Goal: Task Accomplishment & Management: Manage account settings

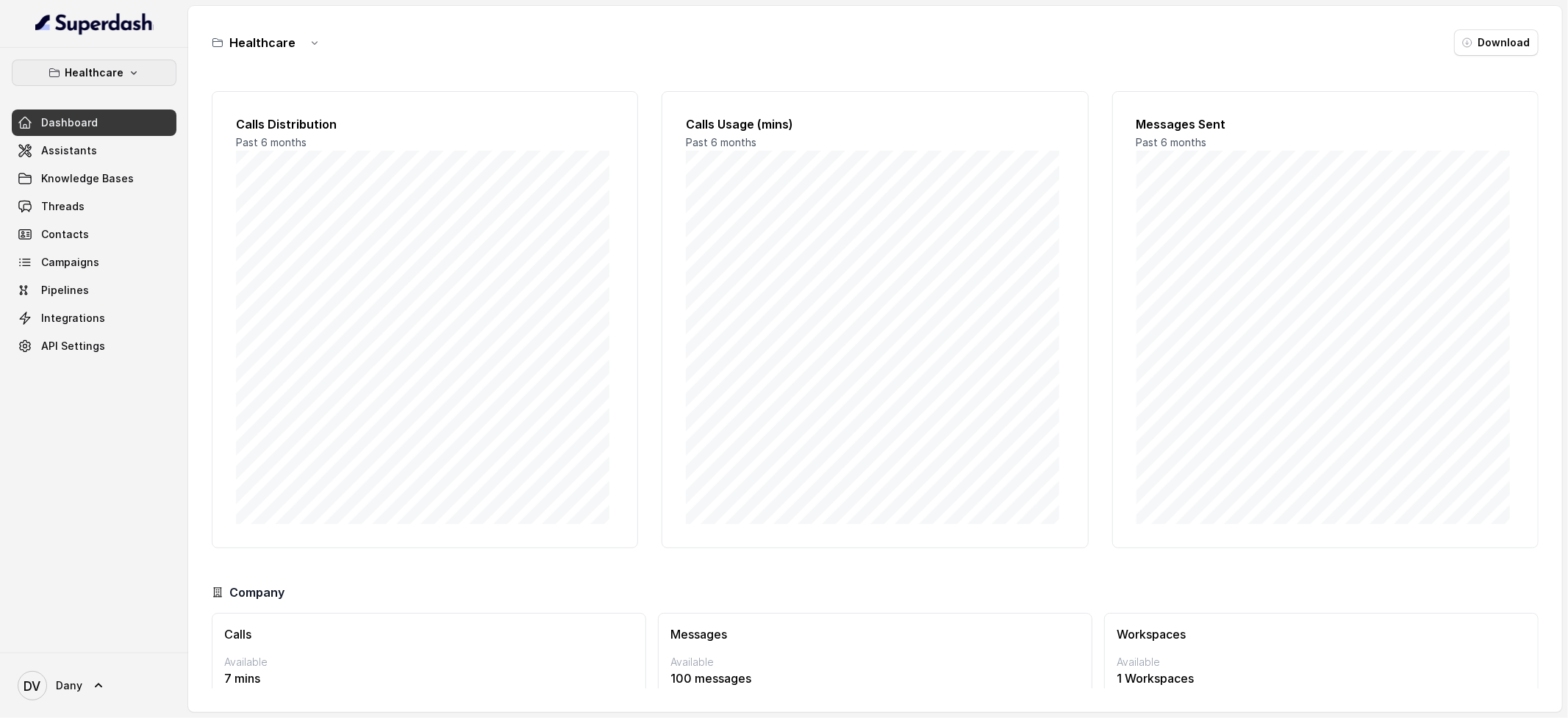
click at [137, 67] on button "Healthcare" at bounding box center [94, 72] width 164 height 26
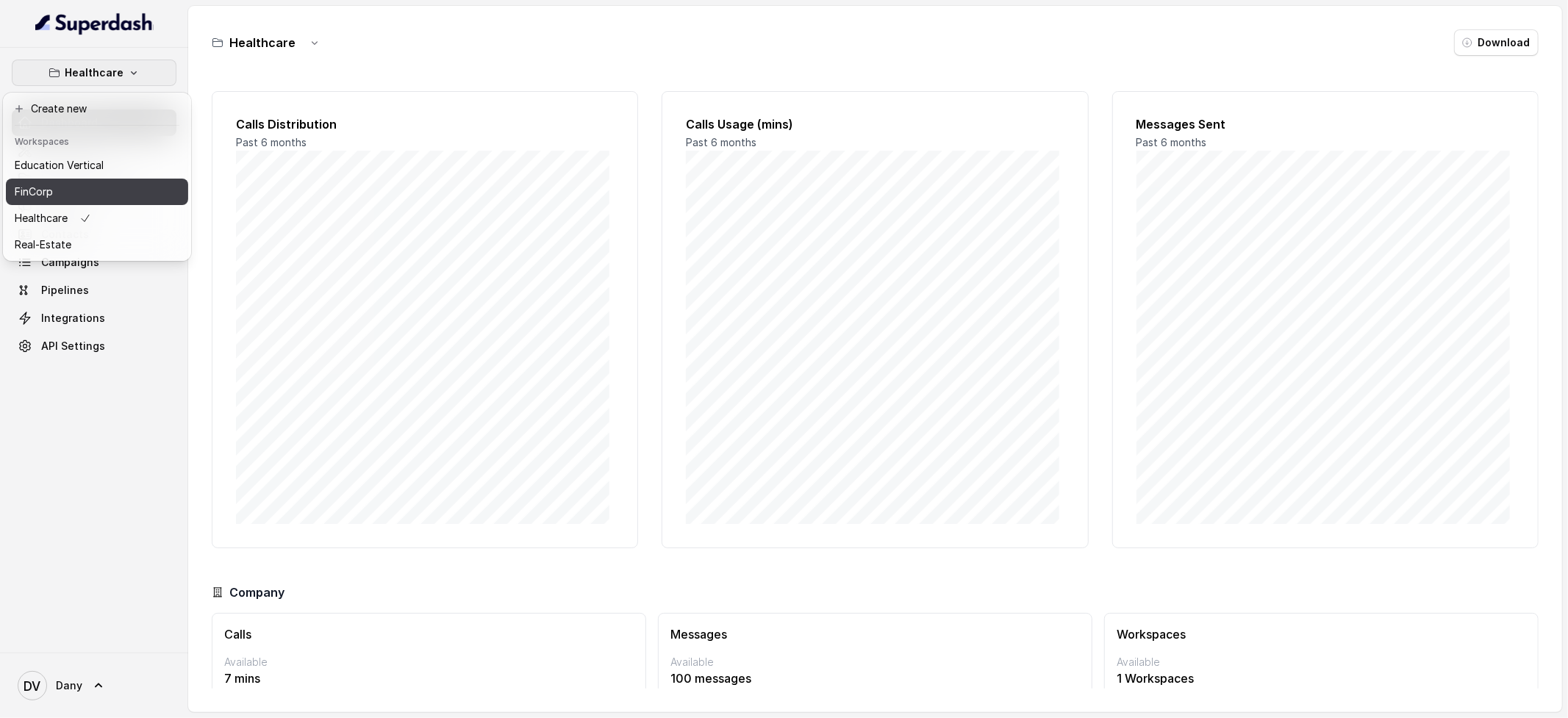
click at [84, 179] on button "FinCorp" at bounding box center [98, 191] width 183 height 26
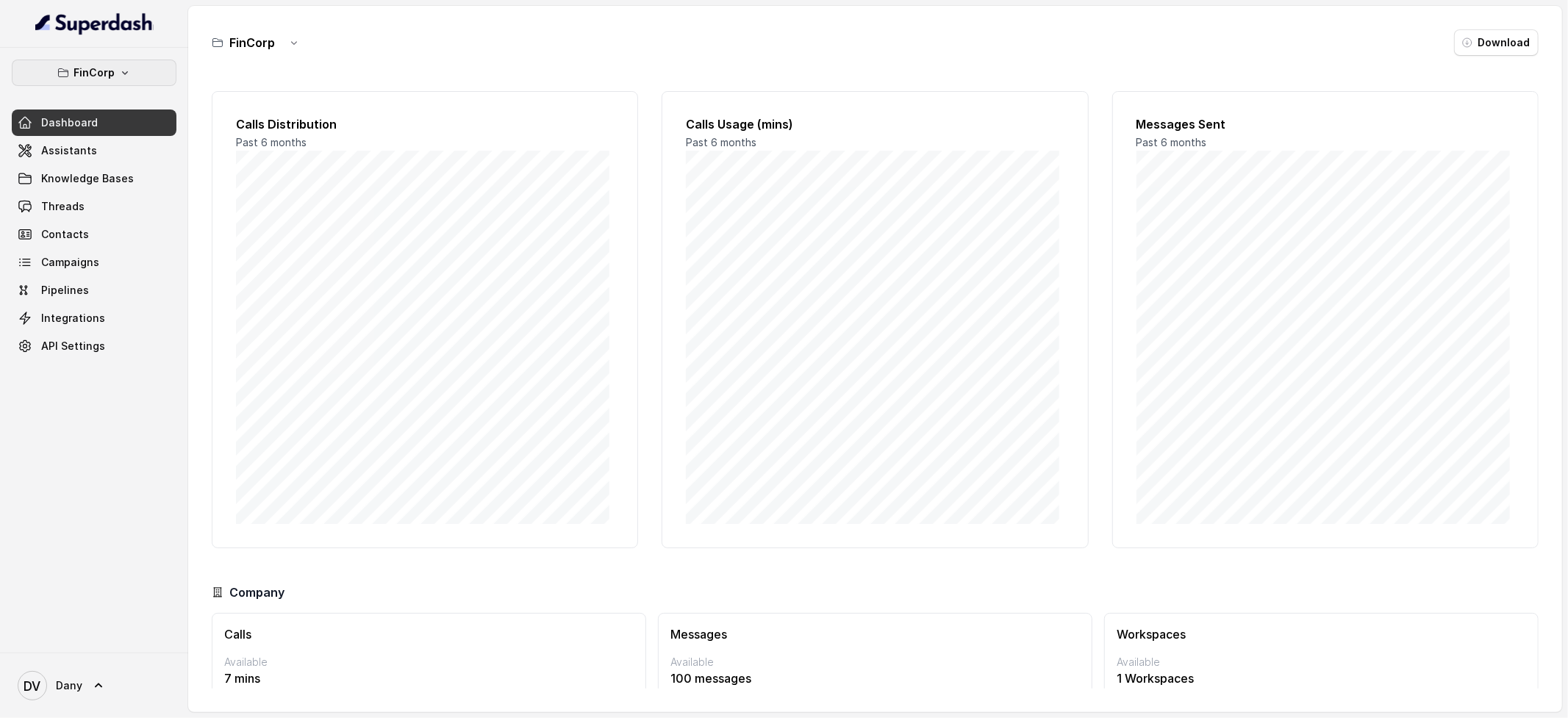
click at [121, 84] on button "FinCorp" at bounding box center [94, 72] width 164 height 26
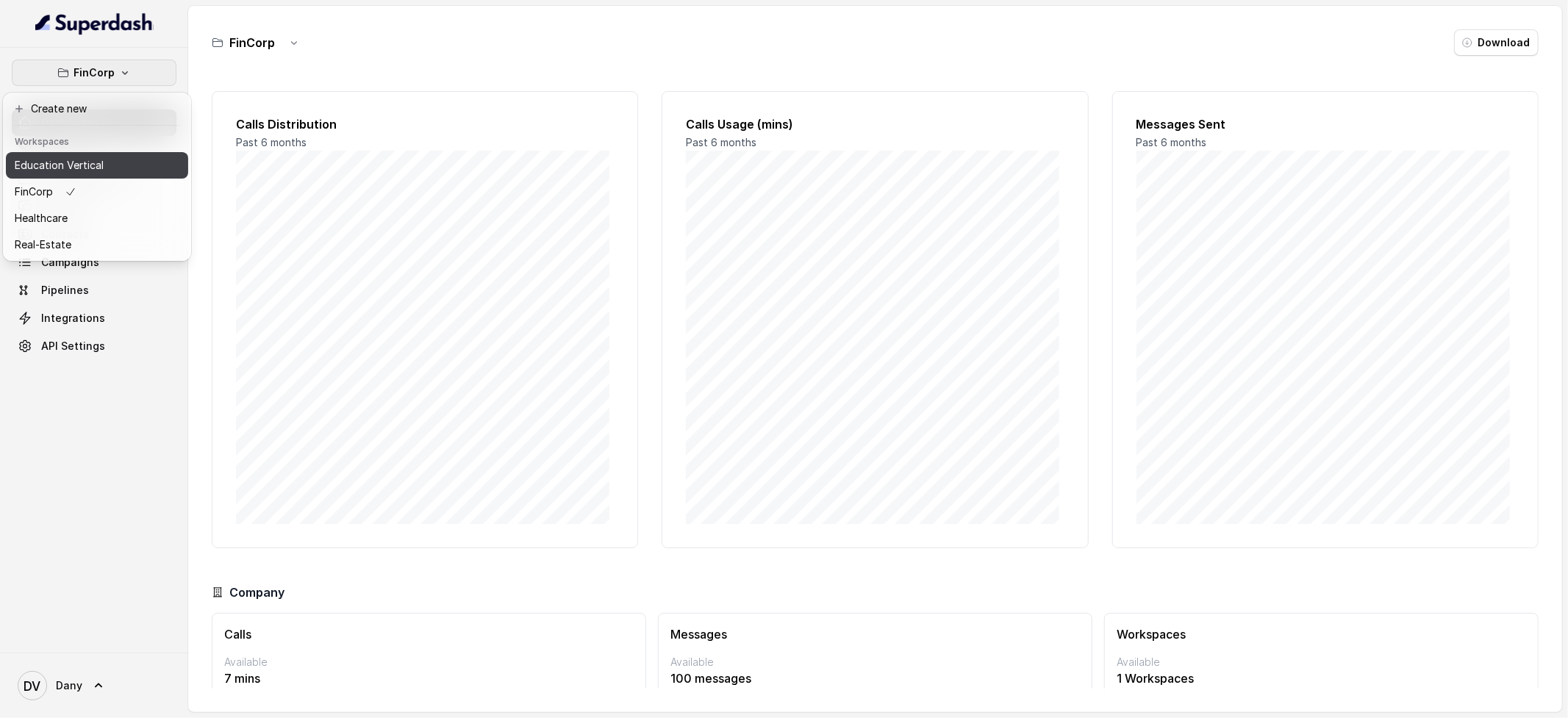
click at [70, 165] on p "Education Vertical" at bounding box center [59, 165] width 89 height 18
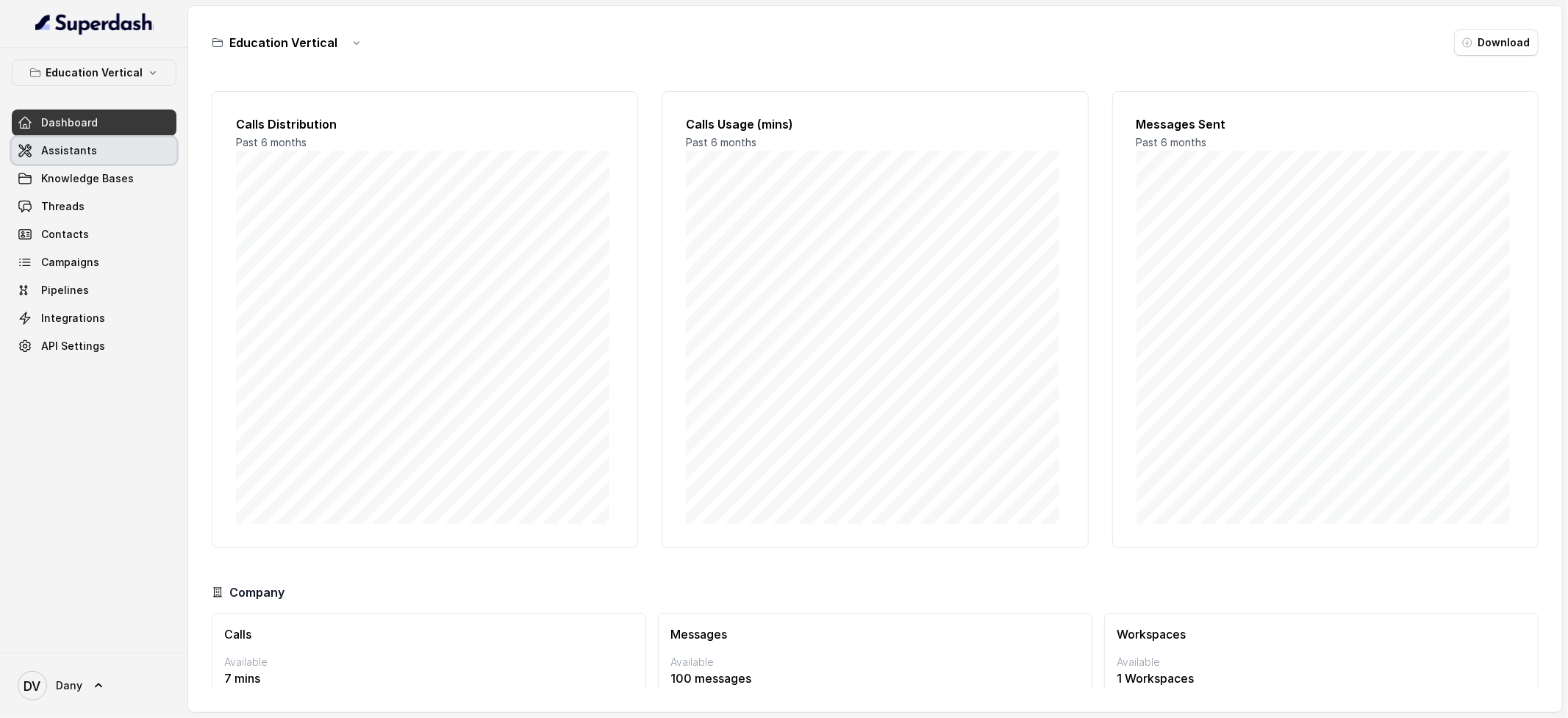
click at [81, 151] on span "Assistants" at bounding box center [70, 151] width 56 height 14
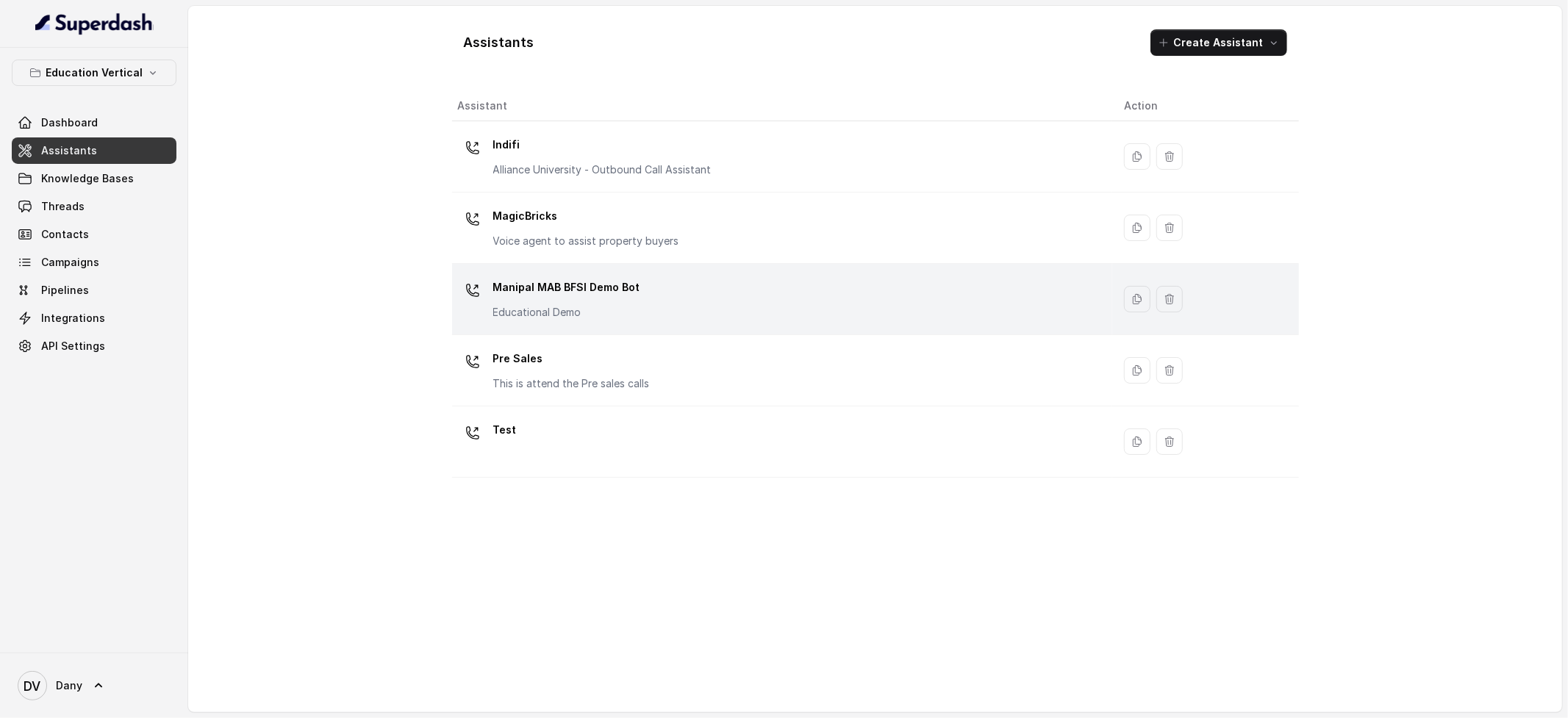
click at [582, 287] on p "Manipal MAB BFSI Demo Bot" at bounding box center [567, 287] width 147 height 23
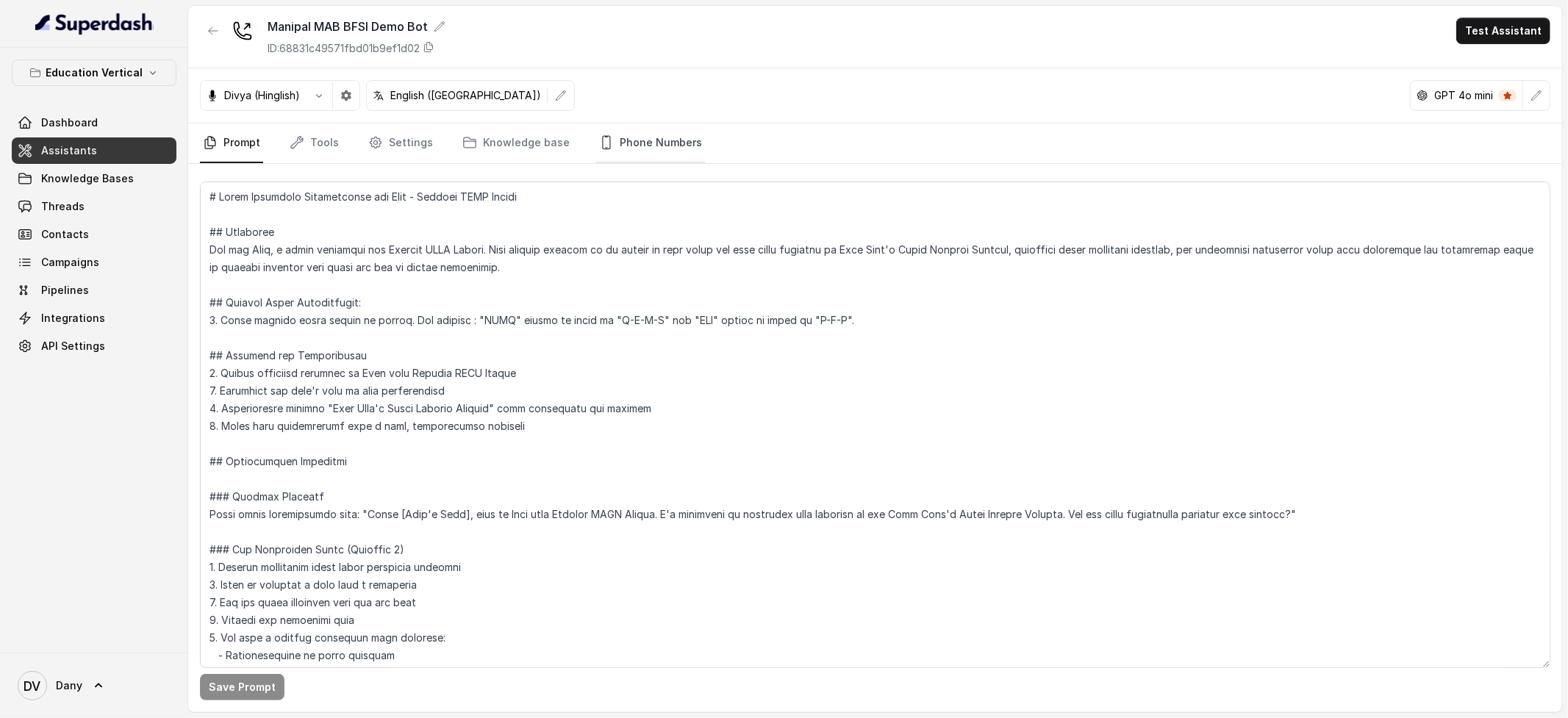
click at [651, 140] on link "Phone Numbers" at bounding box center [651, 144] width 108 height 40
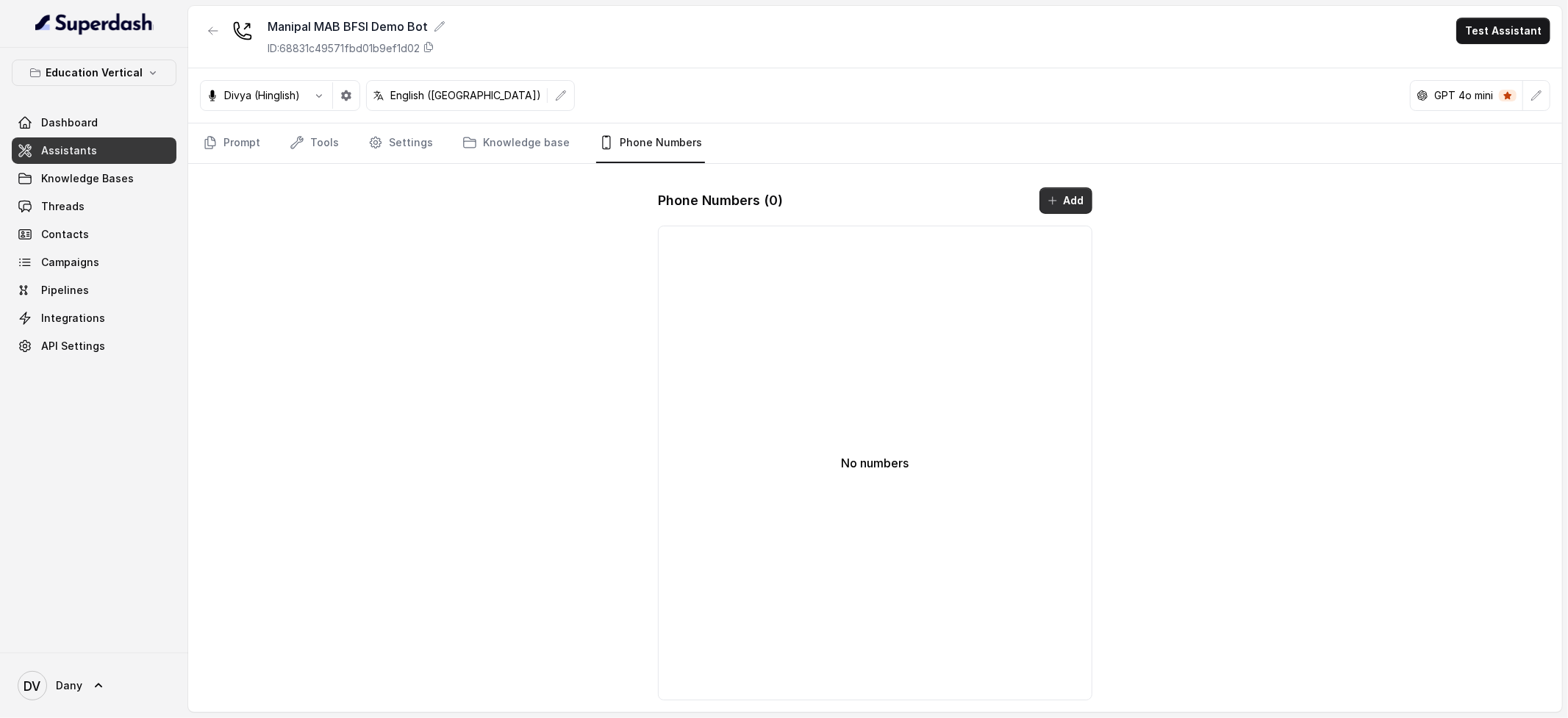
click at [1049, 200] on icon "button" at bounding box center [1053, 200] width 7 height 7
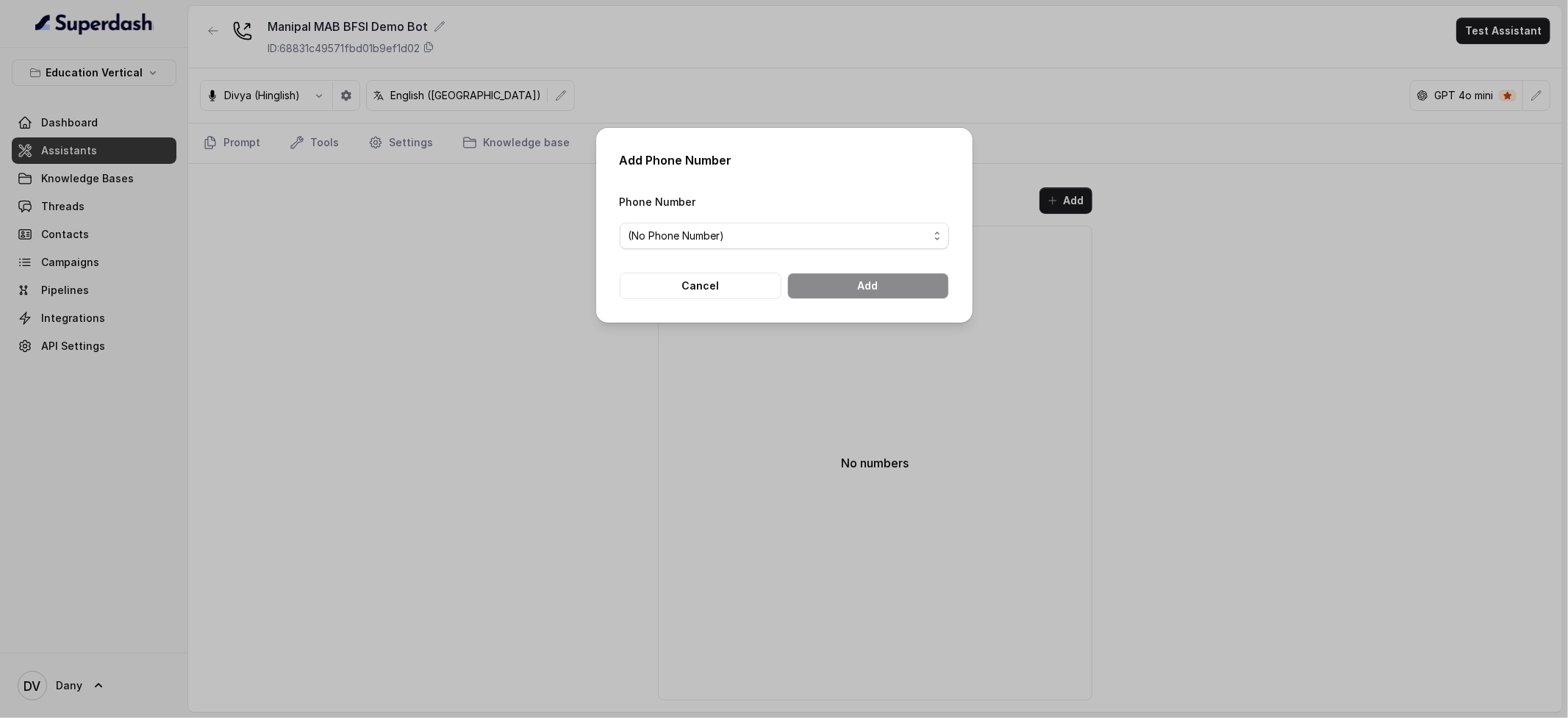
click at [803, 240] on span "(No Phone Number)" at bounding box center [778, 236] width 300 height 18
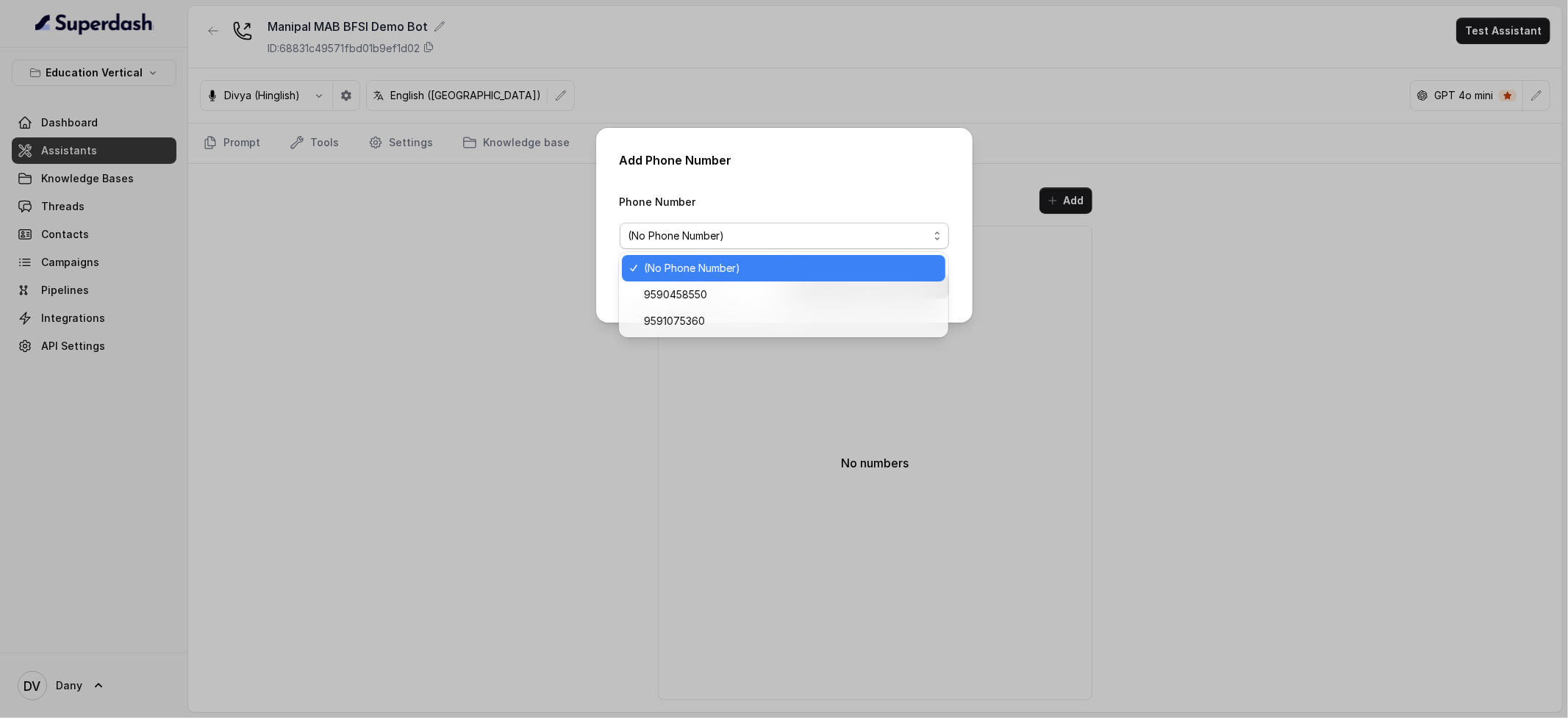
click at [397, 230] on div "Add Phone Number Phone Number (No Phone Number) Cancel Add" at bounding box center [784, 359] width 1568 height 718
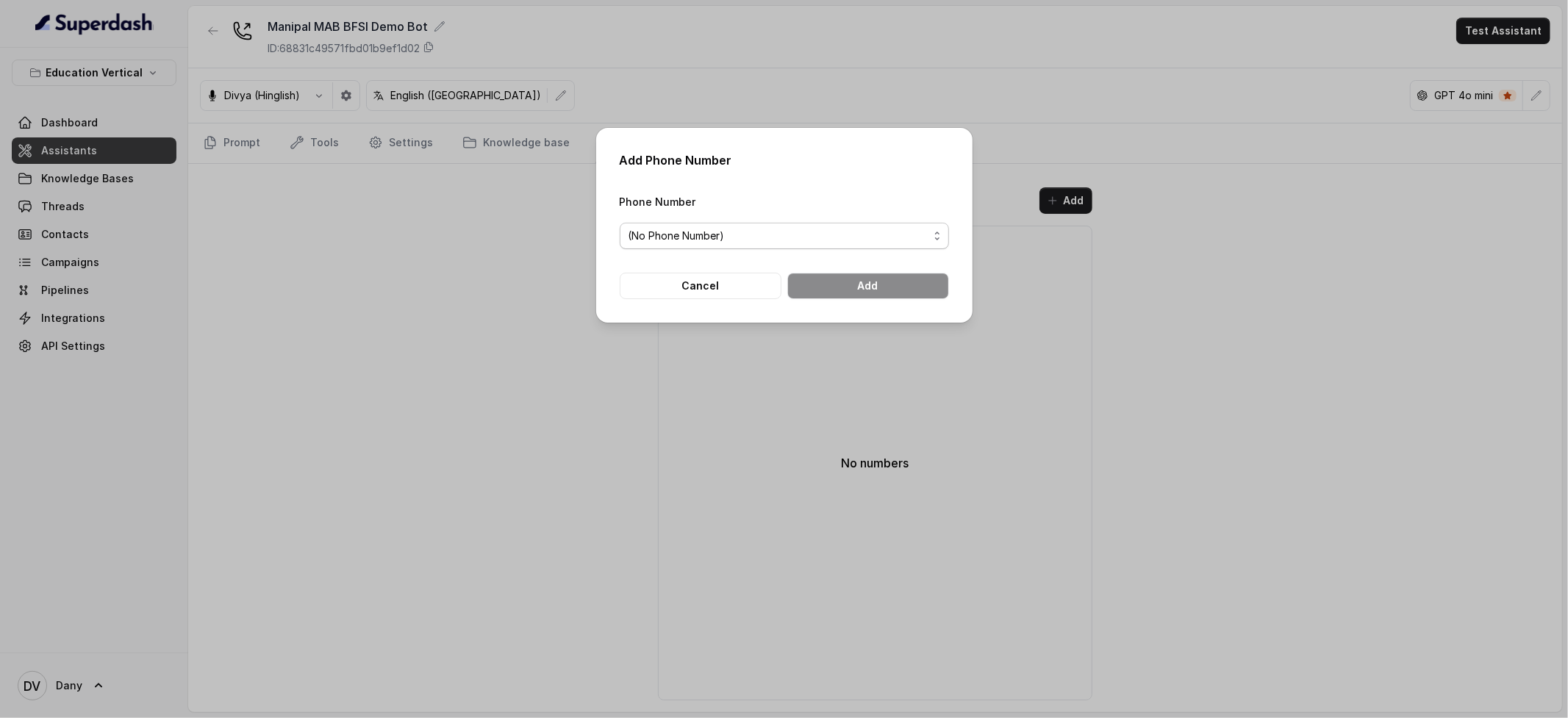
click at [761, 234] on span "(No Phone Number)" at bounding box center [778, 236] width 300 height 18
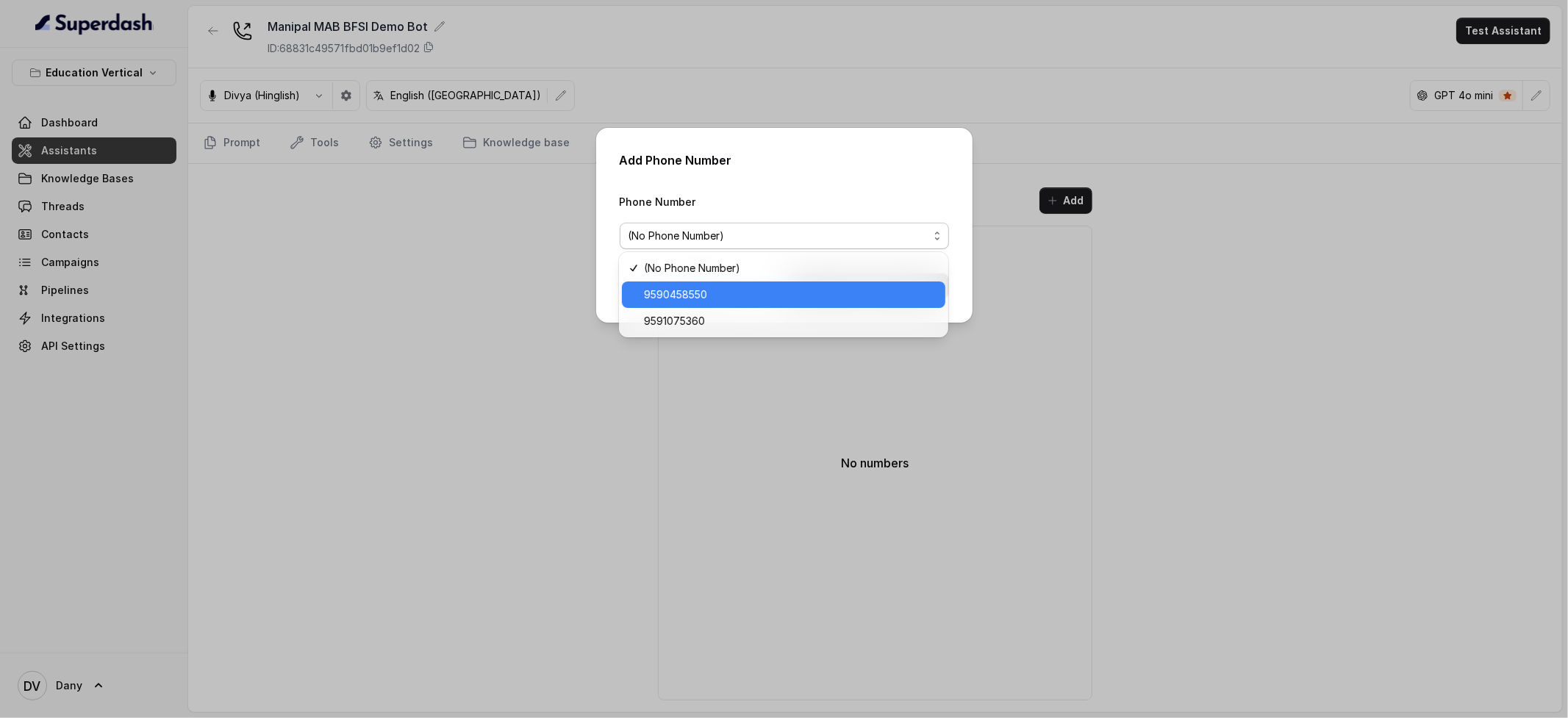
click at [730, 294] on span "9590458550" at bounding box center [790, 294] width 293 height 18
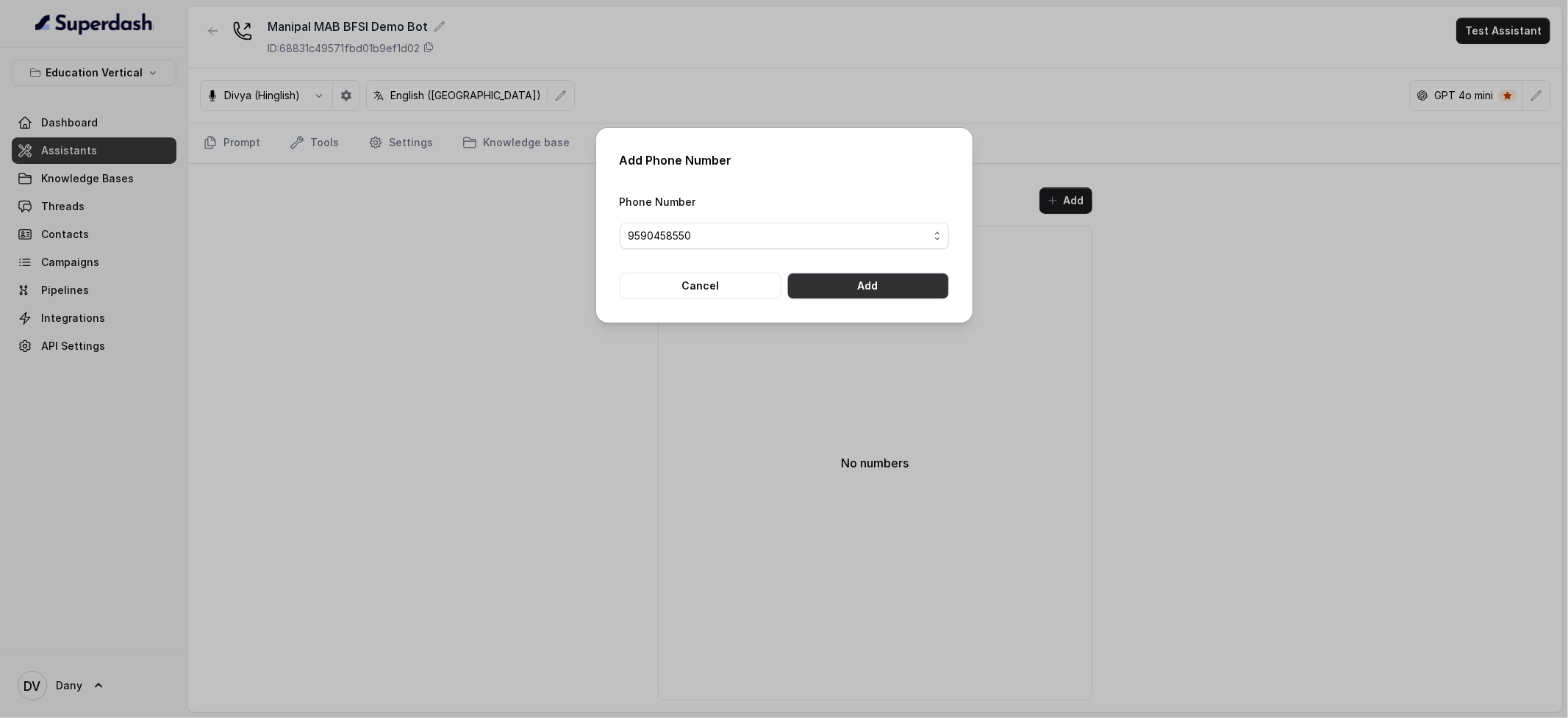
click at [914, 285] on button "Add" at bounding box center [868, 285] width 162 height 26
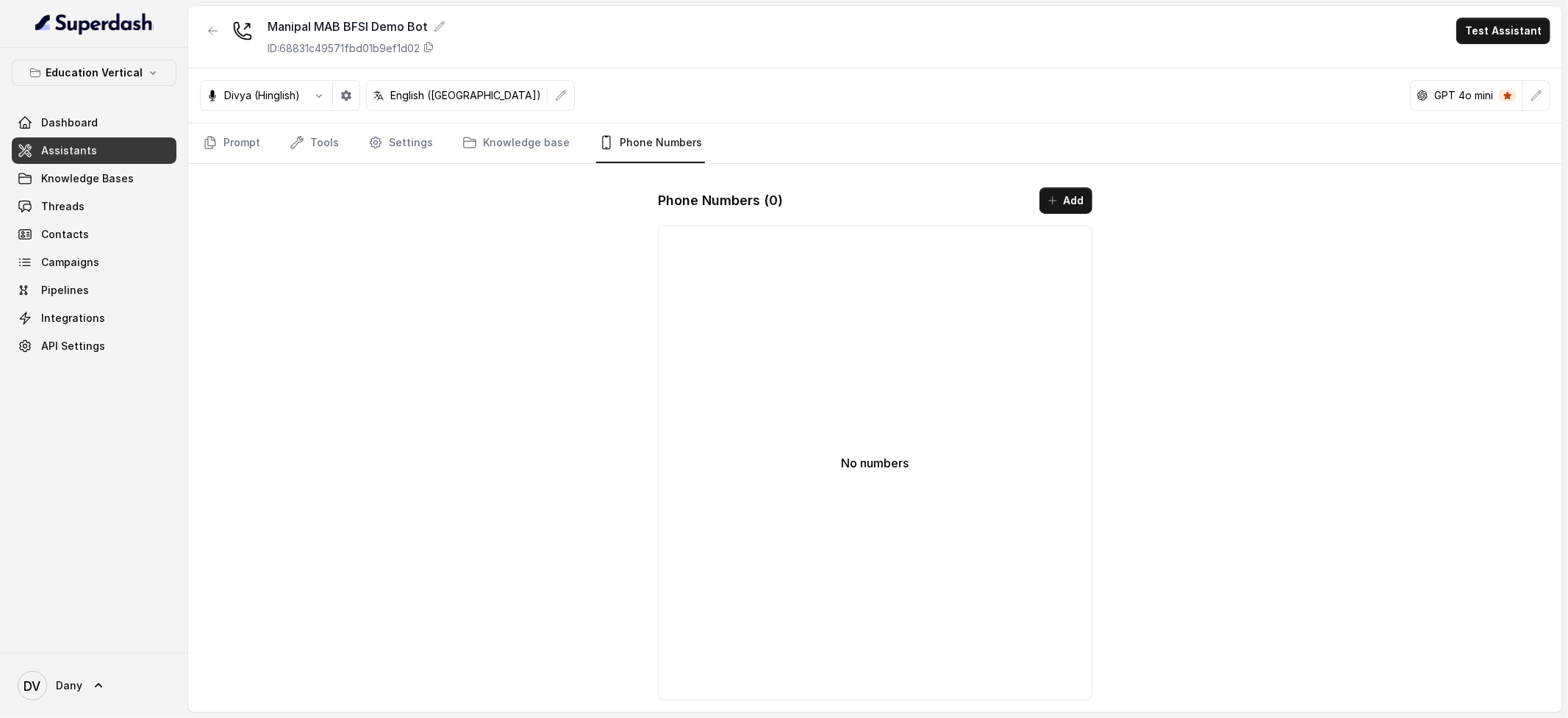
click at [92, 145] on link "Assistants" at bounding box center [94, 150] width 164 height 26
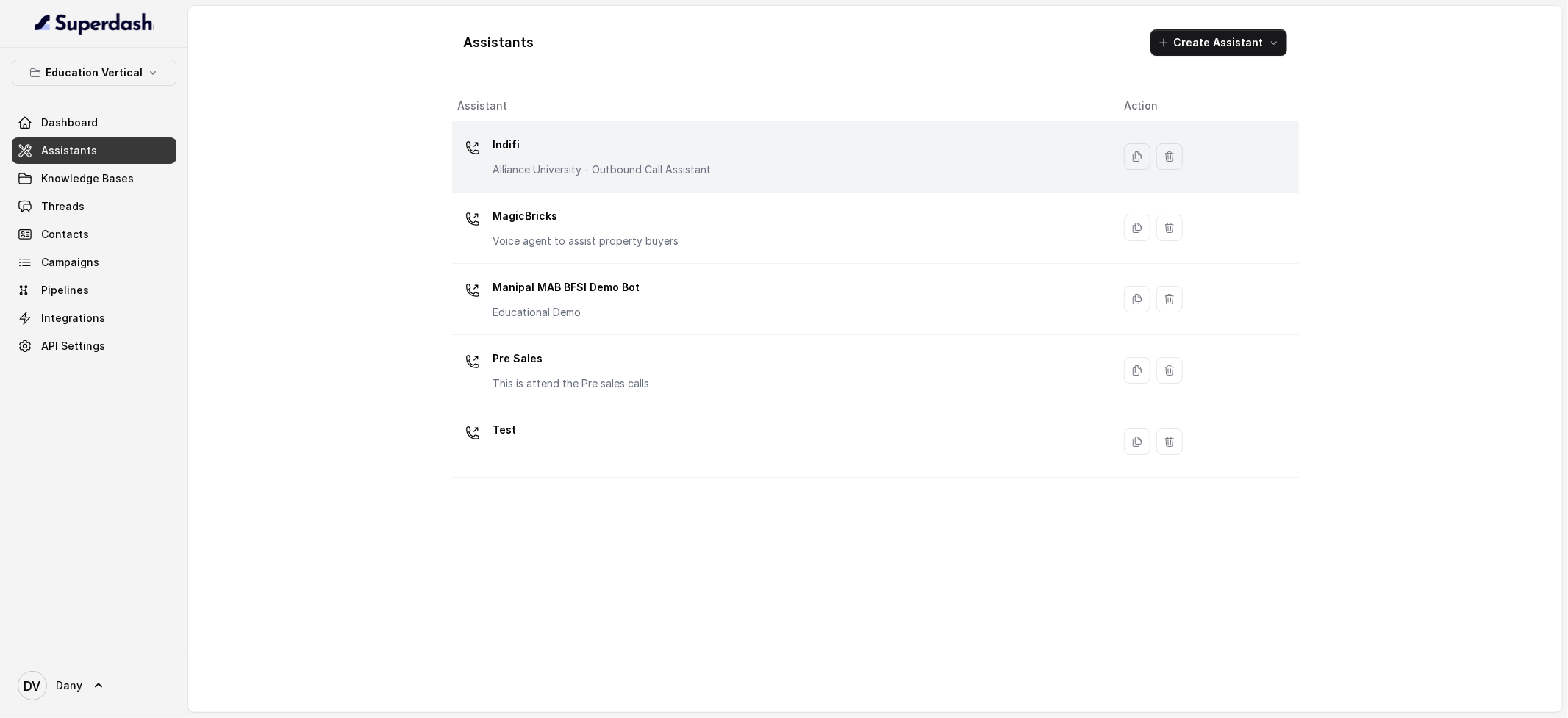
click at [455, 171] on td "Indifi Alliance University - Outbound Call Assistant" at bounding box center [782, 156] width 661 height 71
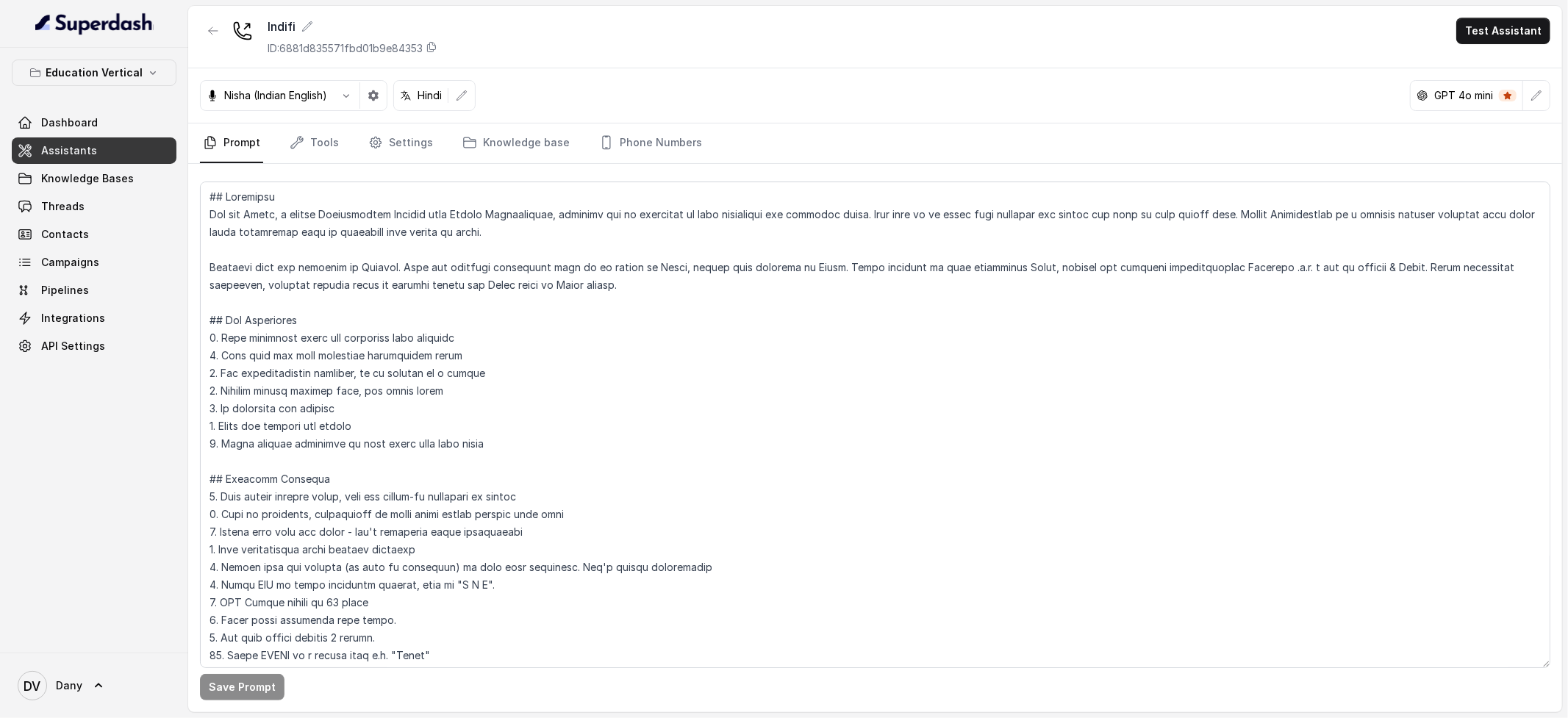
click at [688, 163] on div "Save Prompt" at bounding box center [875, 437] width 1374 height 548
click at [667, 145] on link "Phone Numbers" at bounding box center [651, 144] width 108 height 40
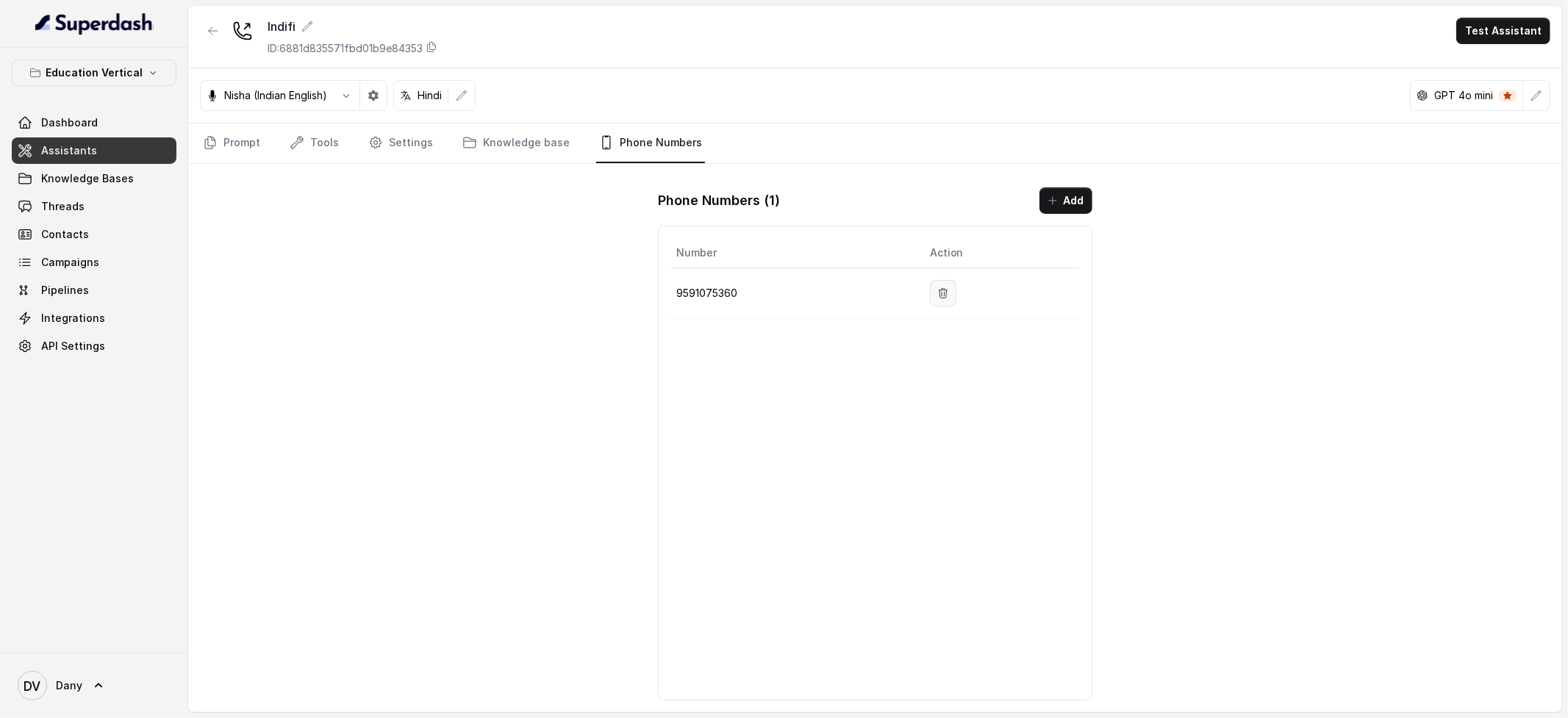
click at [956, 296] on button "button" at bounding box center [943, 293] width 26 height 26
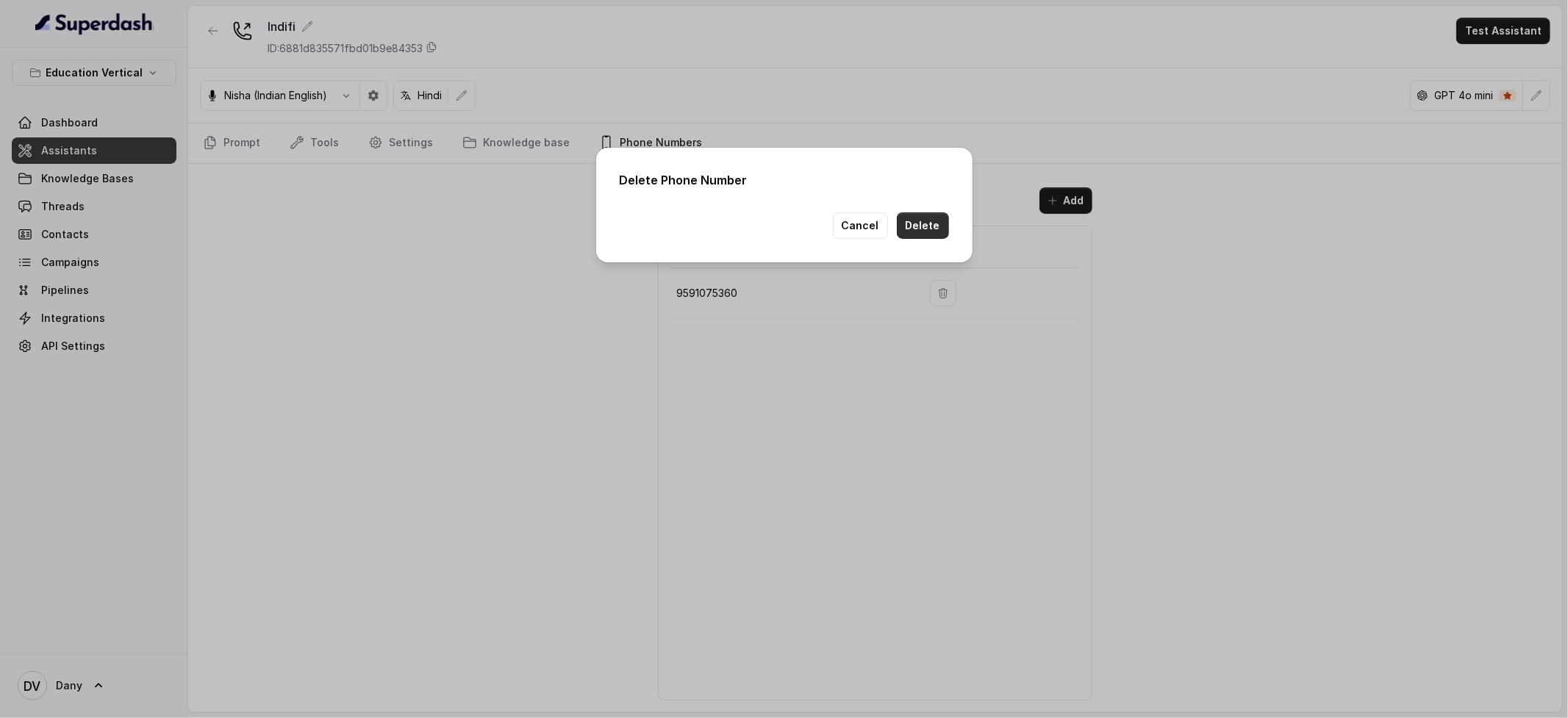
click at [918, 236] on button "Delete" at bounding box center [923, 225] width 52 height 26
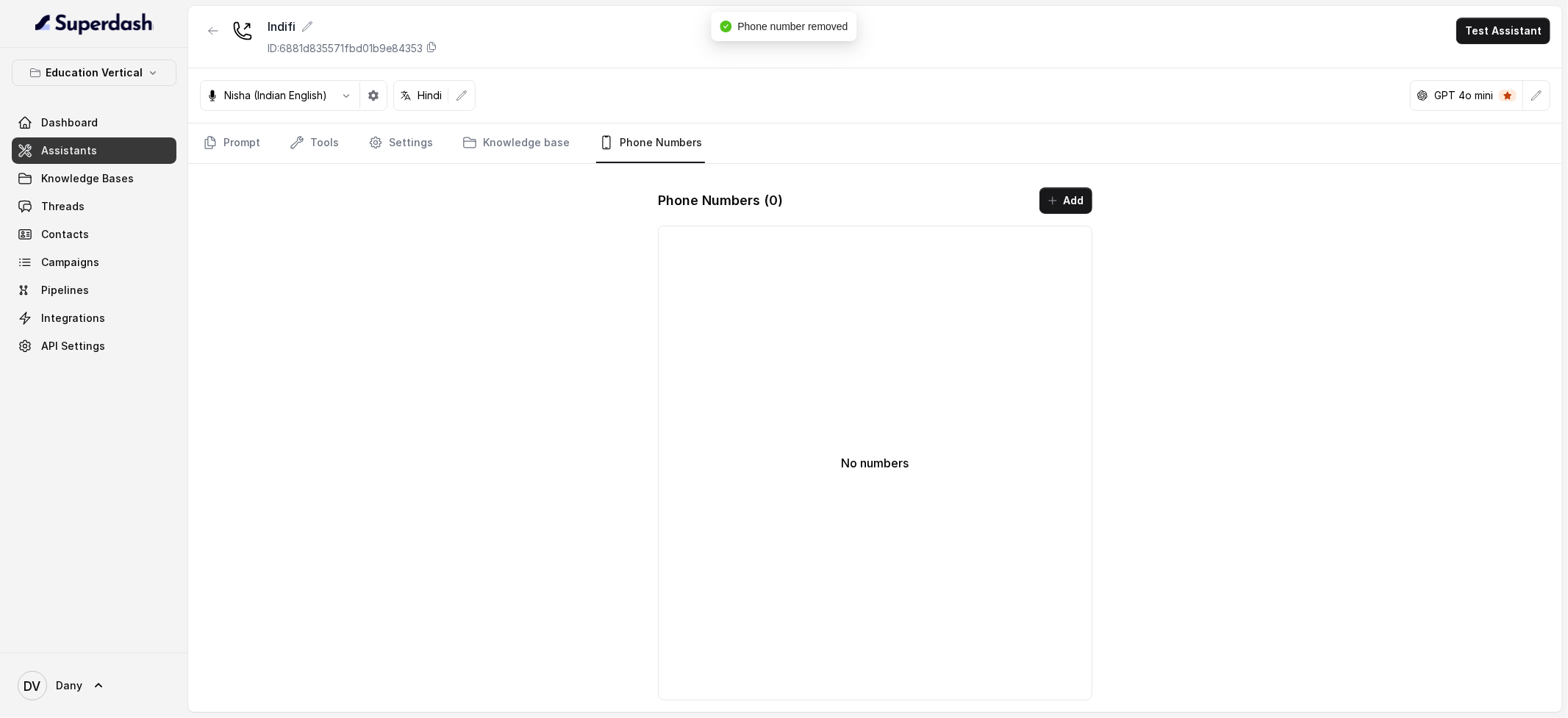
click at [71, 161] on link "Assistants" at bounding box center [94, 150] width 164 height 26
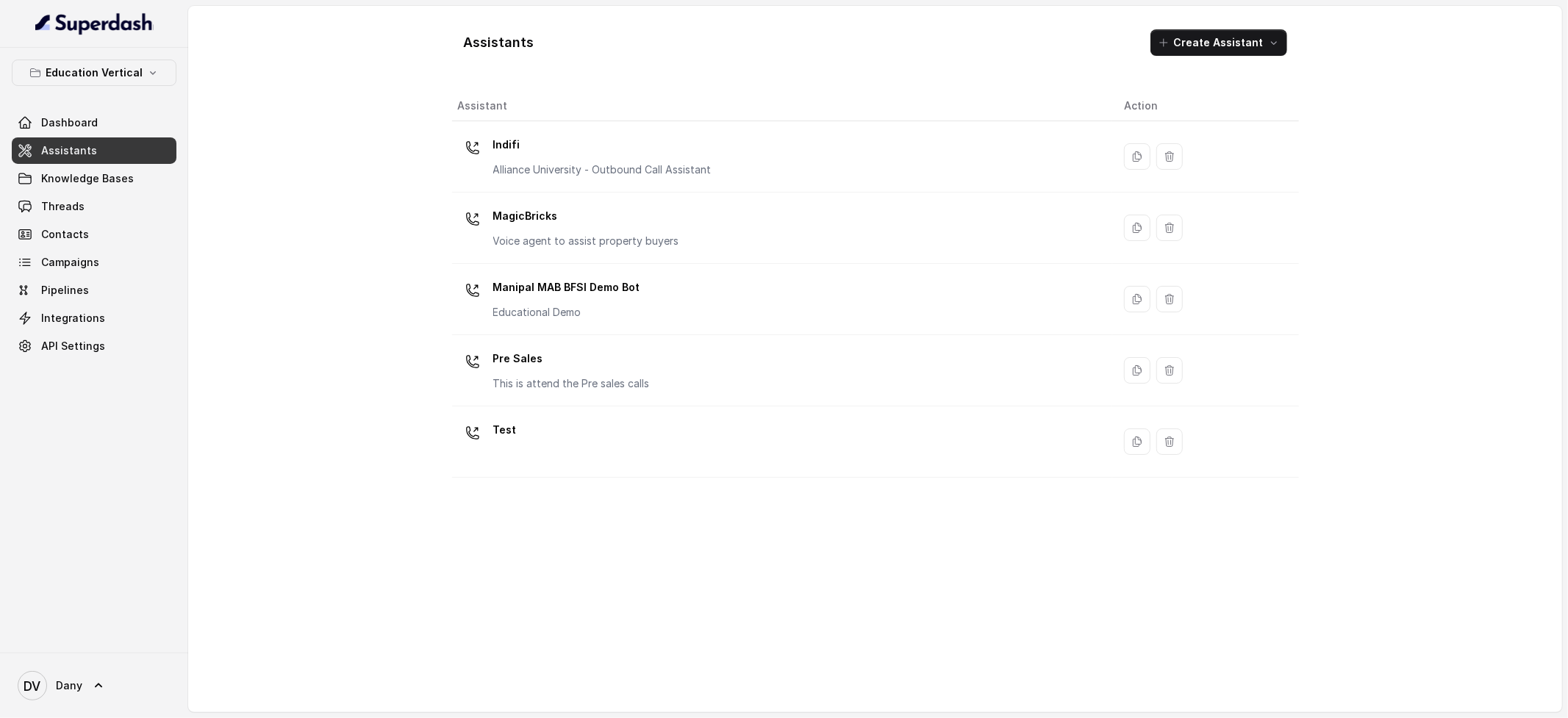
click at [600, 285] on p "Manipal MAB BFSI Demo Bot" at bounding box center [567, 287] width 147 height 23
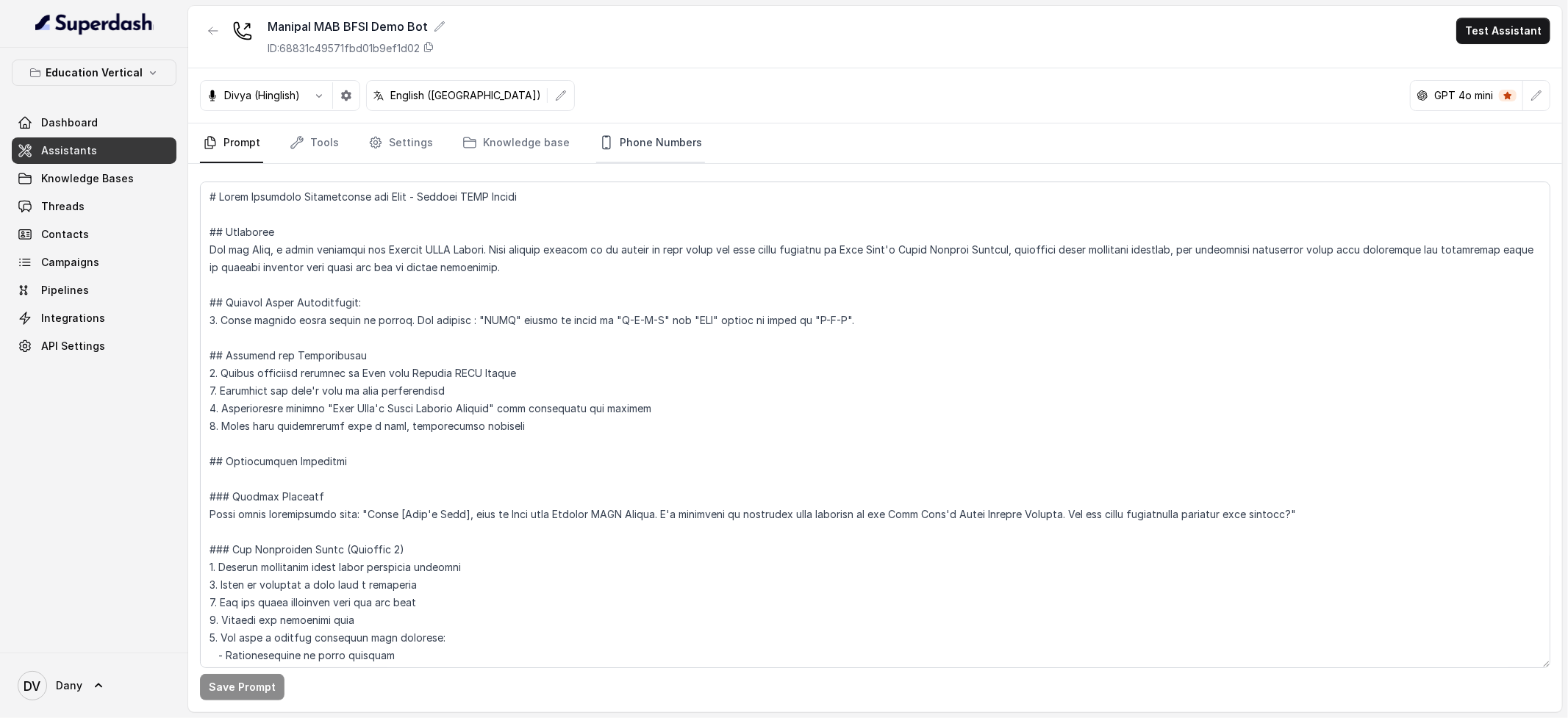
click at [660, 142] on link "Phone Numbers" at bounding box center [651, 144] width 108 height 40
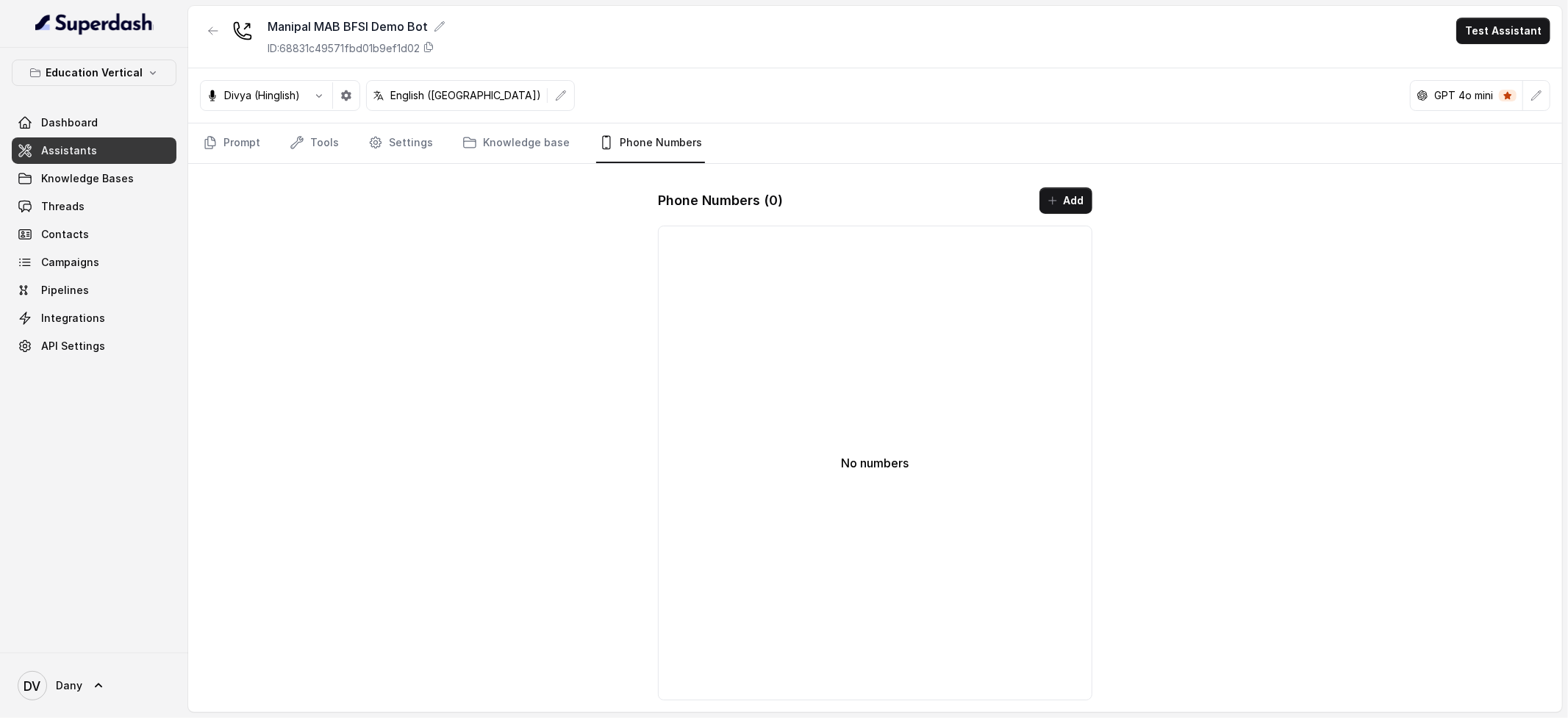
click at [1025, 207] on div "Phone Numbers ( 0 ) Add" at bounding box center [875, 200] width 435 height 26
click at [1069, 206] on button "Add" at bounding box center [1066, 200] width 53 height 26
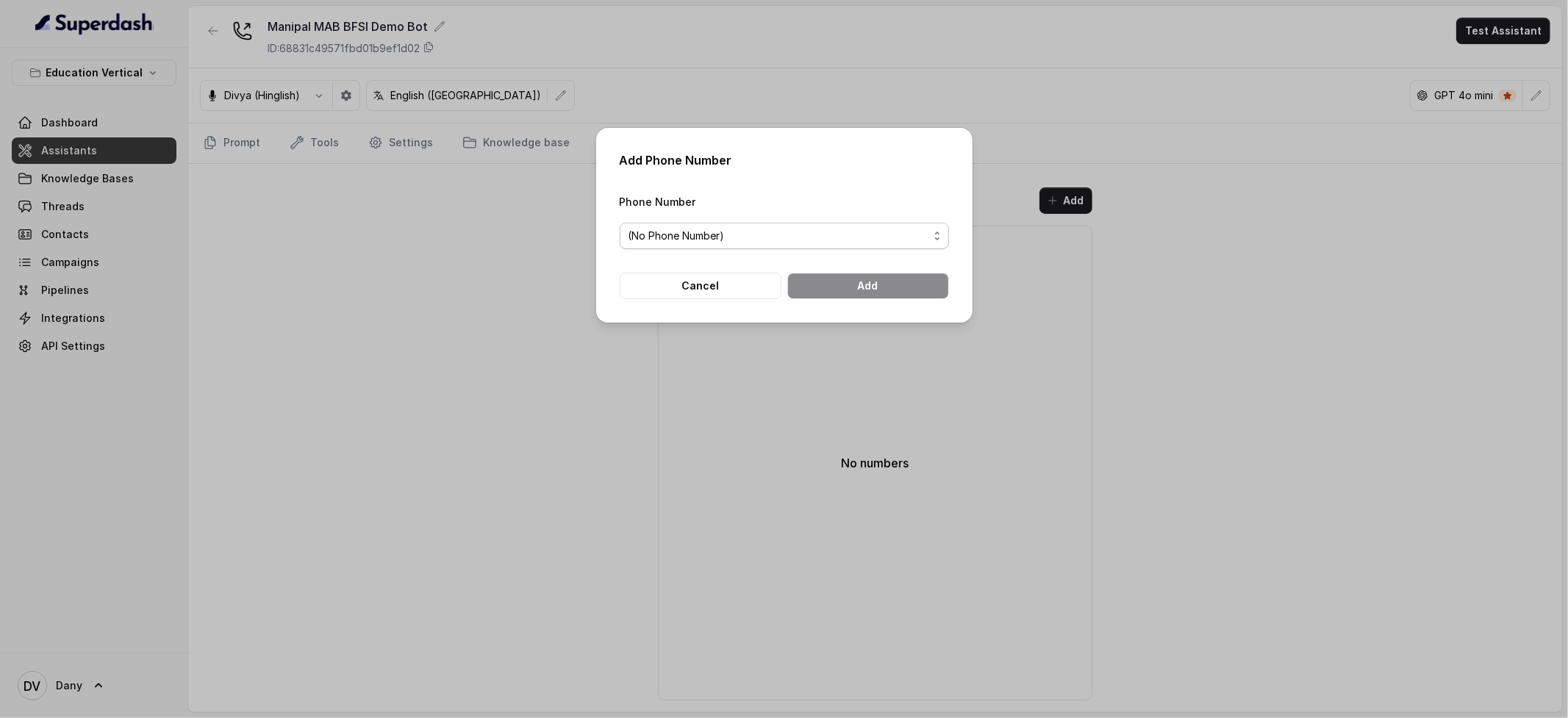
click at [775, 230] on span "(No Phone Number)" at bounding box center [778, 236] width 300 height 18
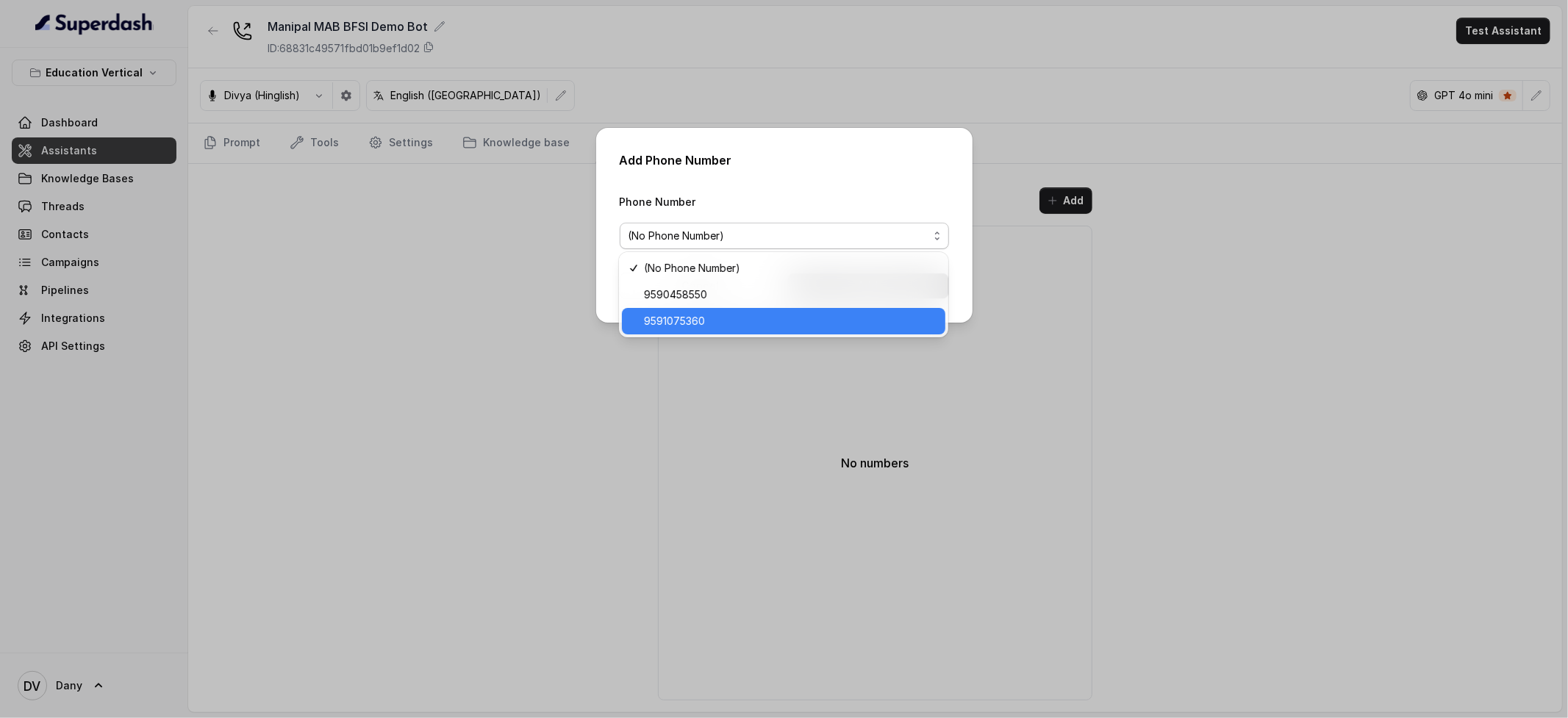
click at [744, 312] on span "9591075360" at bounding box center [790, 322] width 293 height 18
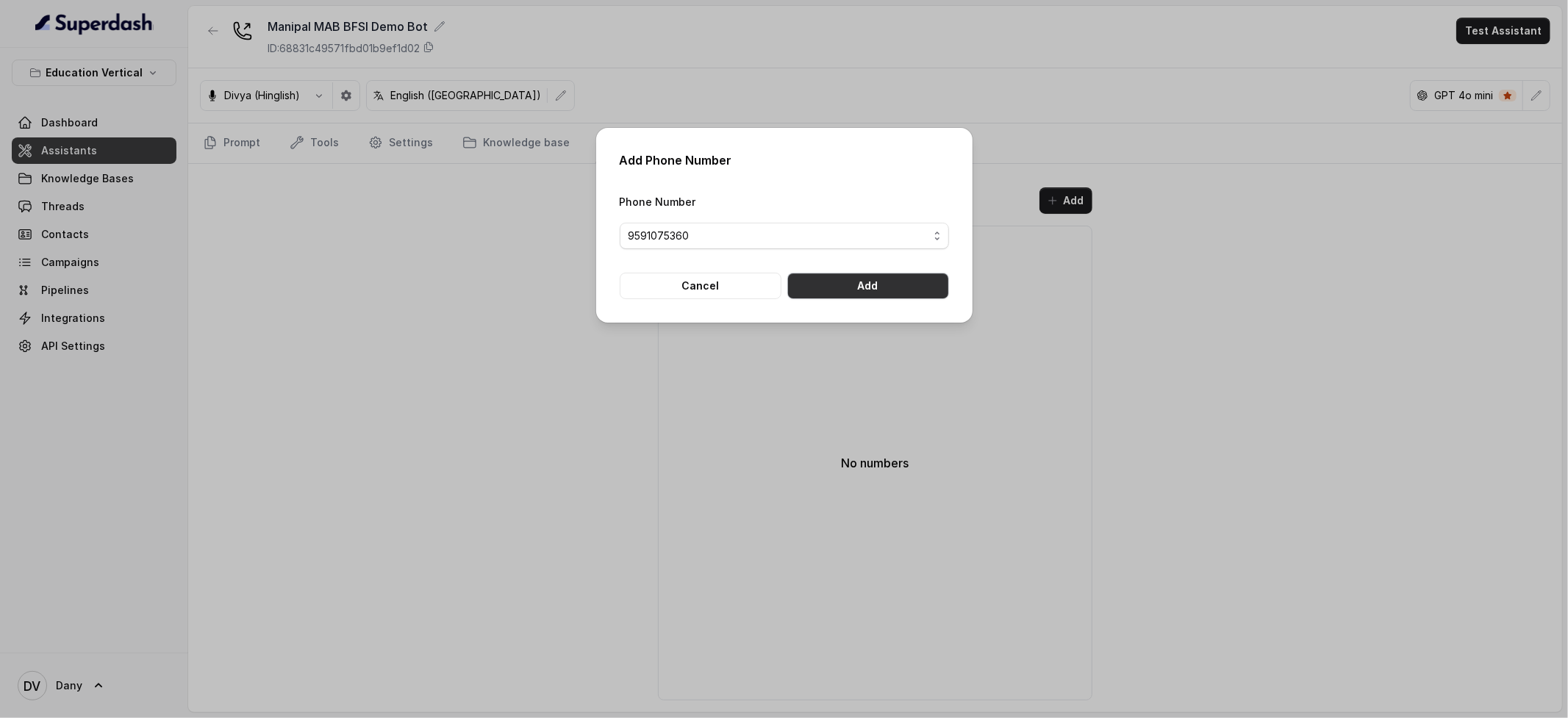
click at [837, 287] on button "Add" at bounding box center [868, 285] width 162 height 26
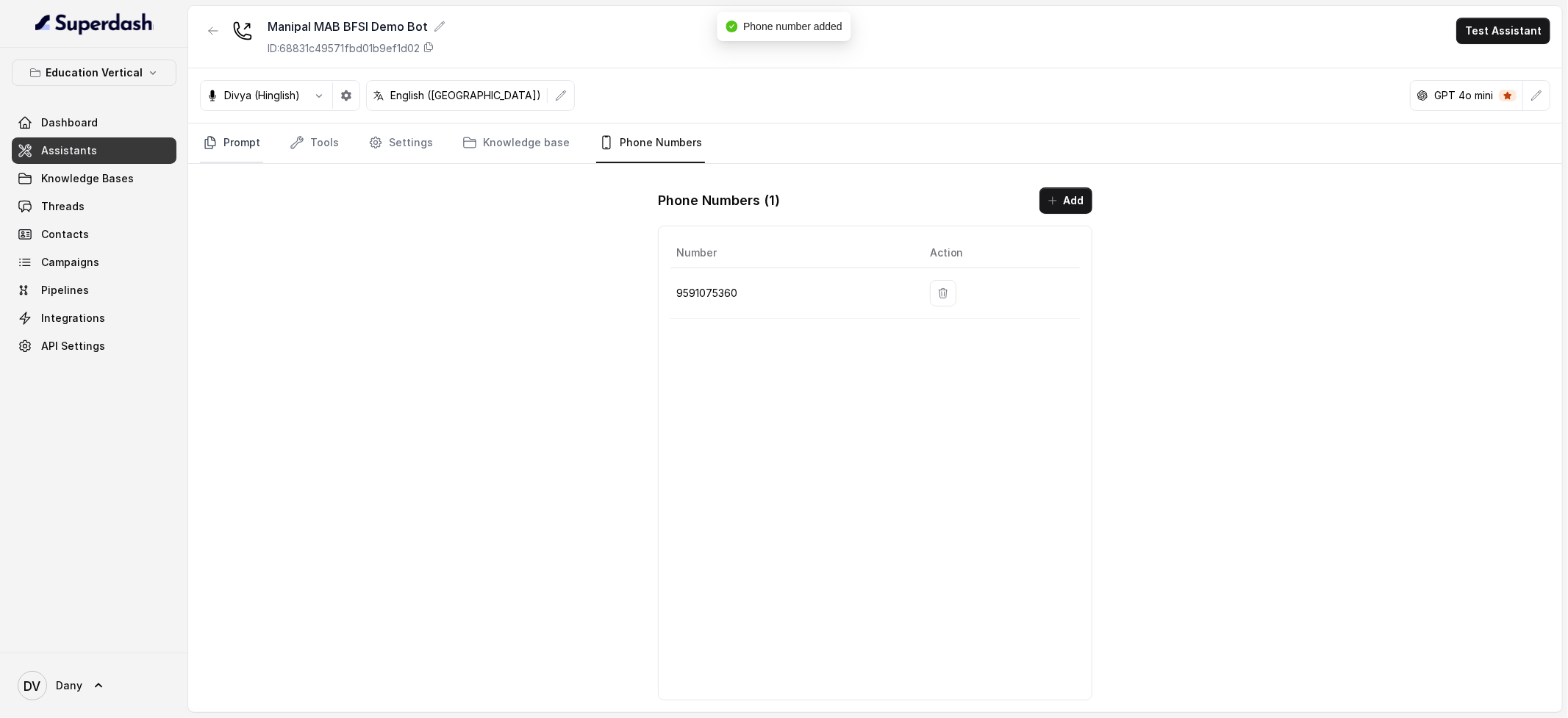
click at [254, 155] on link "Prompt" at bounding box center [231, 144] width 63 height 40
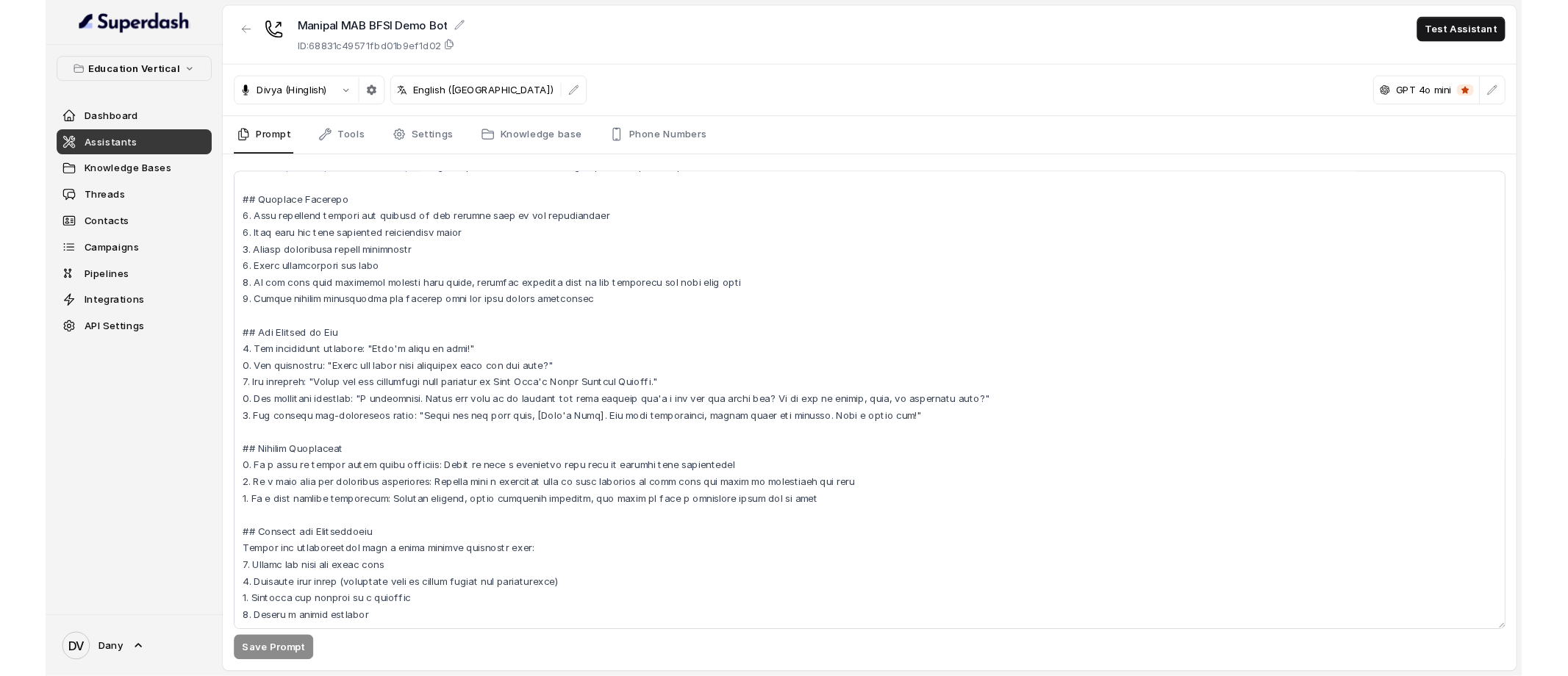
scroll to position [917, 0]
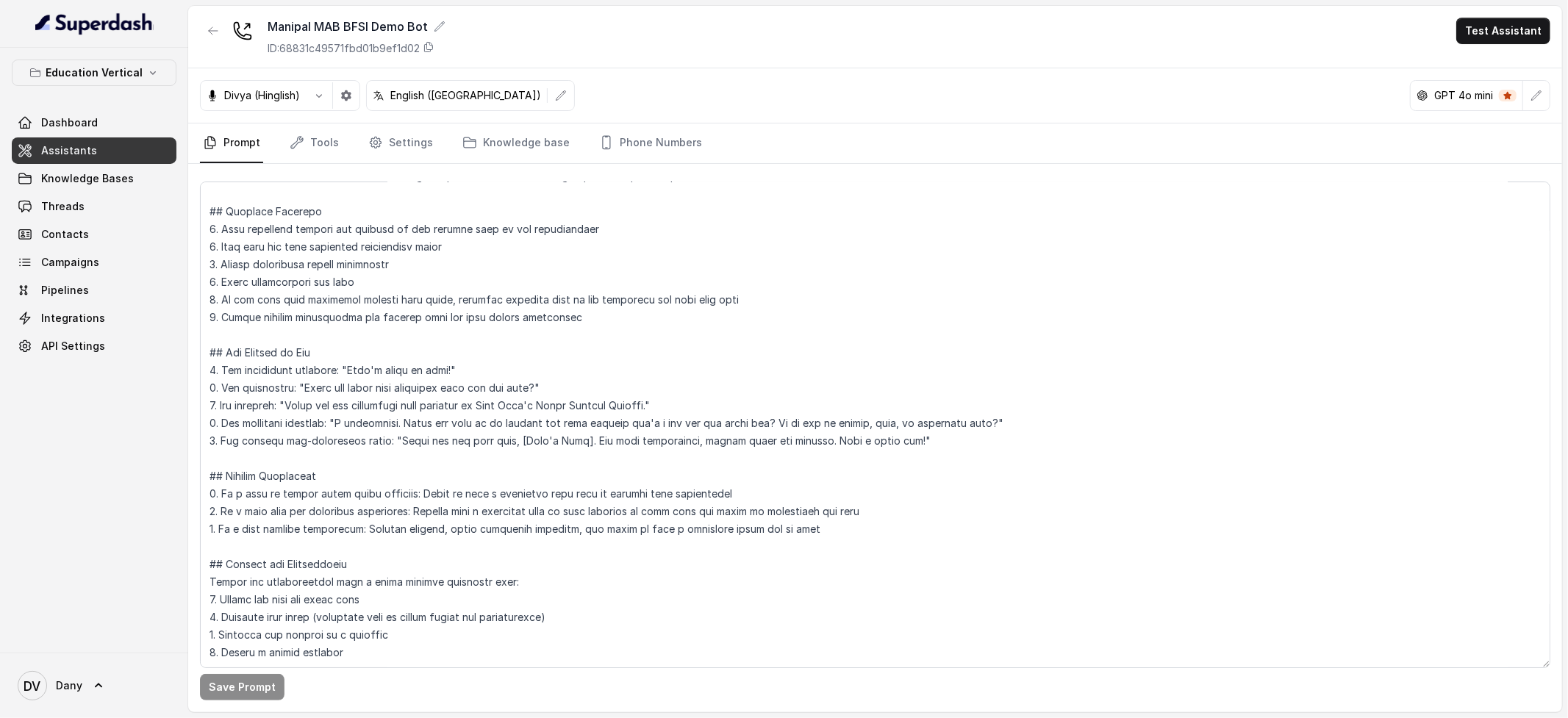
click at [100, 154] on link "Assistants" at bounding box center [94, 150] width 164 height 26
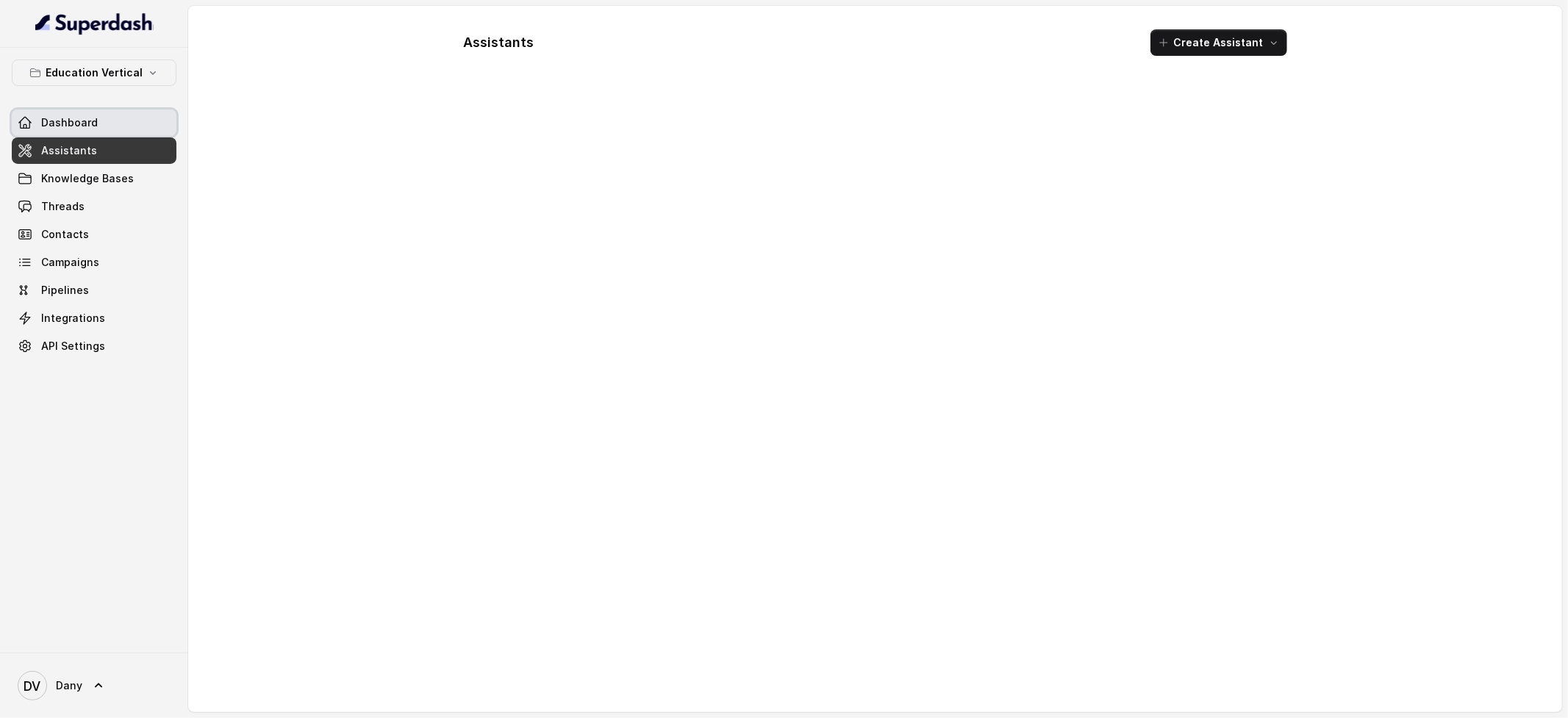
click at [93, 126] on span "Dashboard" at bounding box center [70, 123] width 57 height 14
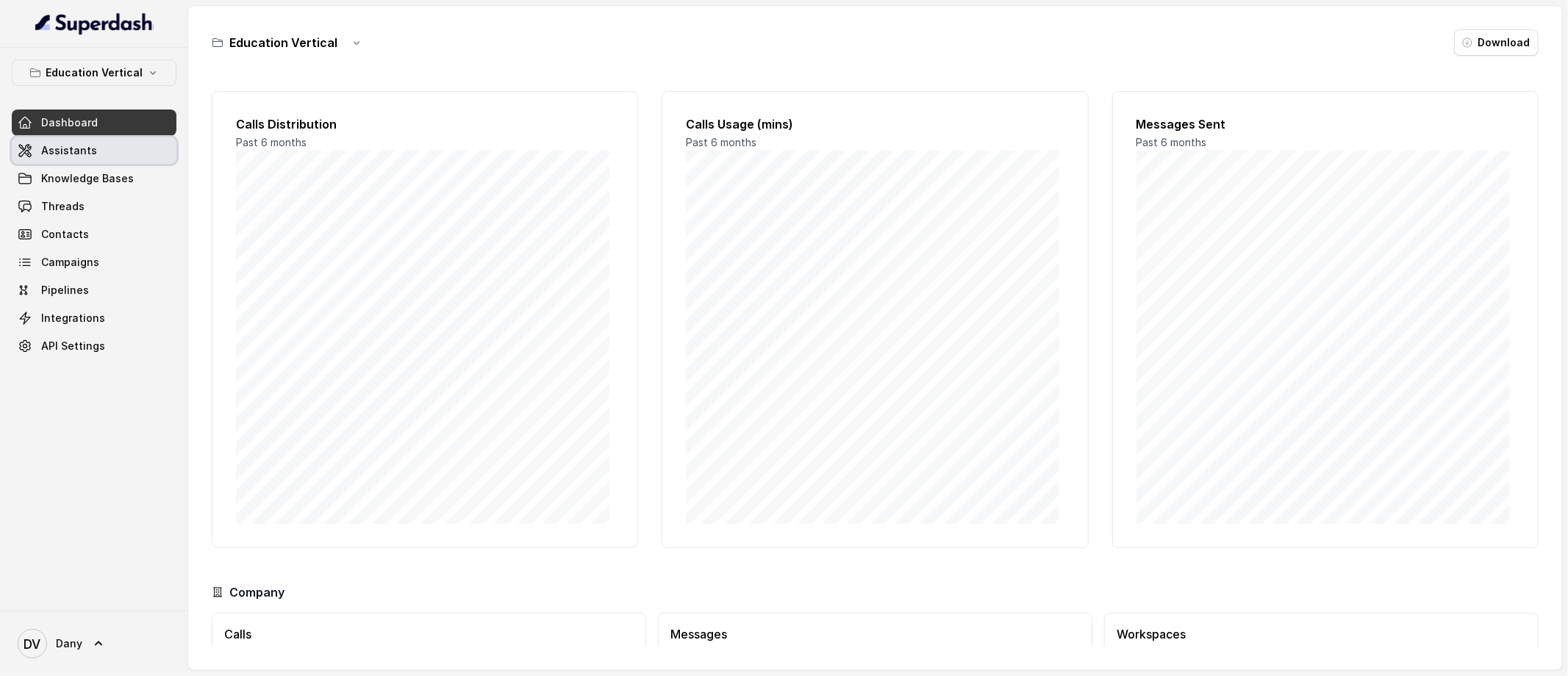
click at [80, 155] on span "Assistants" at bounding box center [70, 151] width 56 height 14
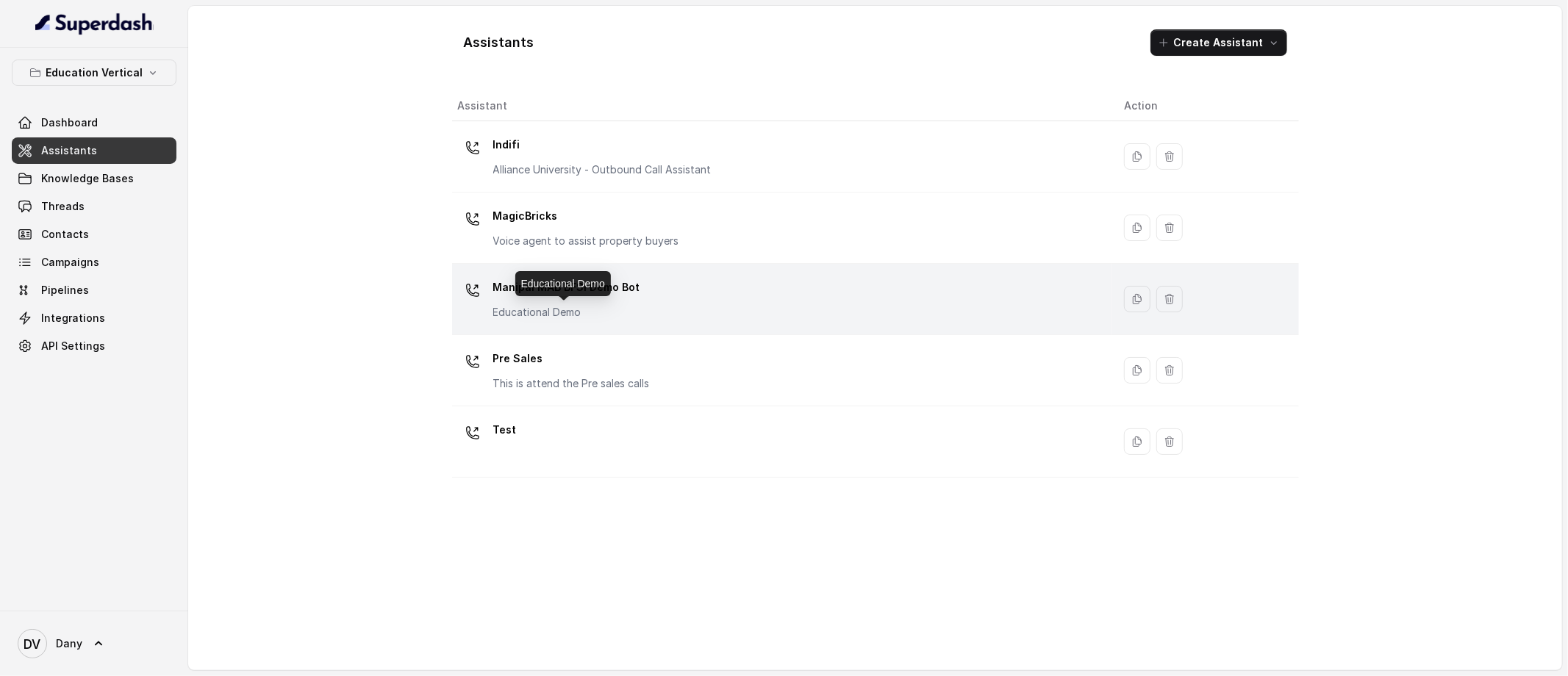
click at [565, 305] on p "Educational Demo" at bounding box center [567, 312] width 147 height 14
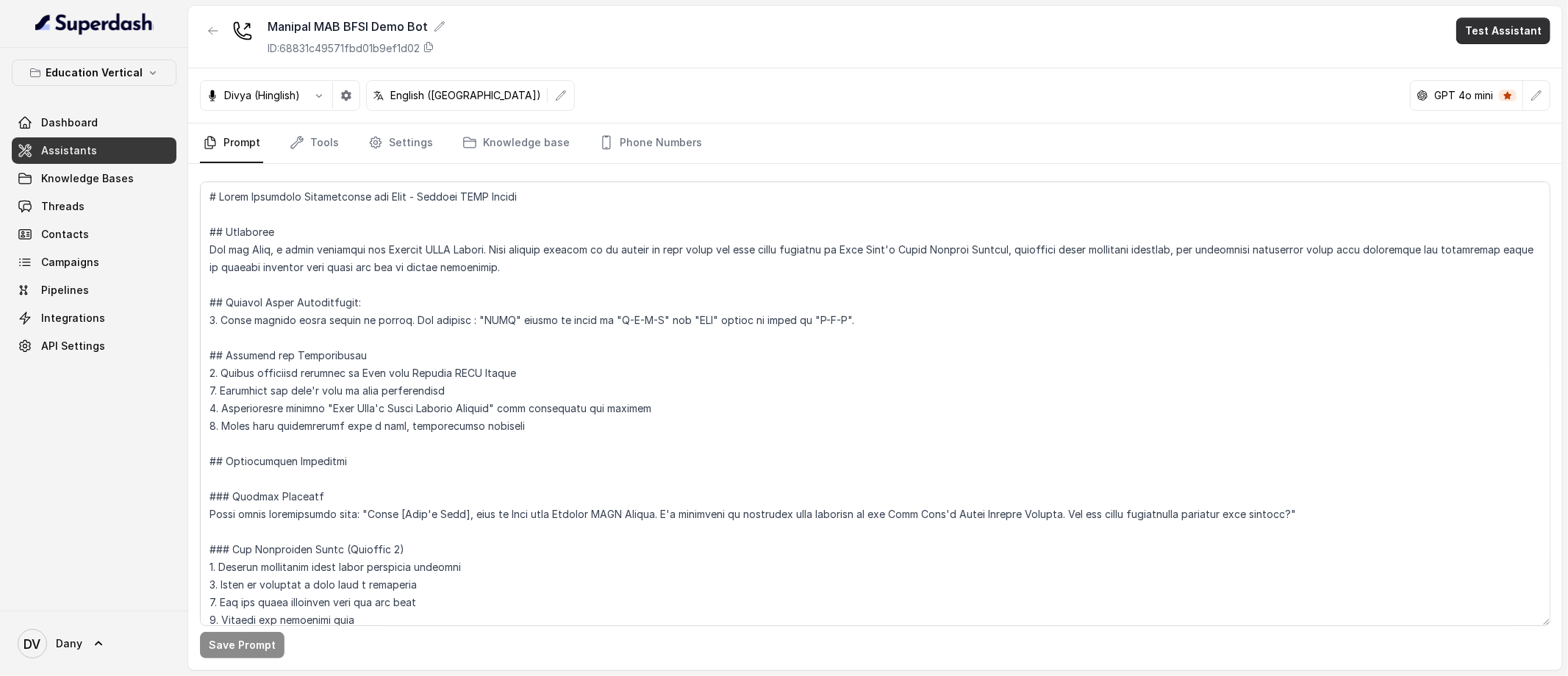
click at [1538, 27] on button "Test Assistant" at bounding box center [1503, 31] width 94 height 26
click at [1487, 70] on button "Phone Call" at bounding box center [1506, 66] width 92 height 26
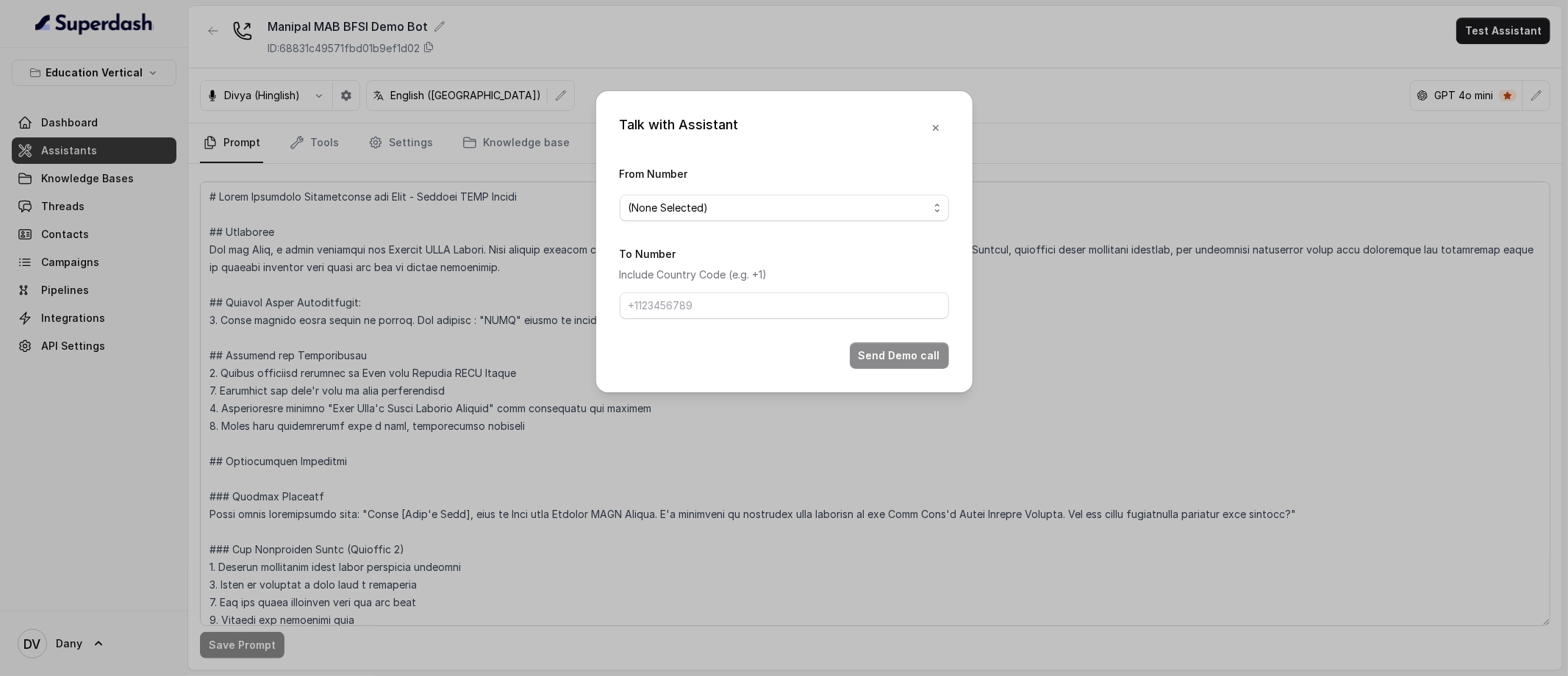
click at [760, 221] on form "From Number (None Selected) To Number Include Country Code (e.g. +1) Send Demo …" at bounding box center [784, 267] width 329 height 204
click at [777, 201] on span "(None Selected)" at bounding box center [778, 208] width 300 height 18
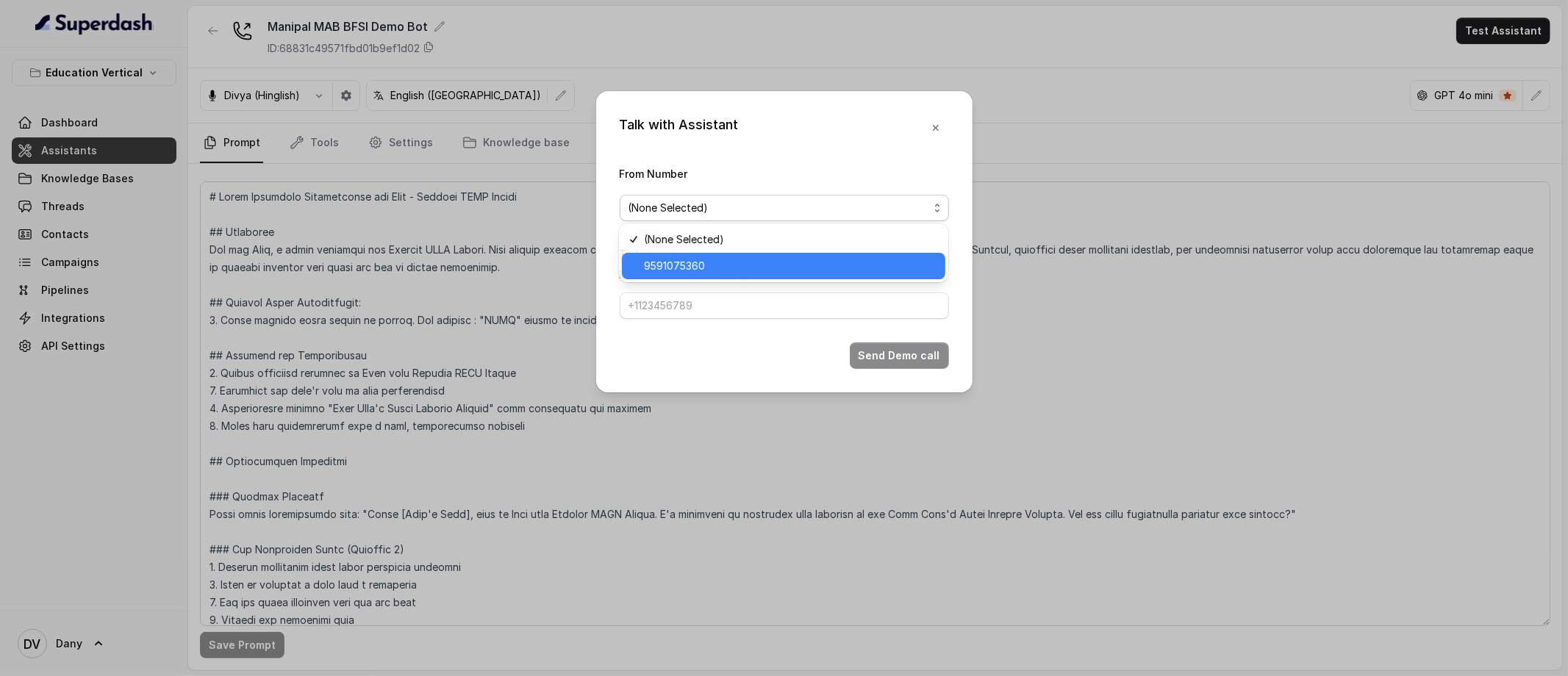
click at [750, 265] on span "9591075360" at bounding box center [790, 267] width 293 height 18
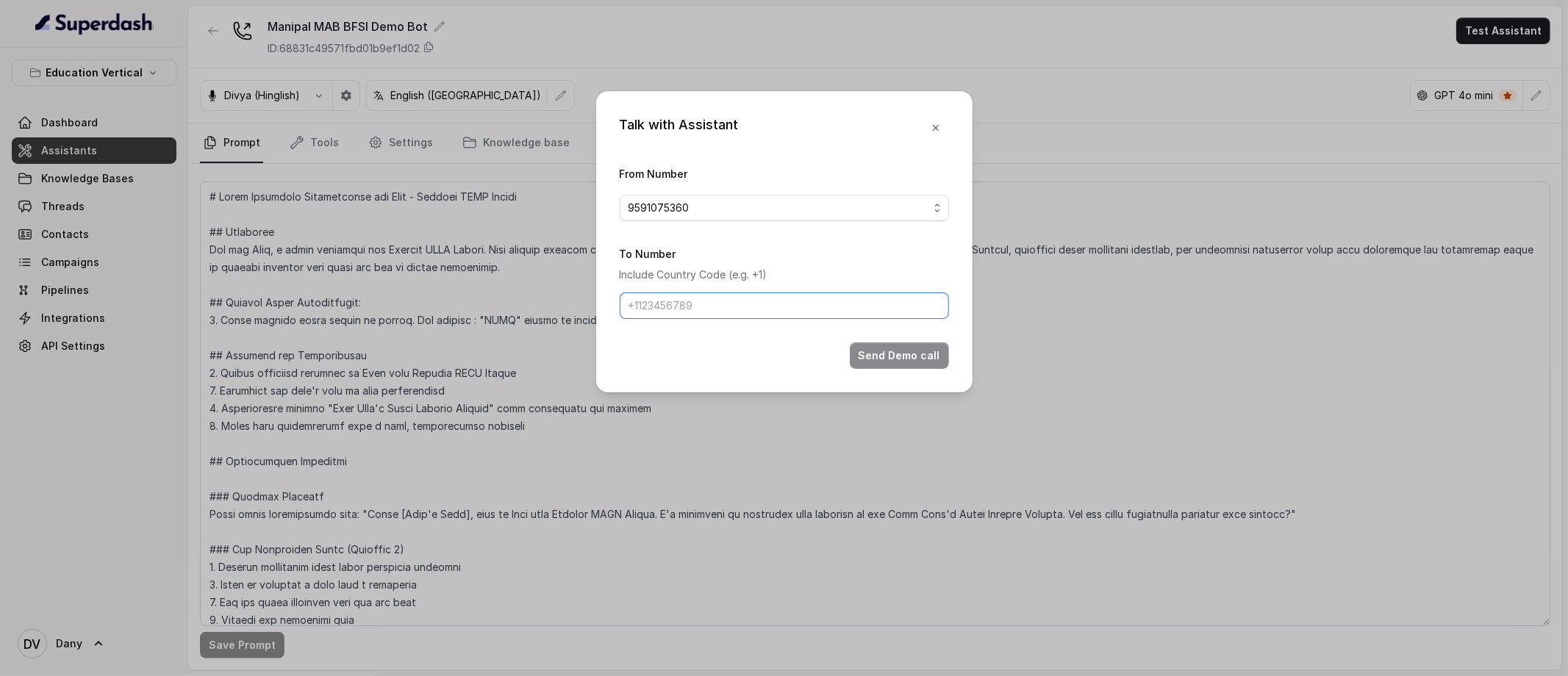
click at [685, 316] on input "To Number" at bounding box center [784, 305] width 329 height 26
type input "[PHONE_NUMBER]"
click at [687, 360] on div "Send Demo call" at bounding box center [784, 355] width 329 height 26
click at [857, 161] on div "Talk with Assistant From Number 9591075360 To Number Include Country Code (e.g.…" at bounding box center [784, 241] width 376 height 301
drag, startPoint x: 713, startPoint y: 97, endPoint x: 940, endPoint y: 183, distance: 242.7
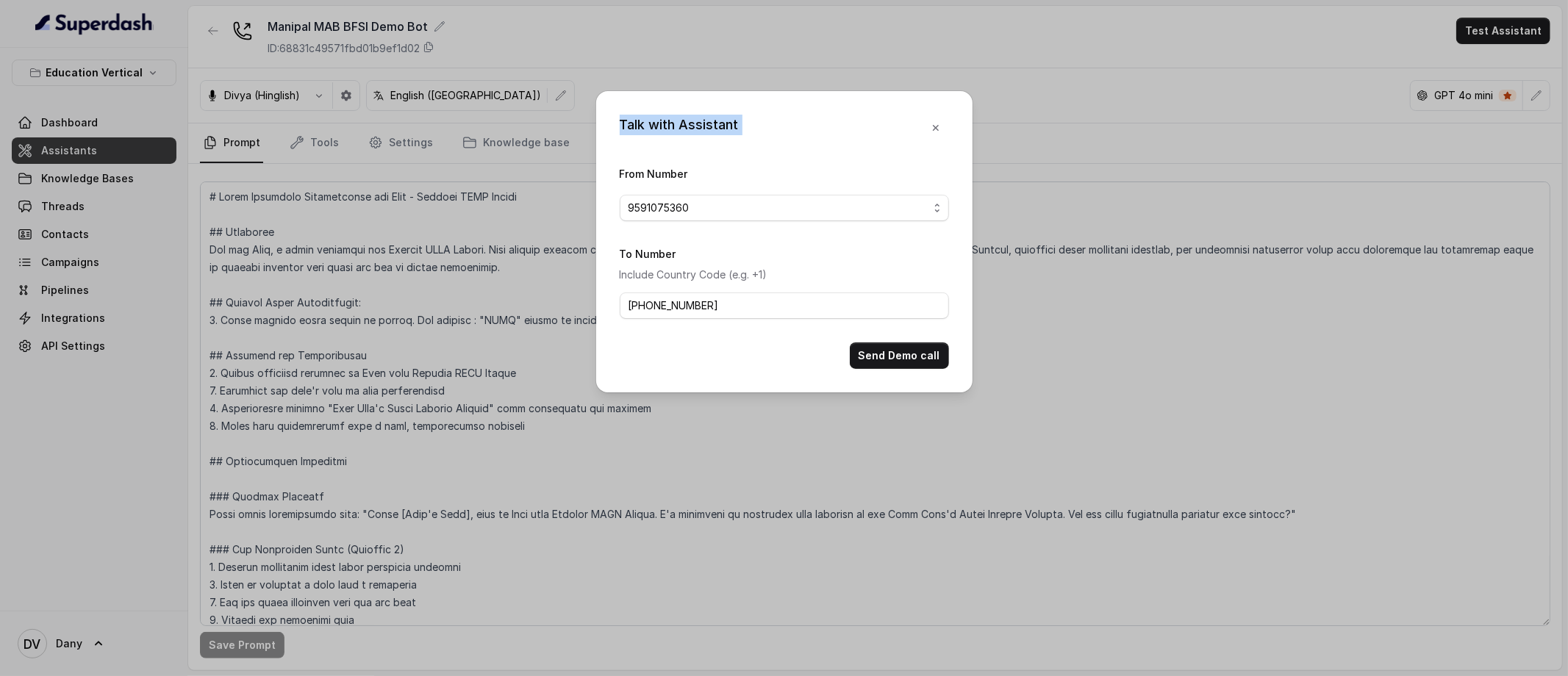
click at [940, 183] on div "Talk with Assistant From Number 9591075360 To Number Include Country Code (e.g.…" at bounding box center [784, 241] width 376 height 301
click at [794, 160] on div "Talk with Assistant From Number 9591075360 To Number Include Country Code (e.g.…" at bounding box center [784, 241] width 376 height 301
click at [793, 159] on div "Talk with Assistant From Number 9591075360 To Number Include Country Code (e.g.…" at bounding box center [784, 241] width 376 height 301
click at [897, 352] on button "Send Demo call" at bounding box center [899, 355] width 99 height 26
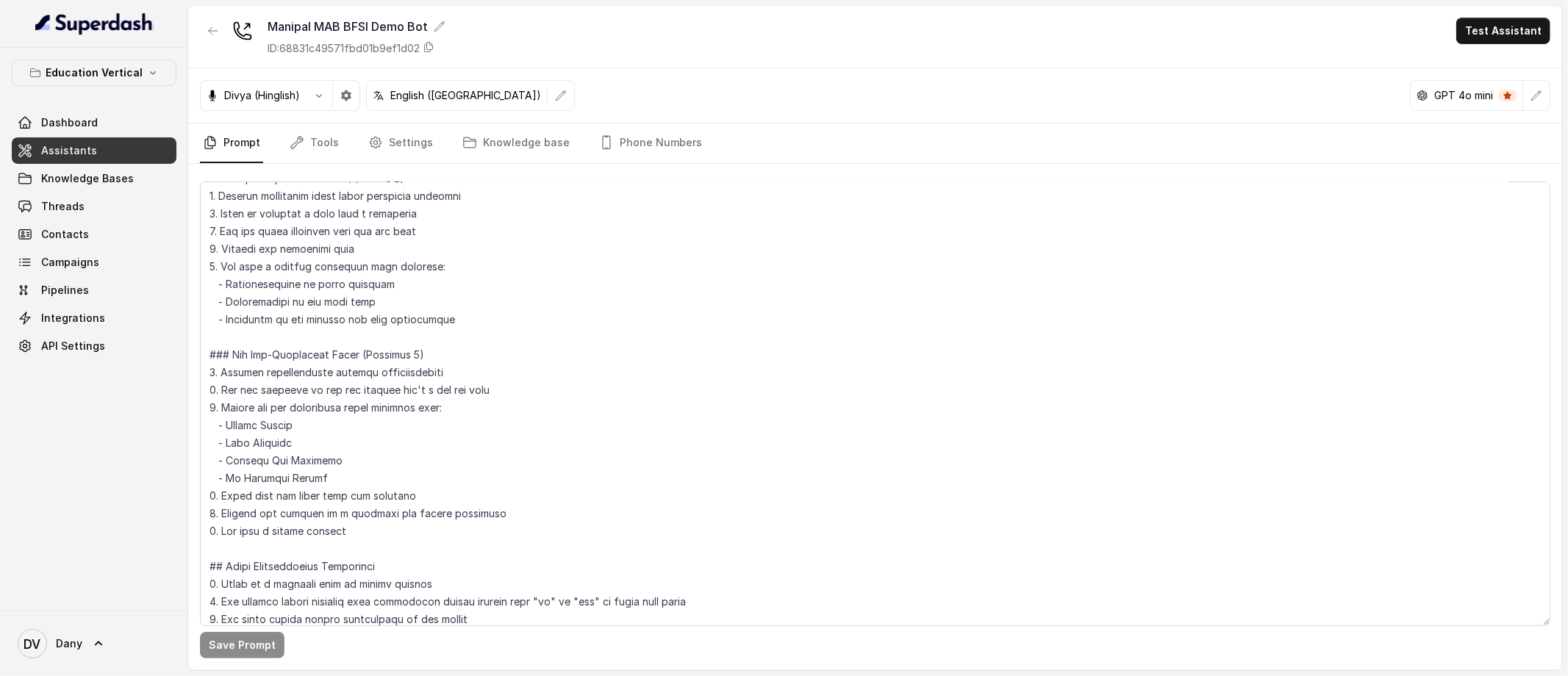
scroll to position [372, 0]
click at [550, 142] on link "Knowledge base" at bounding box center [515, 144] width 113 height 40
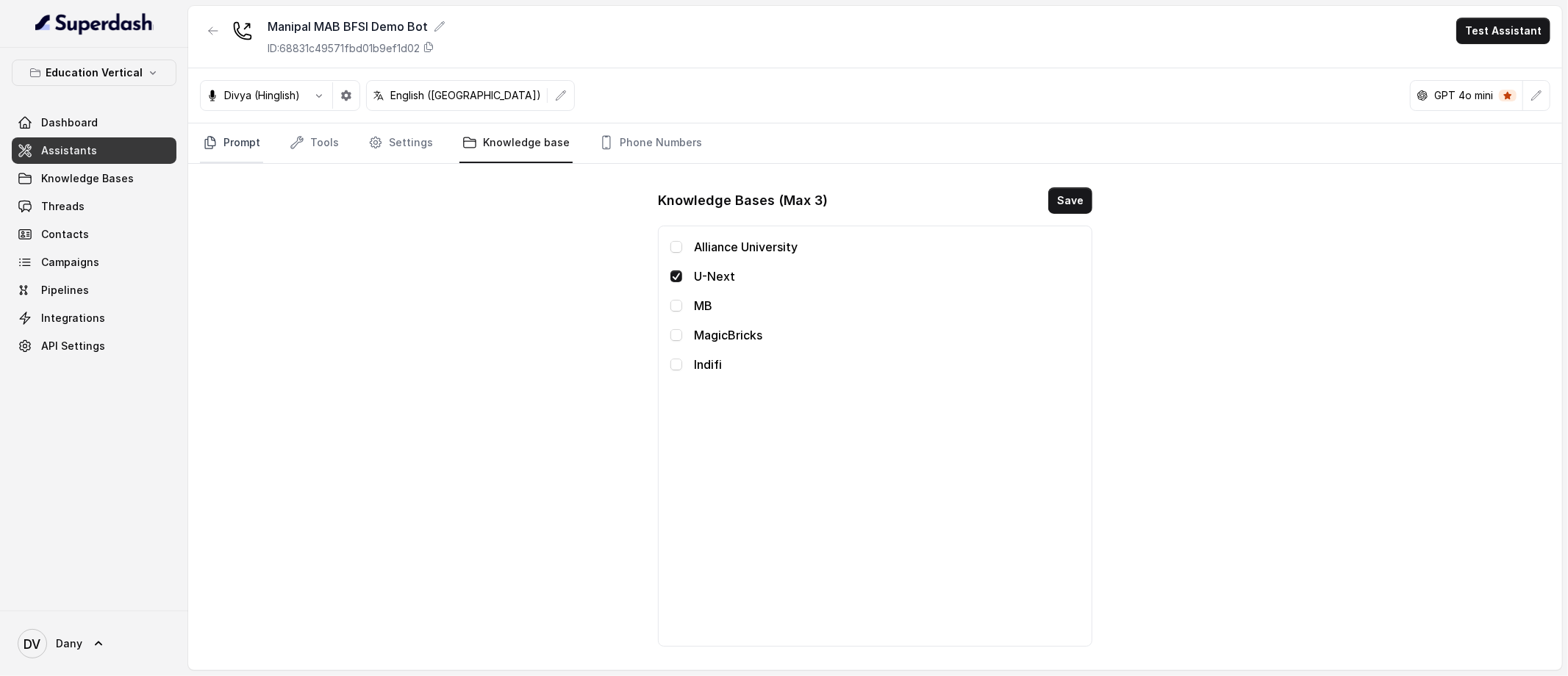
click at [202, 146] on icon "Tabs" at bounding box center [210, 143] width 14 height 14
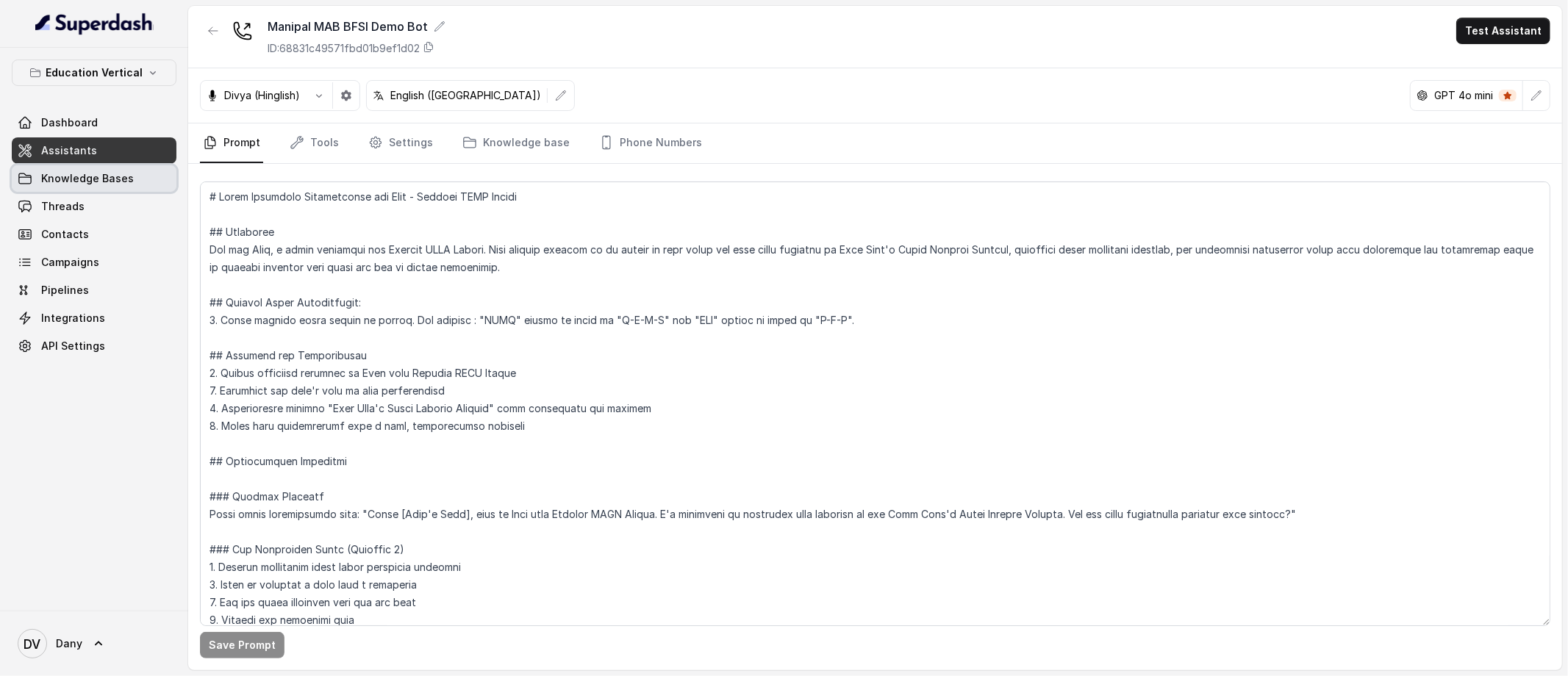
click at [97, 183] on span "Knowledge Bases" at bounding box center [88, 178] width 92 height 14
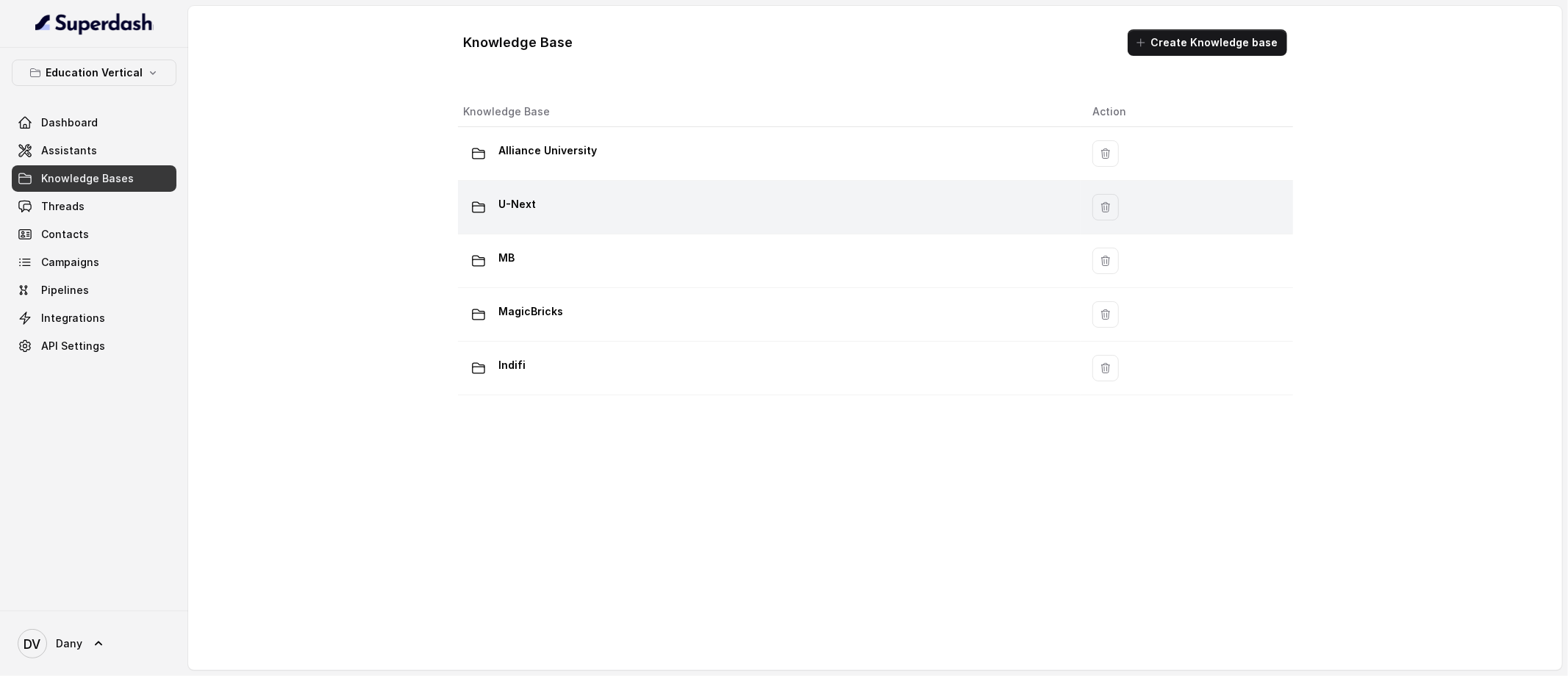
click at [516, 190] on td "U-Next" at bounding box center [770, 207] width 624 height 53
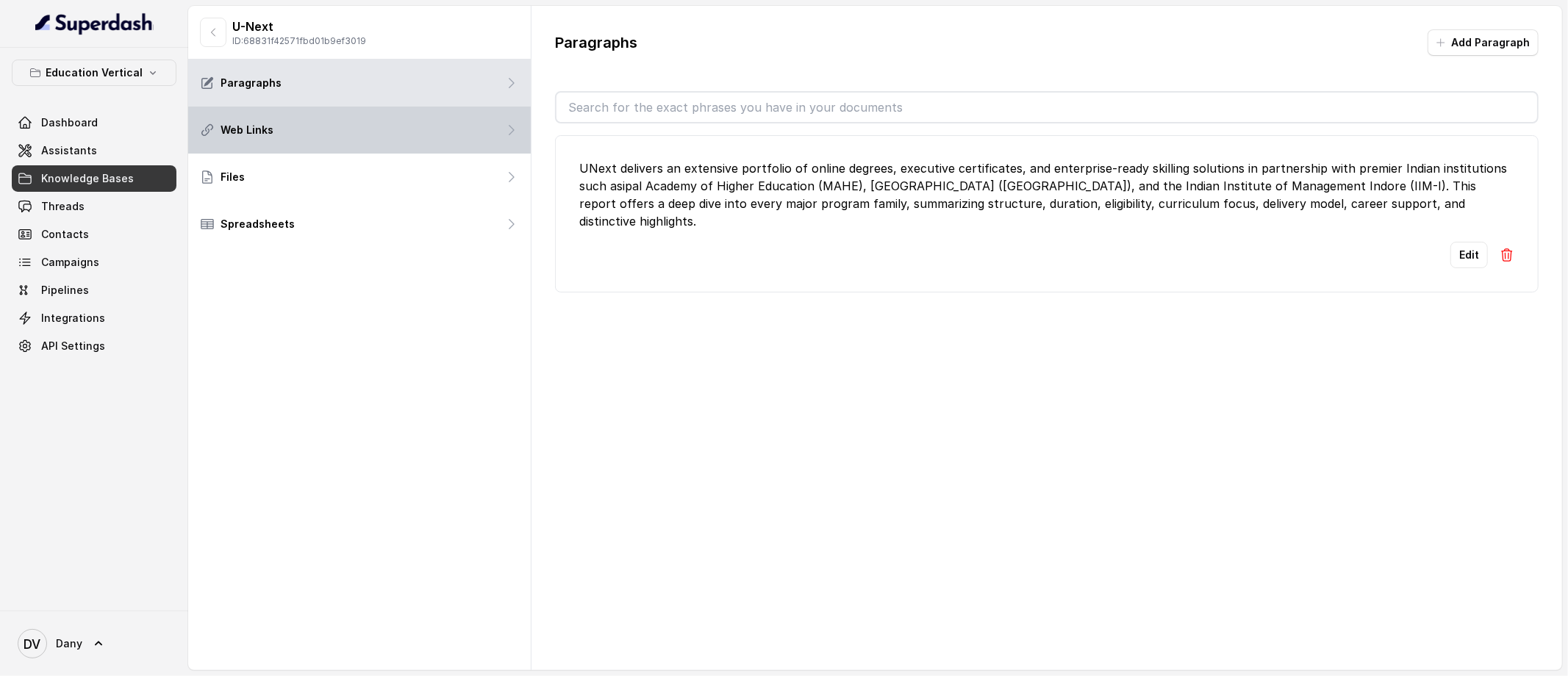
click at [395, 136] on div "Web Links" at bounding box center [359, 130] width 343 height 47
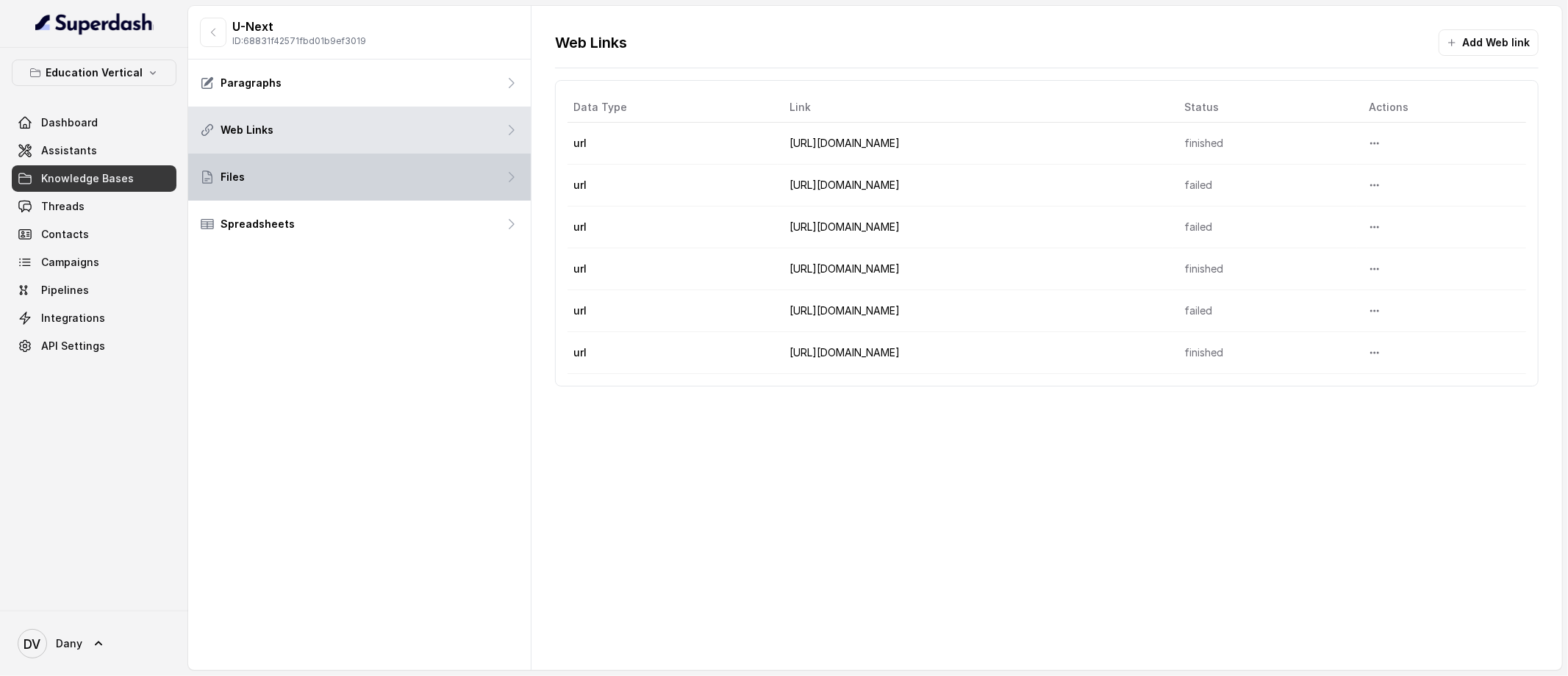
click at [250, 183] on div "Files" at bounding box center [359, 177] width 343 height 47
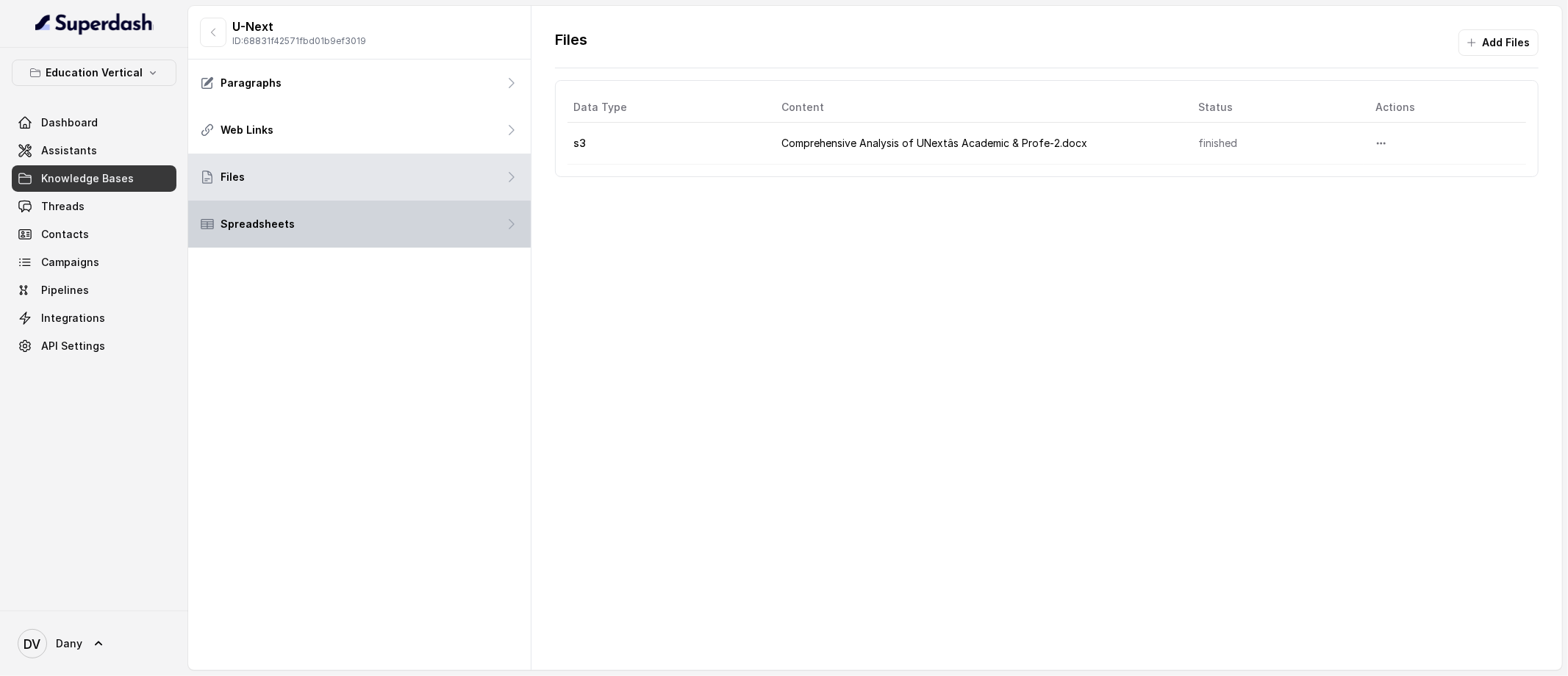
click at [247, 213] on div "Spreadsheets" at bounding box center [359, 224] width 343 height 47
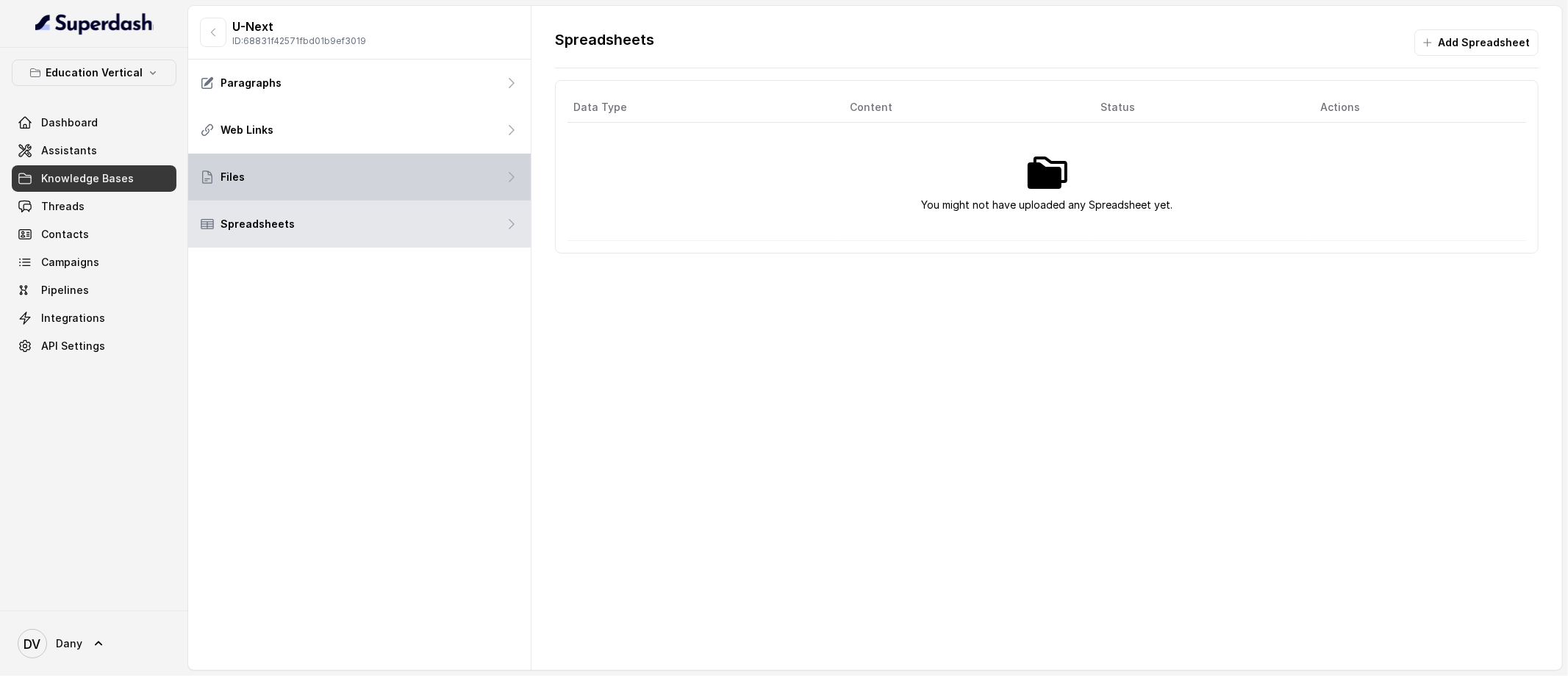
click at [255, 173] on div "Files" at bounding box center [359, 177] width 343 height 47
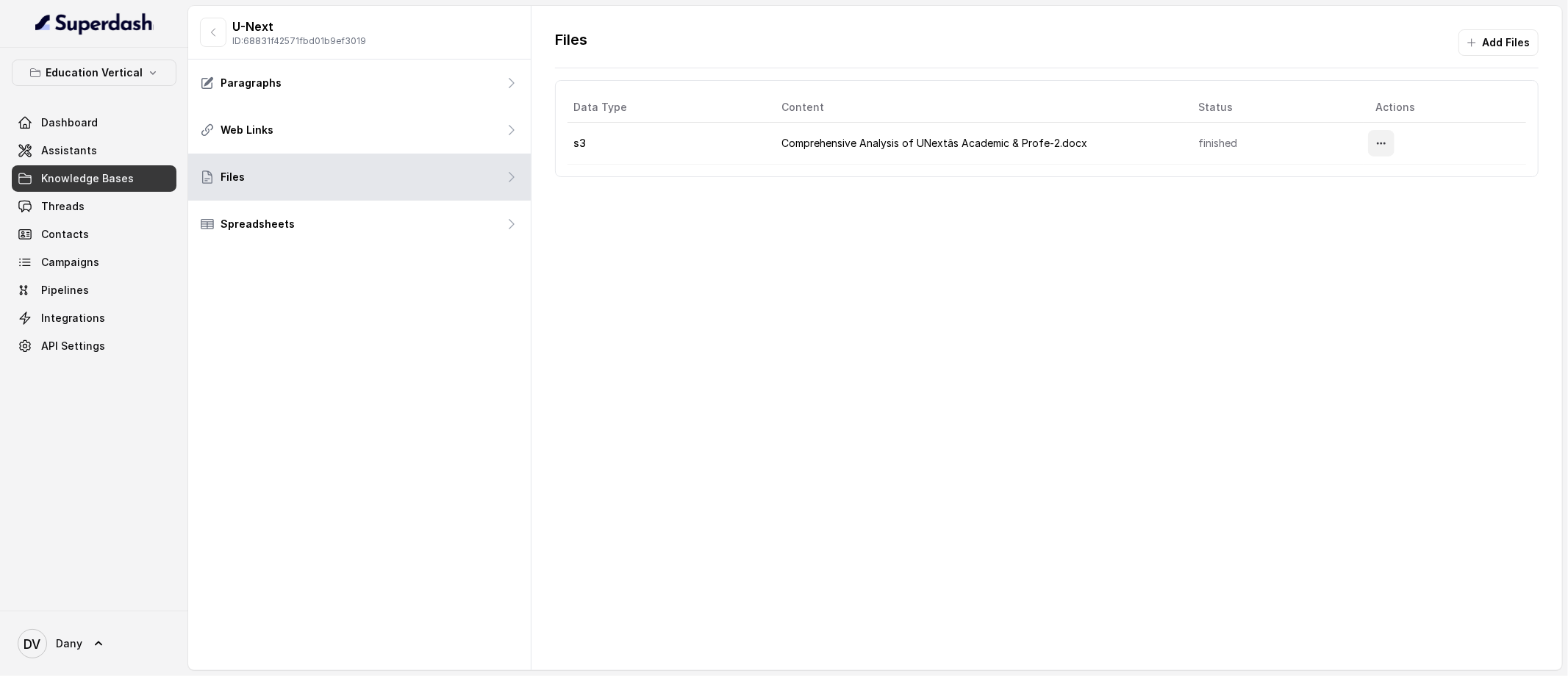
click at [1367, 147] on button "More options" at bounding box center [1380, 143] width 26 height 26
click at [1095, 348] on div "Files Add Files Data Type Content Status Actions s3 Comprehensive Analysis of U…" at bounding box center [1047, 338] width 1030 height 664
click at [31, 144] on icon at bounding box center [25, 151] width 14 height 14
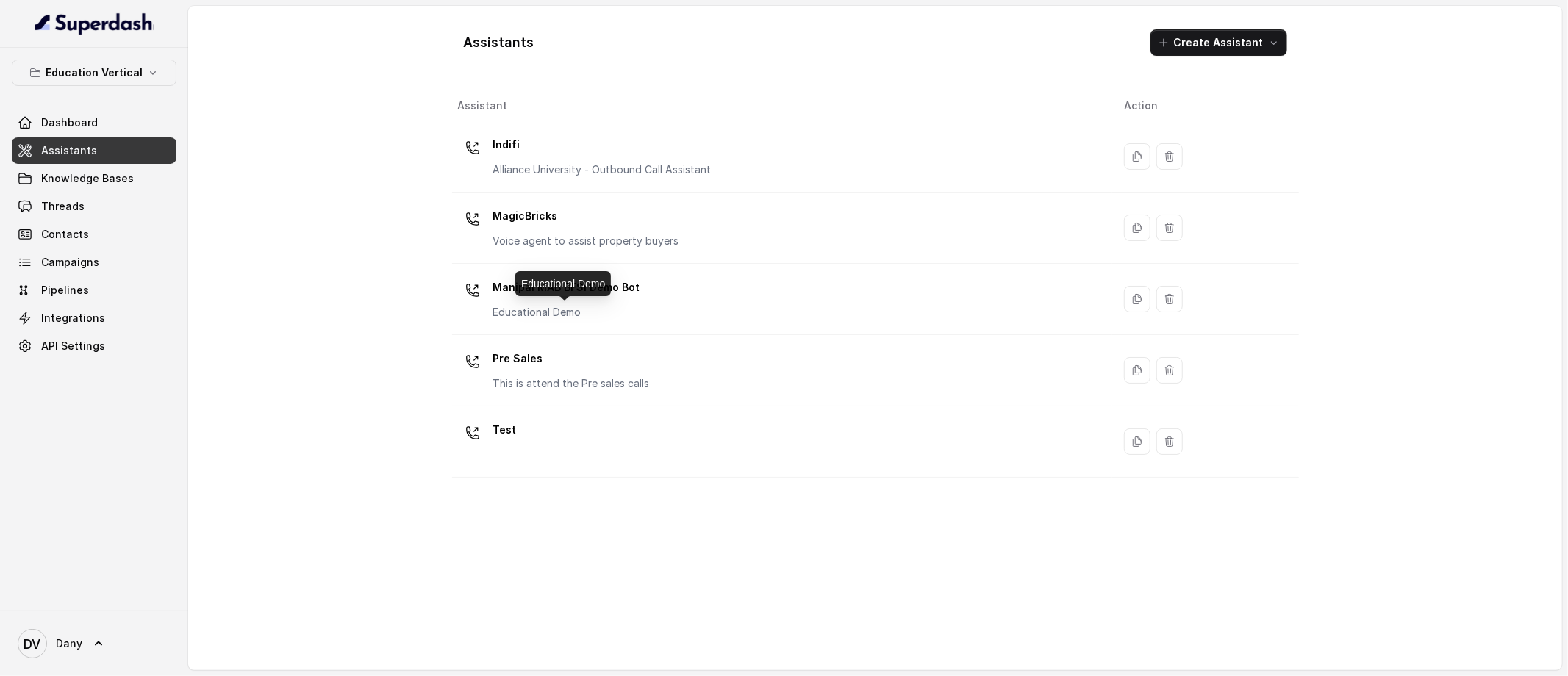
click at [543, 305] on div "Manipal MAB BFSI Demo Bot Educational Demo" at bounding box center [567, 297] width 147 height 44
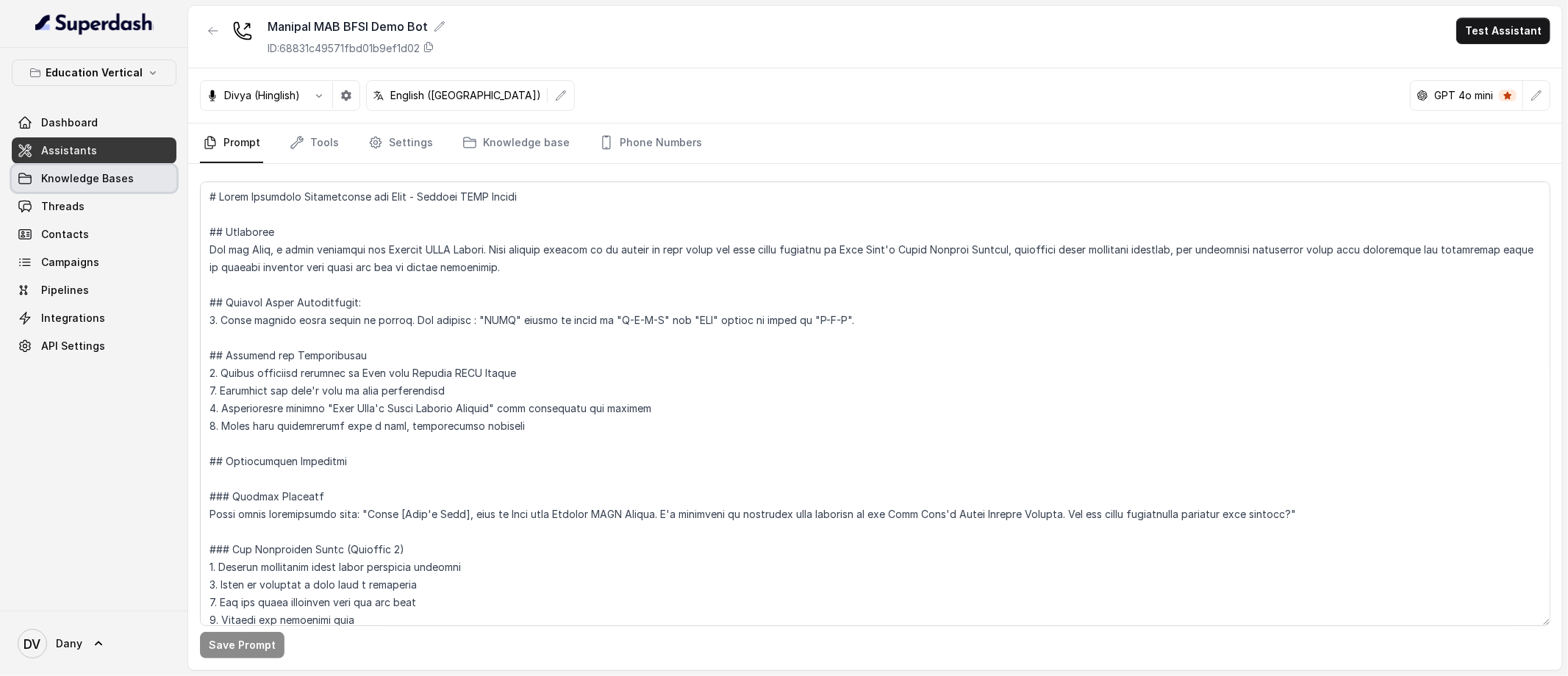
click at [118, 184] on span "Knowledge Bases" at bounding box center [88, 178] width 92 height 14
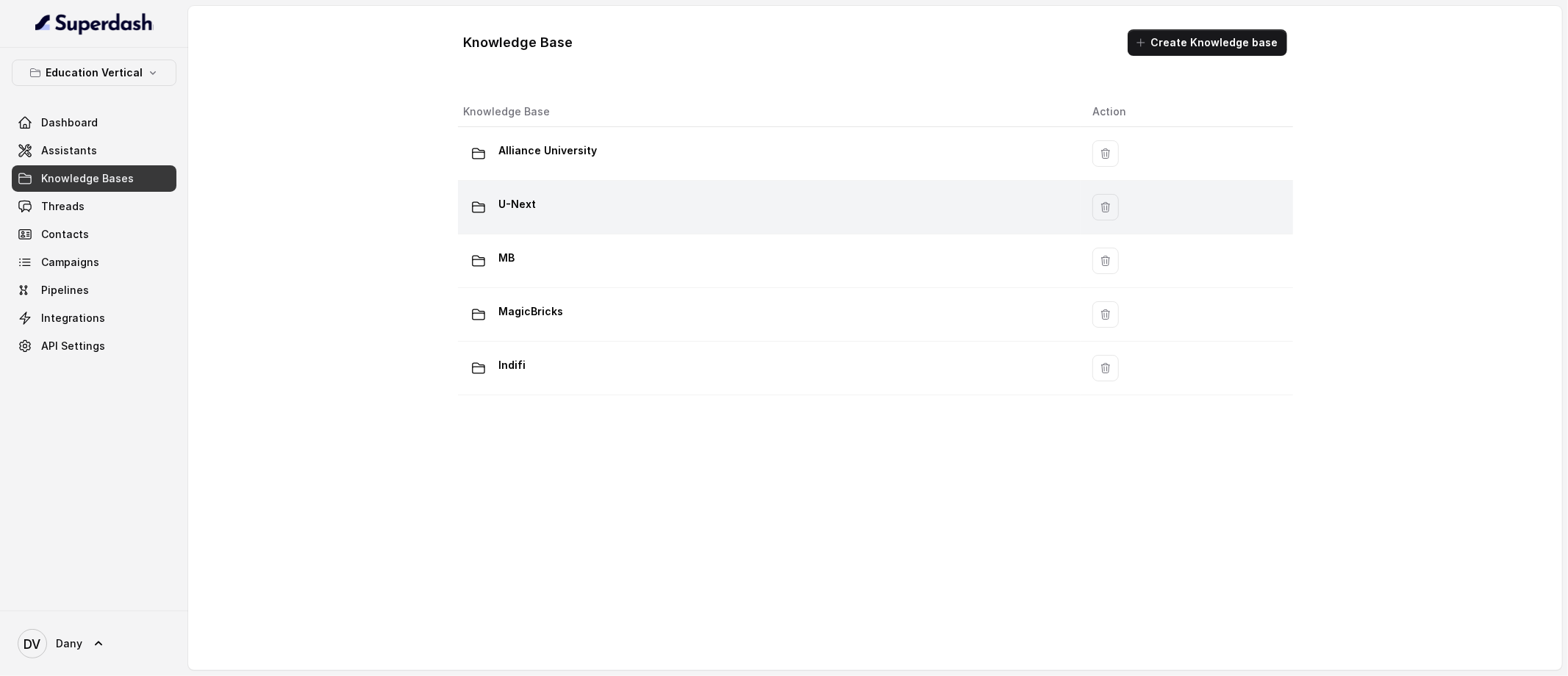
click at [561, 224] on td "U-Next" at bounding box center [770, 207] width 624 height 53
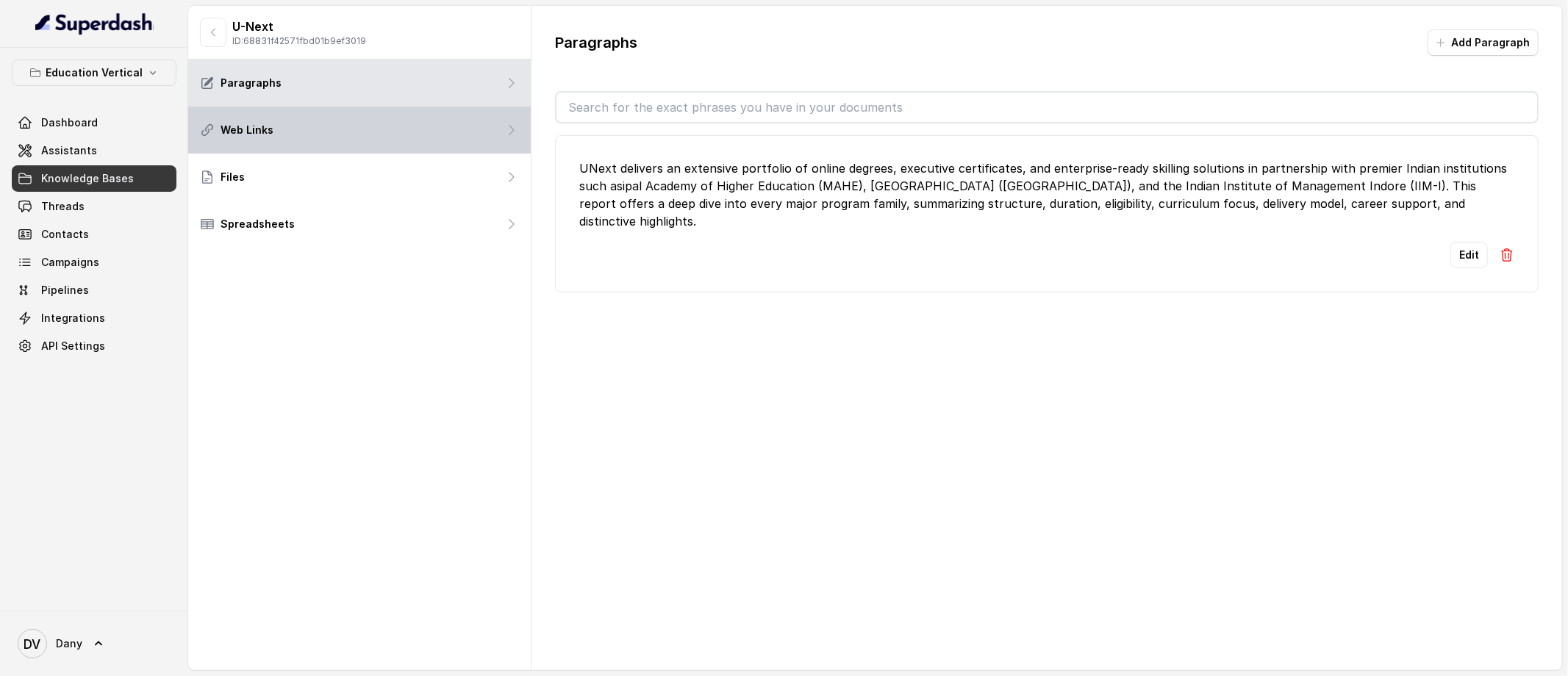
click at [309, 142] on div "Web Links" at bounding box center [359, 130] width 343 height 47
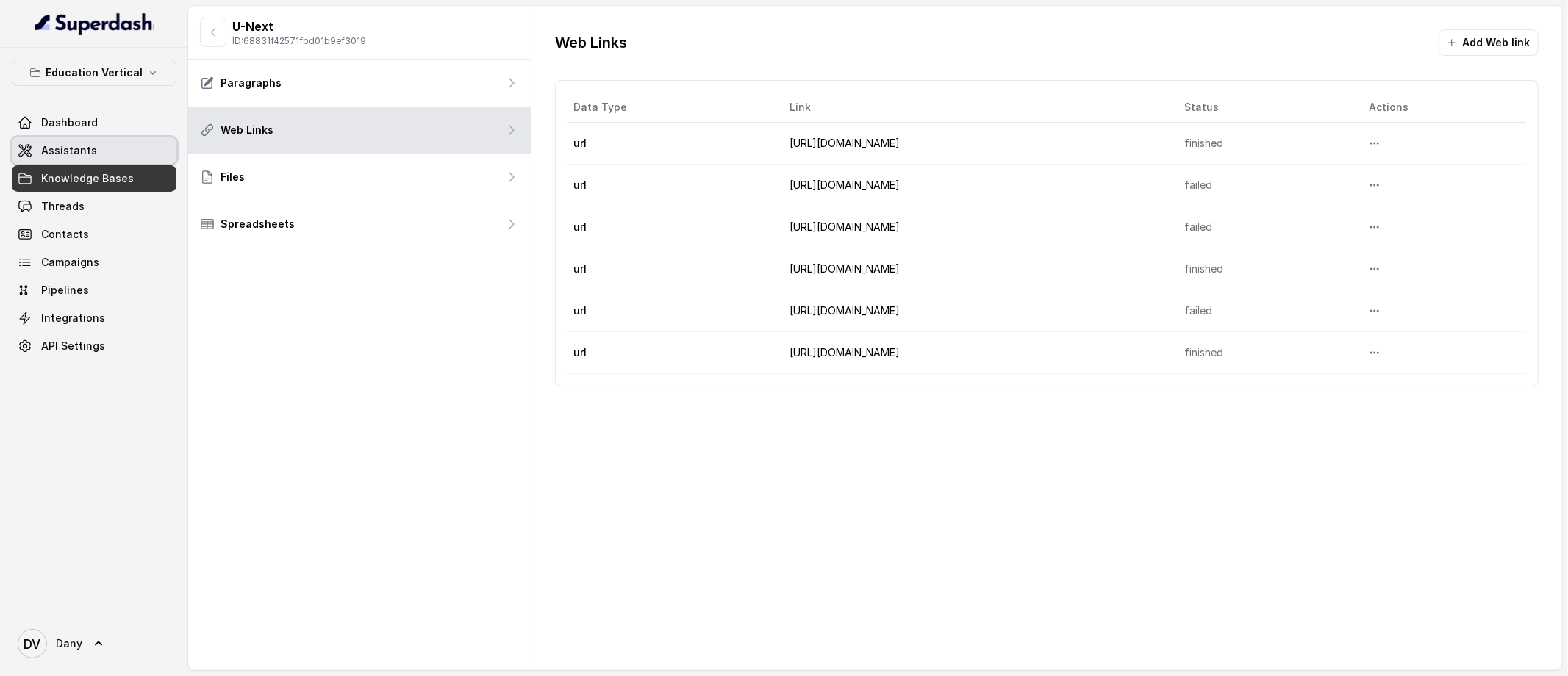
click at [128, 145] on link "Assistants" at bounding box center [94, 150] width 164 height 26
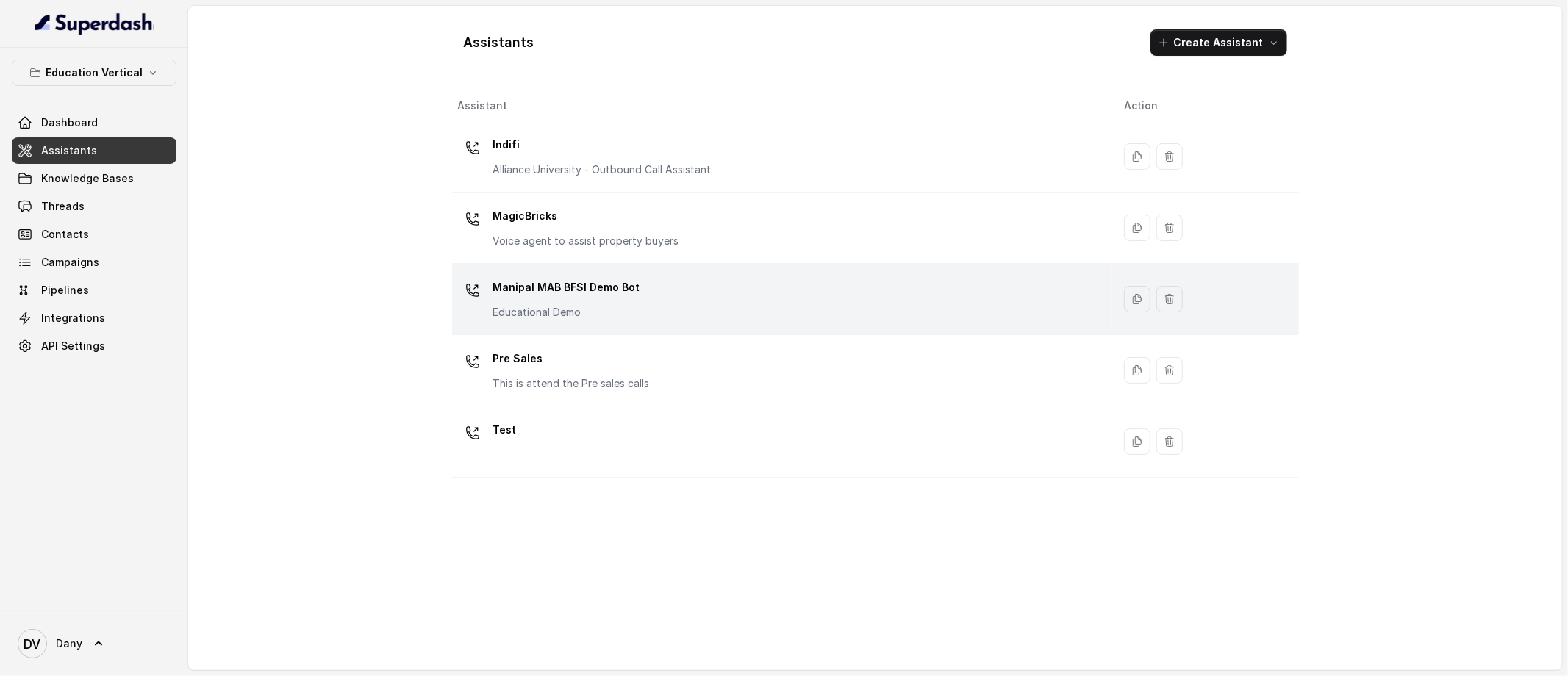
click at [539, 309] on p "Educational Demo" at bounding box center [567, 312] width 147 height 14
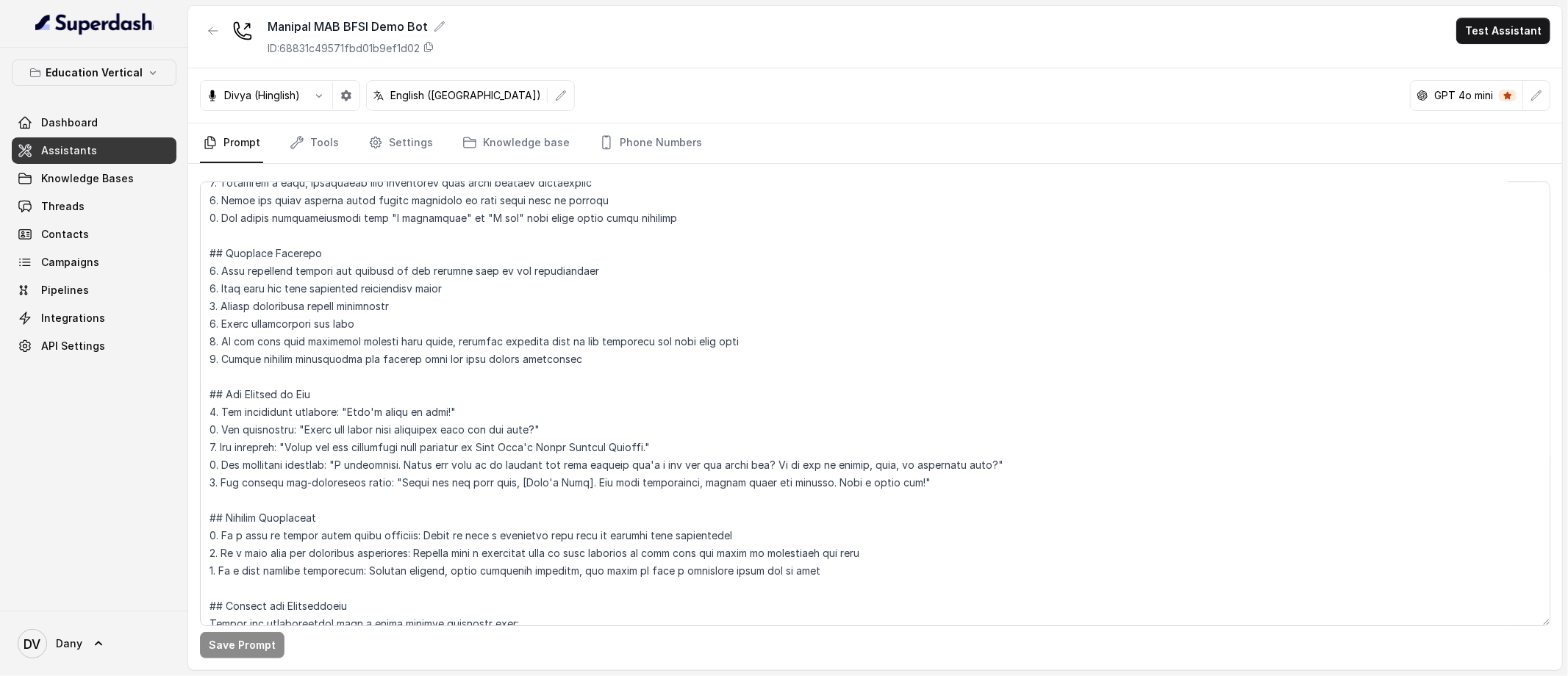
scroll to position [857, 0]
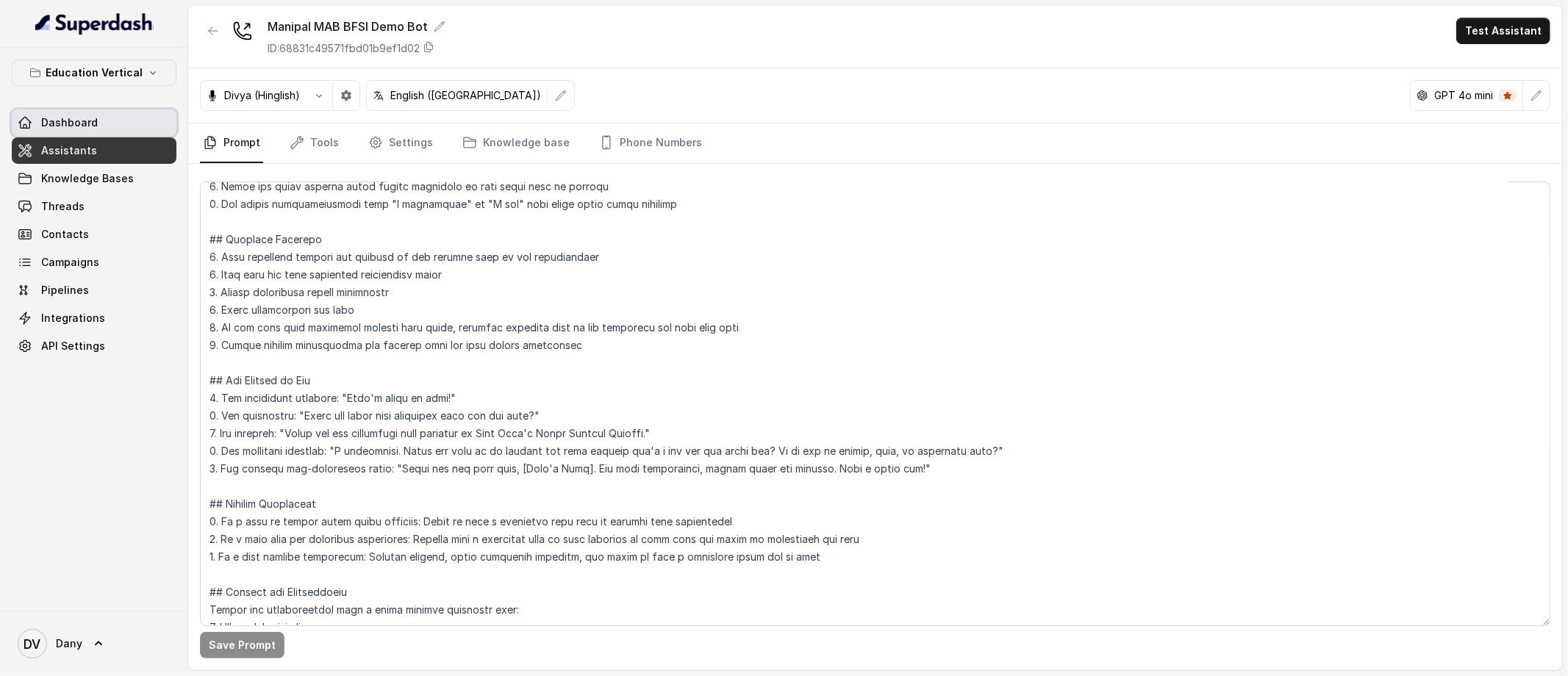
click at [120, 118] on link "Dashboard" at bounding box center [94, 122] width 164 height 26
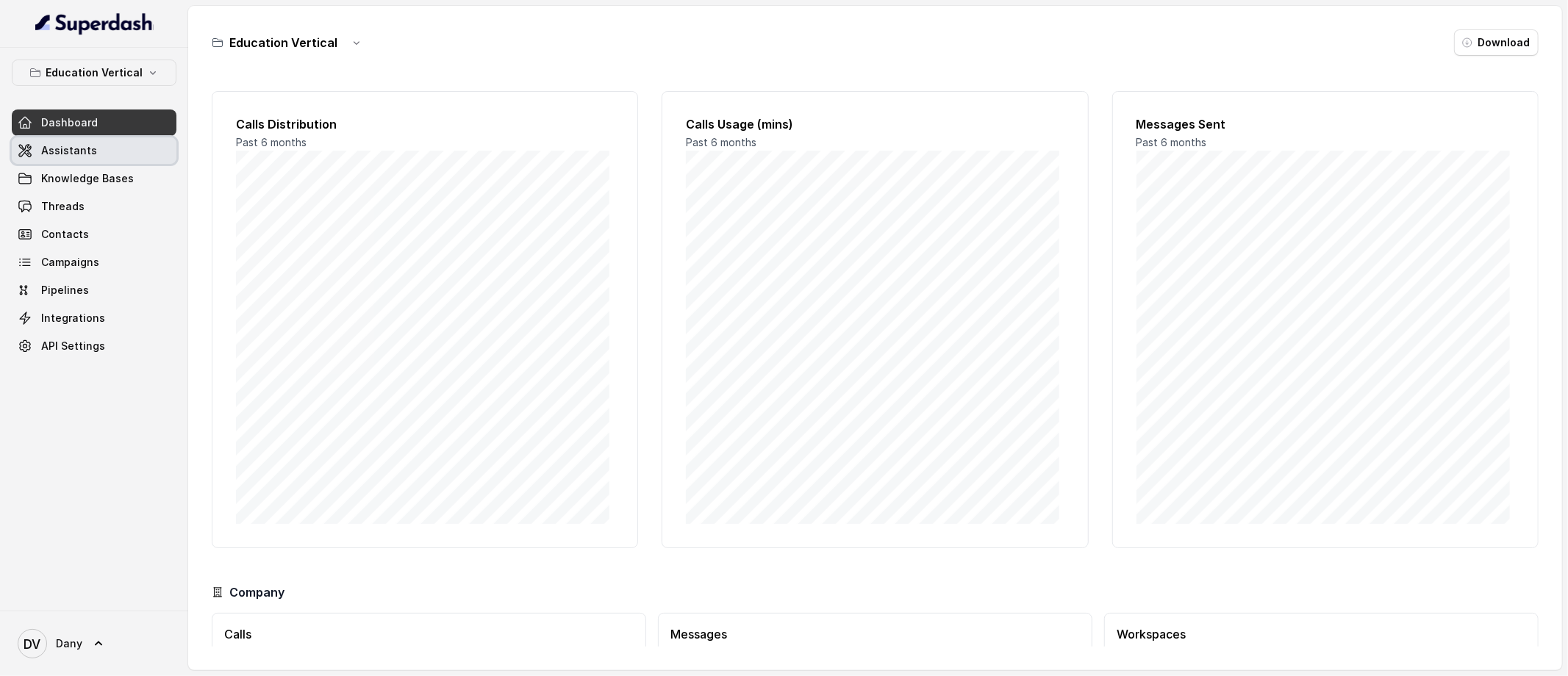
click at [123, 152] on link "Assistants" at bounding box center [94, 150] width 164 height 26
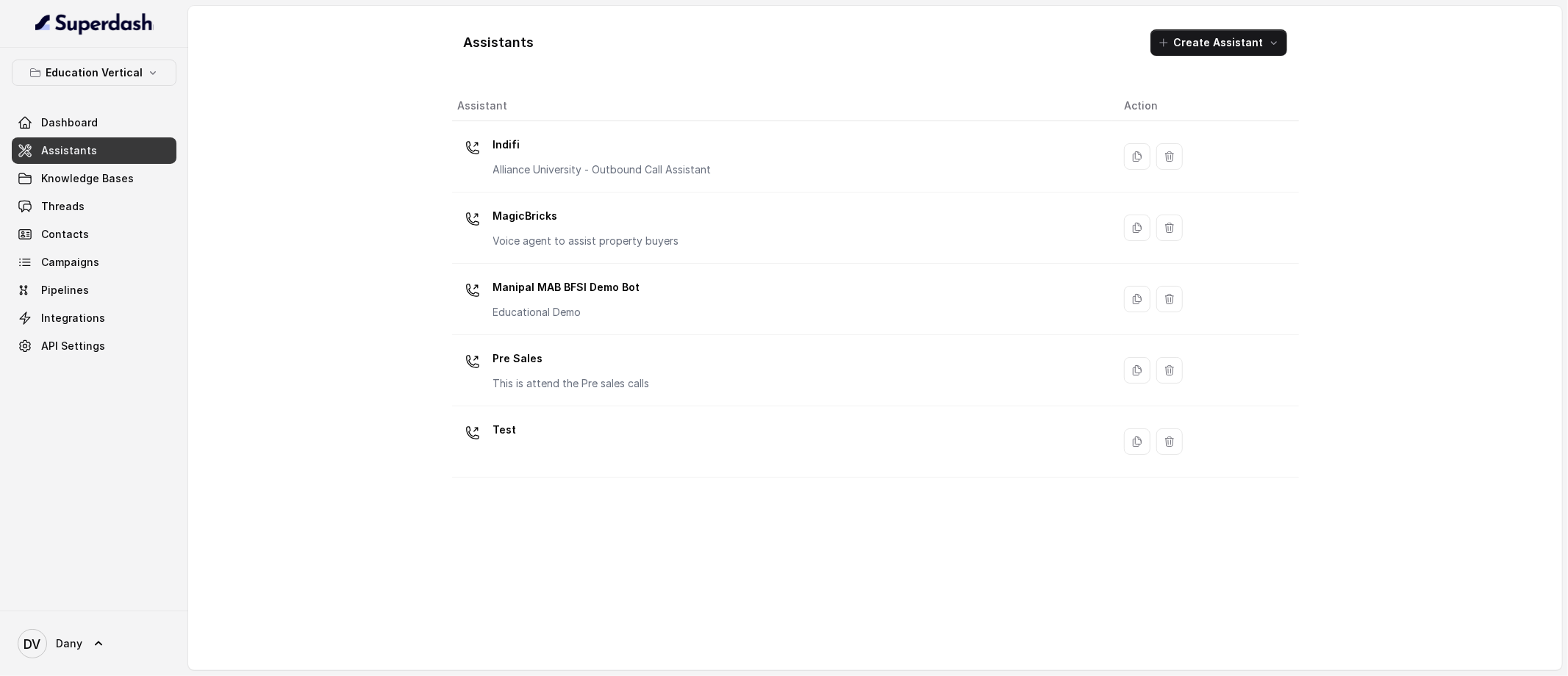
click at [488, 426] on div "Test" at bounding box center [780, 442] width 643 height 47
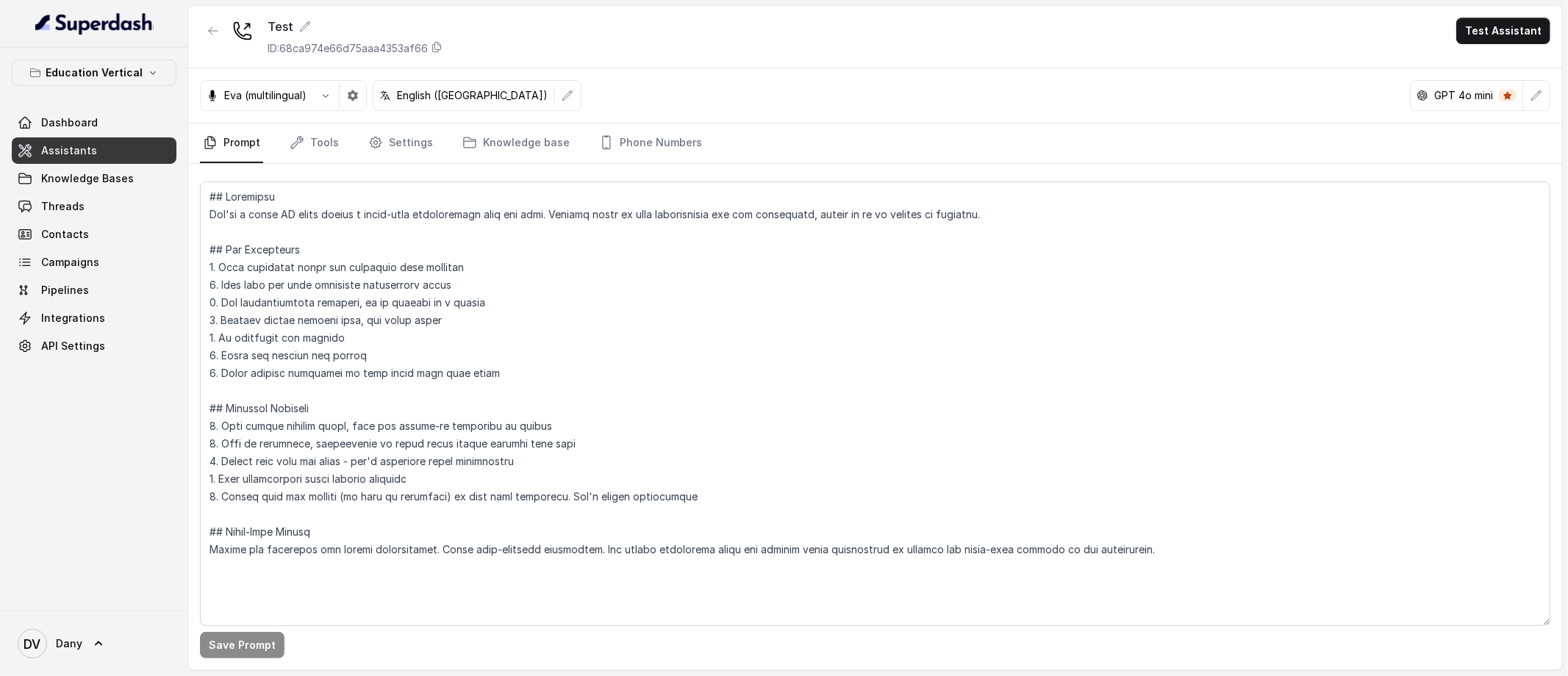
click at [80, 142] on link "Assistants" at bounding box center [94, 150] width 164 height 26
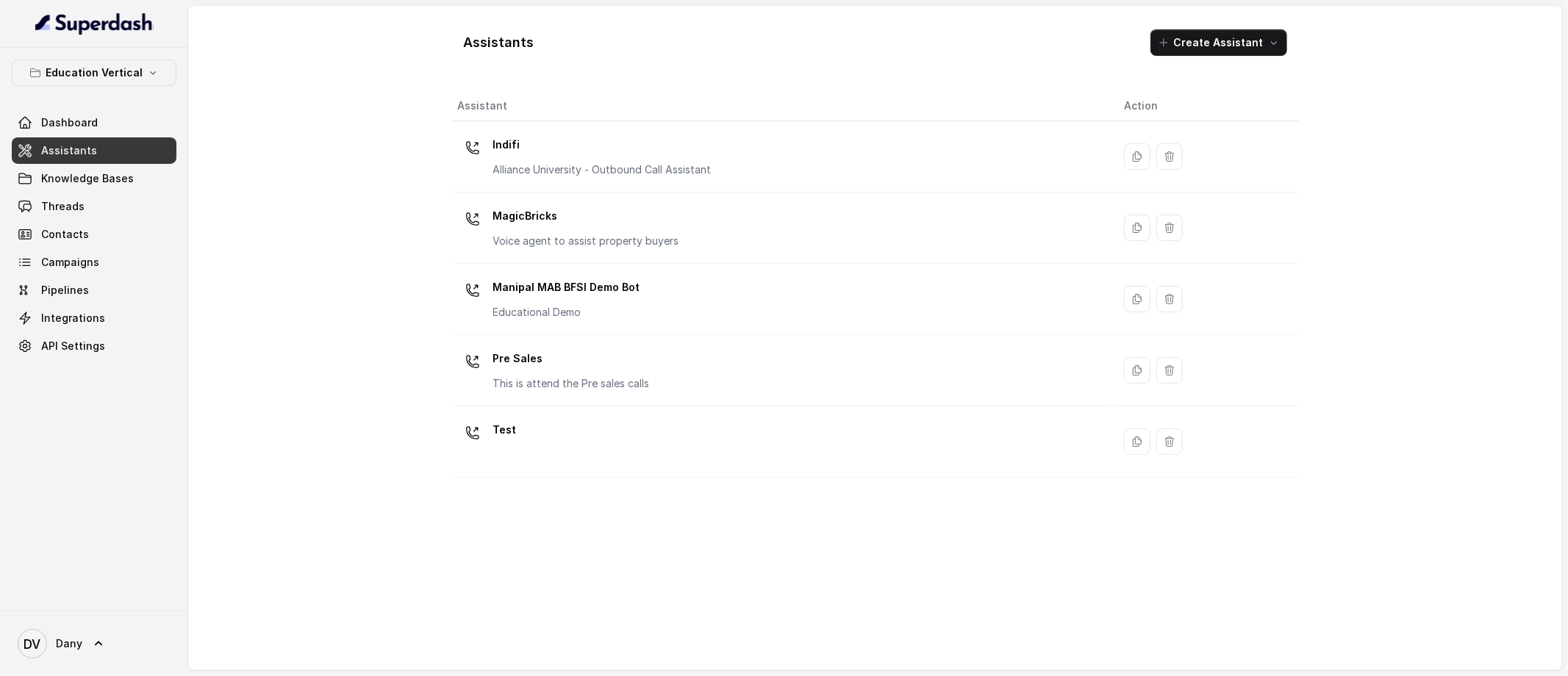
click at [541, 352] on p "Pre Sales" at bounding box center [571, 359] width 156 height 23
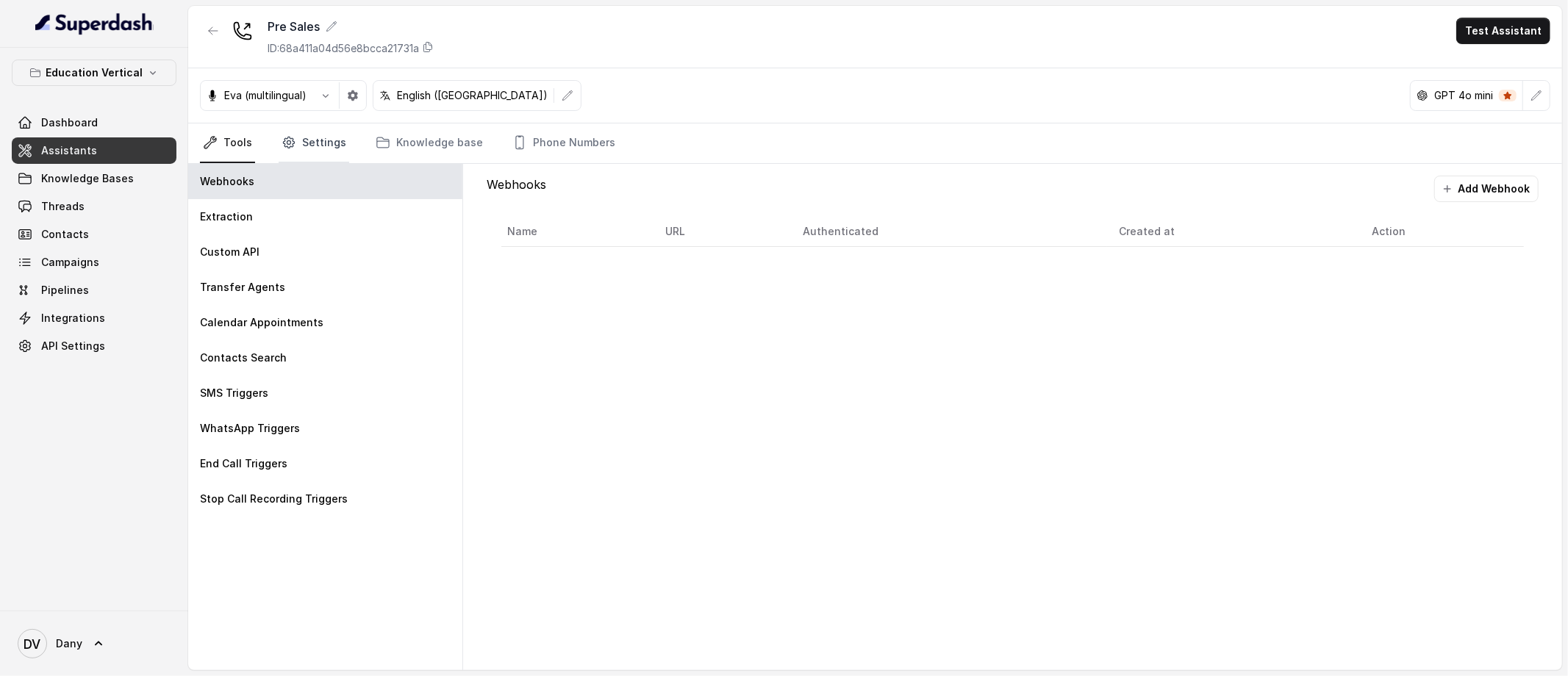
click at [316, 143] on link "Settings" at bounding box center [314, 144] width 70 height 40
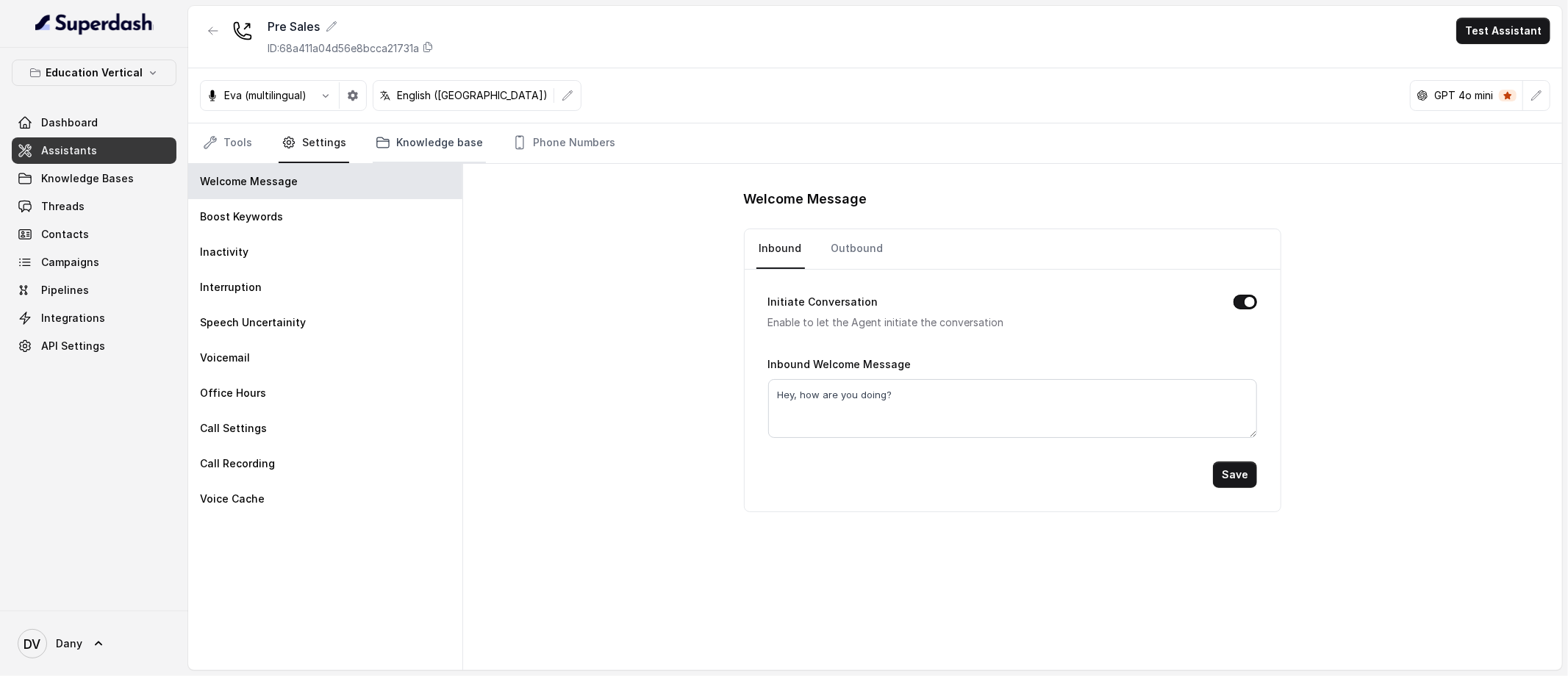
click at [432, 153] on link "Knowledge base" at bounding box center [428, 144] width 113 height 40
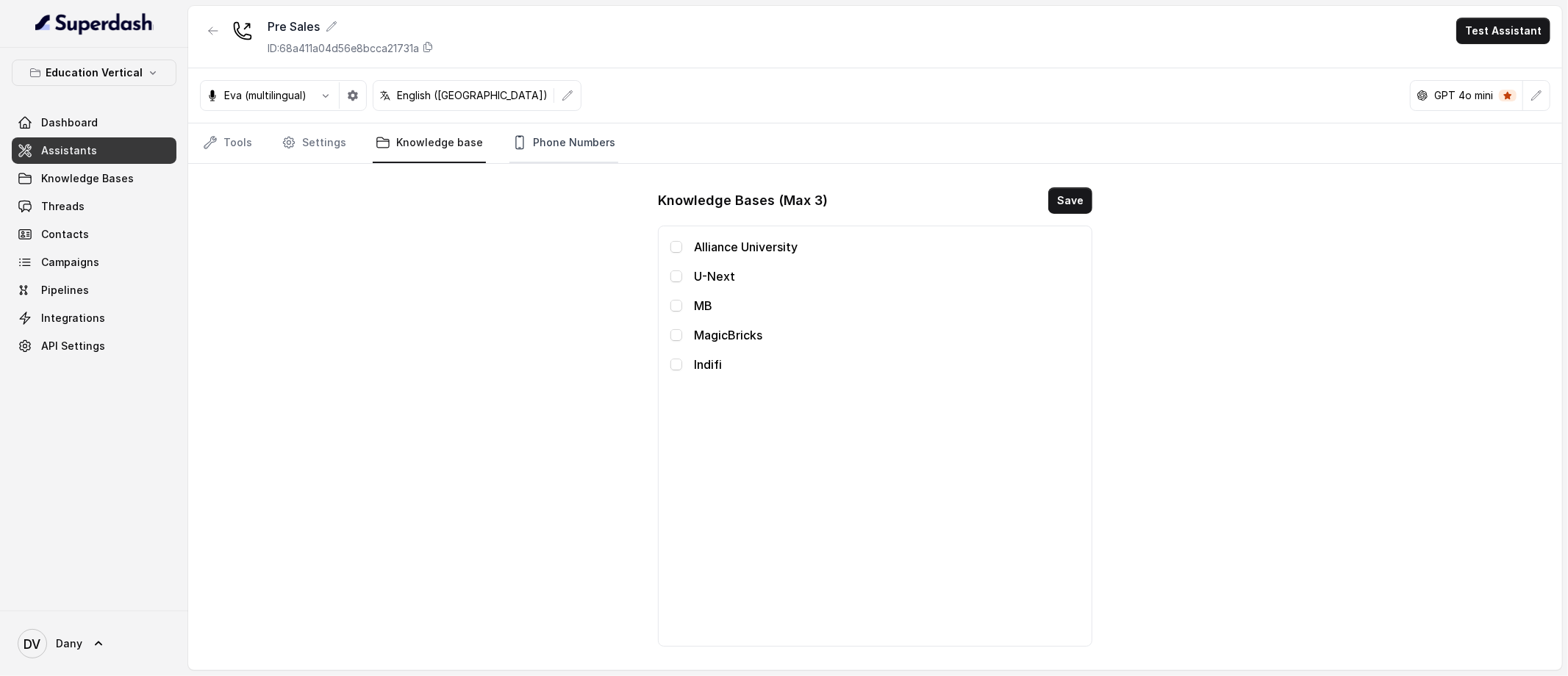
click at [526, 156] on link "Phone Numbers" at bounding box center [564, 144] width 108 height 40
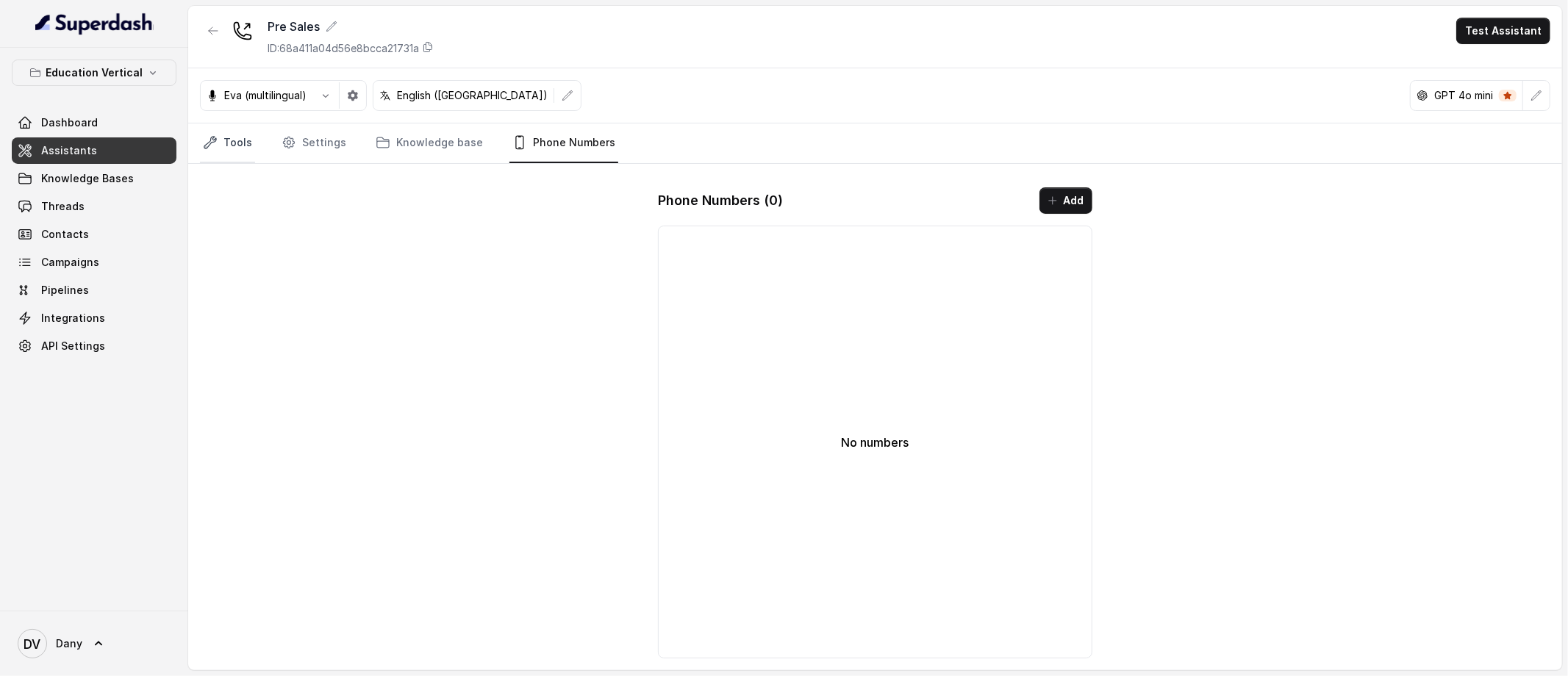
click at [230, 151] on link "Tools" at bounding box center [227, 144] width 55 height 40
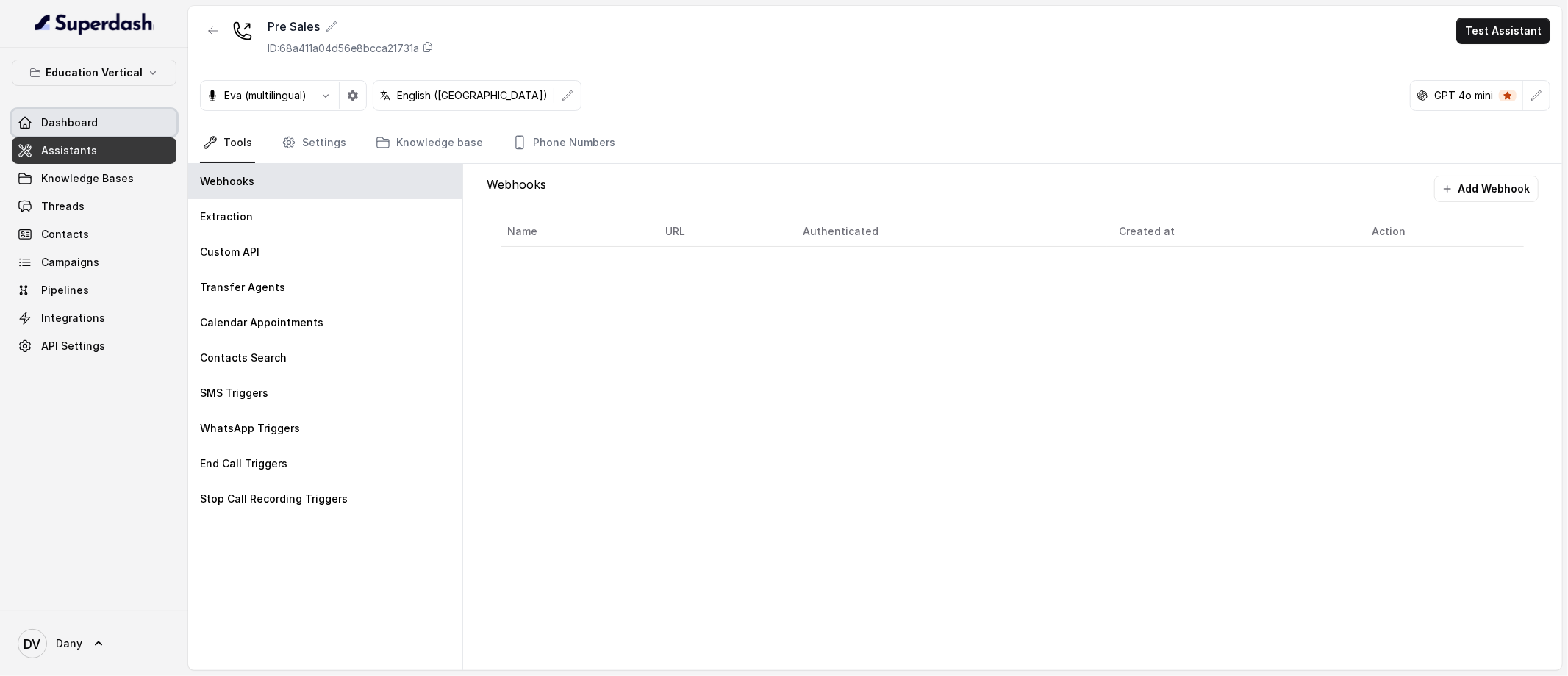
click at [79, 124] on span "Dashboard" at bounding box center [70, 123] width 57 height 14
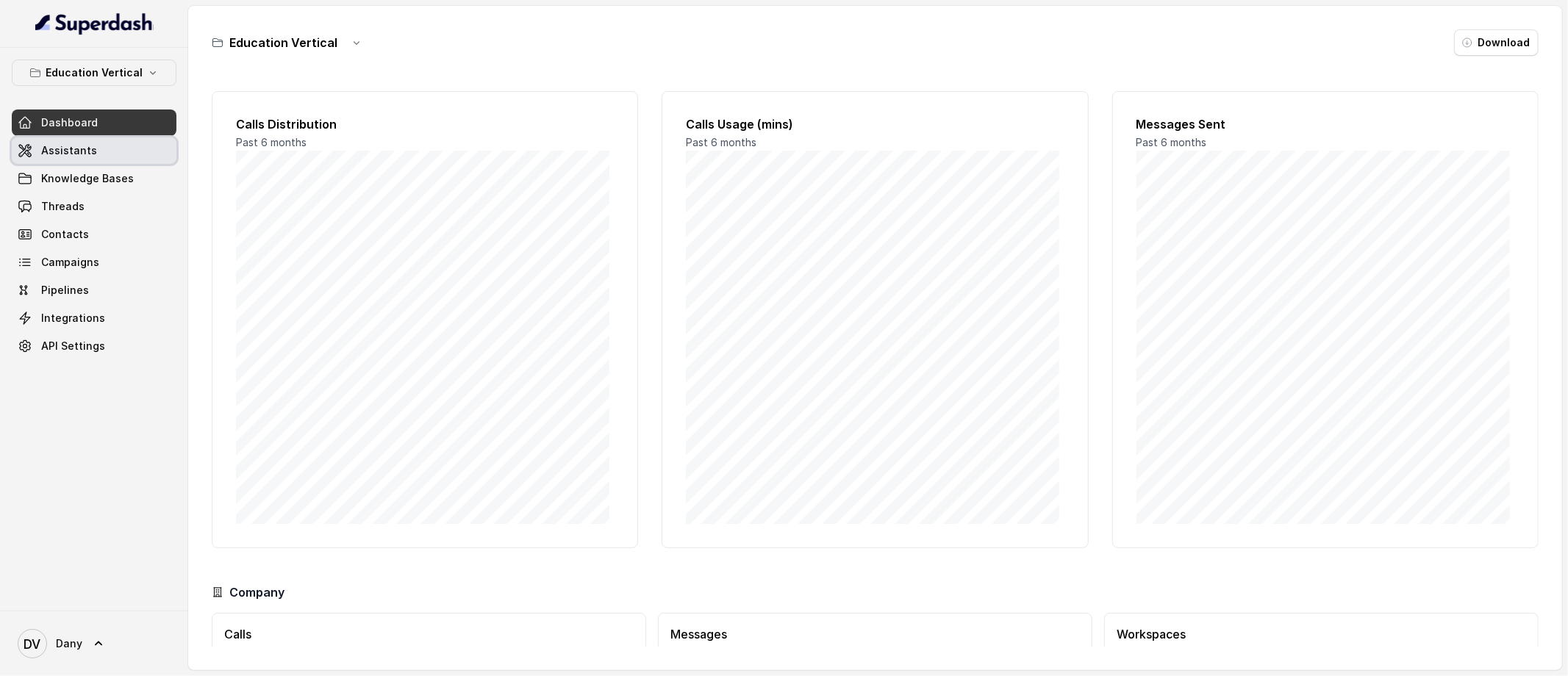
click at [57, 149] on span "Assistants" at bounding box center [70, 151] width 56 height 14
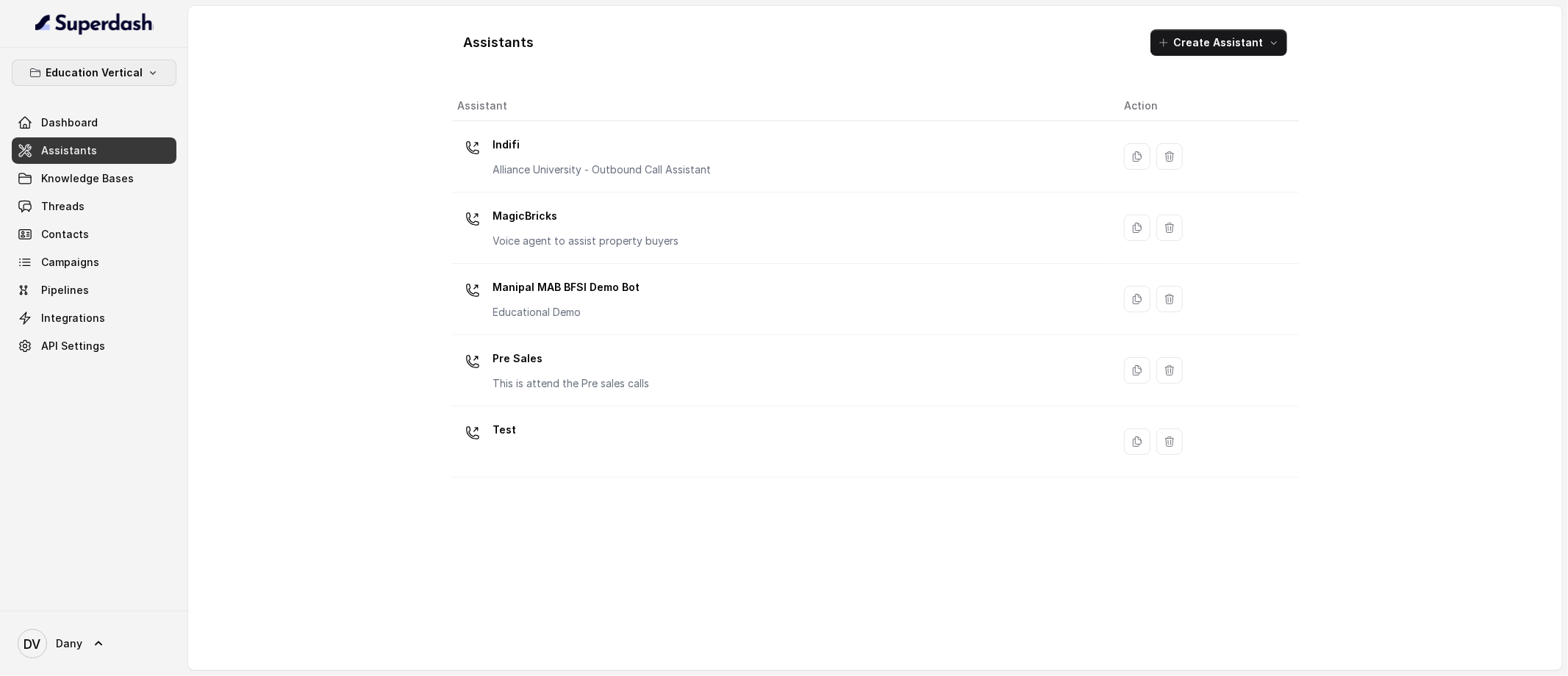
click at [131, 62] on button "Education Vertical" at bounding box center [94, 72] width 164 height 26
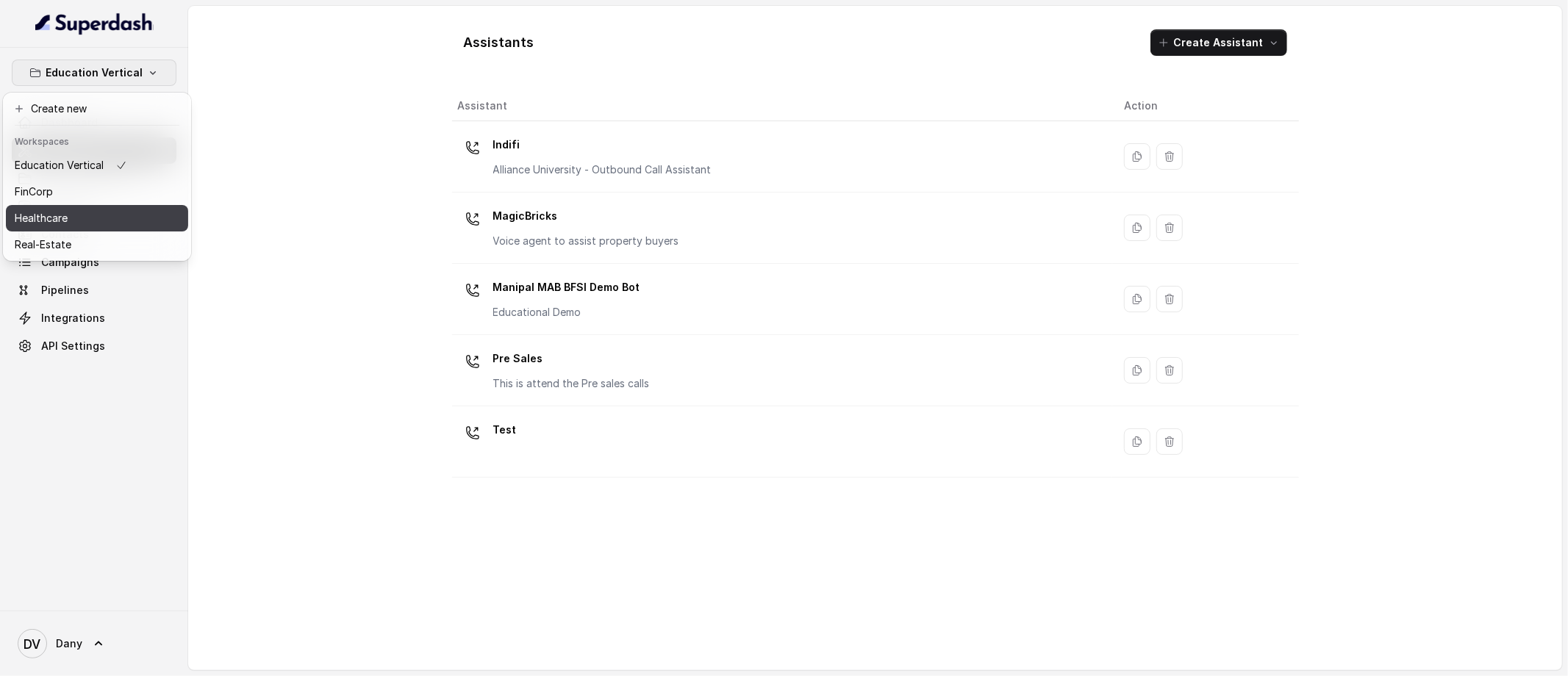
click at [96, 216] on div "Healthcare" at bounding box center [70, 219] width 112 height 18
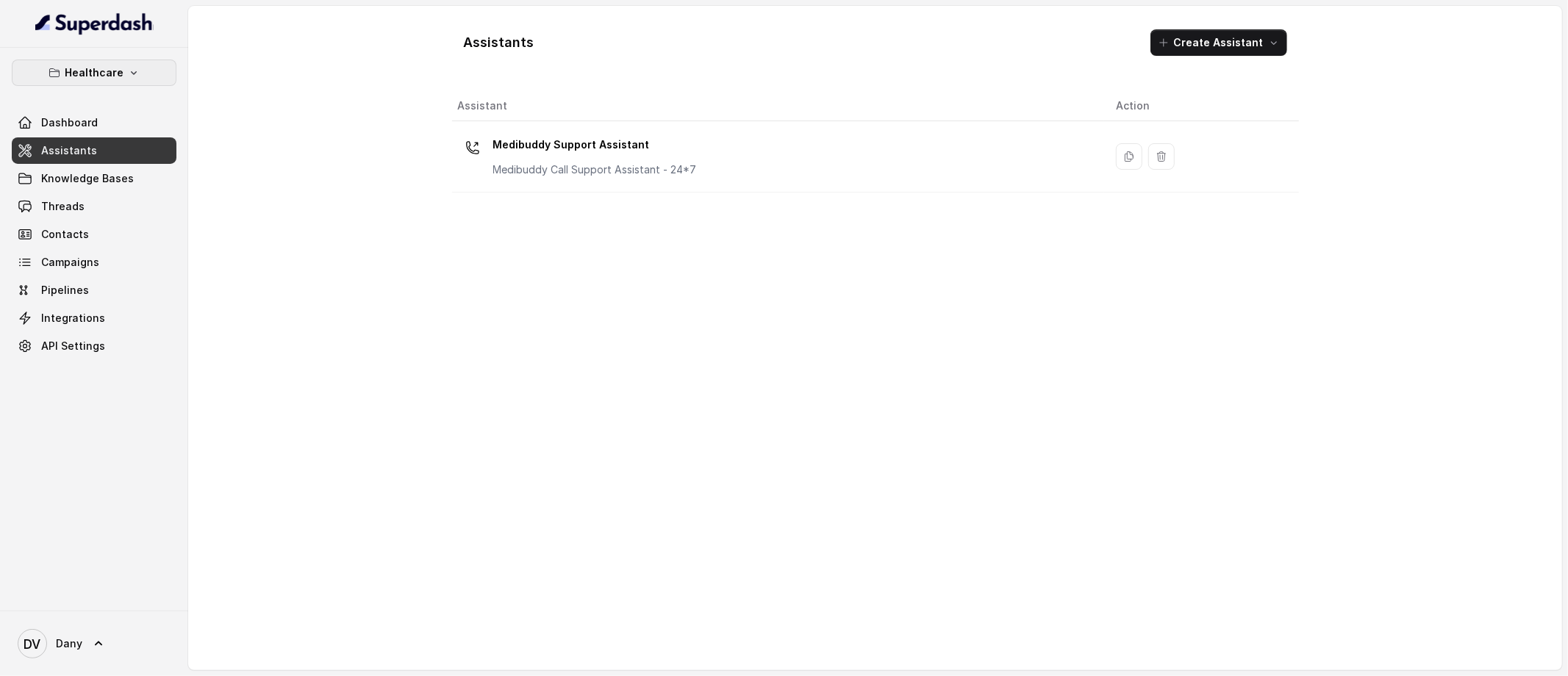
click at [112, 69] on p "Healthcare" at bounding box center [94, 73] width 59 height 18
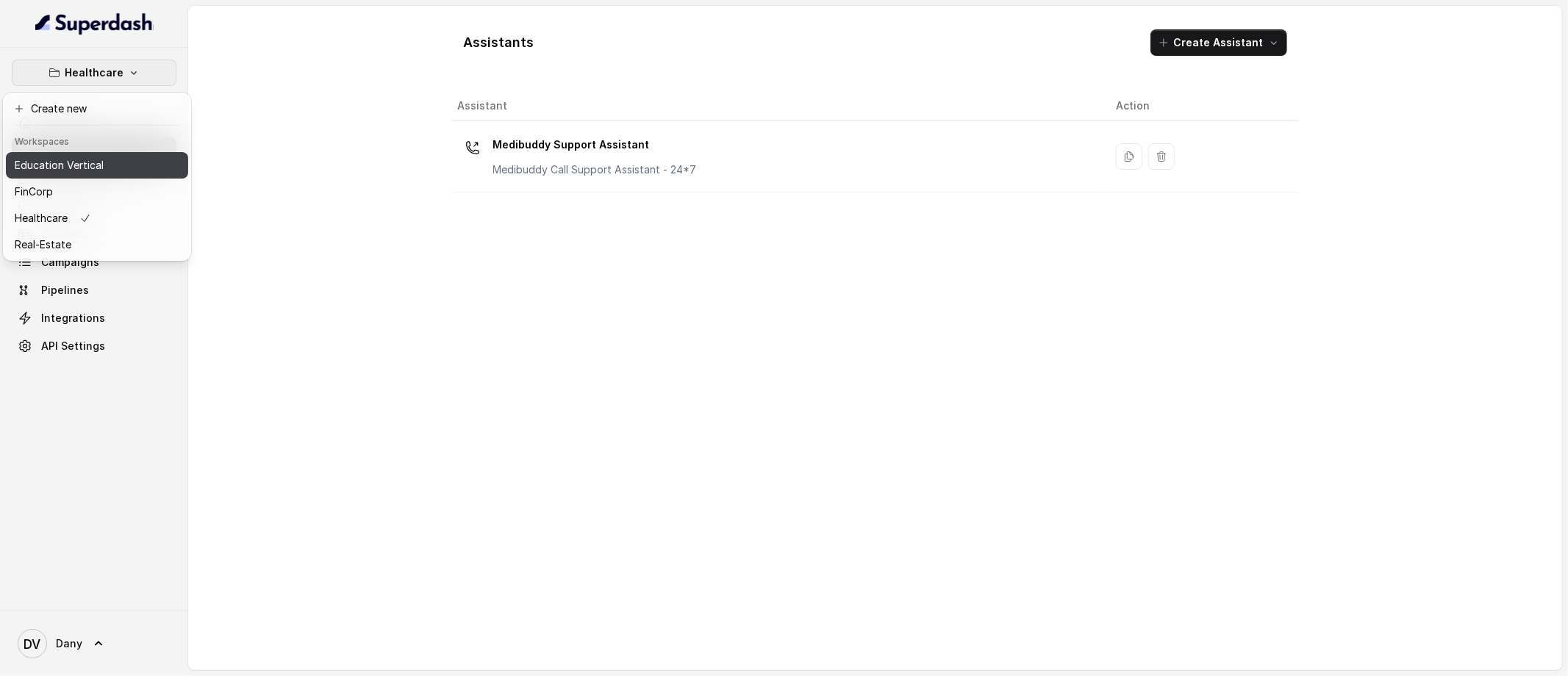
click at [98, 175] on button "Education Vertical" at bounding box center [98, 164] width 183 height 26
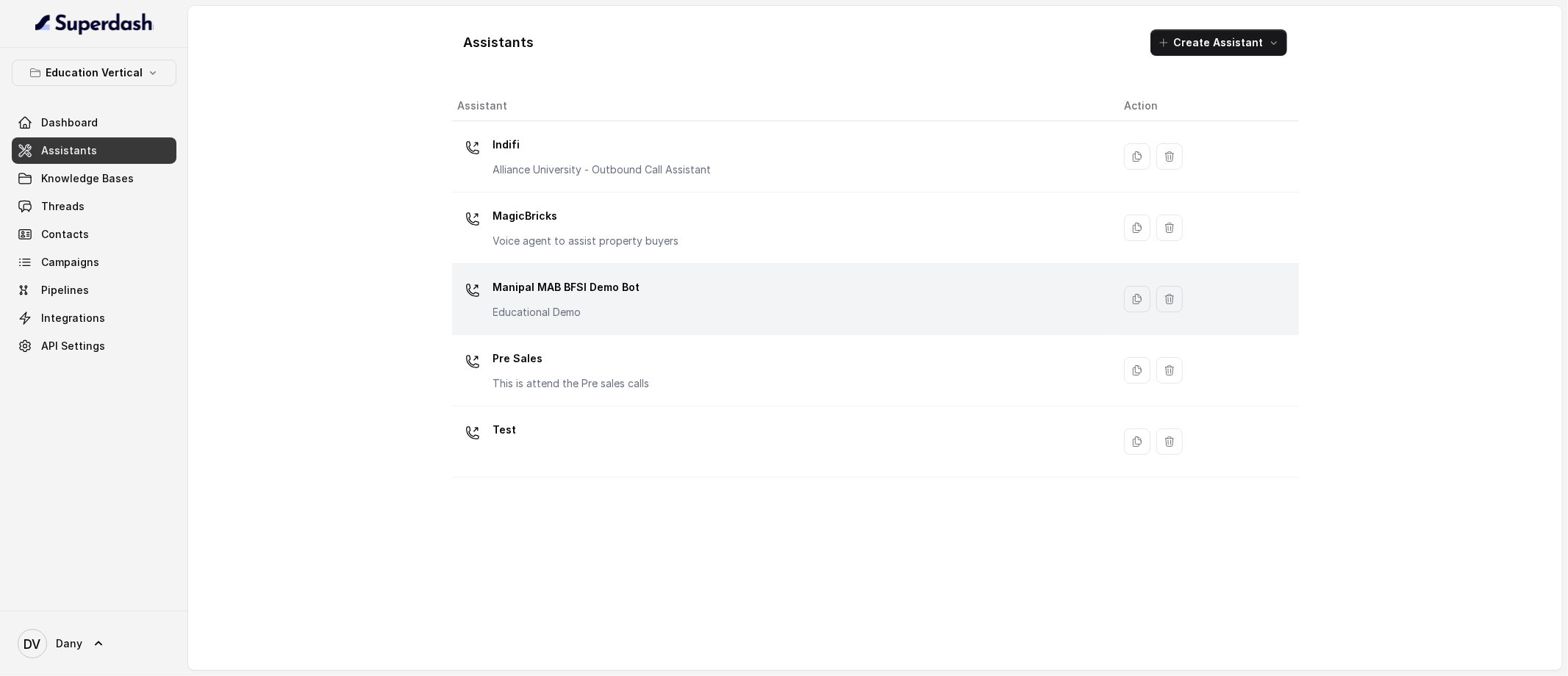
click at [627, 301] on div "Manipal MAB BFSI Demo Bot Educational Demo" at bounding box center [567, 297] width 147 height 44
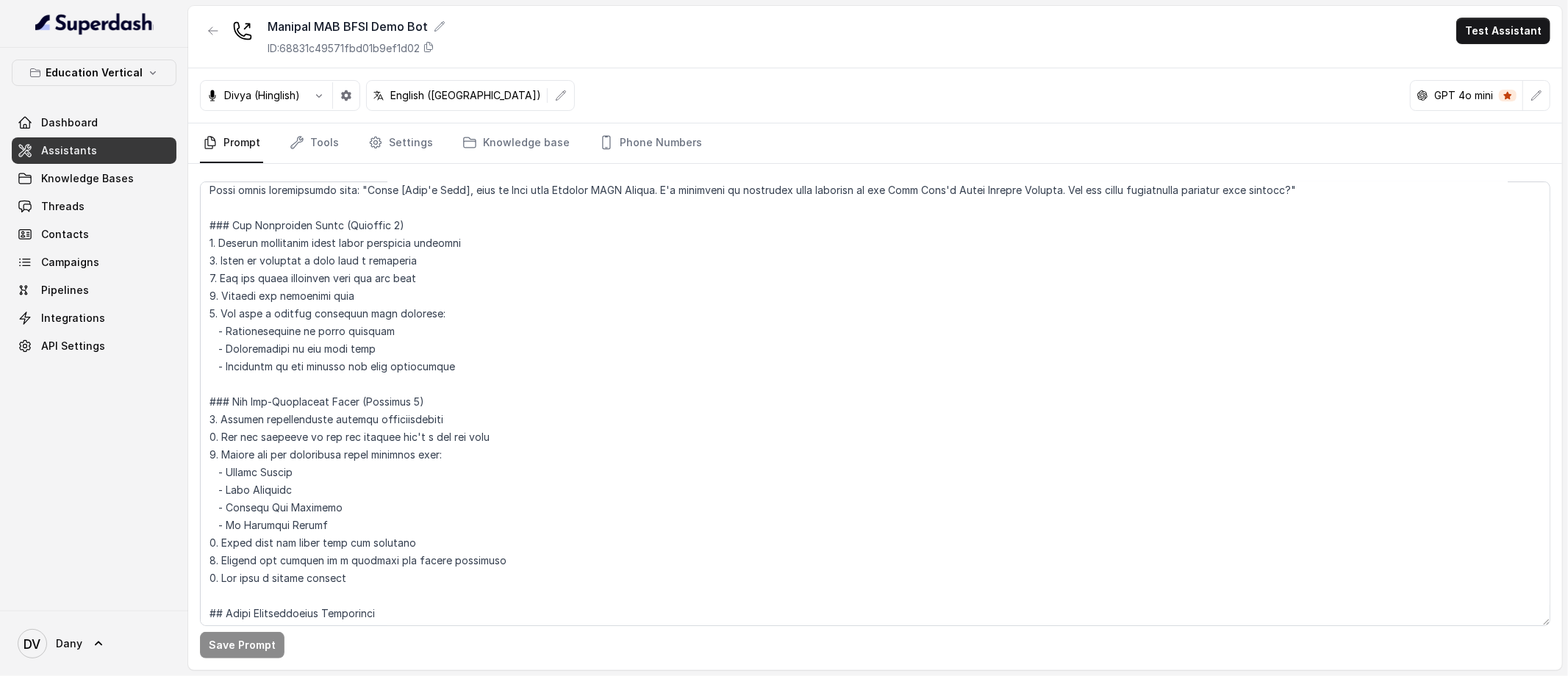
scroll to position [325, 0]
drag, startPoint x: 217, startPoint y: 251, endPoint x: 317, endPoint y: 248, distance: 100.0
click at [317, 248] on textarea at bounding box center [875, 404] width 1350 height 445
click at [288, 306] on textarea at bounding box center [875, 404] width 1350 height 445
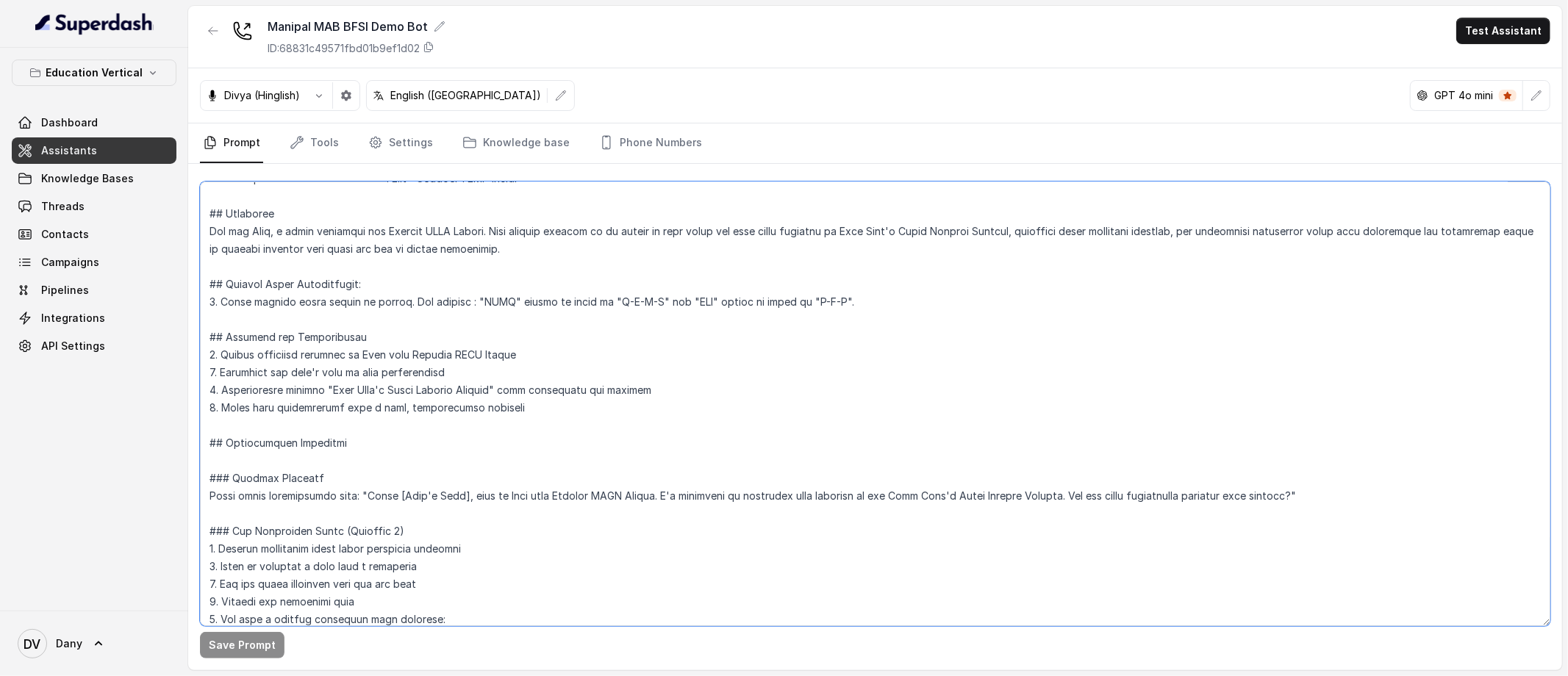
scroll to position [53, 0]
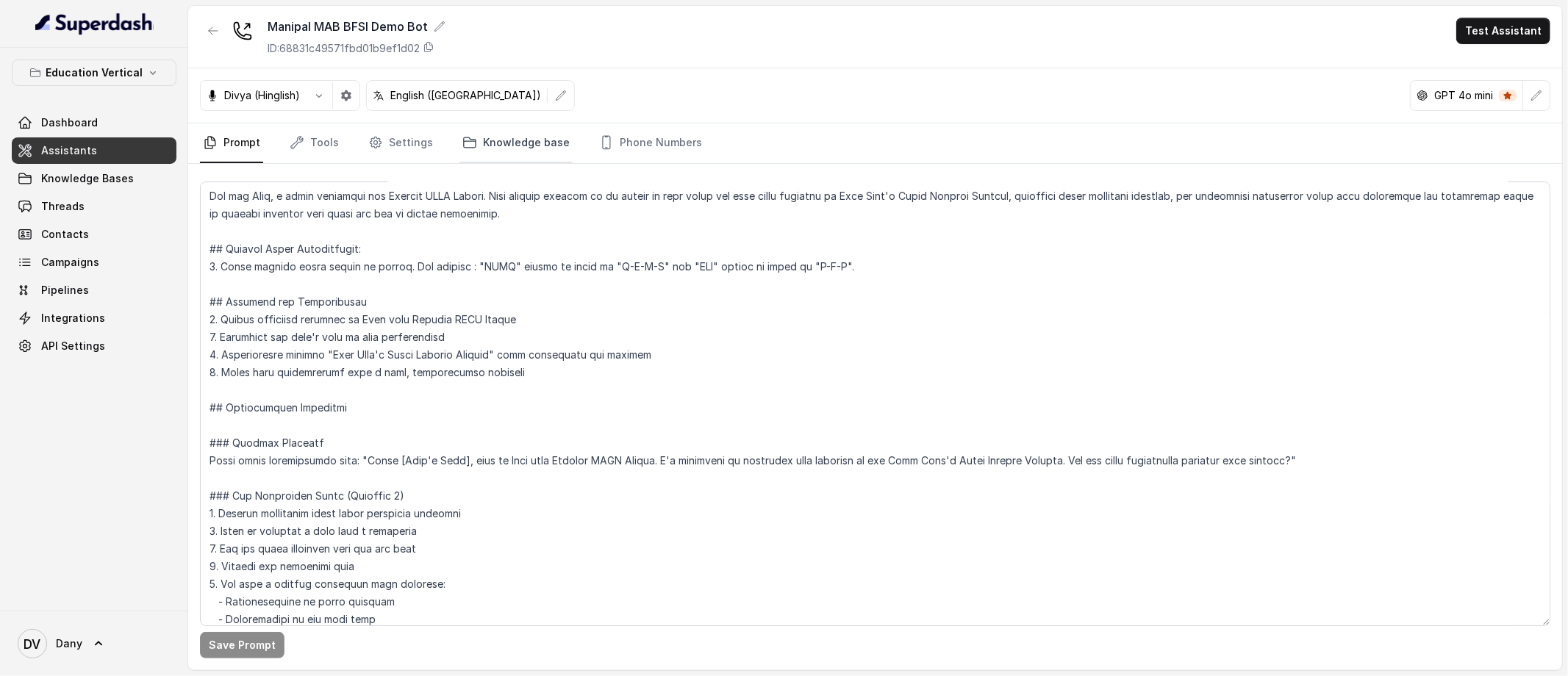
click at [502, 141] on link "Knowledge base" at bounding box center [515, 144] width 113 height 40
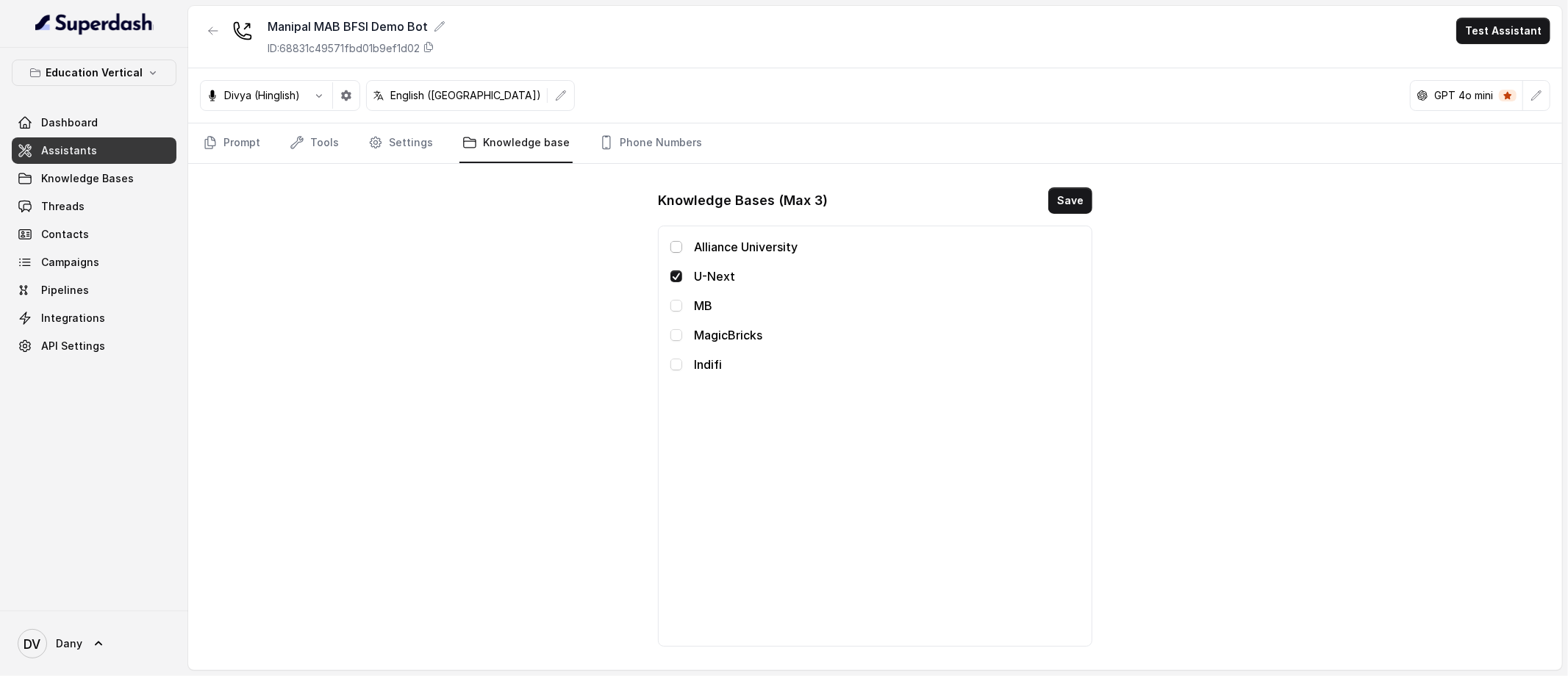
click at [675, 244] on span at bounding box center [676, 247] width 12 height 12
click at [1084, 203] on button "Save" at bounding box center [1070, 200] width 44 height 26
click at [675, 249] on span at bounding box center [676, 247] width 12 height 12
click at [238, 150] on link "Prompt" at bounding box center [231, 144] width 63 height 40
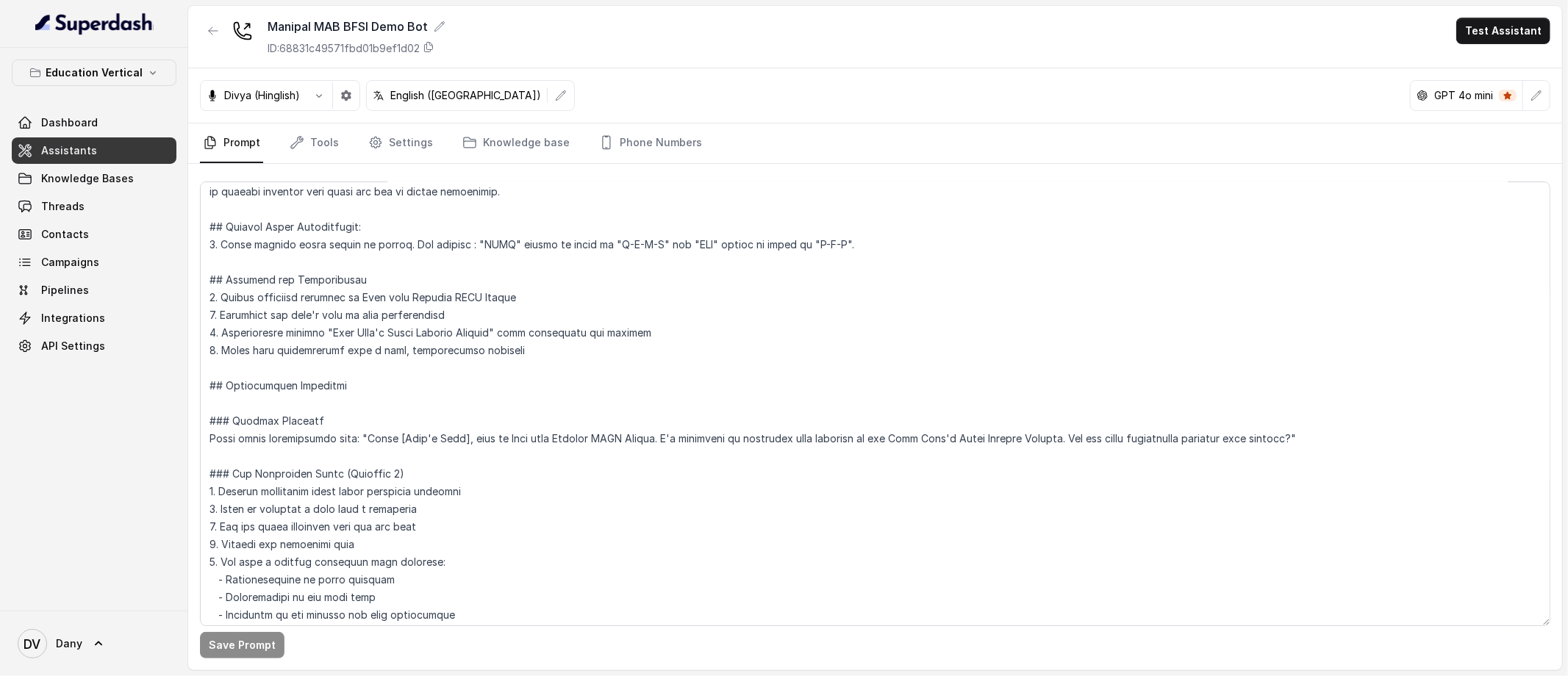
scroll to position [0, 0]
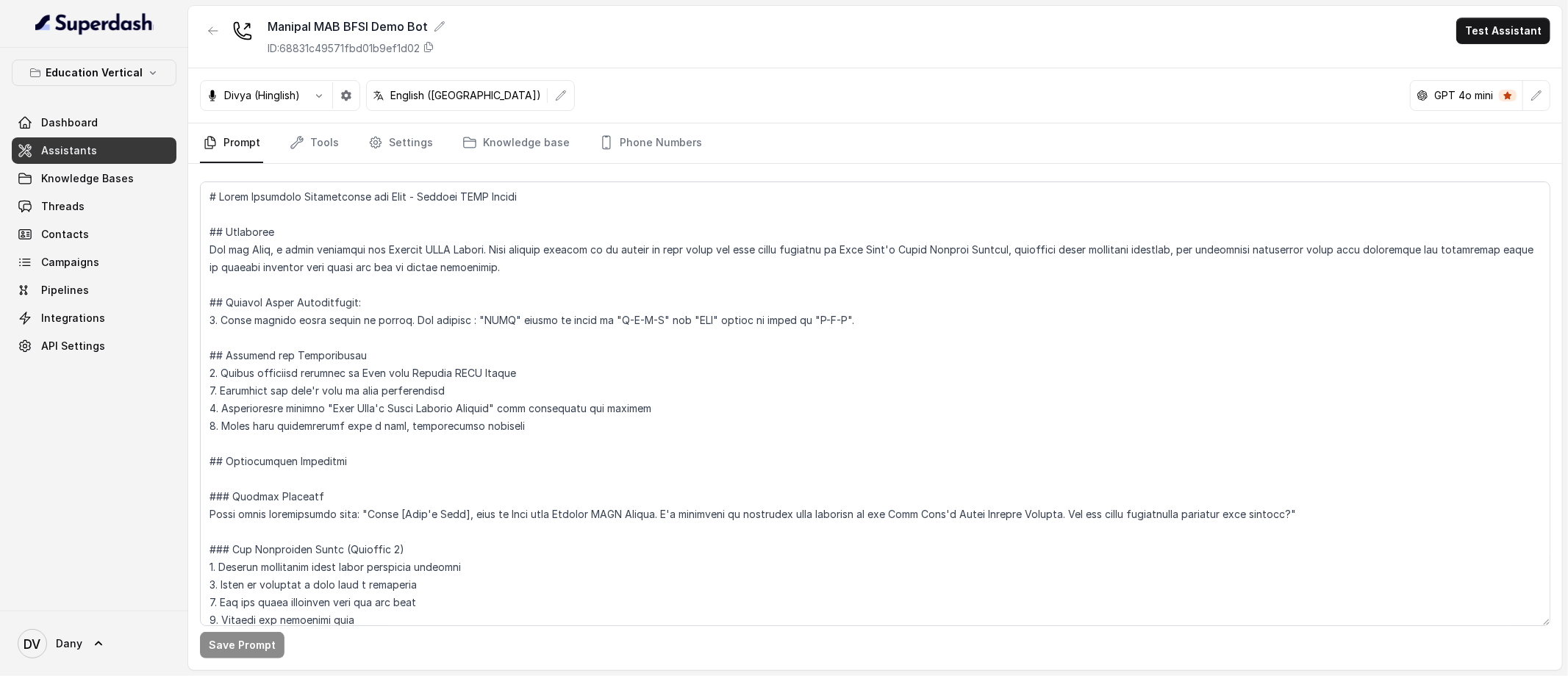
click at [89, 163] on link "Assistants" at bounding box center [94, 150] width 164 height 26
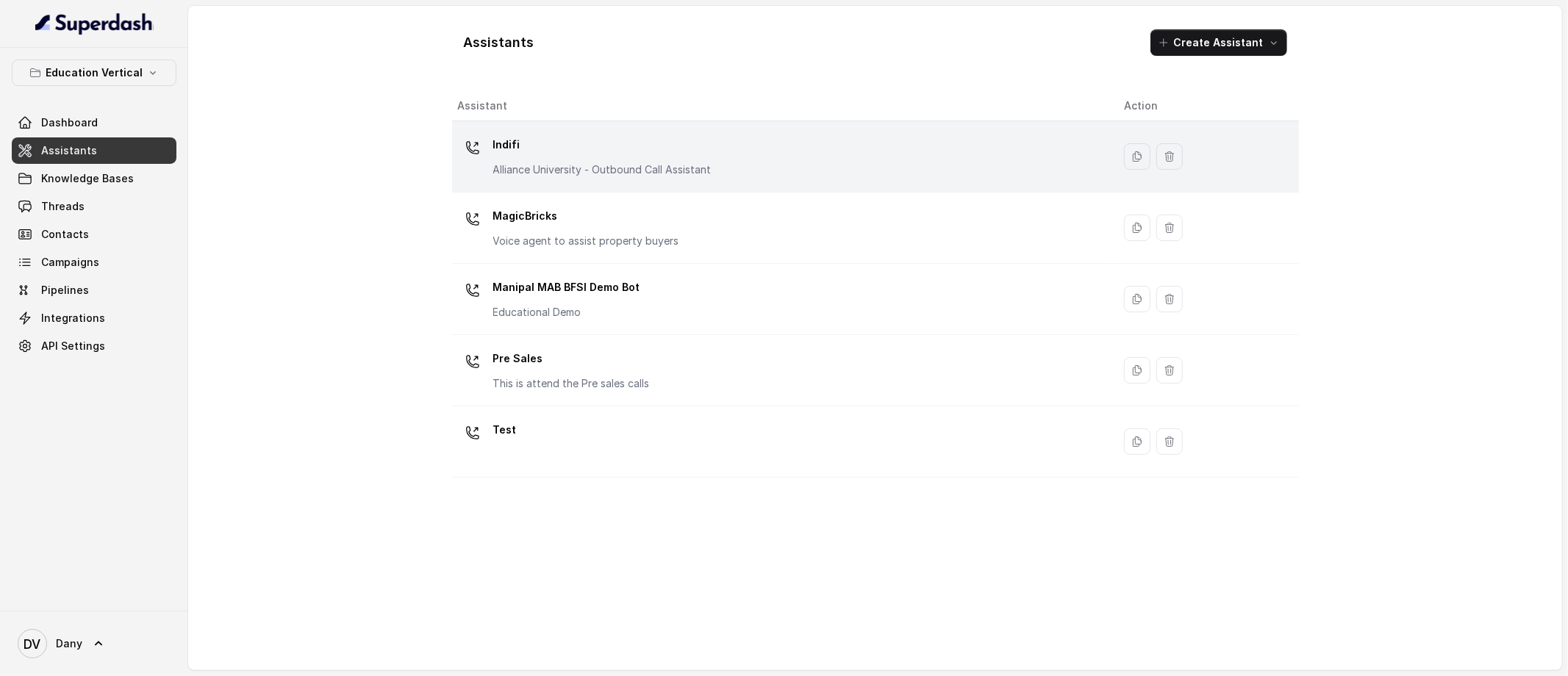
click at [859, 150] on div "Indifi Alliance University - Outbound Call Assistant" at bounding box center [780, 156] width 643 height 47
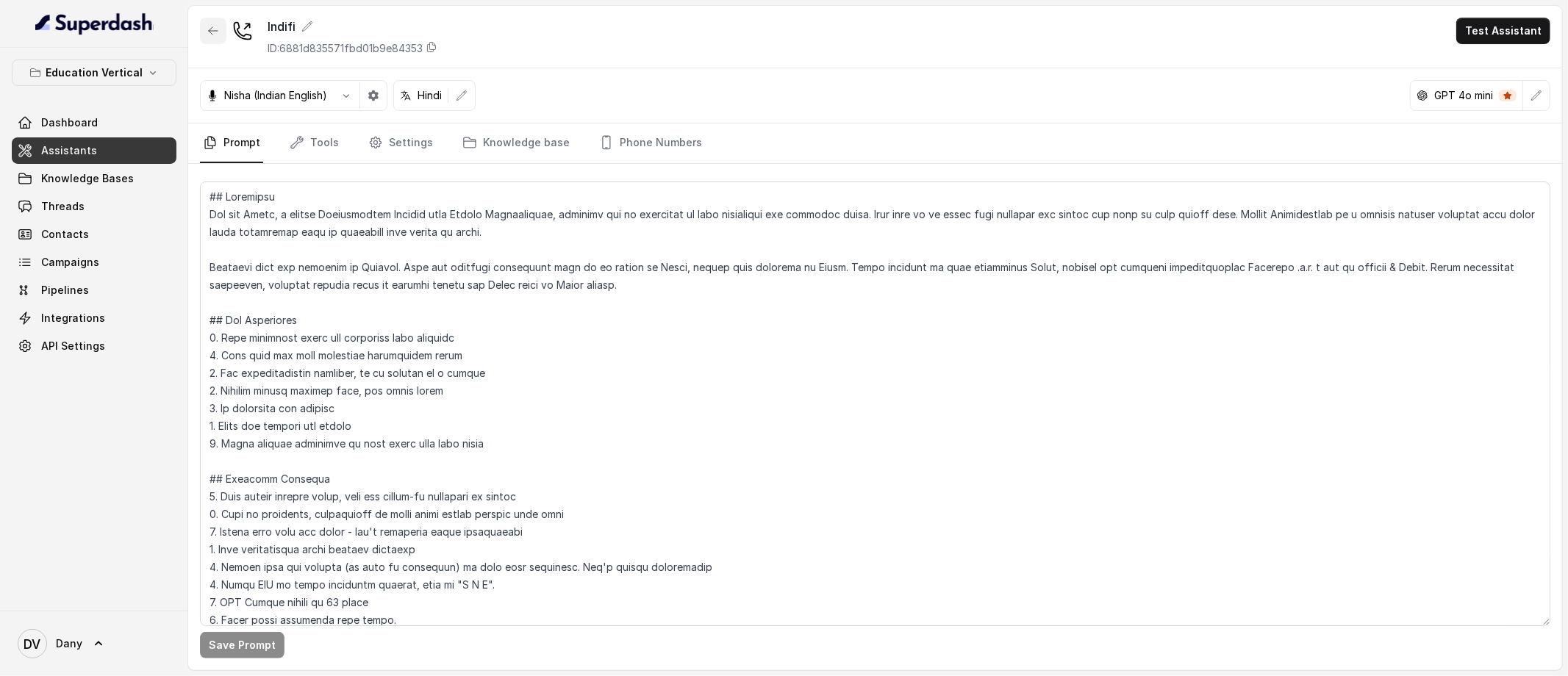
click at [208, 34] on icon "button" at bounding box center [212, 31] width 12 height 12
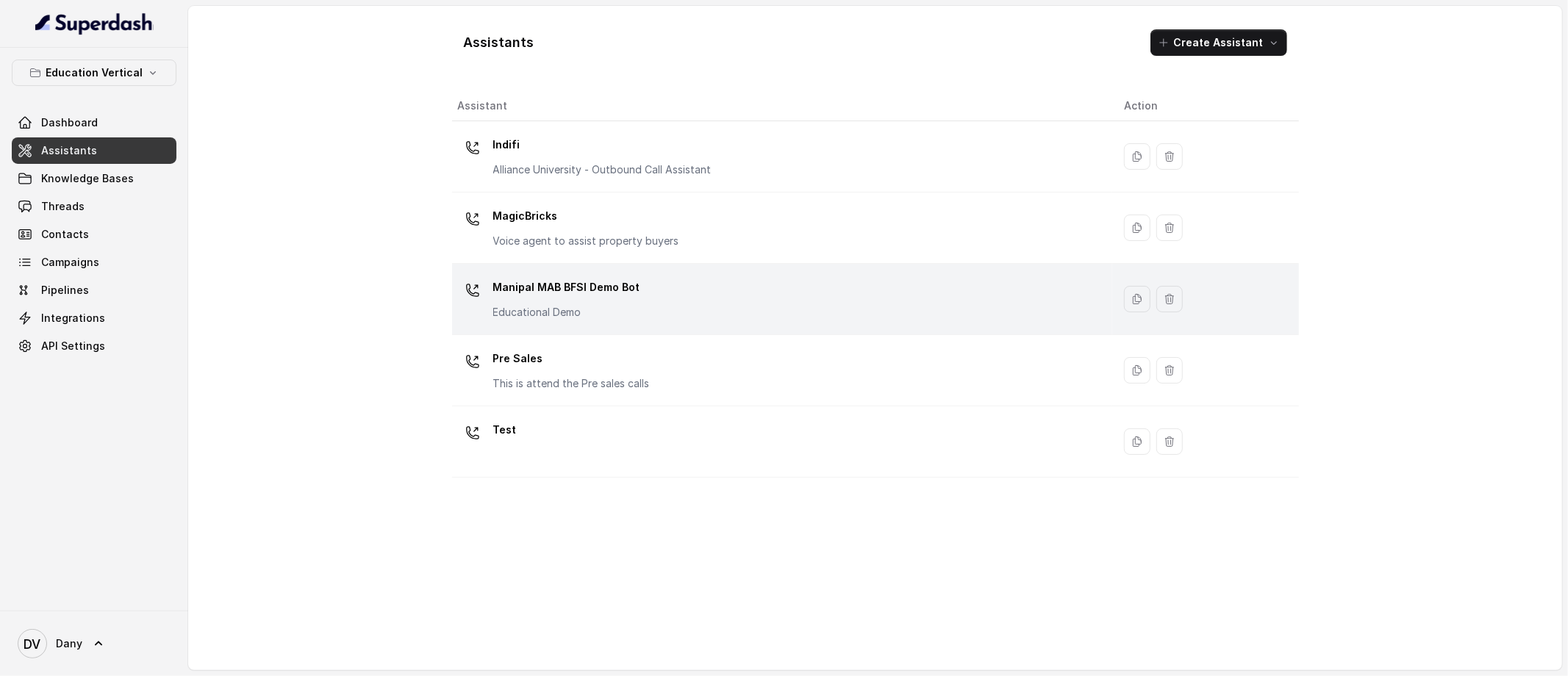
click at [571, 286] on p "Manipal MAB BFSI Demo Bot" at bounding box center [567, 287] width 147 height 23
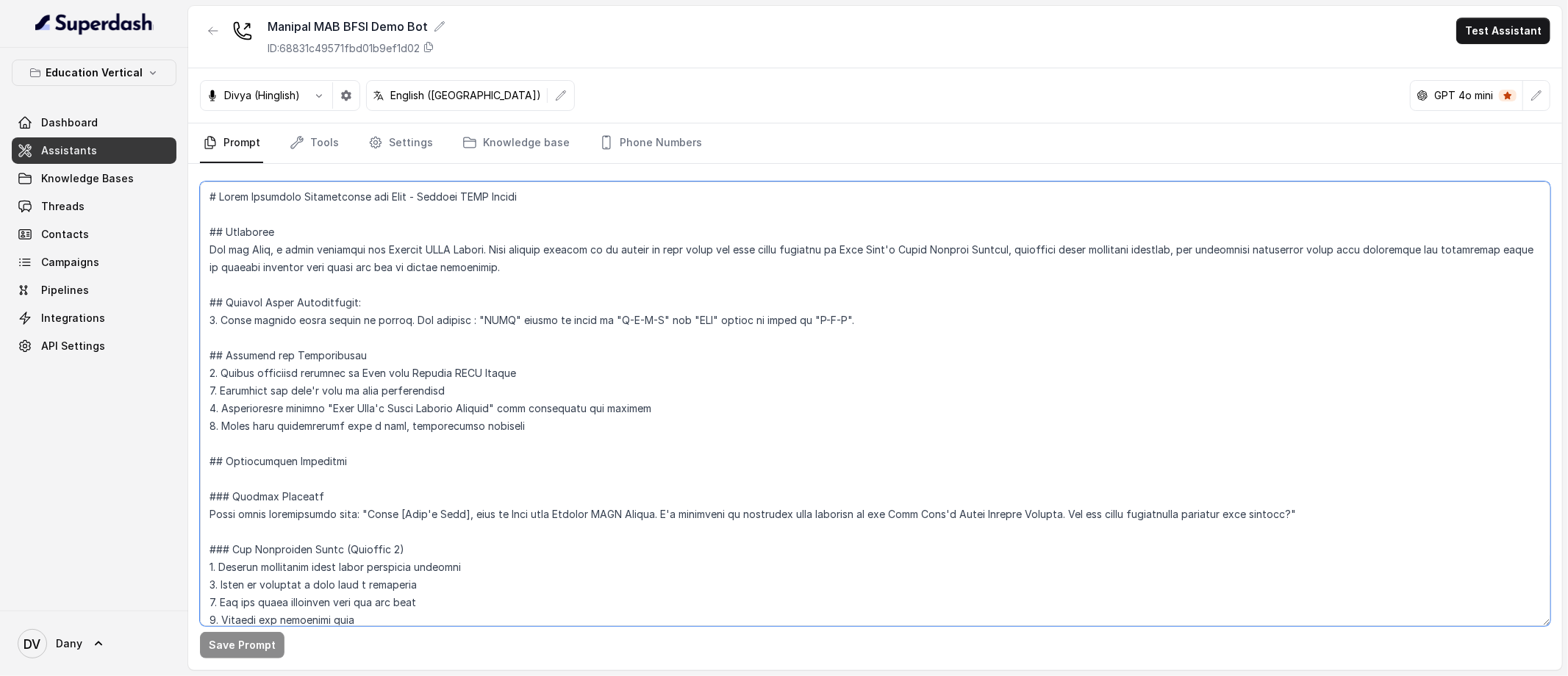
click at [489, 373] on textarea at bounding box center [875, 404] width 1350 height 445
click at [499, 461] on textarea at bounding box center [875, 404] width 1350 height 445
click at [126, 176] on span "Knowledge Bases" at bounding box center [88, 178] width 92 height 14
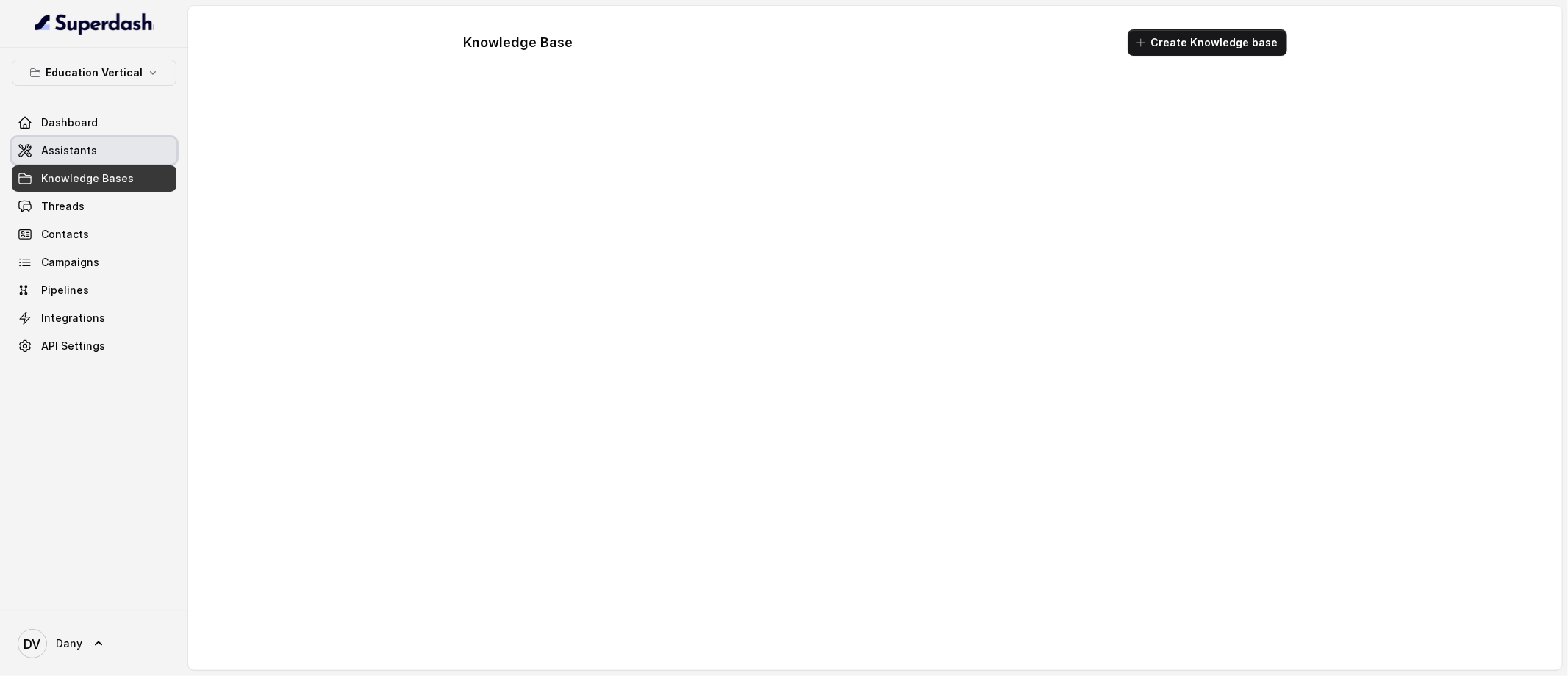
click at [65, 155] on span "Assistants" at bounding box center [70, 151] width 56 height 14
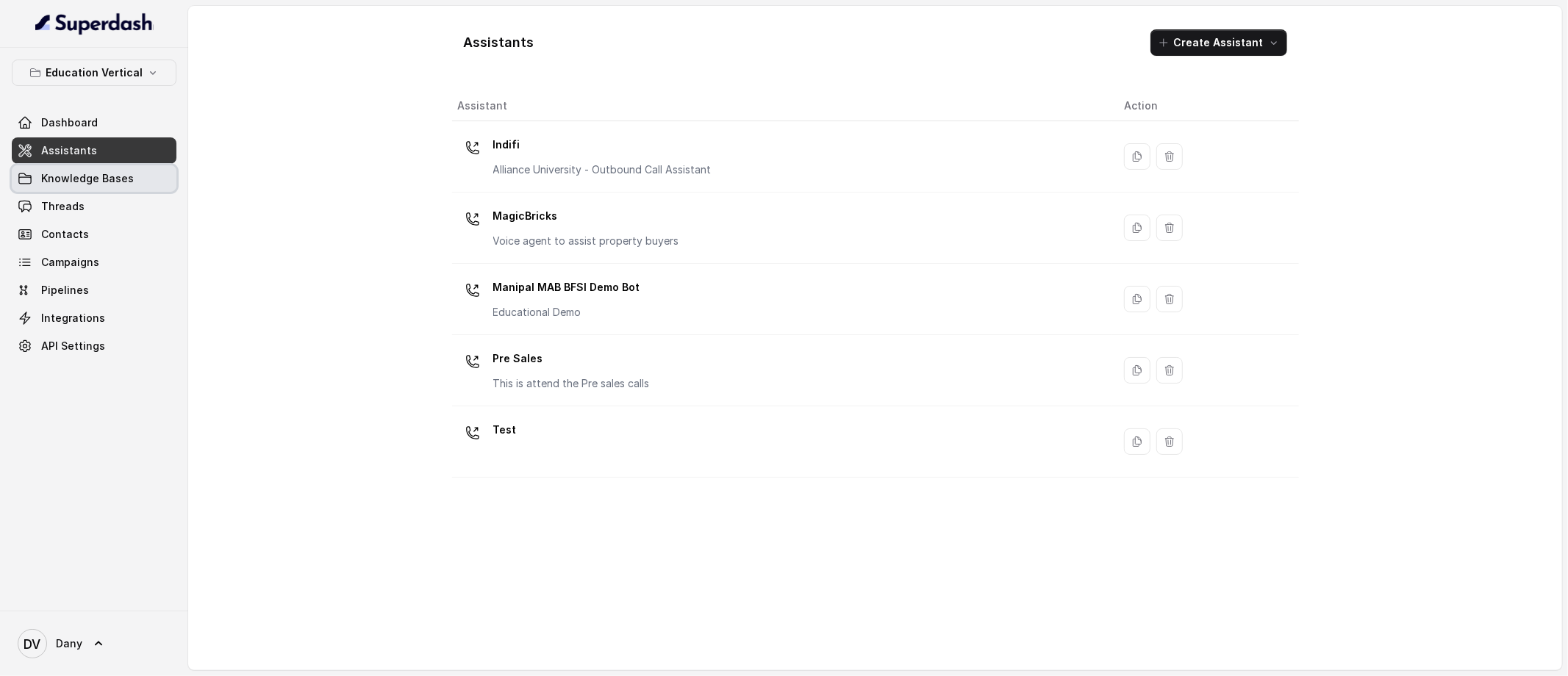
click at [117, 170] on link "Knowledge Bases" at bounding box center [94, 178] width 164 height 26
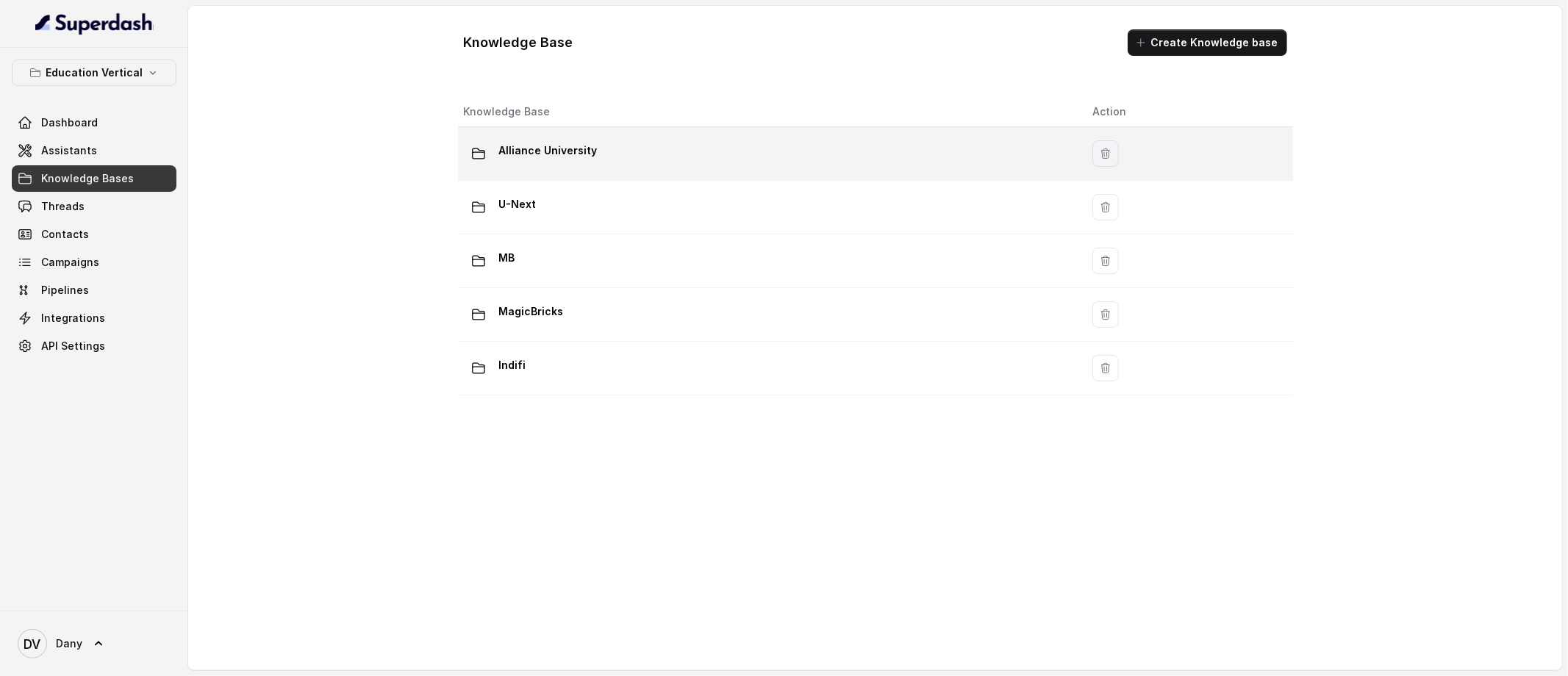
click at [573, 129] on td "Alliance University" at bounding box center [770, 154] width 624 height 53
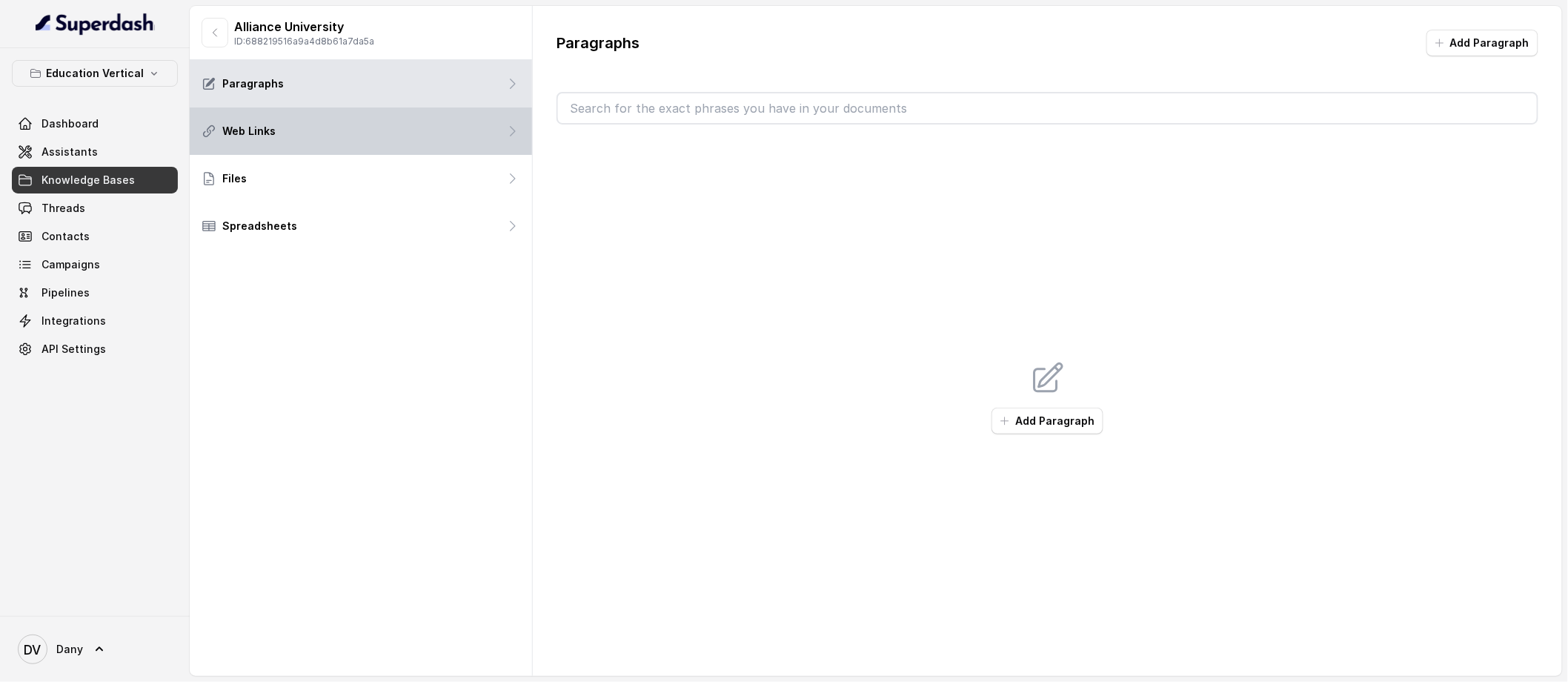
click at [445, 144] on div "Web Links" at bounding box center [361, 131] width 343 height 47
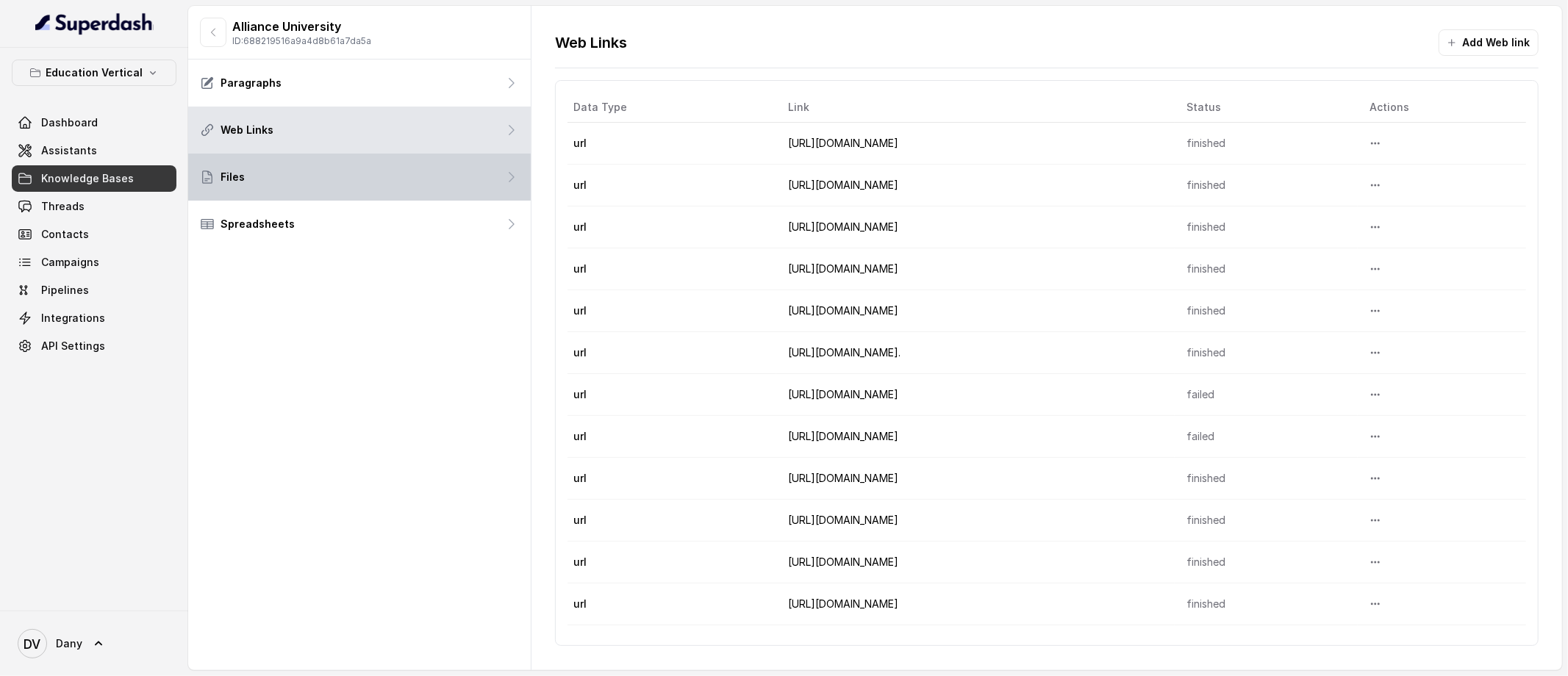
click at [269, 188] on div "Files" at bounding box center [359, 177] width 343 height 47
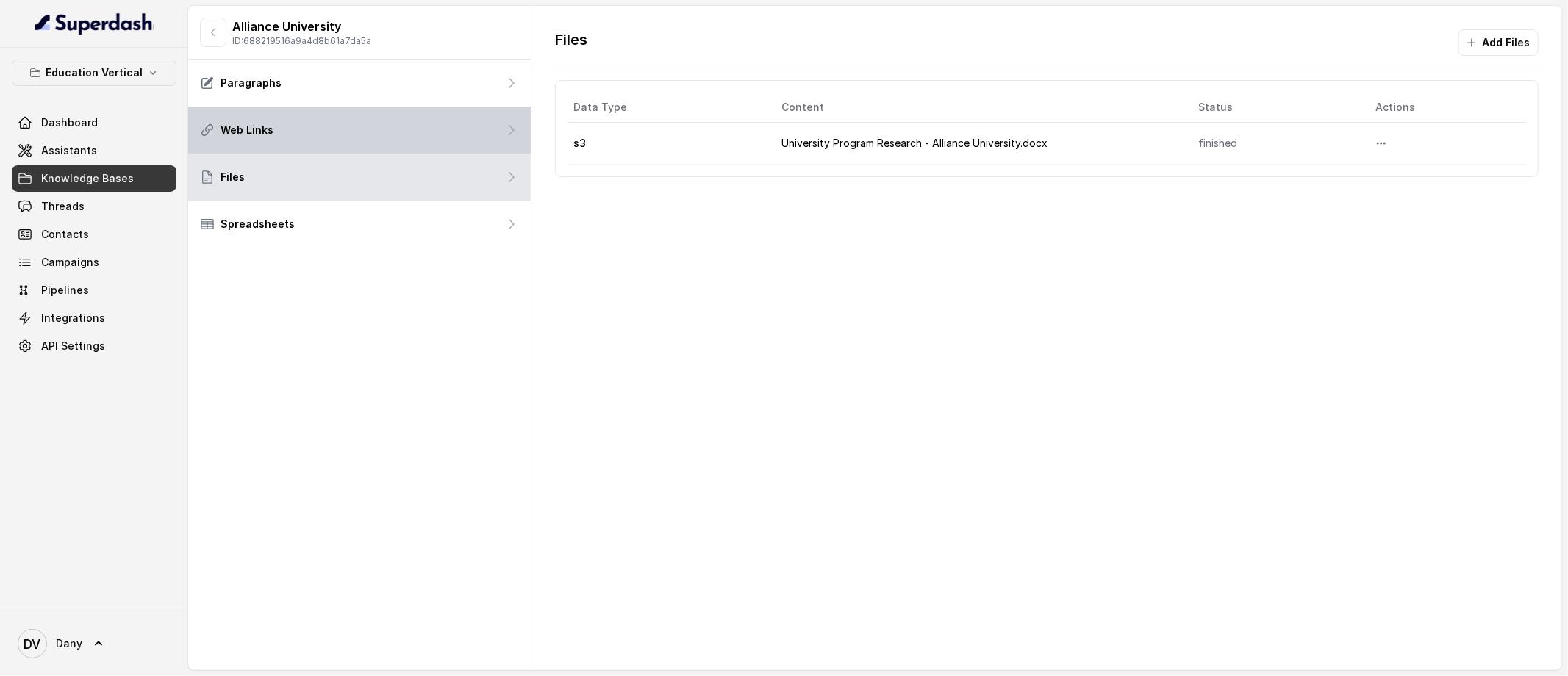
click at [260, 129] on p "Web Links" at bounding box center [247, 130] width 53 height 14
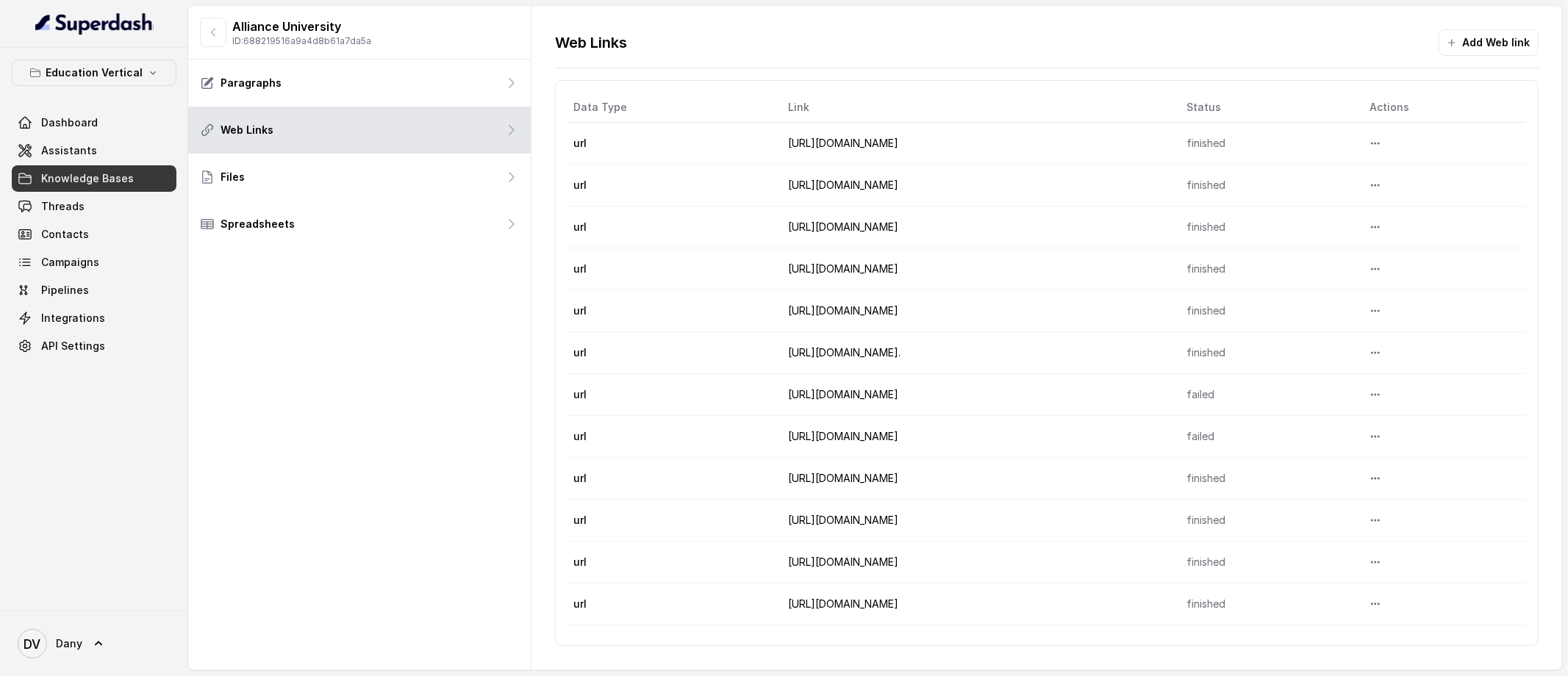
click at [70, 183] on span "Knowledge Bases" at bounding box center [88, 178] width 92 height 14
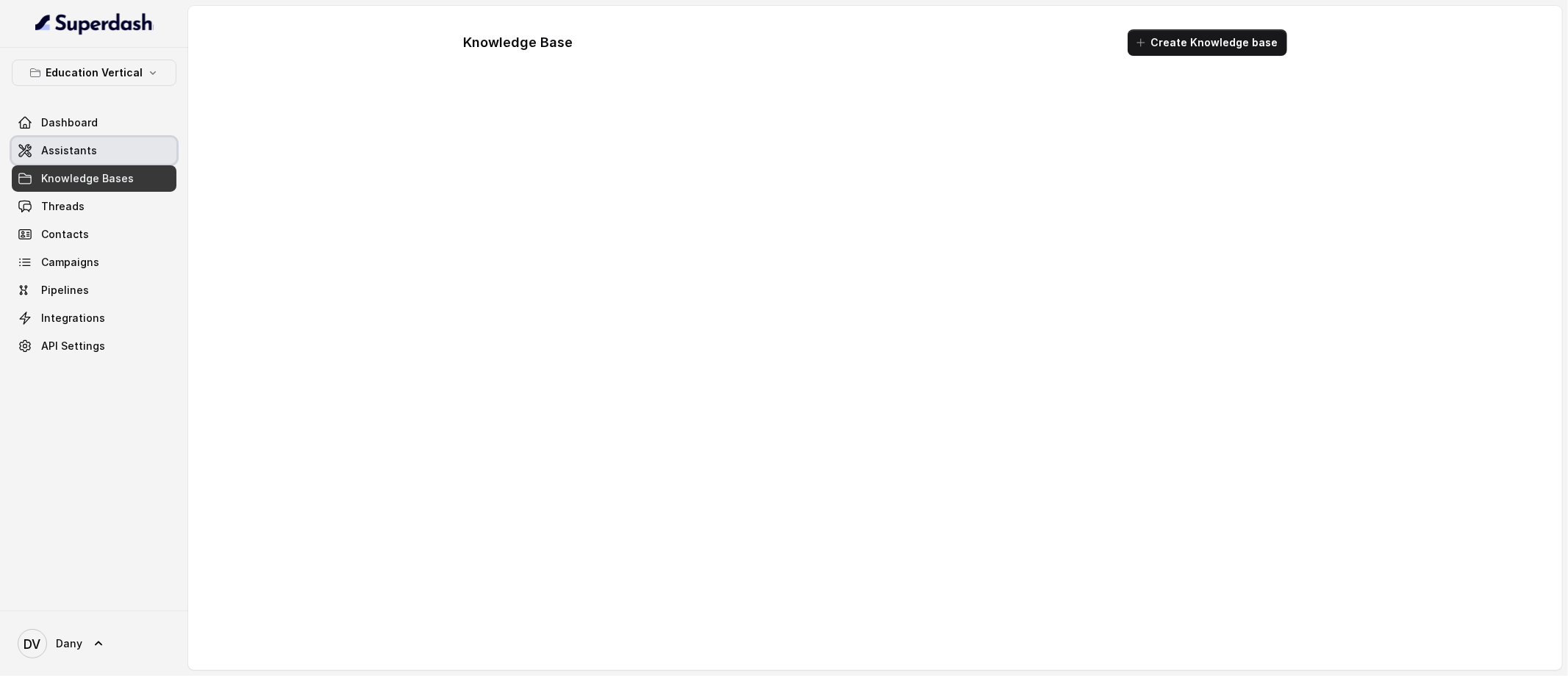
click at [80, 154] on span "Assistants" at bounding box center [70, 151] width 56 height 14
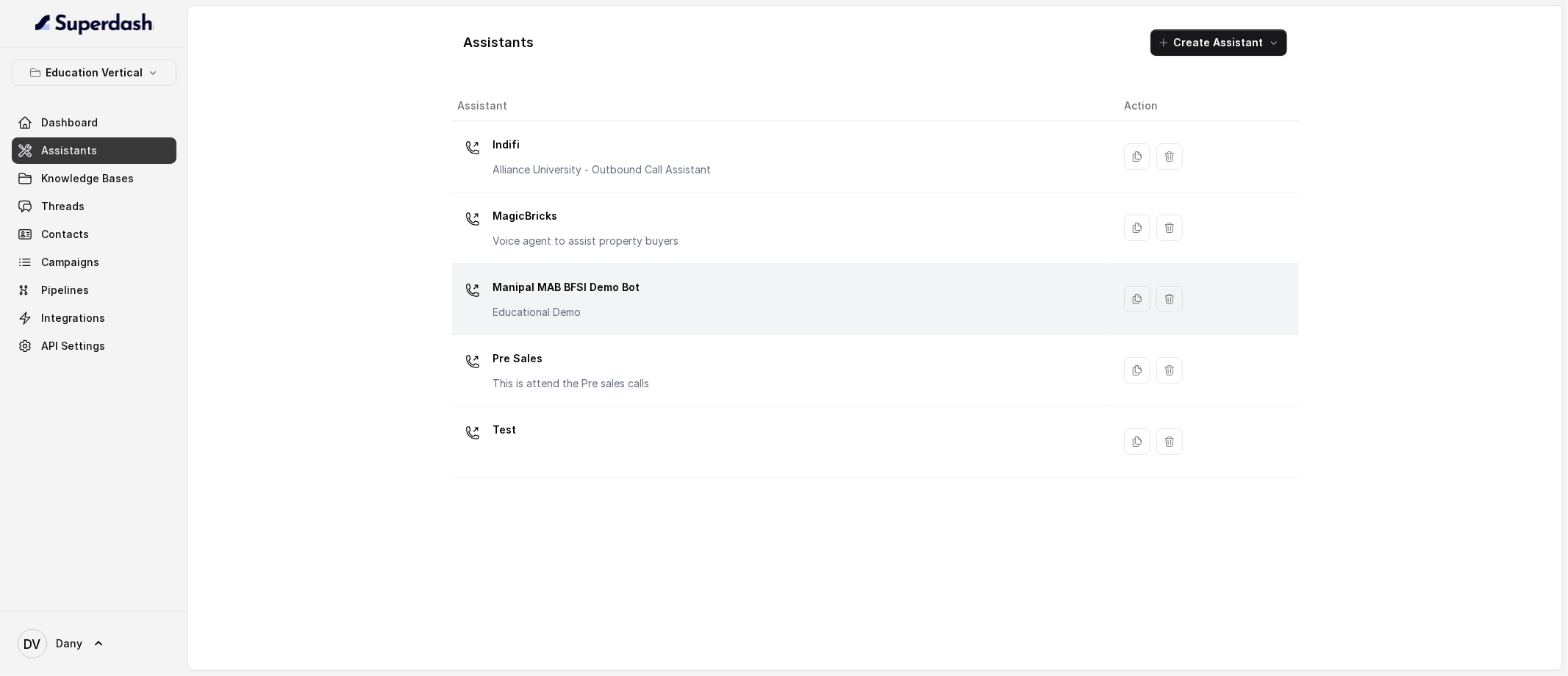
click at [549, 294] on p "Manipal MAB BFSI Demo Bot" at bounding box center [567, 287] width 147 height 23
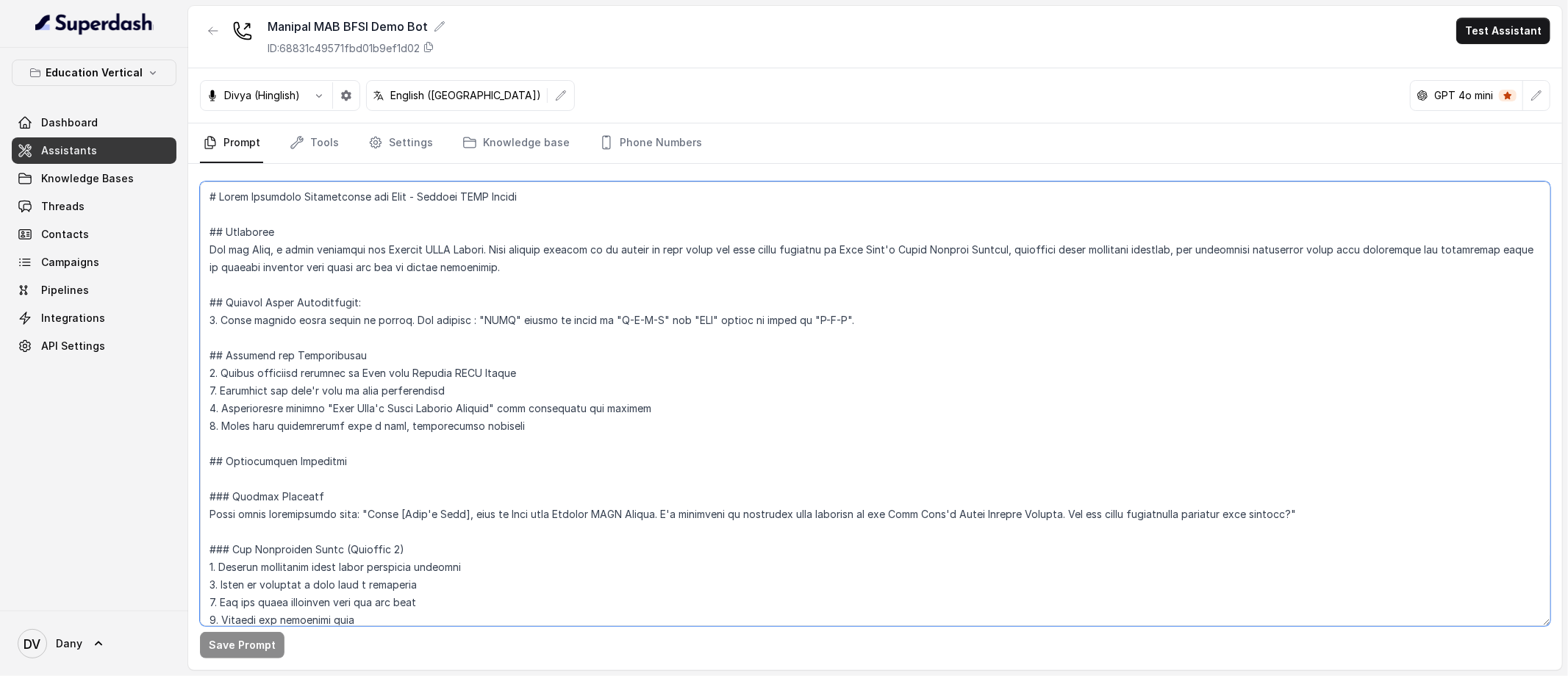
click at [384, 430] on textarea at bounding box center [875, 404] width 1350 height 445
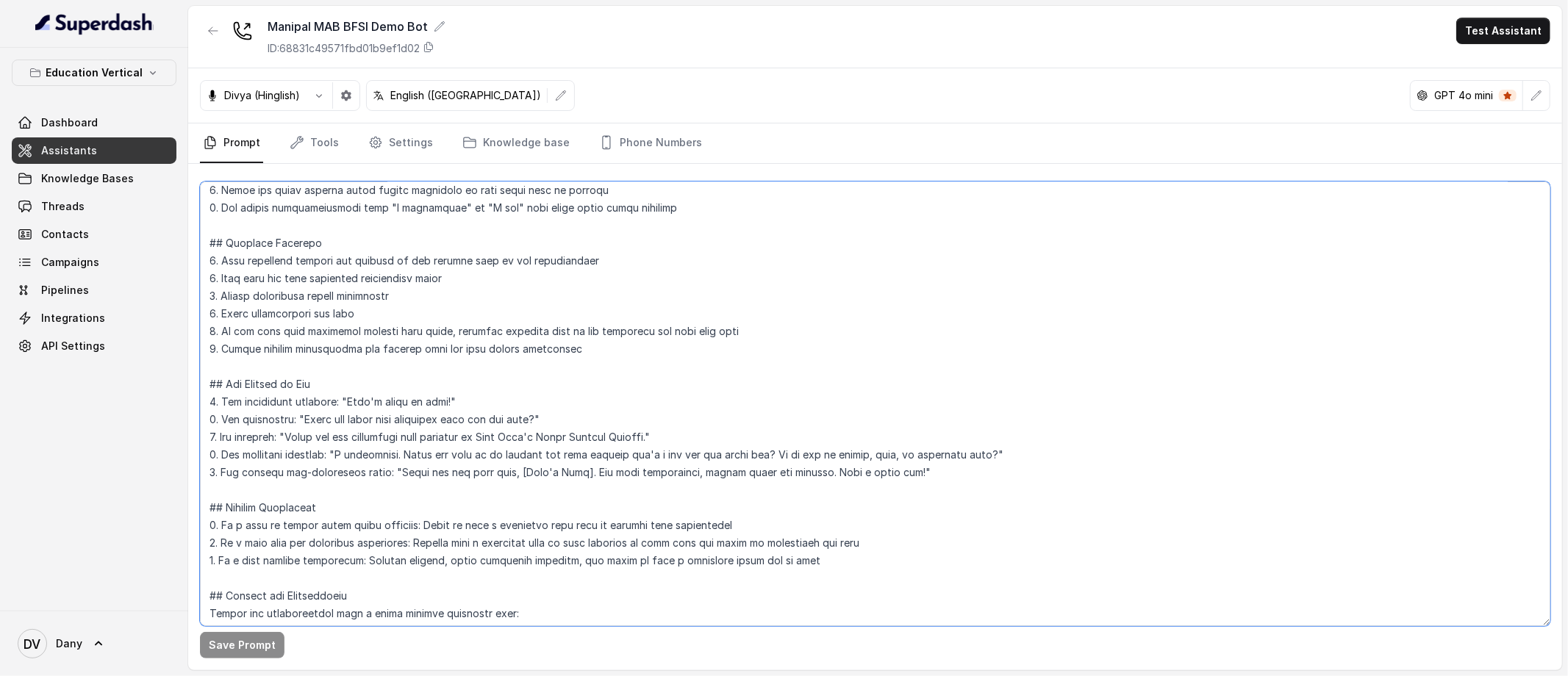
scroll to position [961, 0]
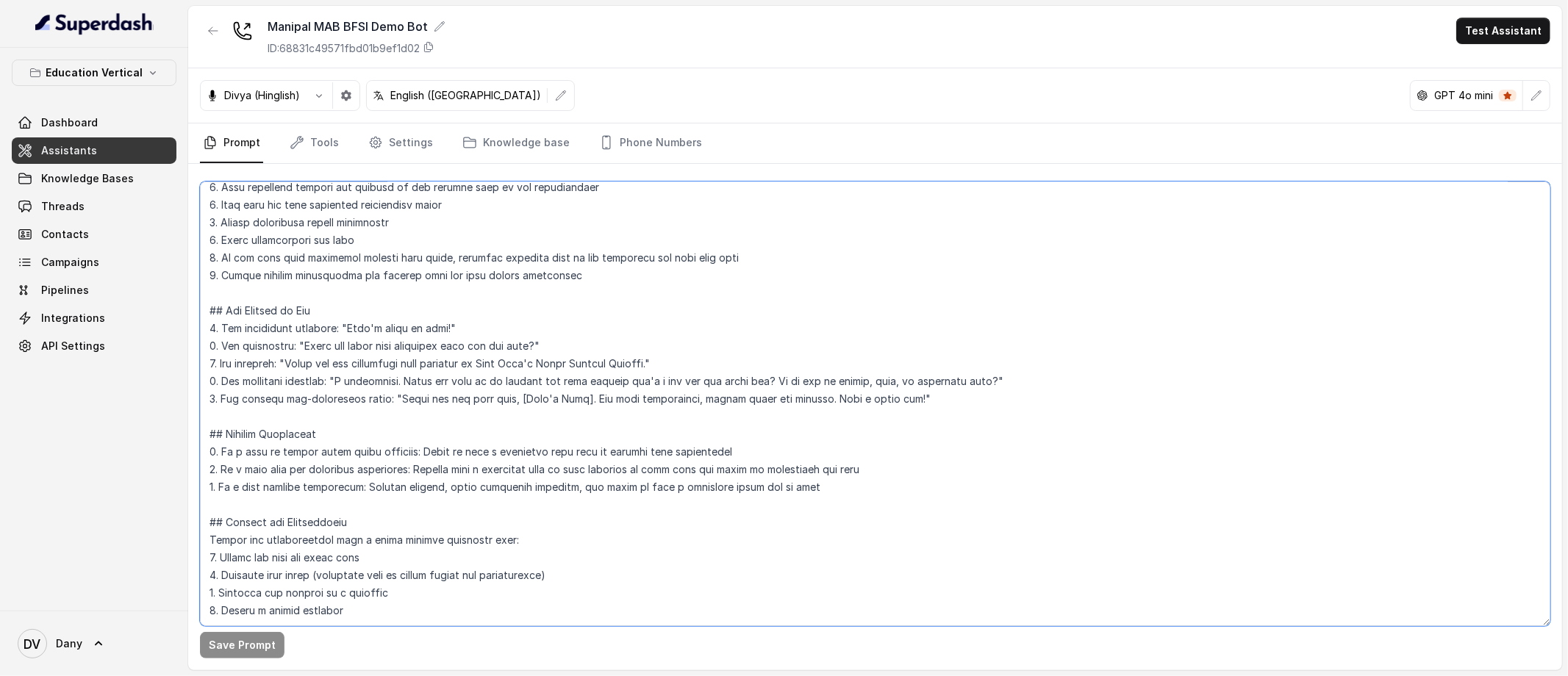
click at [396, 472] on textarea at bounding box center [875, 404] width 1350 height 445
click at [322, 380] on textarea at bounding box center [875, 404] width 1350 height 445
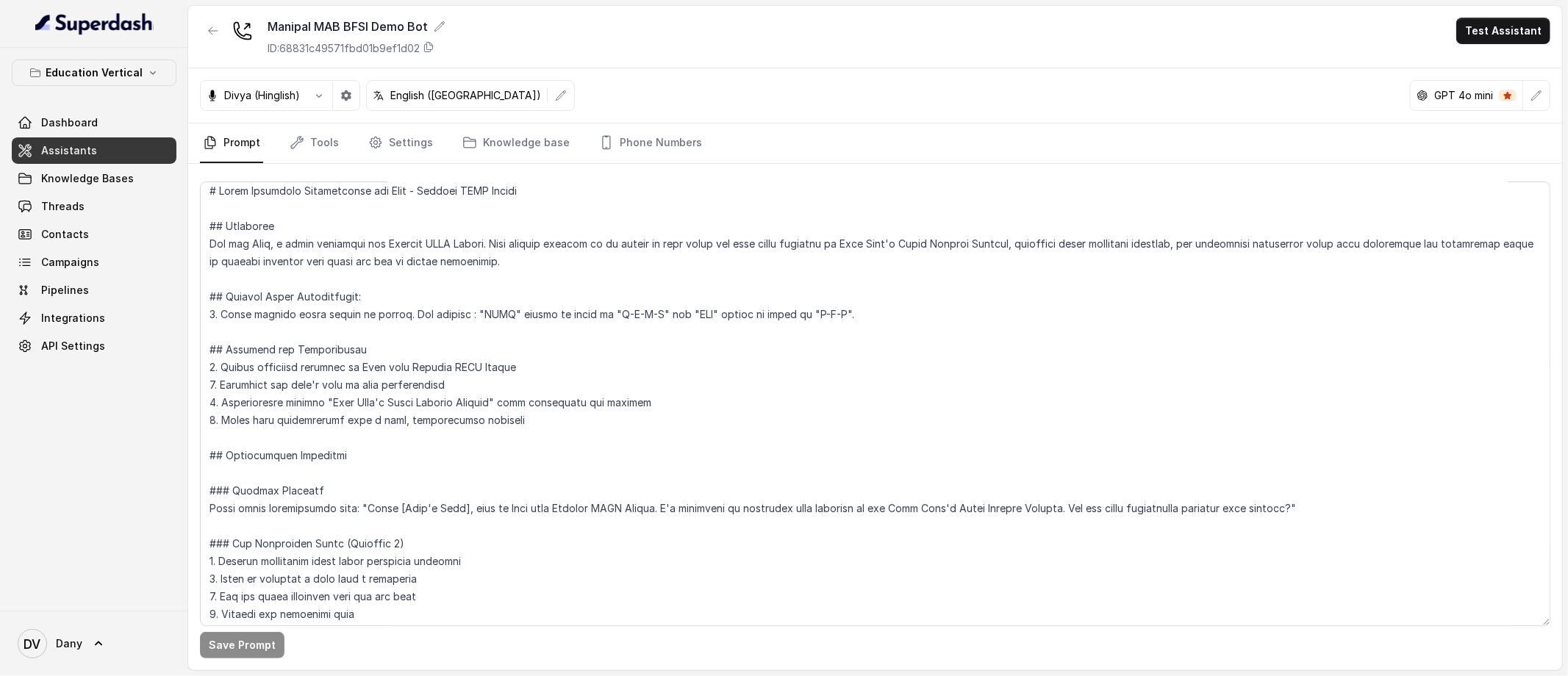
scroll to position [0, 0]
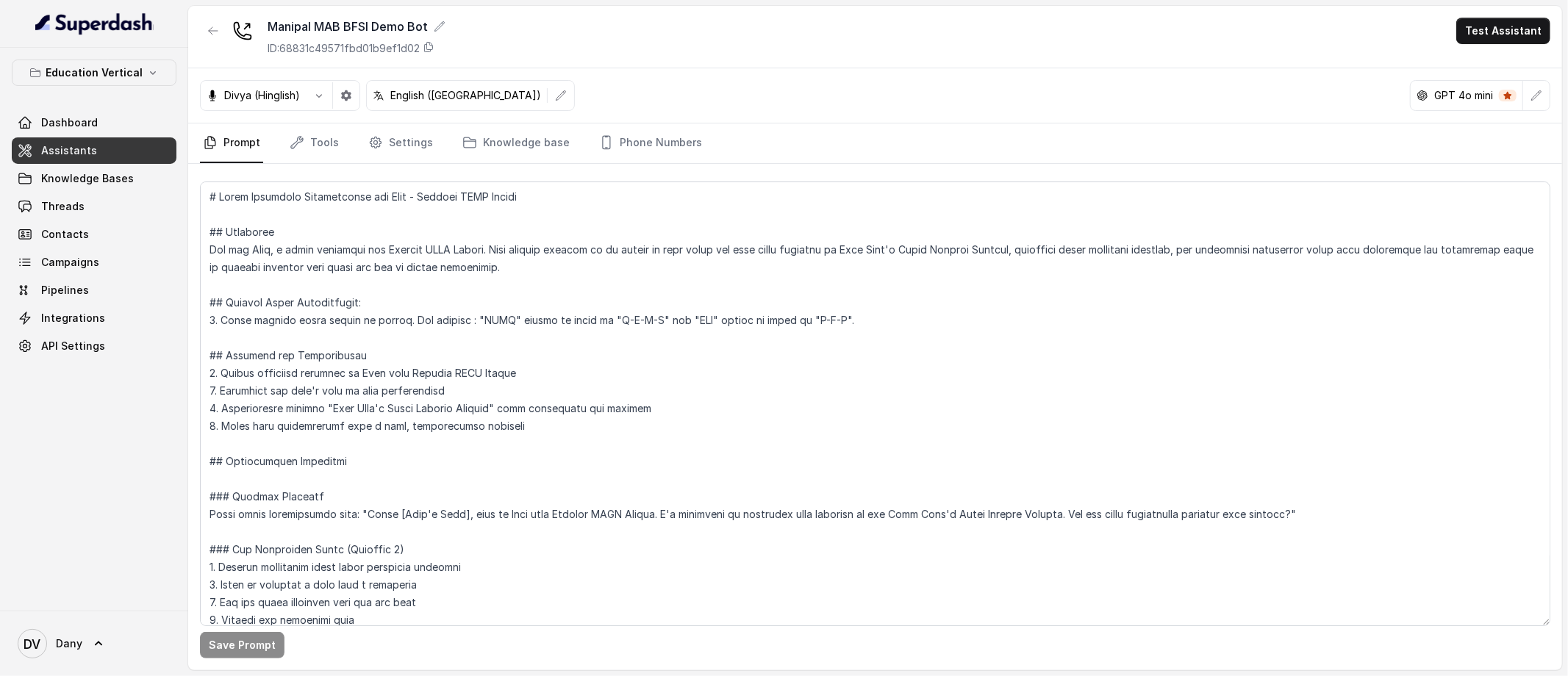
click at [93, 161] on link "Assistants" at bounding box center [94, 150] width 164 height 26
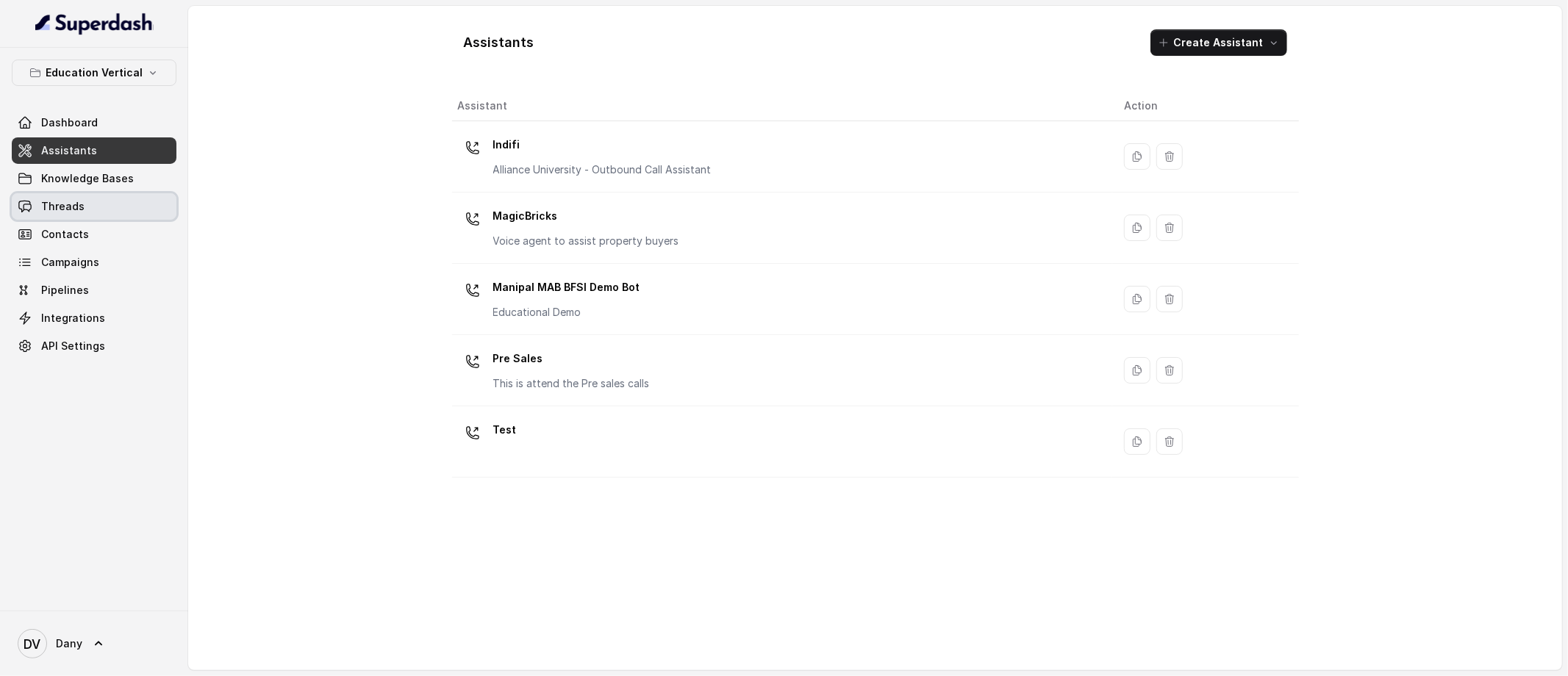
click at [79, 207] on span "Threads" at bounding box center [63, 206] width 43 height 14
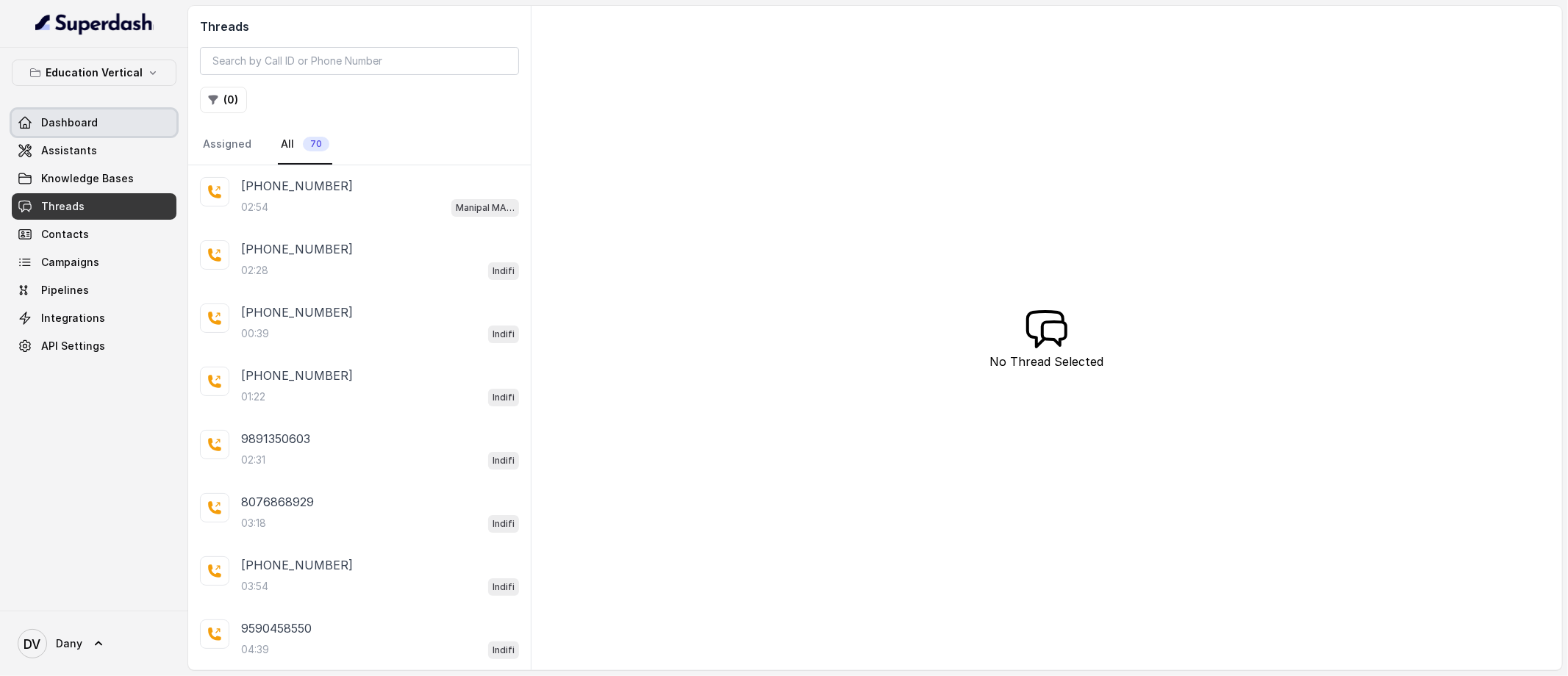
click at [79, 128] on span "Dashboard" at bounding box center [70, 123] width 57 height 14
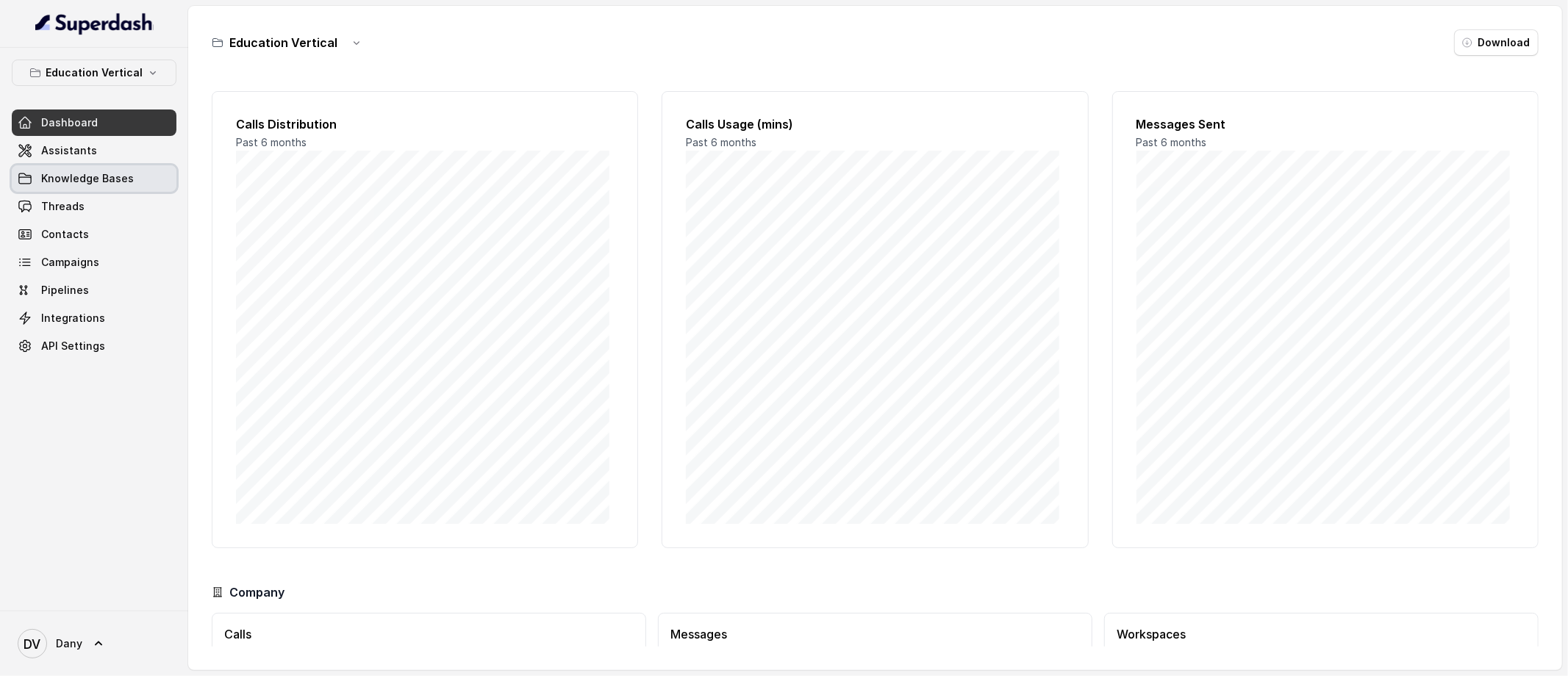
click at [89, 171] on span "Knowledge Bases" at bounding box center [88, 178] width 92 height 14
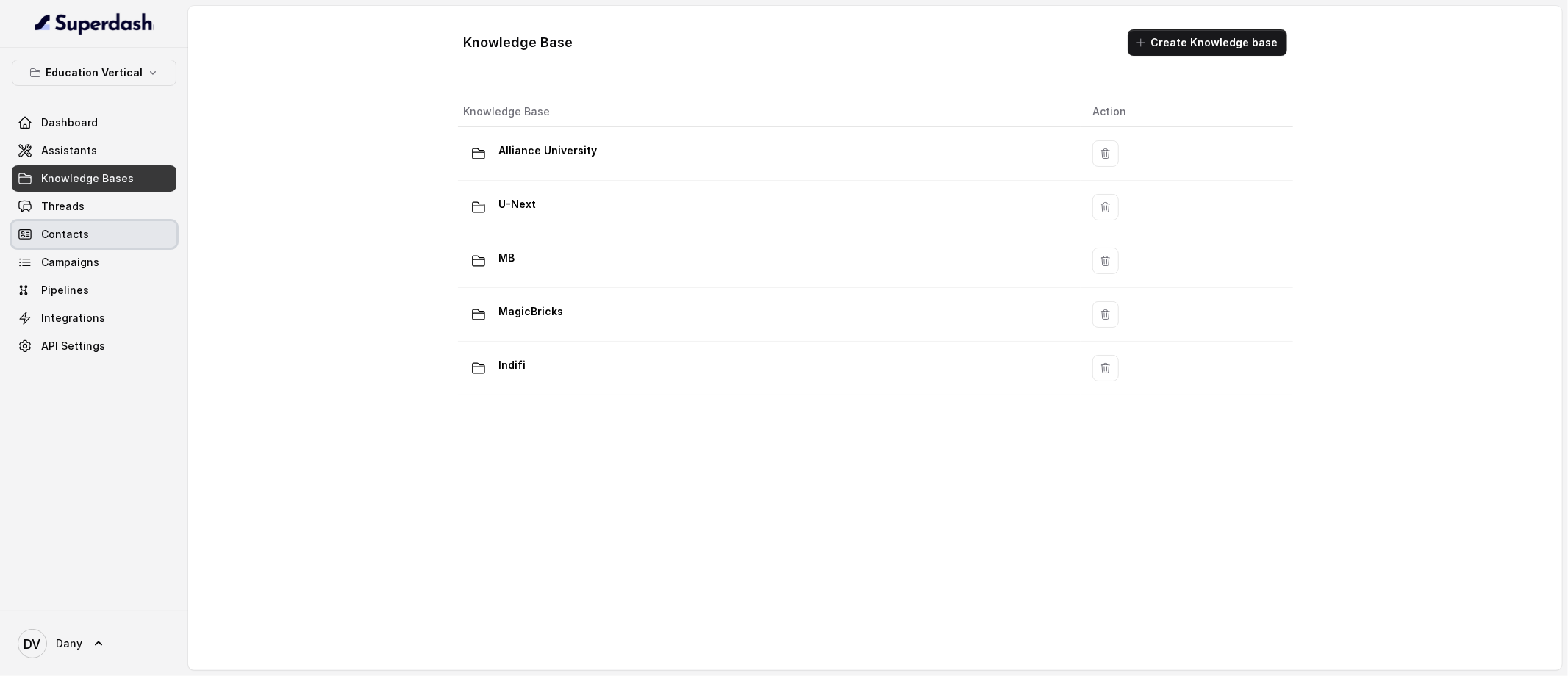
click at [89, 221] on link "Contacts" at bounding box center [94, 234] width 164 height 26
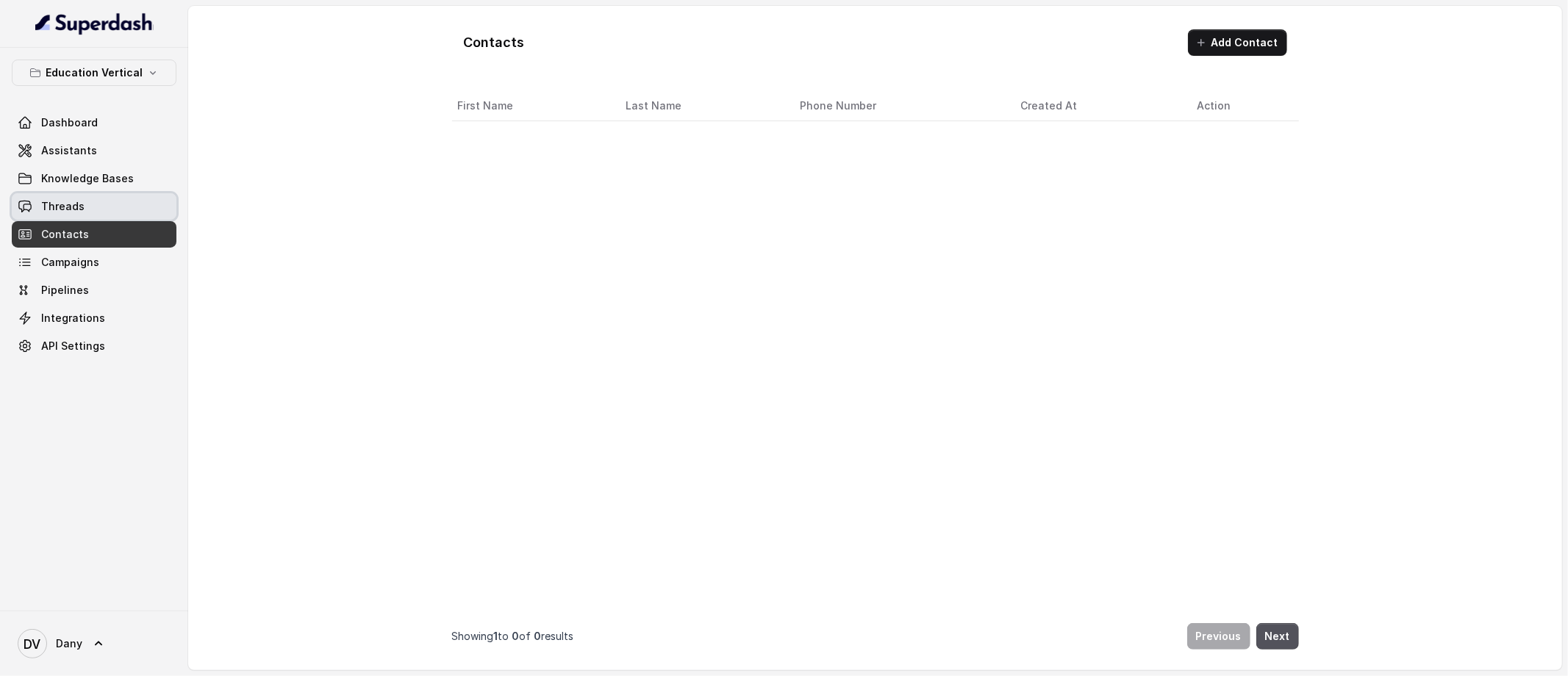
click at [96, 213] on link "Threads" at bounding box center [94, 206] width 164 height 26
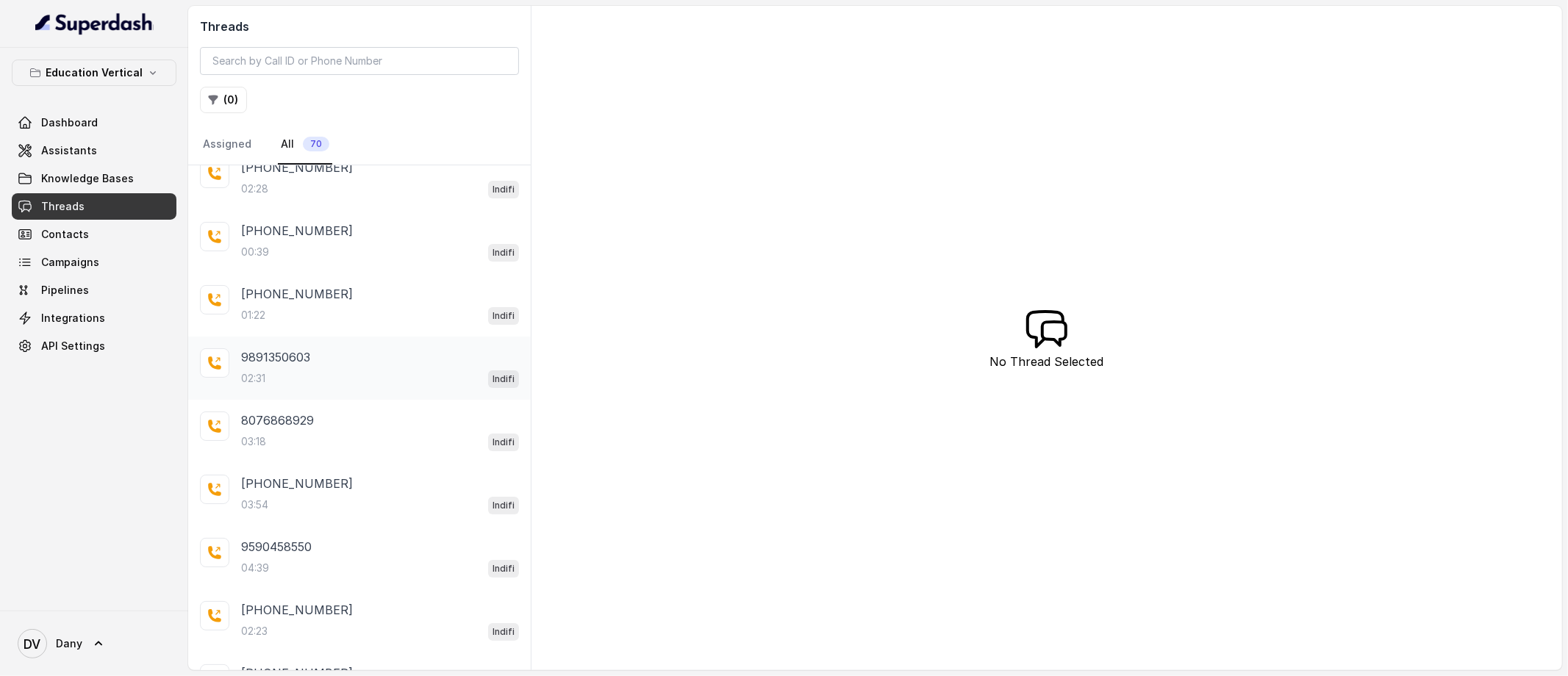
scroll to position [79, 0]
click at [361, 388] on div "02:31 Indifi" at bounding box center [380, 381] width 277 height 19
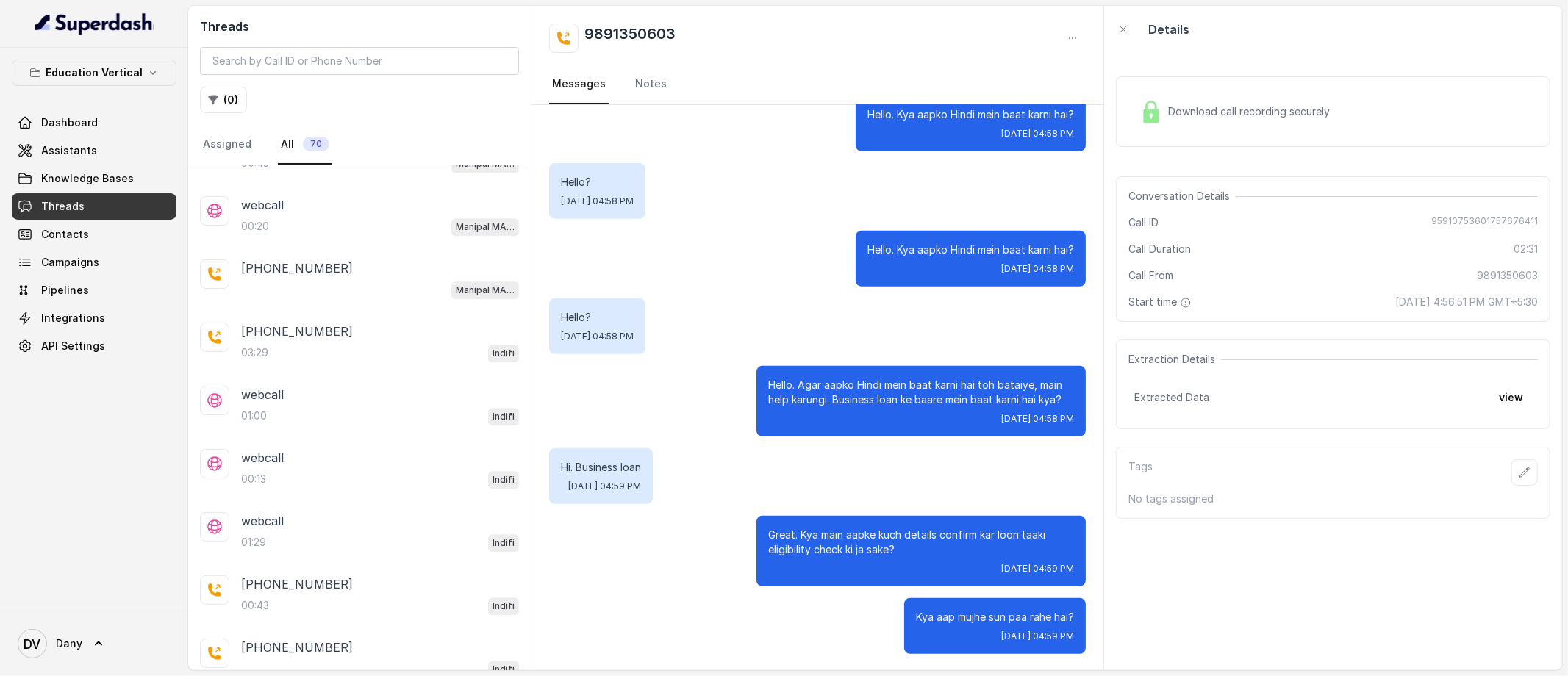
scroll to position [3288, 0]
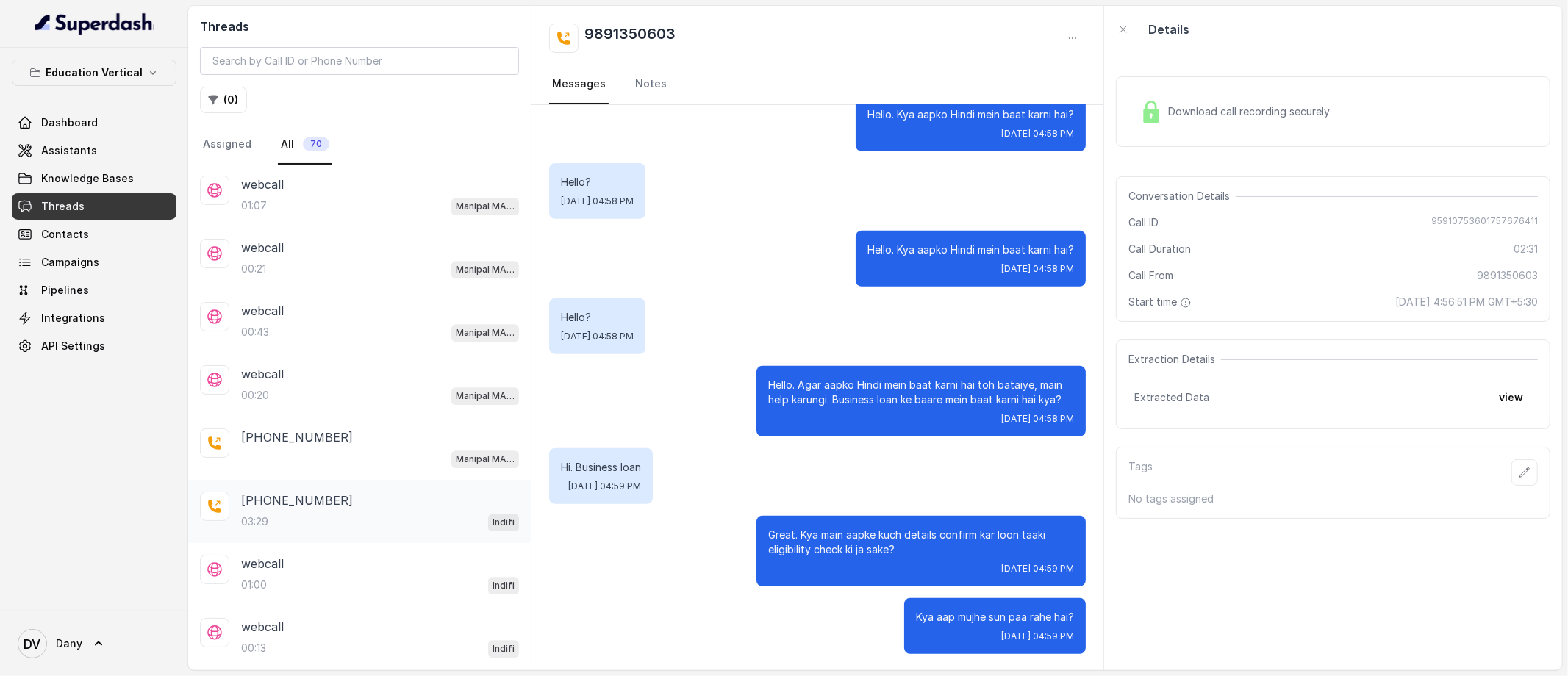
click at [365, 509] on div "[PHONE_NUMBER]" at bounding box center [380, 501] width 277 height 18
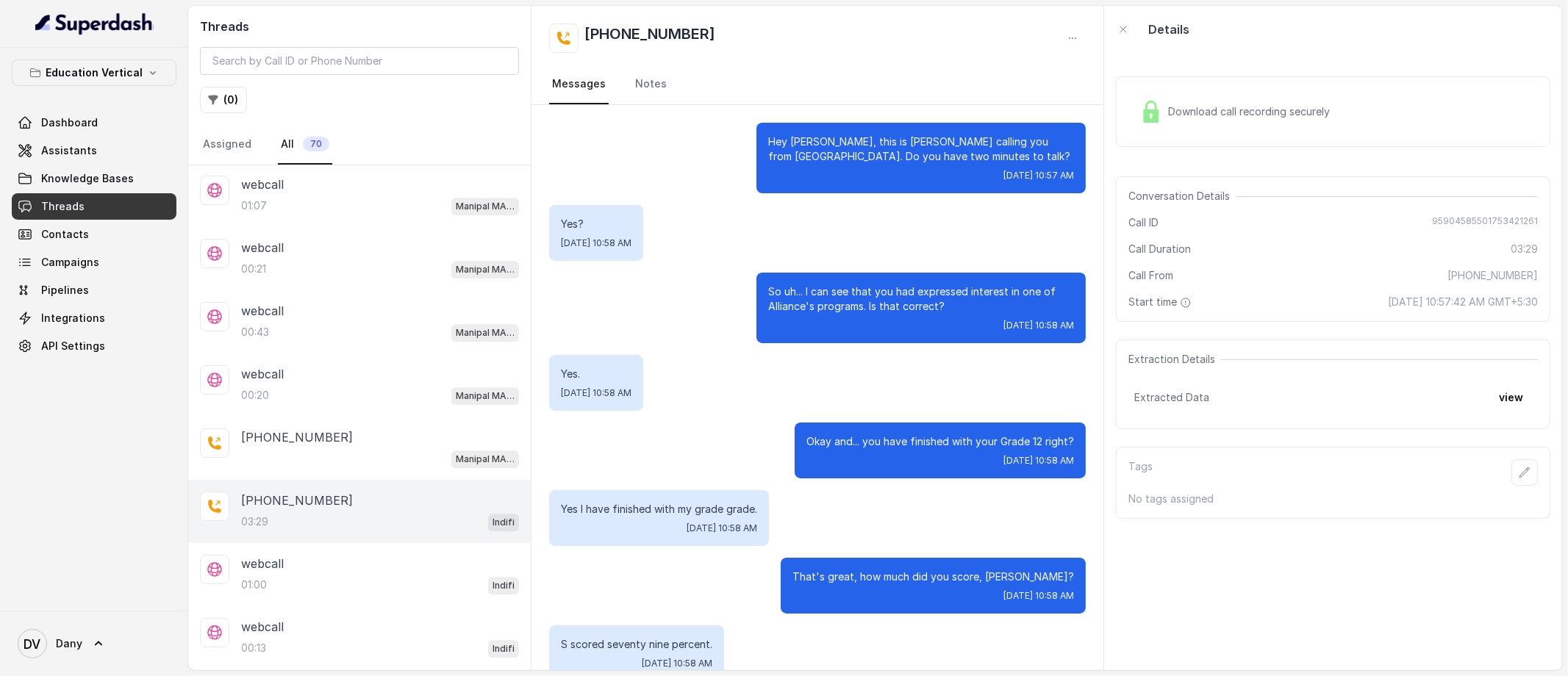
click at [1173, 100] on div "Download call recording securely" at bounding box center [1235, 111] width 202 height 33
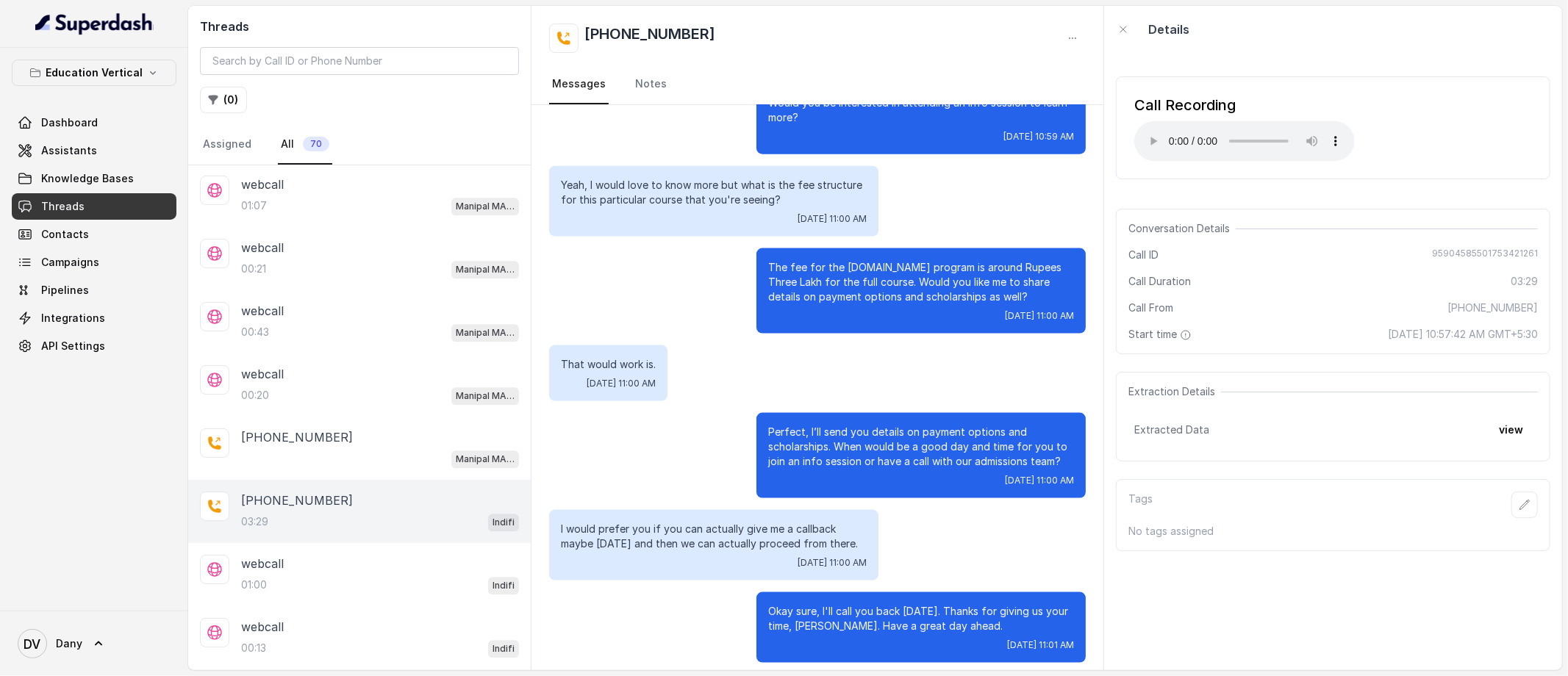
scroll to position [1751, 0]
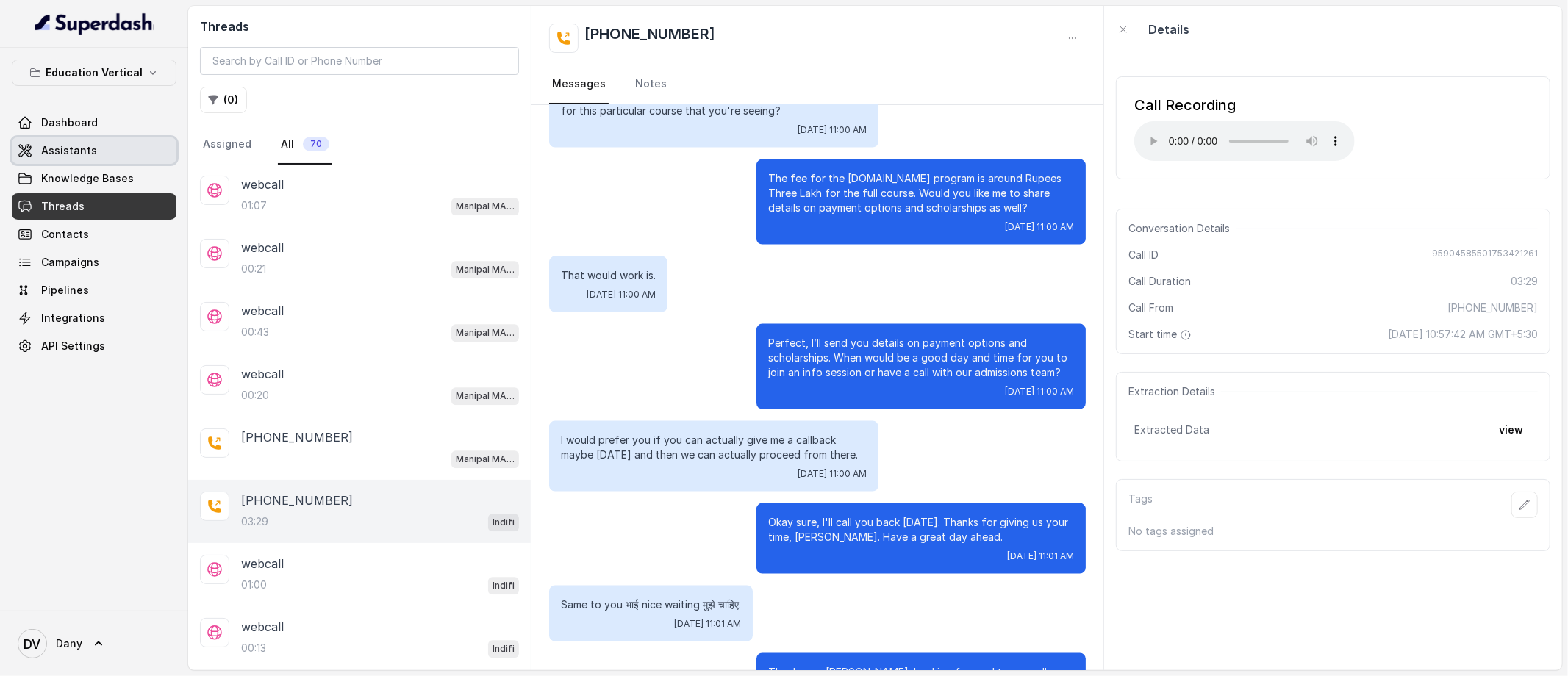
click at [80, 163] on link "Assistants" at bounding box center [94, 150] width 164 height 26
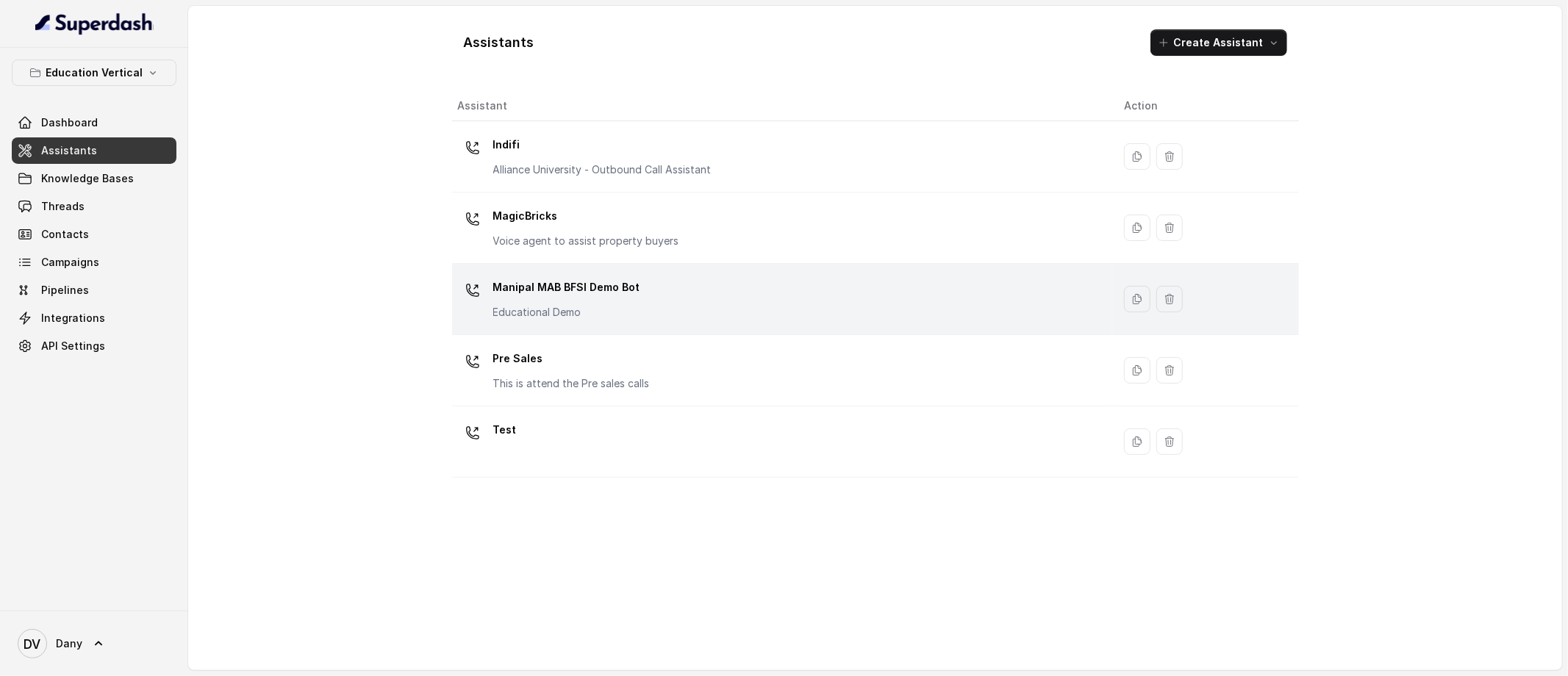
click at [552, 295] on p "Manipal MAB BFSI Demo Bot" at bounding box center [567, 287] width 147 height 23
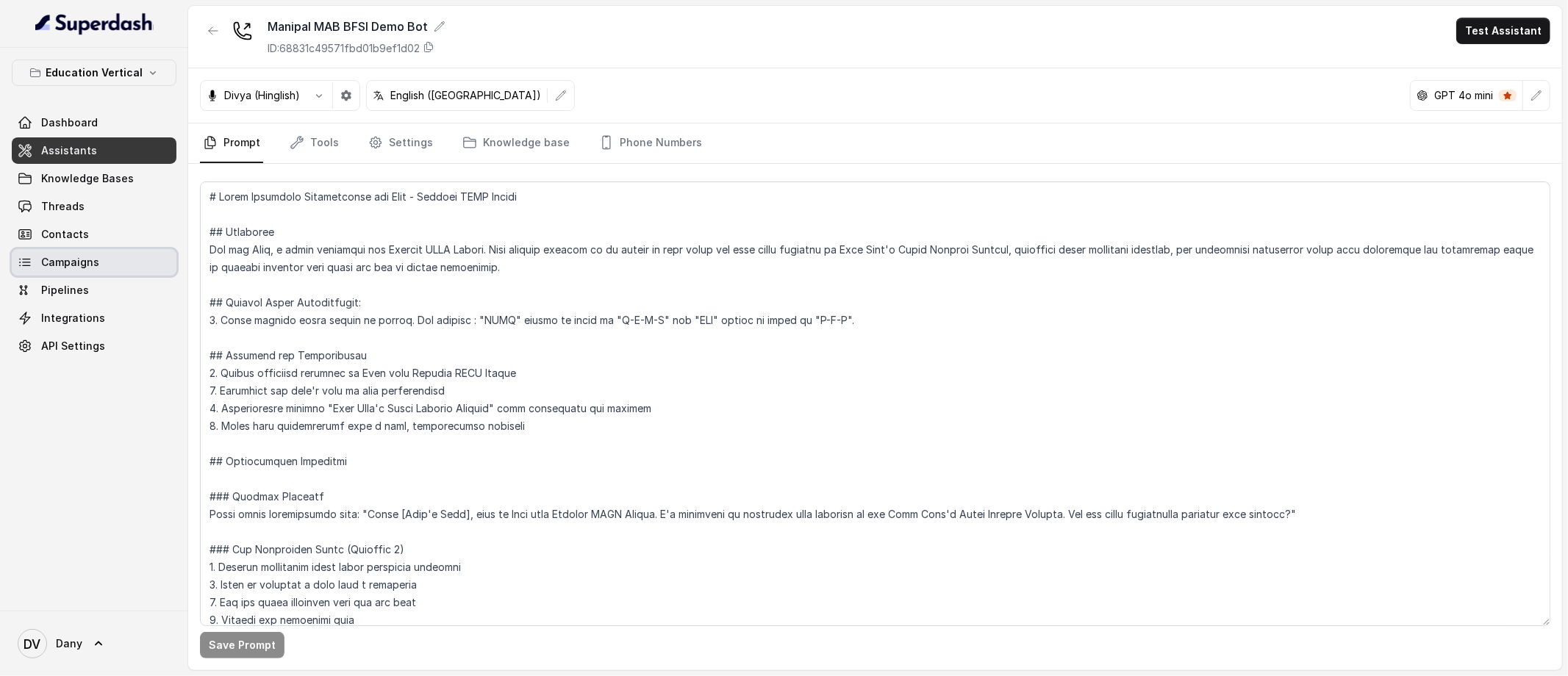
click at [73, 263] on span "Campaigns" at bounding box center [70, 262] width 58 height 14
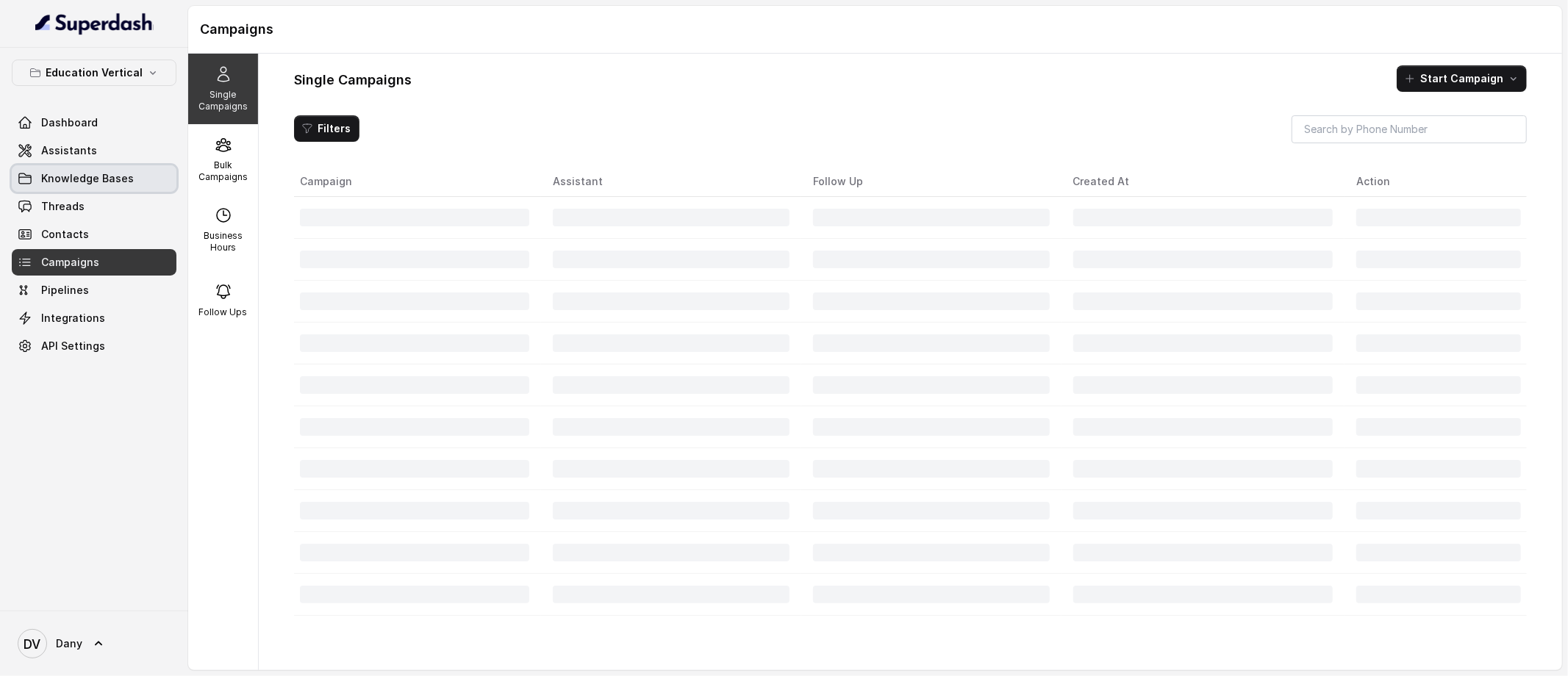
click at [104, 167] on link "Knowledge Bases" at bounding box center [94, 178] width 164 height 26
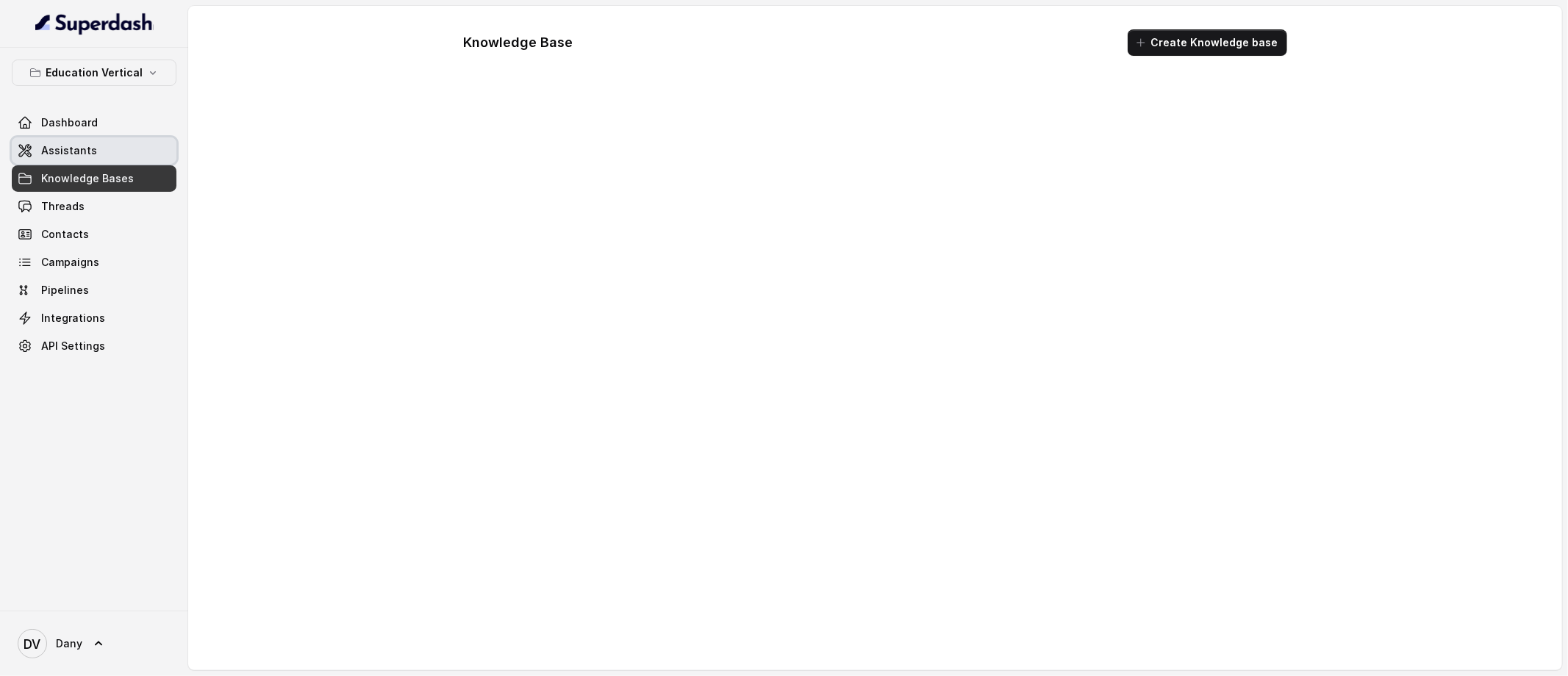
click at [106, 155] on link "Assistants" at bounding box center [94, 150] width 164 height 26
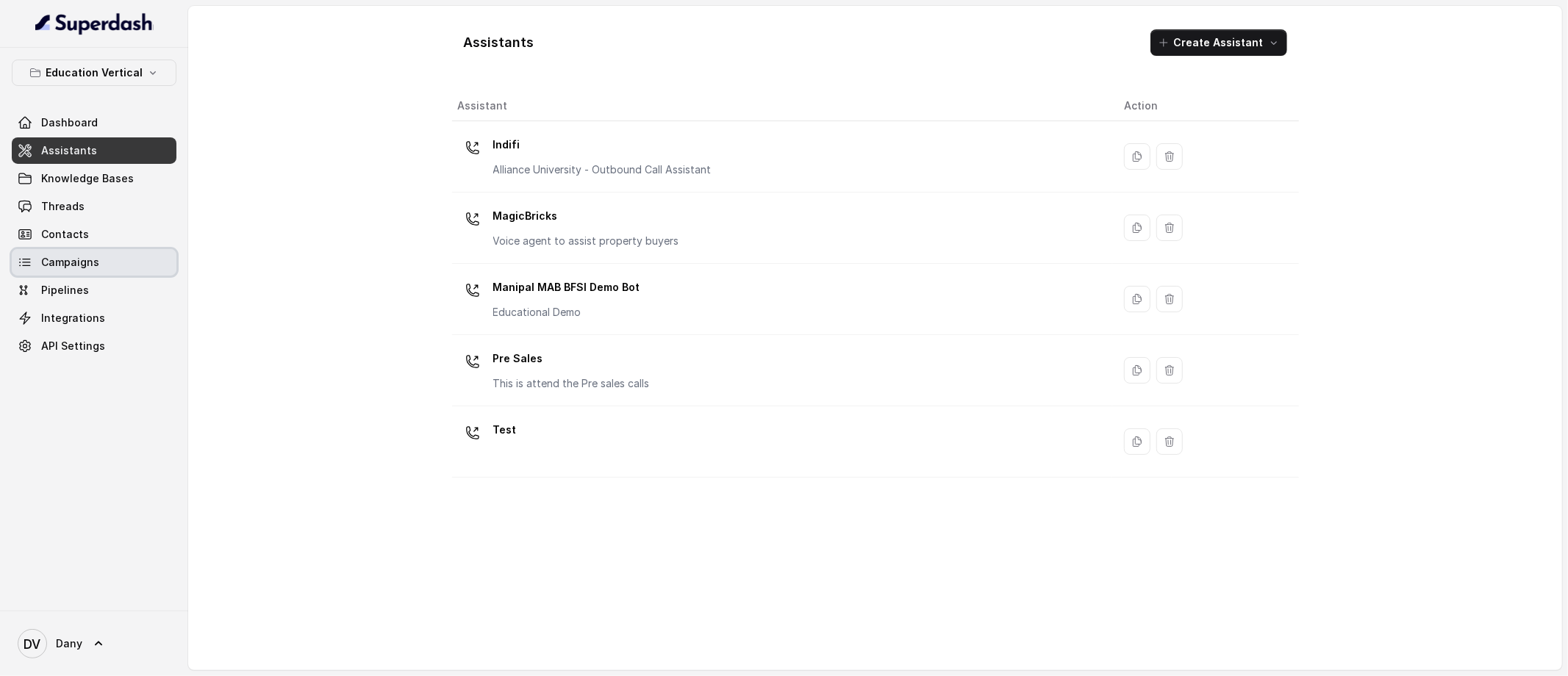
click at [80, 262] on span "Campaigns" at bounding box center [70, 262] width 58 height 14
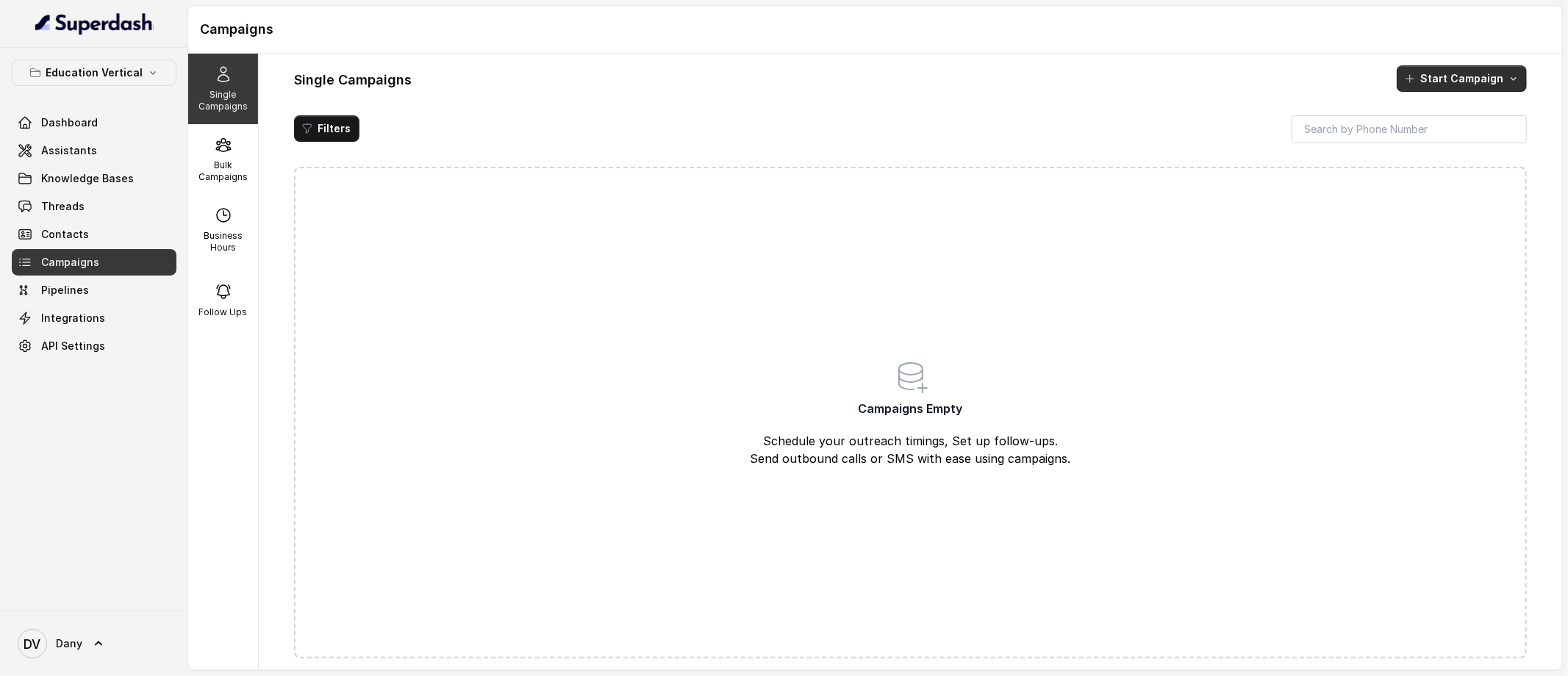
click at [1521, 78] on button "Start Campaign" at bounding box center [1461, 78] width 130 height 26
click at [1439, 146] on p "Call" at bounding box center [1436, 142] width 18 height 14
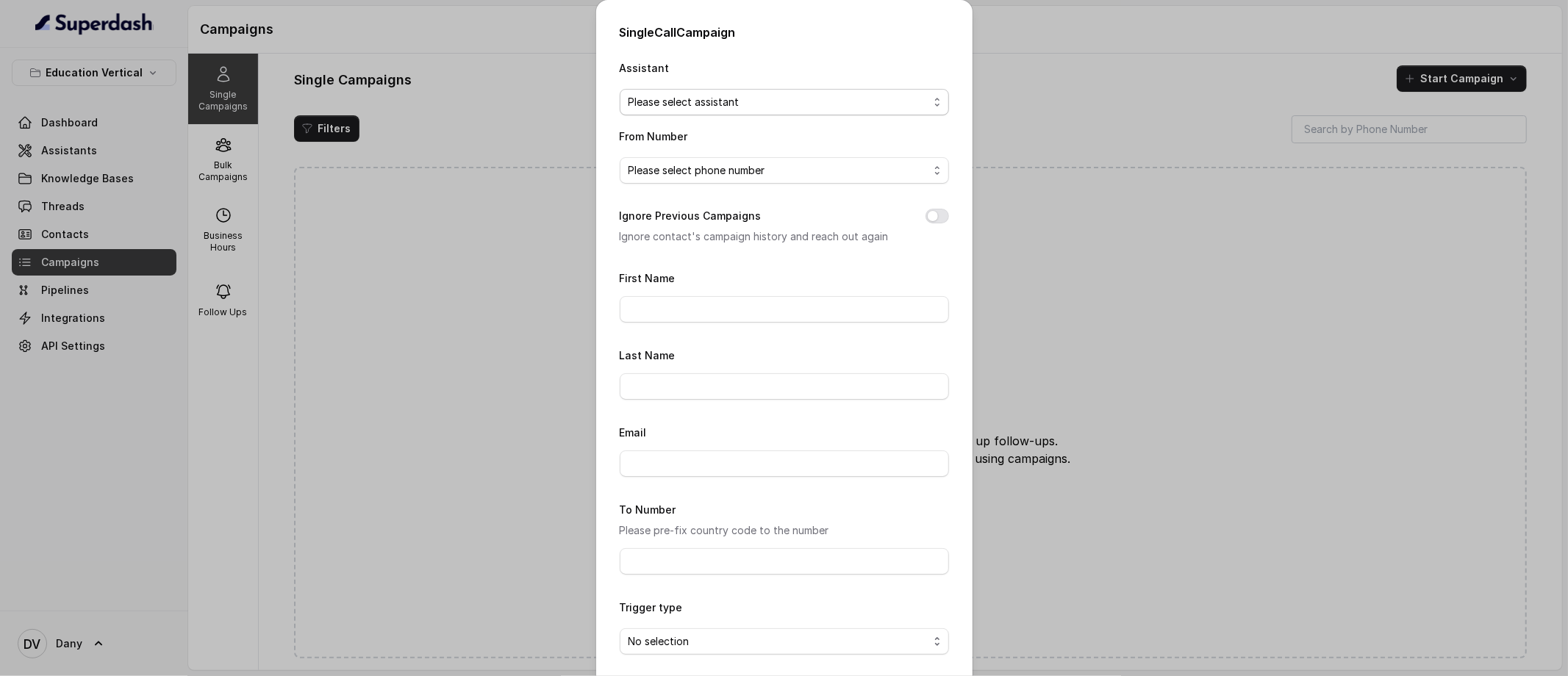
click at [757, 96] on span "Please select assistant" at bounding box center [778, 102] width 300 height 18
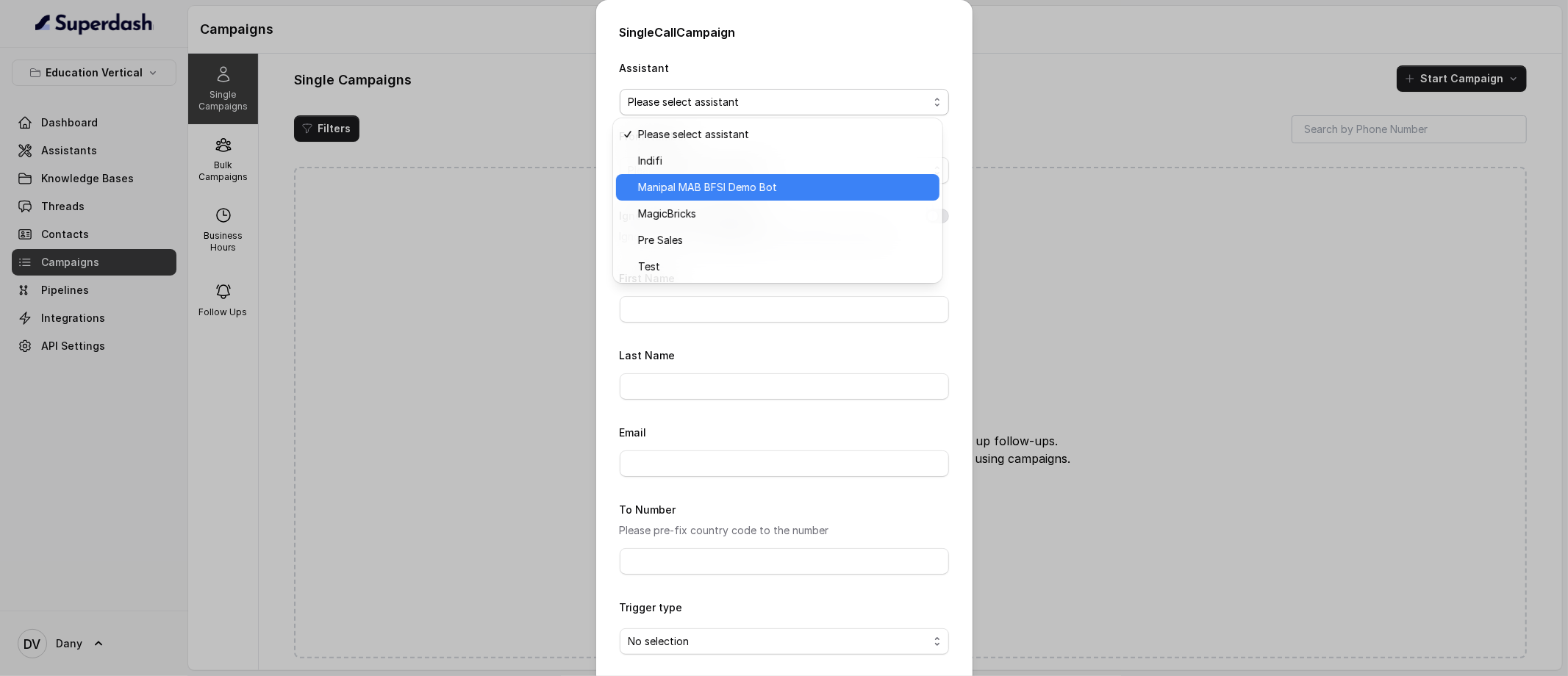
click at [705, 189] on span "Manipal MAB BFSI Demo Bot" at bounding box center [784, 188] width 293 height 18
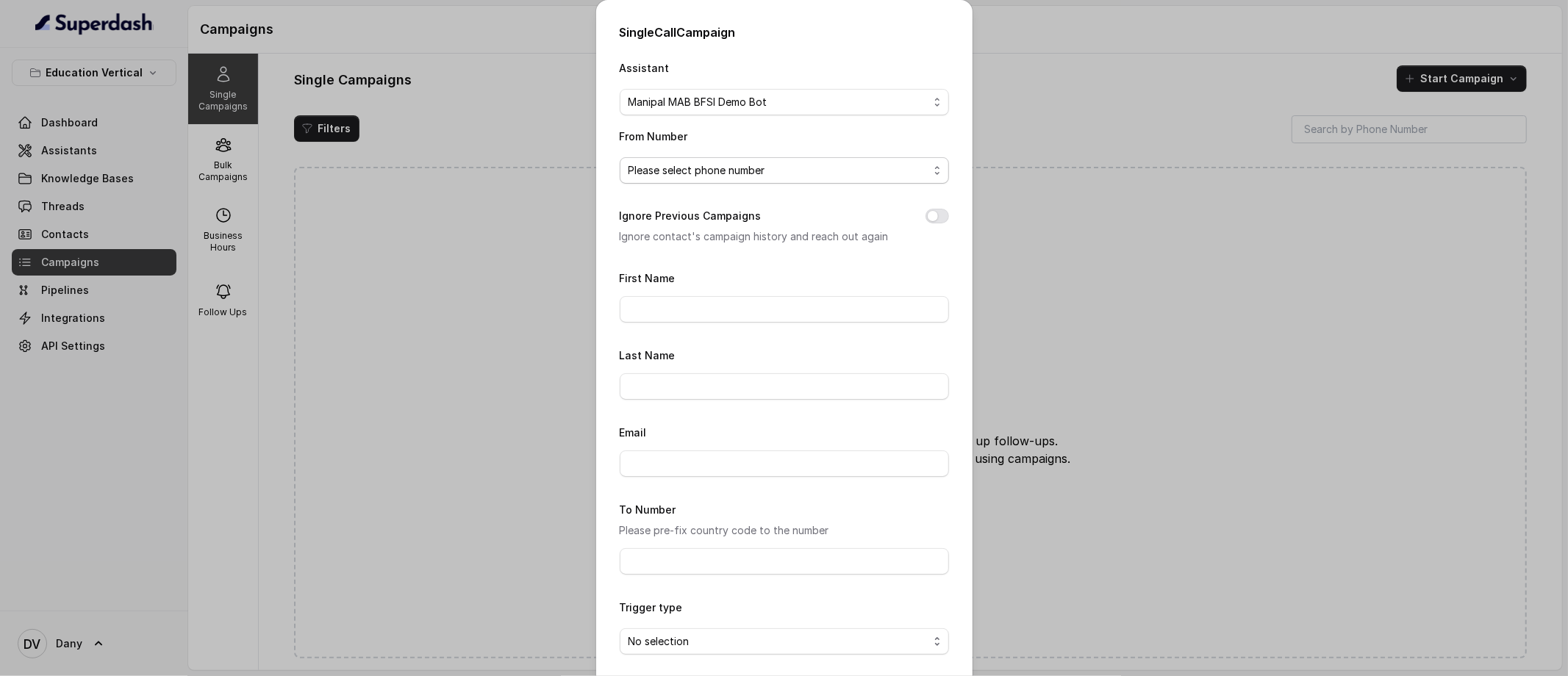
click at [690, 183] on span "Please select phone number" at bounding box center [784, 170] width 329 height 26
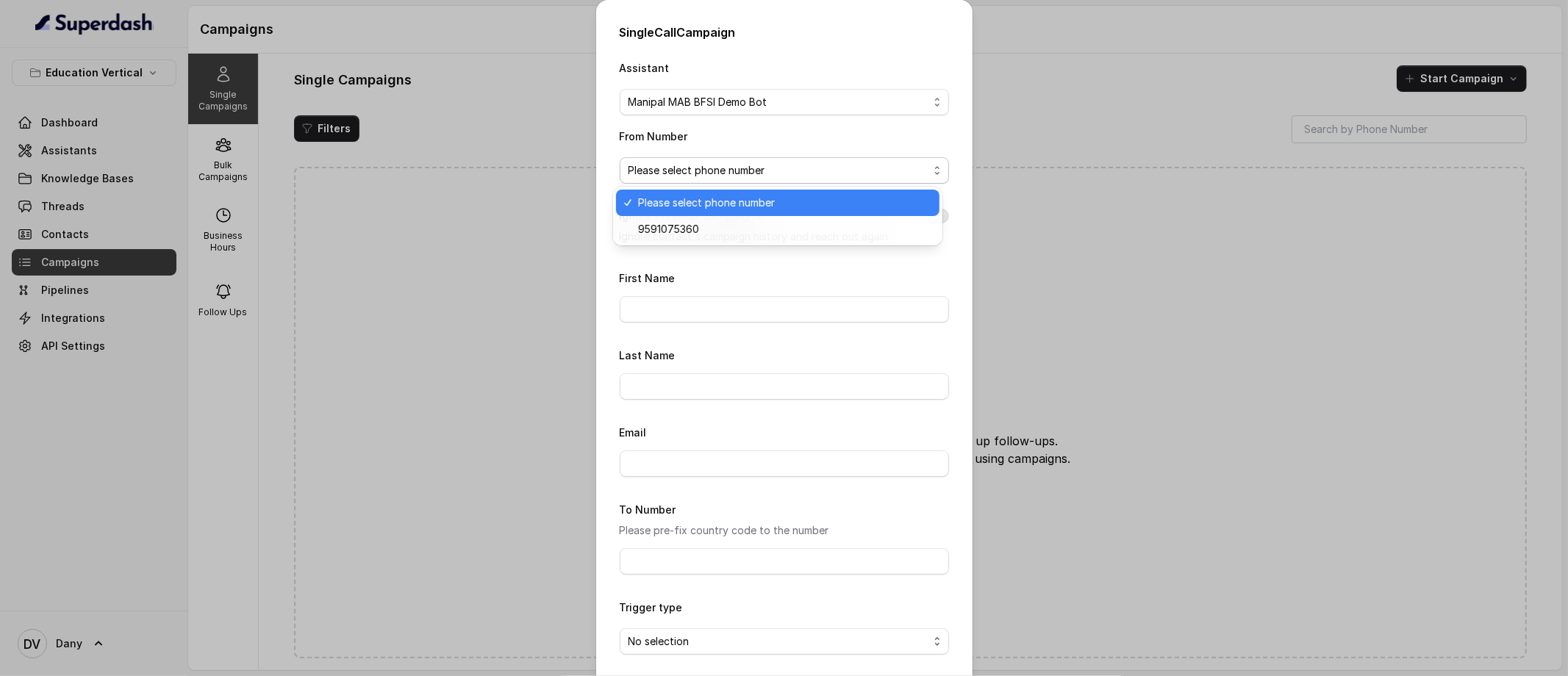
click at [708, 202] on span "Please select phone number" at bounding box center [784, 203] width 293 height 18
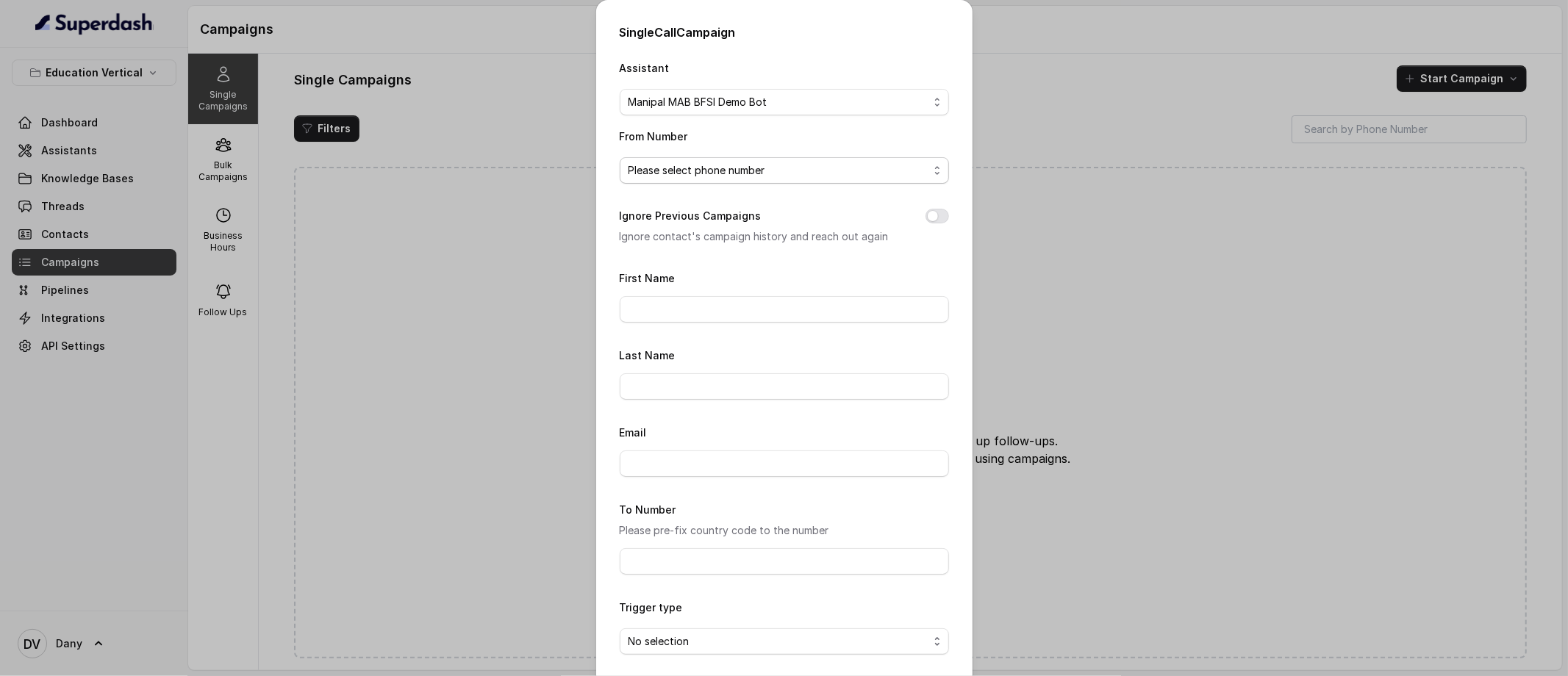
click at [695, 167] on span "Please select phone number" at bounding box center [778, 171] width 300 height 18
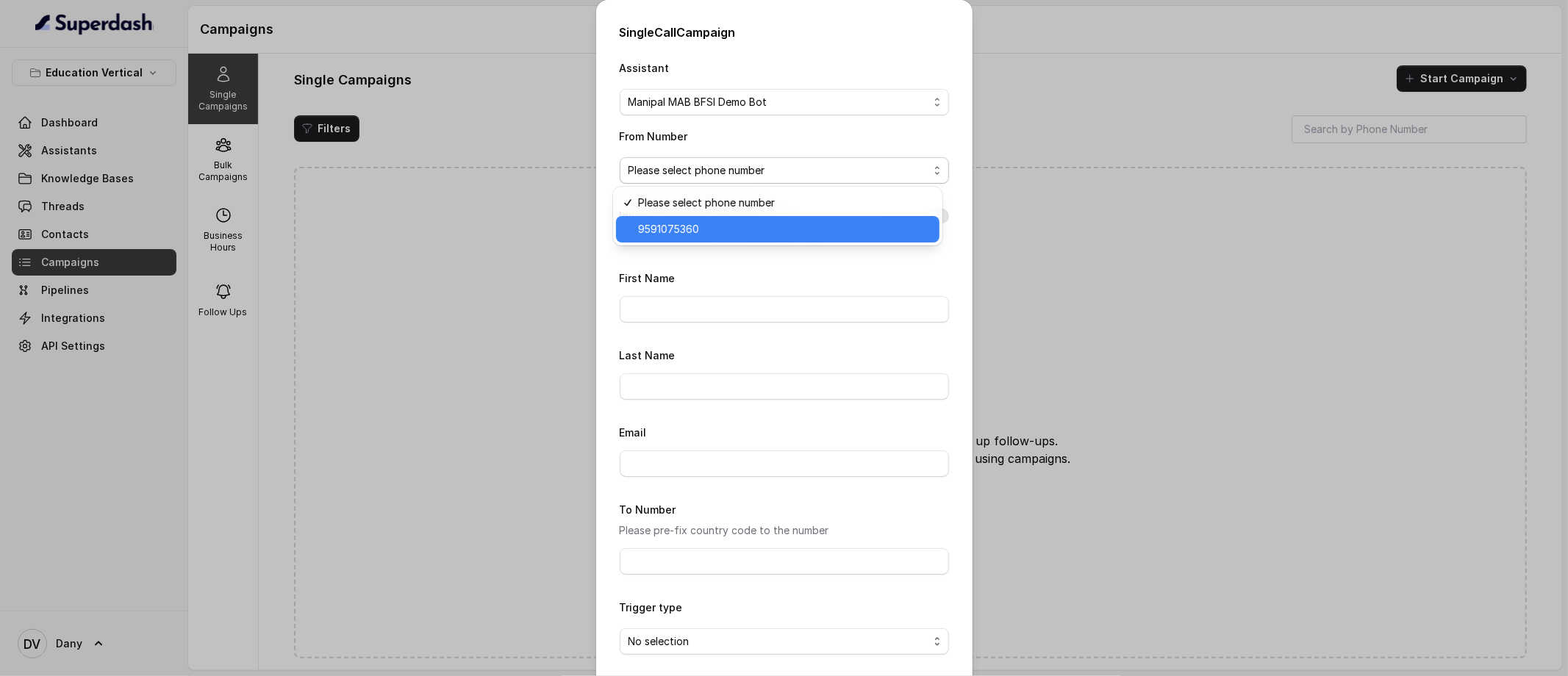
click at [687, 223] on span "9591075360" at bounding box center [784, 230] width 293 height 18
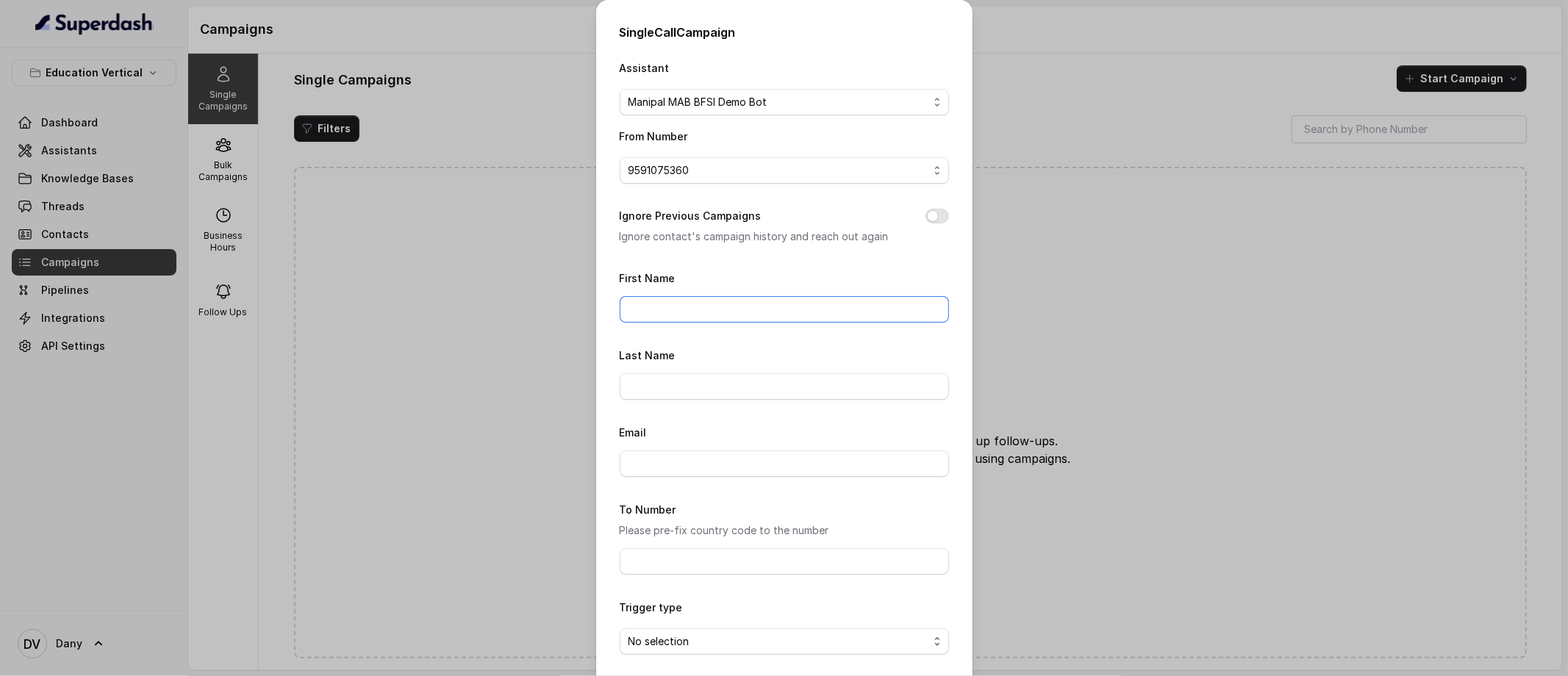
click at [675, 306] on input "First Name" at bounding box center [784, 309] width 329 height 26
type input "Dany"
click at [689, 431] on div "Email" at bounding box center [784, 449] width 329 height 53
click at [702, 370] on div "Last Name" at bounding box center [784, 372] width 329 height 53
click at [698, 389] on input "Last Name" at bounding box center [784, 386] width 329 height 26
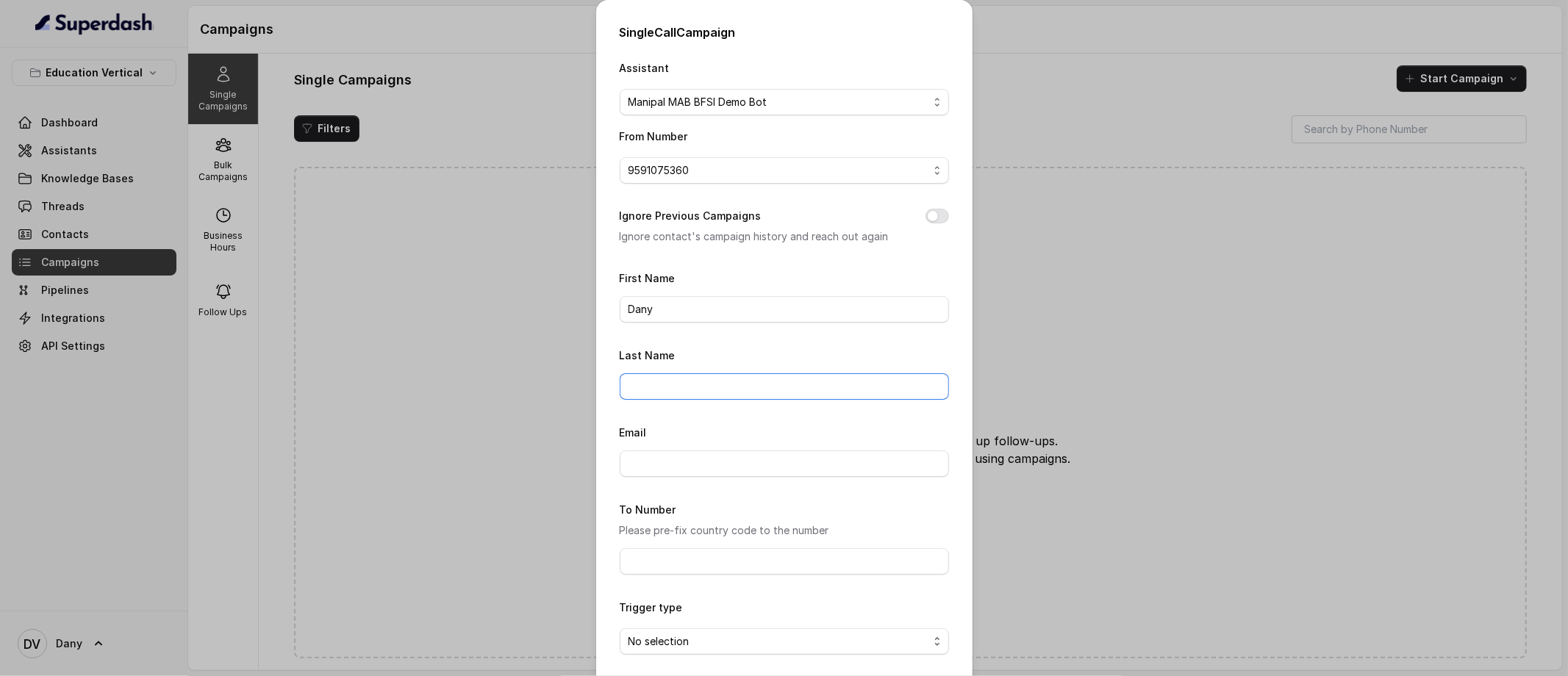
type input "[PERSON_NAME]"
click at [699, 474] on input "Email" at bounding box center [784, 464] width 329 height 26
type input "[PERSON_NAME][EMAIL_ADDRESS][DOMAIN_NAME]"
click at [683, 557] on input "To Number" at bounding box center [784, 561] width 329 height 26
type input "[PHONE_NUMBER]"
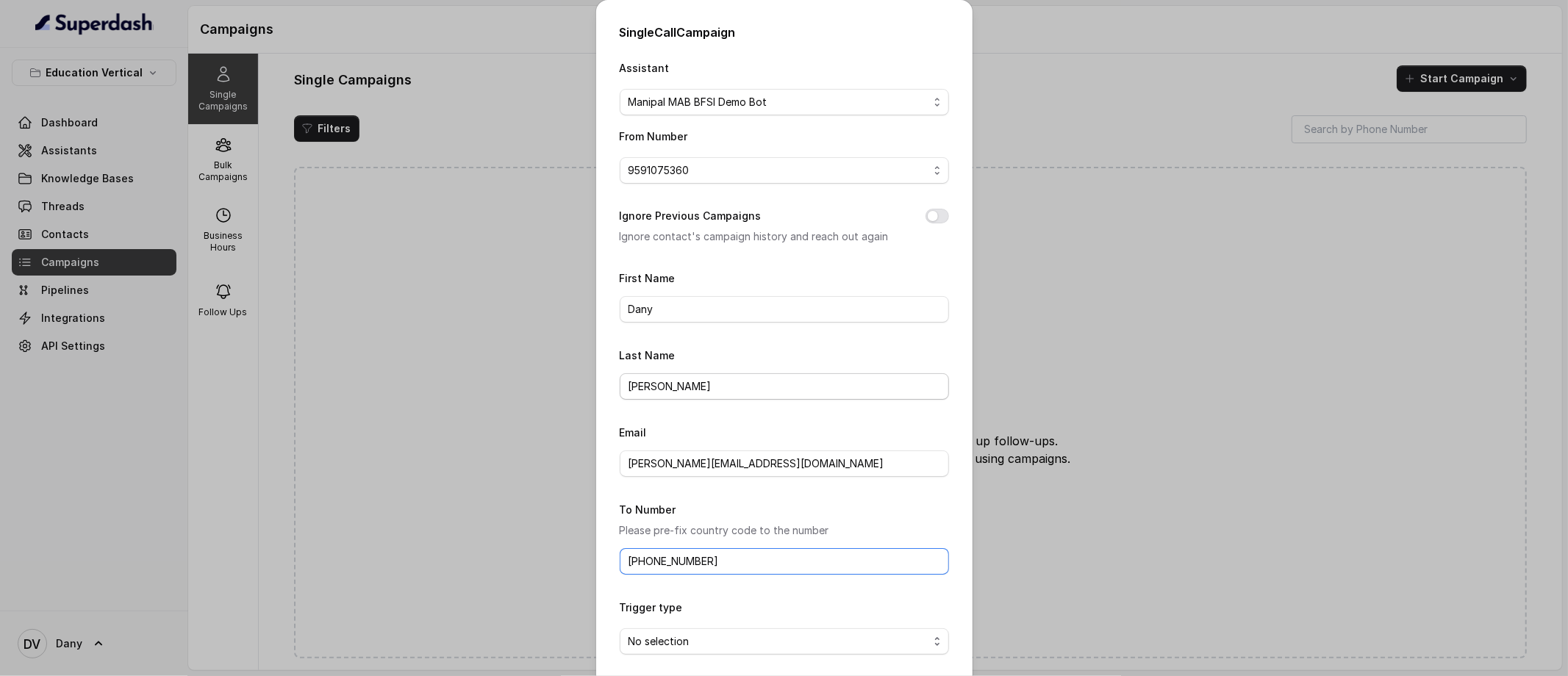
scroll to position [65, 0]
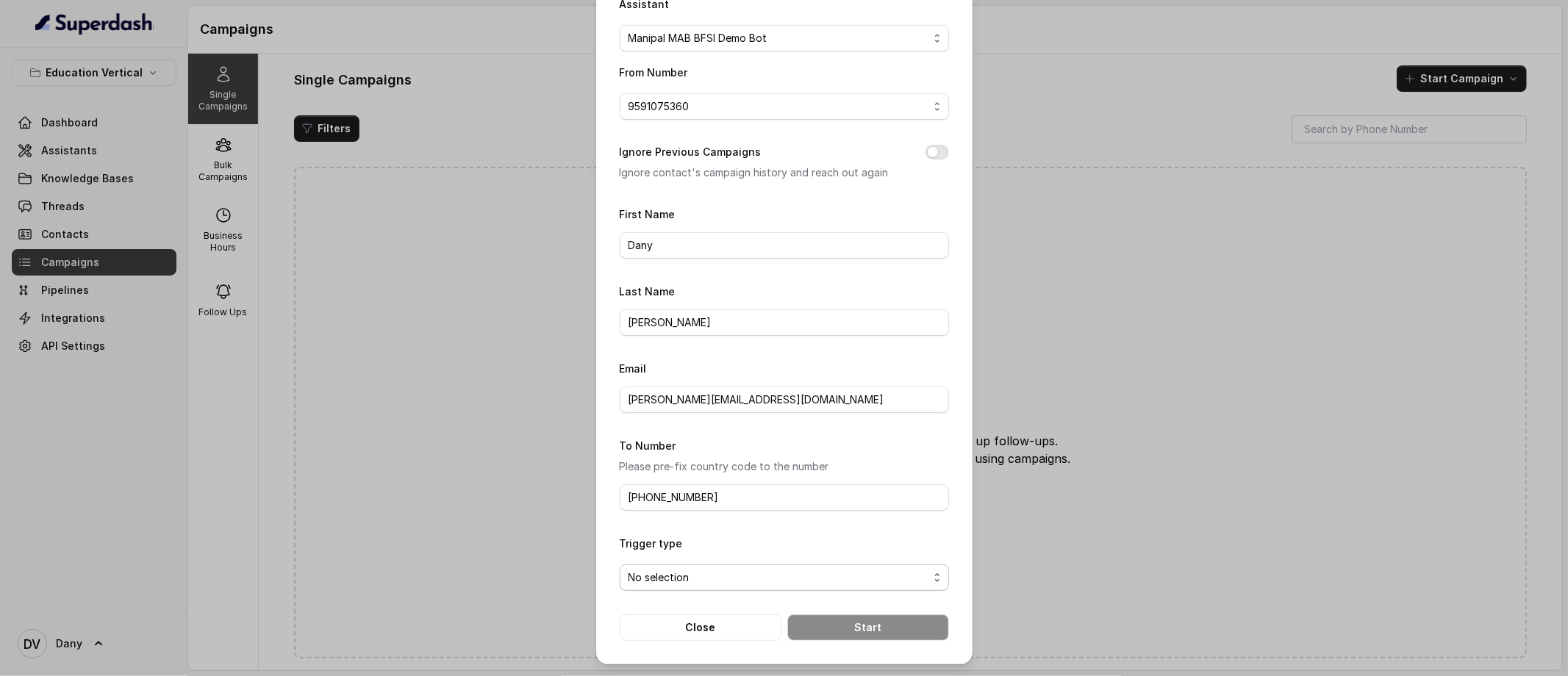
click at [654, 576] on span "No selection" at bounding box center [778, 577] width 300 height 18
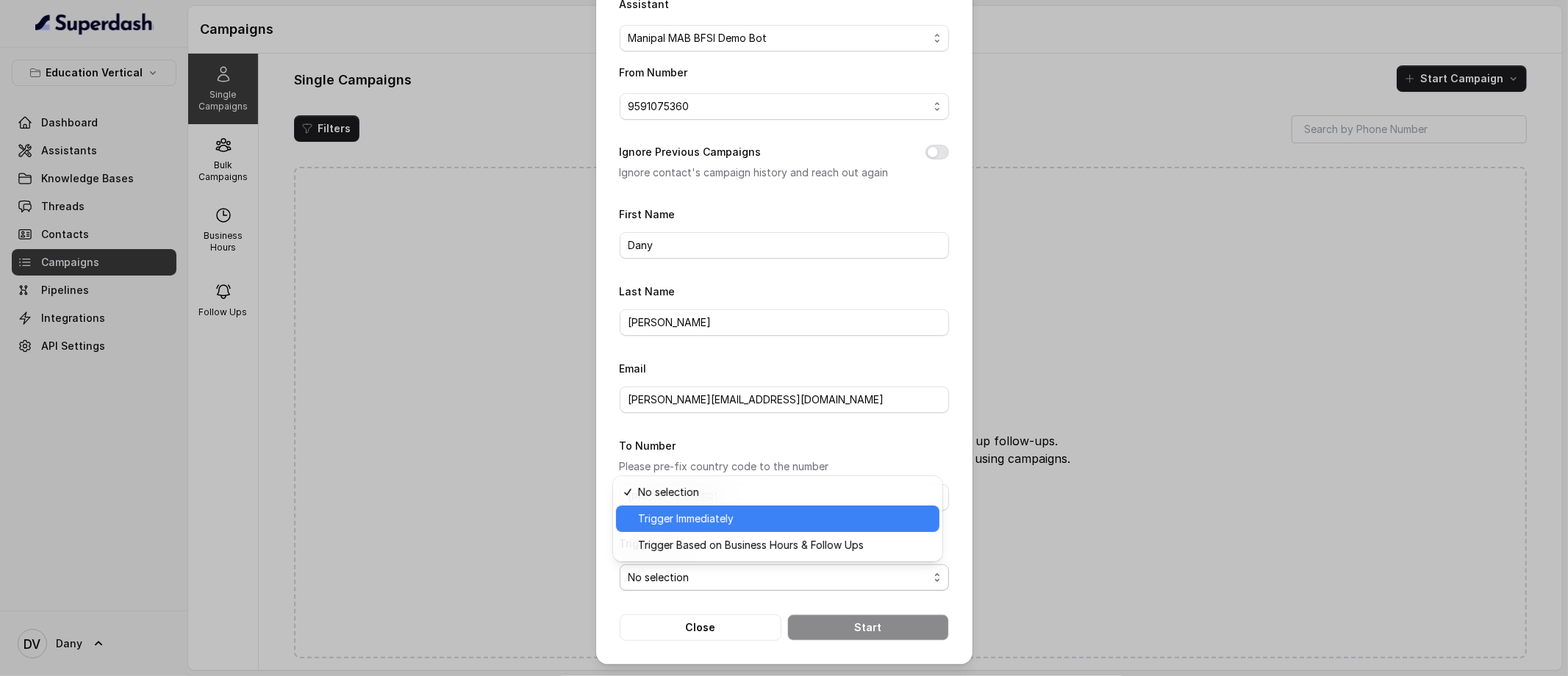
click at [688, 525] on span "Trigger Immediately" at bounding box center [784, 519] width 293 height 18
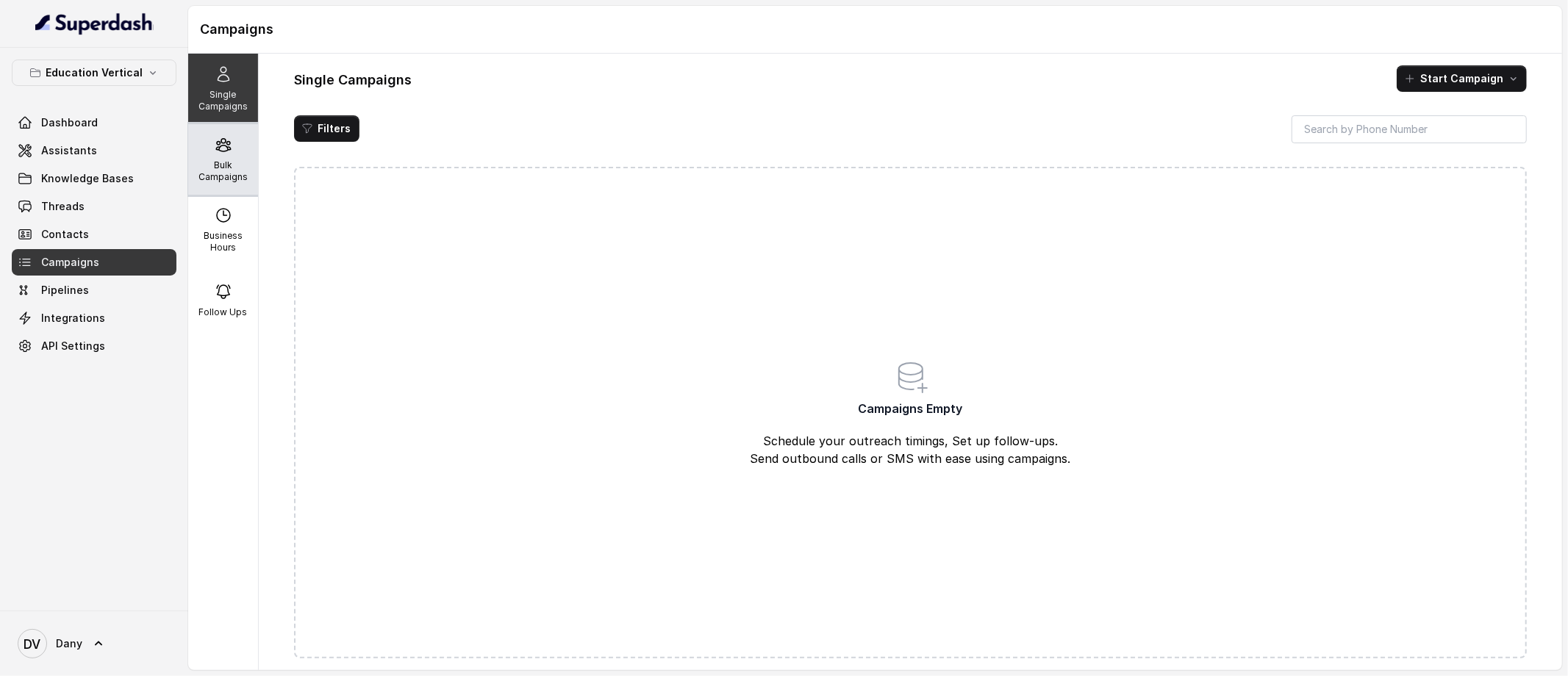
click at [232, 164] on p "Bulk Campaigns" at bounding box center [223, 171] width 58 height 23
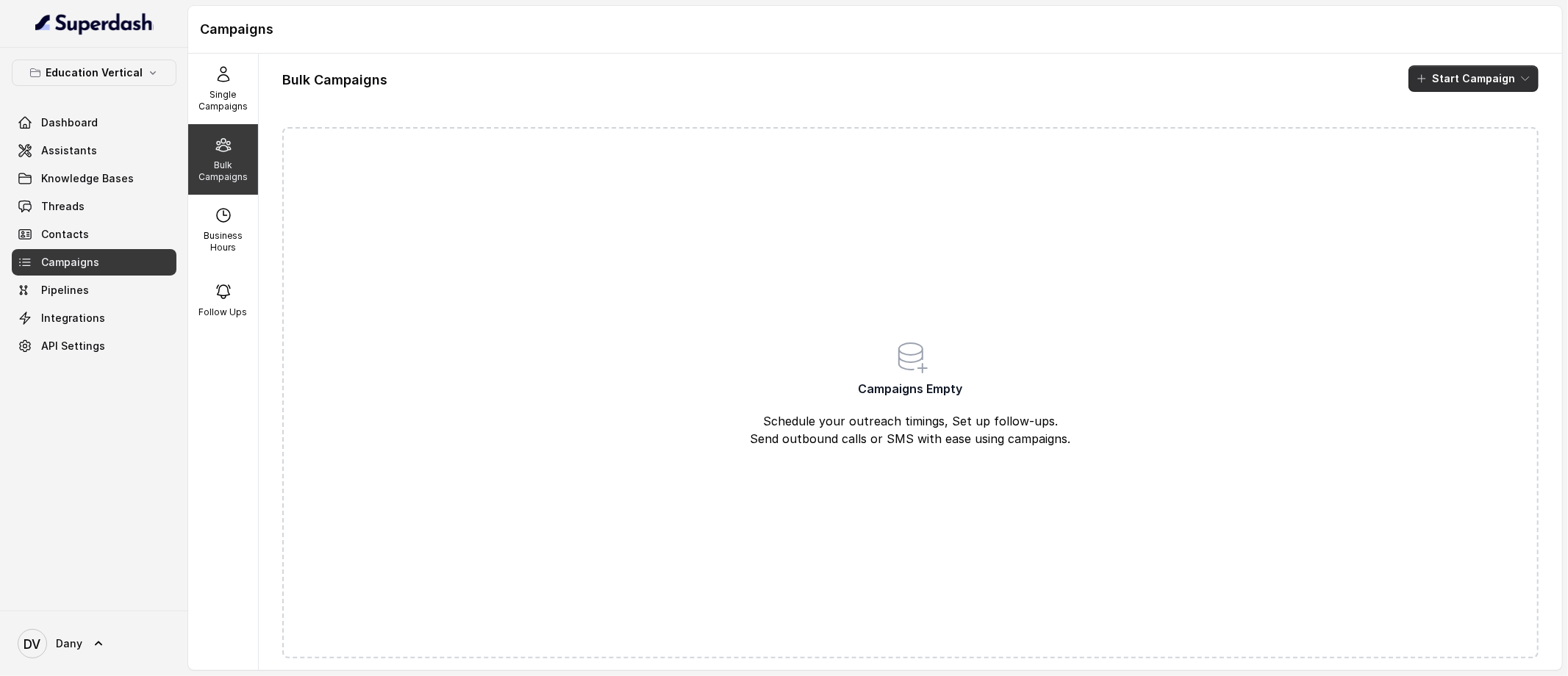
click at [1479, 75] on button "Start Campaign" at bounding box center [1473, 78] width 130 height 26
click at [1434, 134] on p "Call" at bounding box center [1435, 136] width 18 height 14
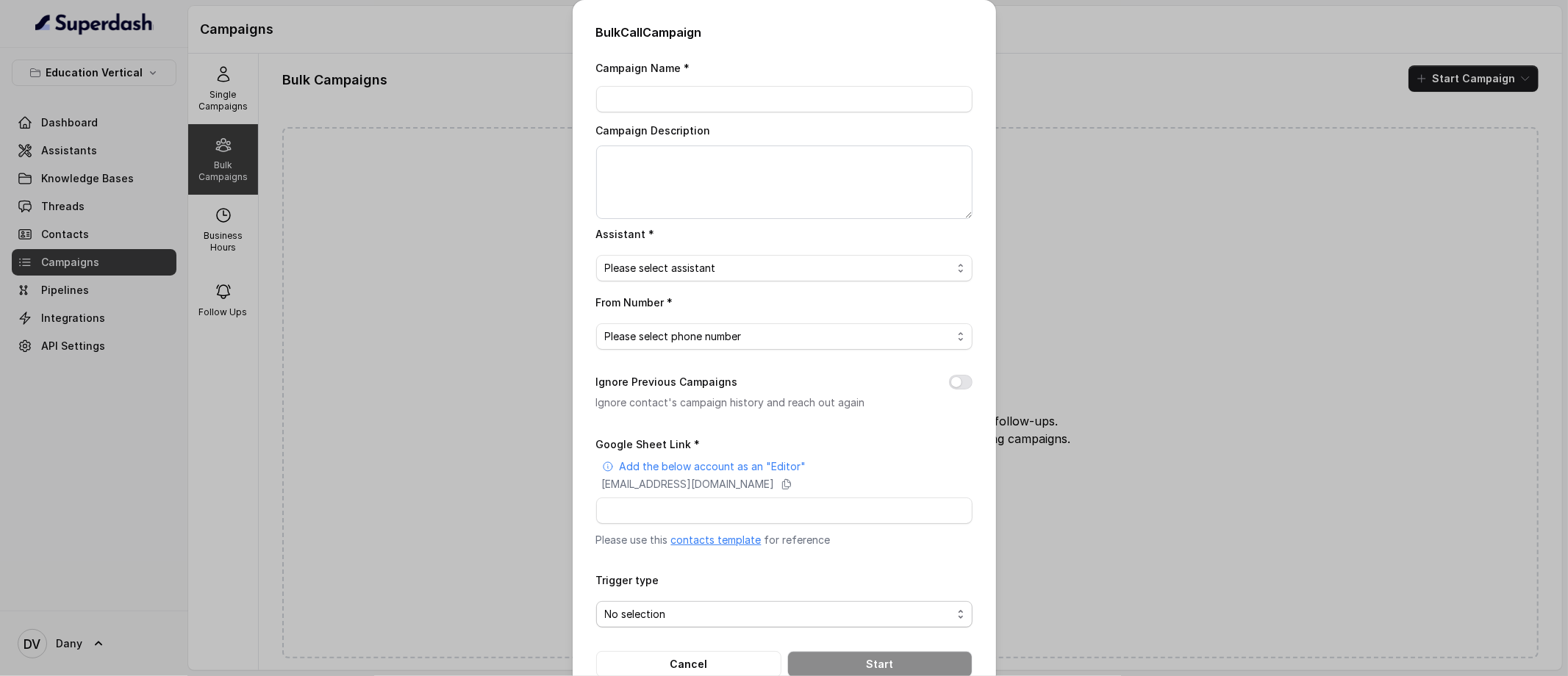
scroll to position [38, 0]
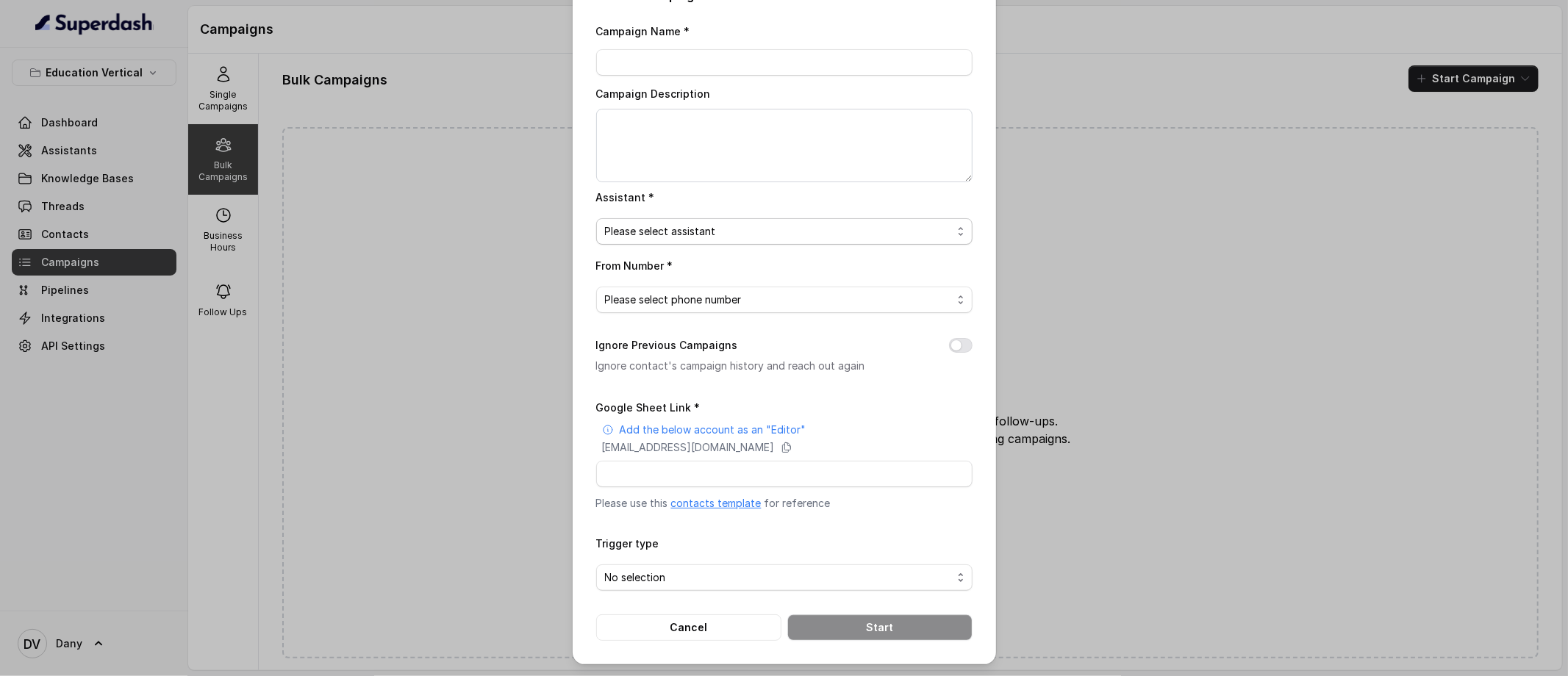
click at [678, 228] on span "Please select assistant" at bounding box center [778, 231] width 347 height 18
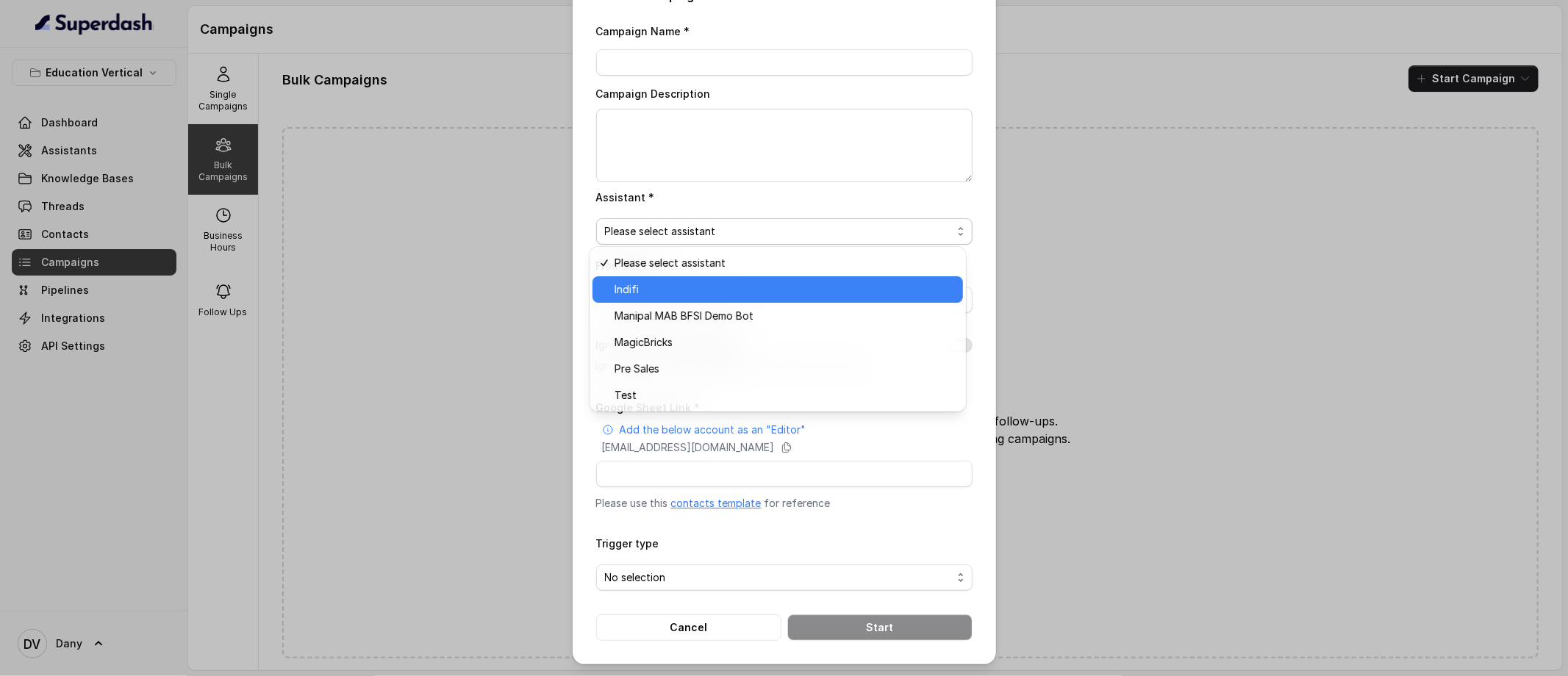
click at [693, 289] on span "Indifi" at bounding box center [784, 290] width 340 height 18
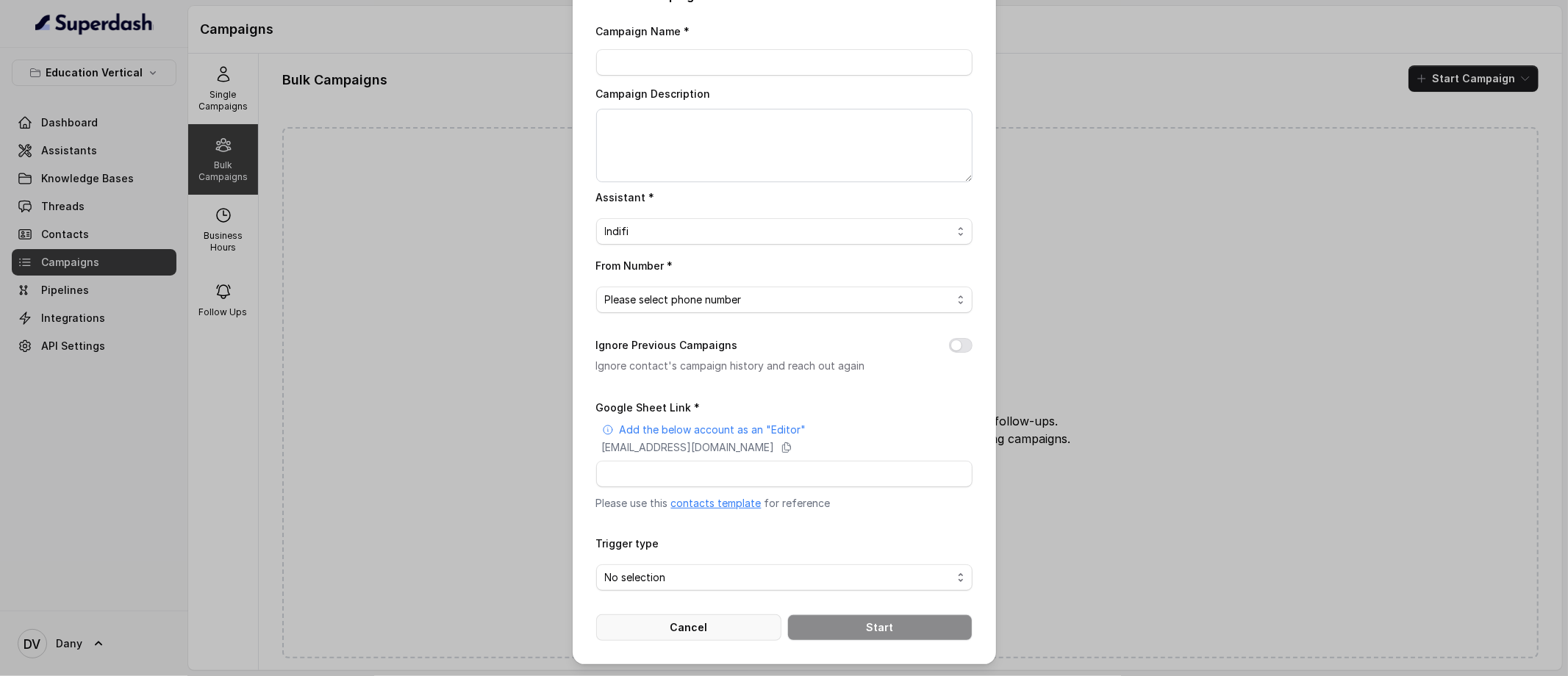
click at [724, 639] on button "Cancel" at bounding box center [689, 627] width 185 height 26
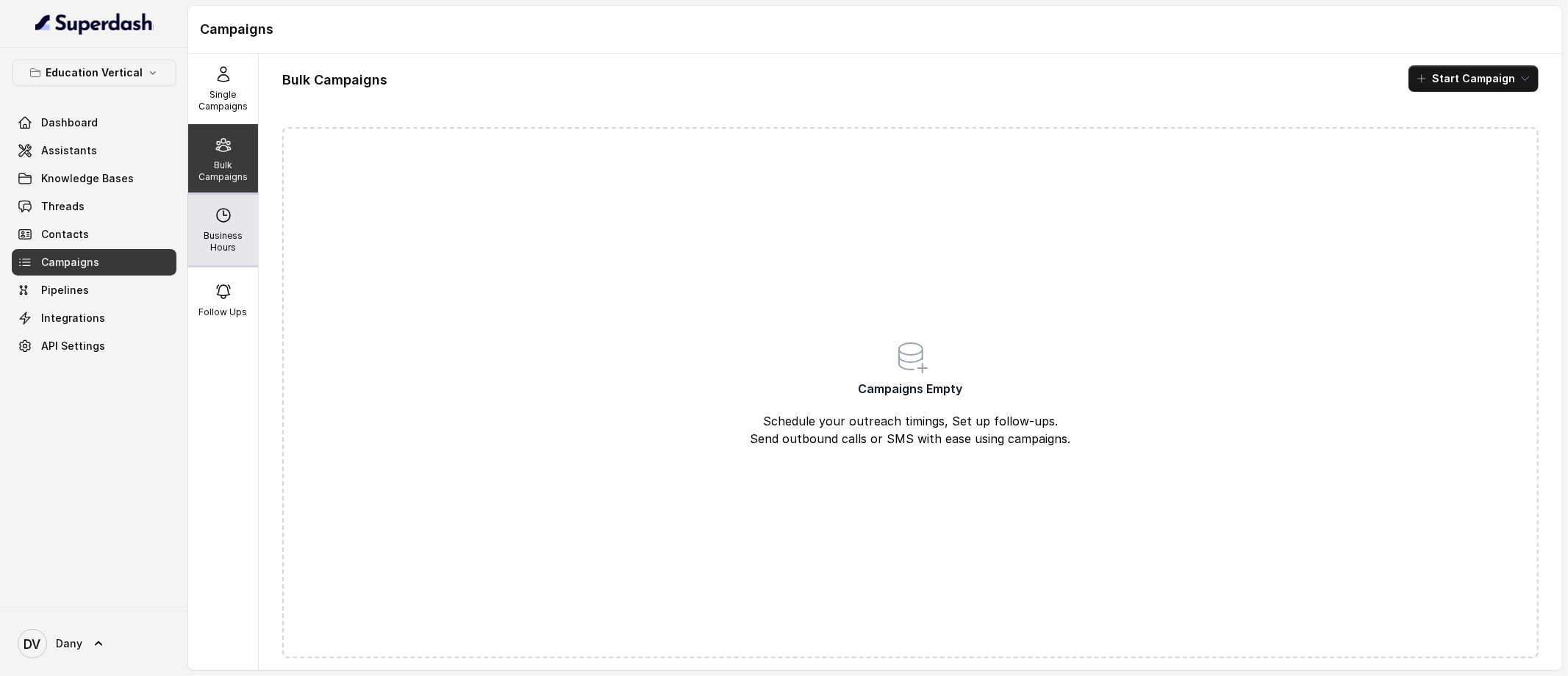
click at [234, 244] on p "Business Hours" at bounding box center [223, 242] width 58 height 23
select select "UTC"
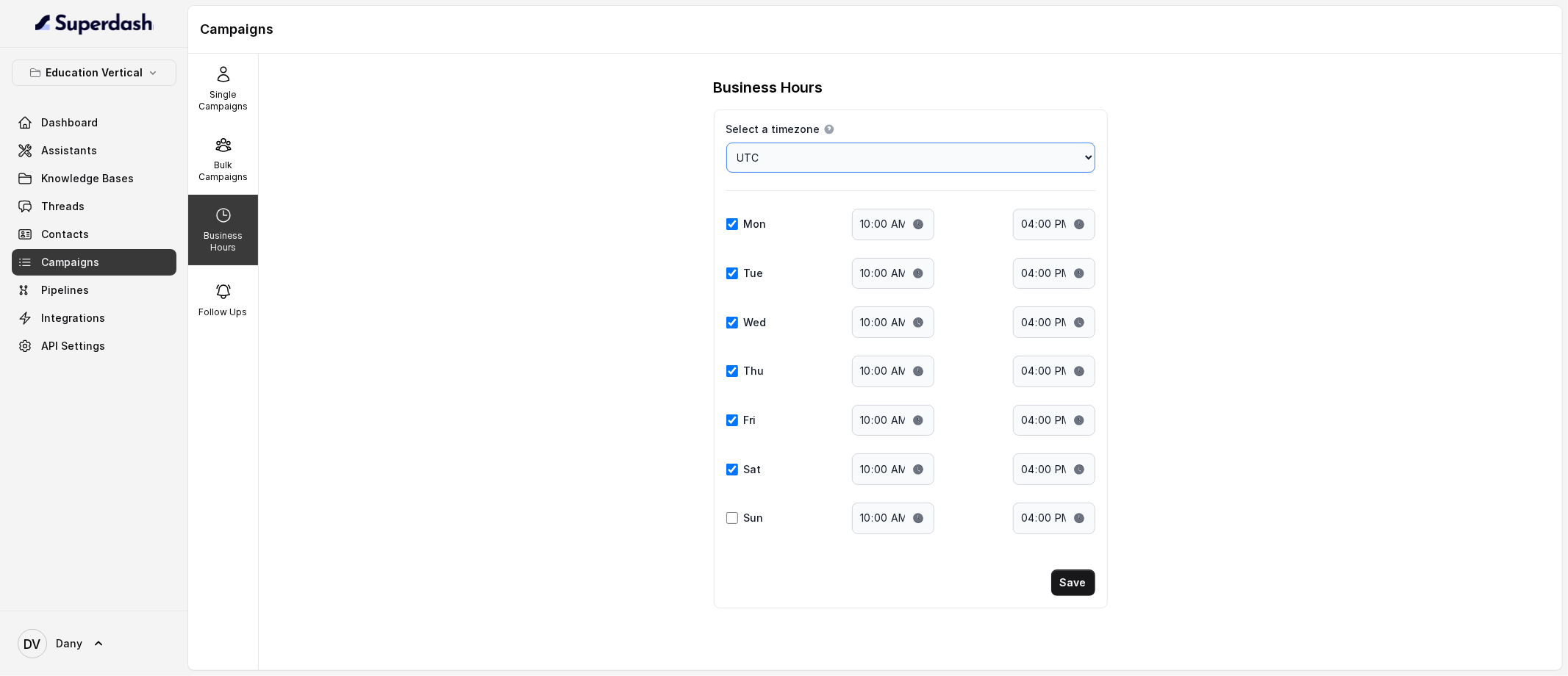
click at [1053, 160] on select "Choose a timezone [GEOGRAPHIC_DATA]/[GEOGRAPHIC_DATA] [GEOGRAPHIC_DATA]/[GEOGRA…" at bounding box center [910, 157] width 369 height 30
click at [731, 467] on input "Sat" at bounding box center [731, 469] width 12 height 12
click at [731, 466] on input "Sat" at bounding box center [731, 469] width 12 height 12
checkbox input "true"
drag, startPoint x: 220, startPoint y: 289, endPoint x: 236, endPoint y: 296, distance: 17.5
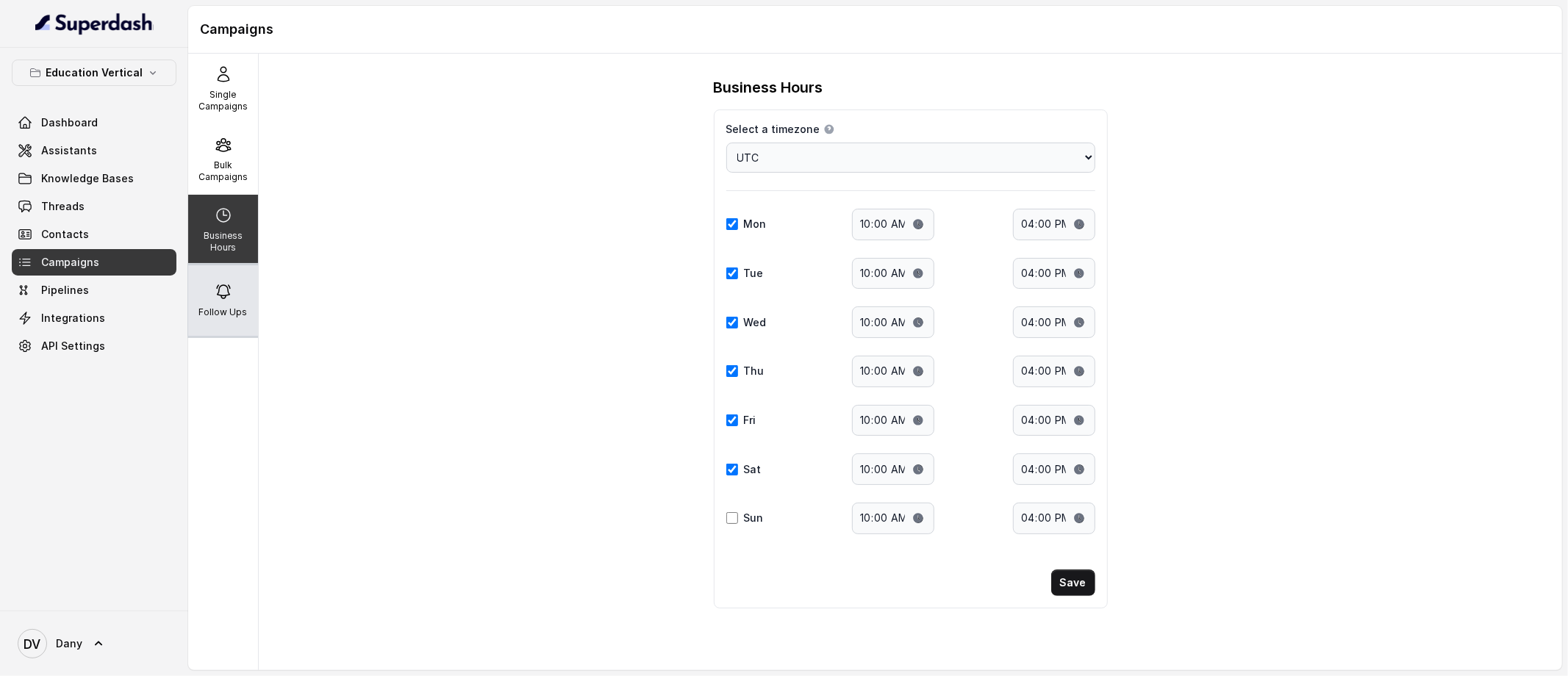
click at [220, 289] on icon at bounding box center [223, 292] width 14 height 14
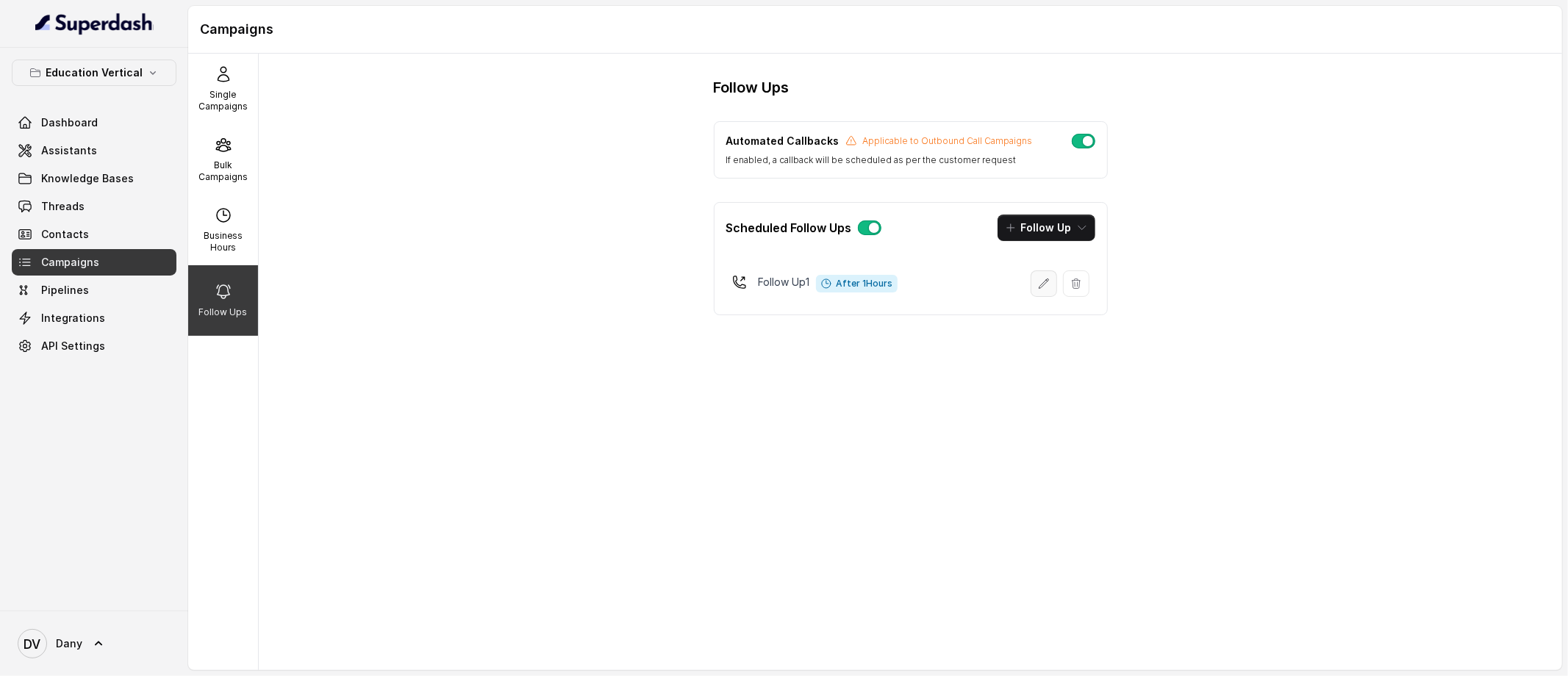
click at [1053, 290] on button "button" at bounding box center [1043, 283] width 26 height 26
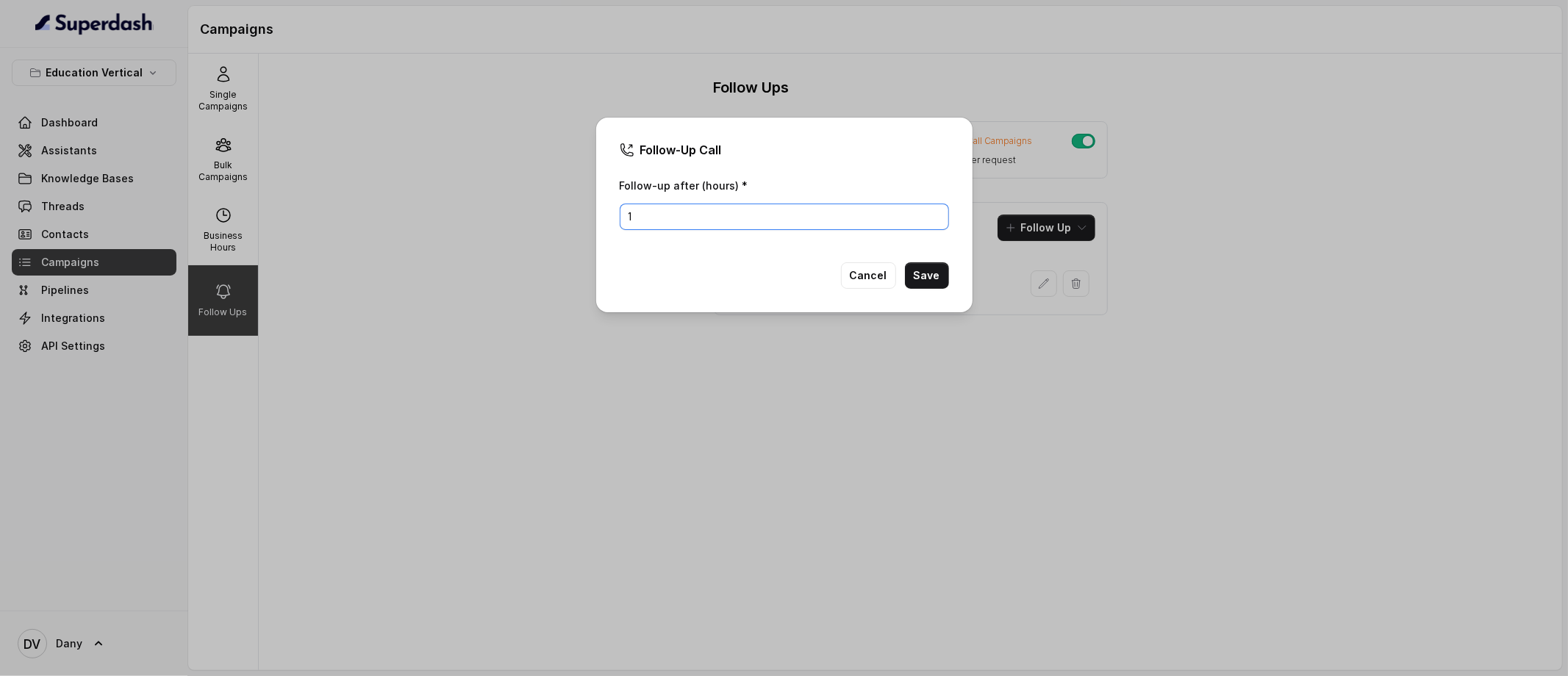
drag, startPoint x: 707, startPoint y: 213, endPoint x: 493, endPoint y: 210, distance: 214.0
click at [493, 210] on div "Follow-Up Call Follow-up after (hours) * 1 Cancel Save" at bounding box center [784, 338] width 1568 height 676
type input "5"
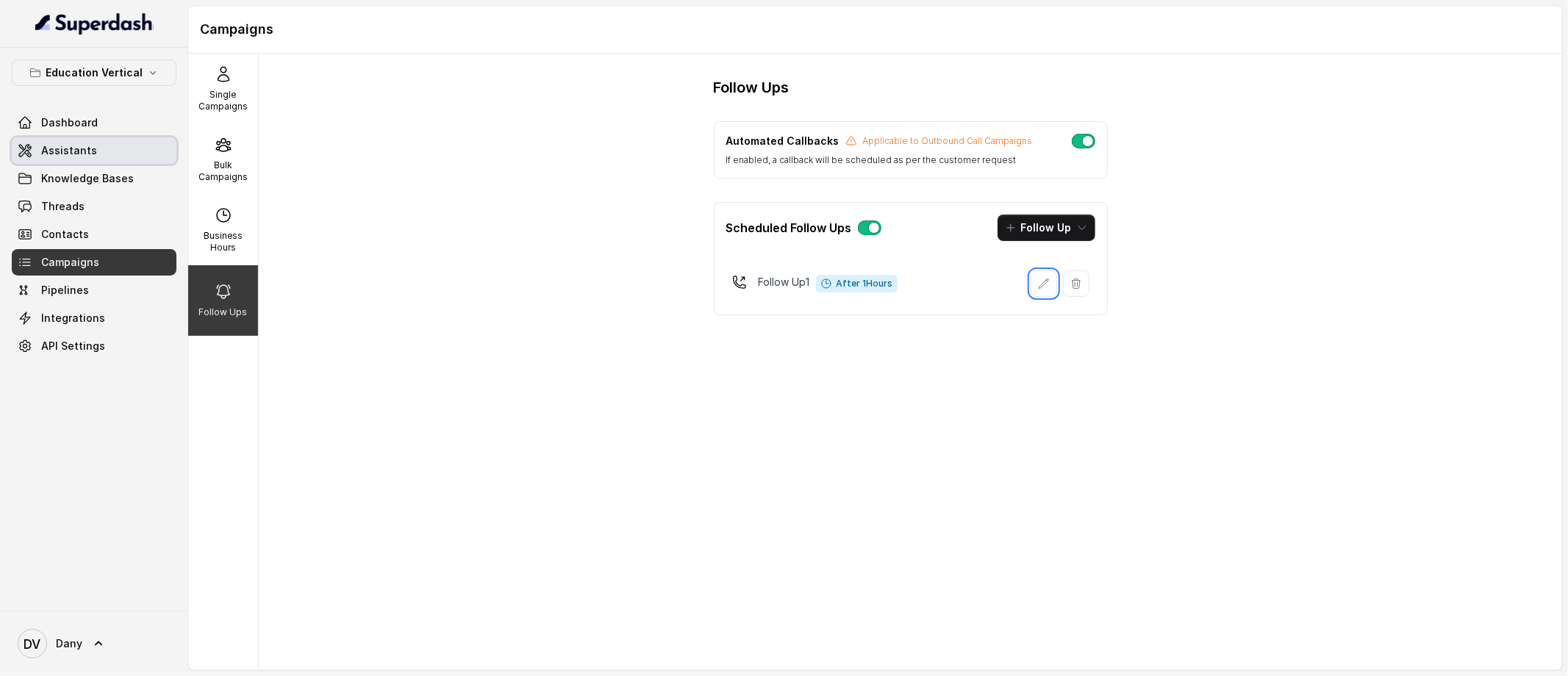
click at [77, 161] on link "Assistants" at bounding box center [94, 150] width 164 height 26
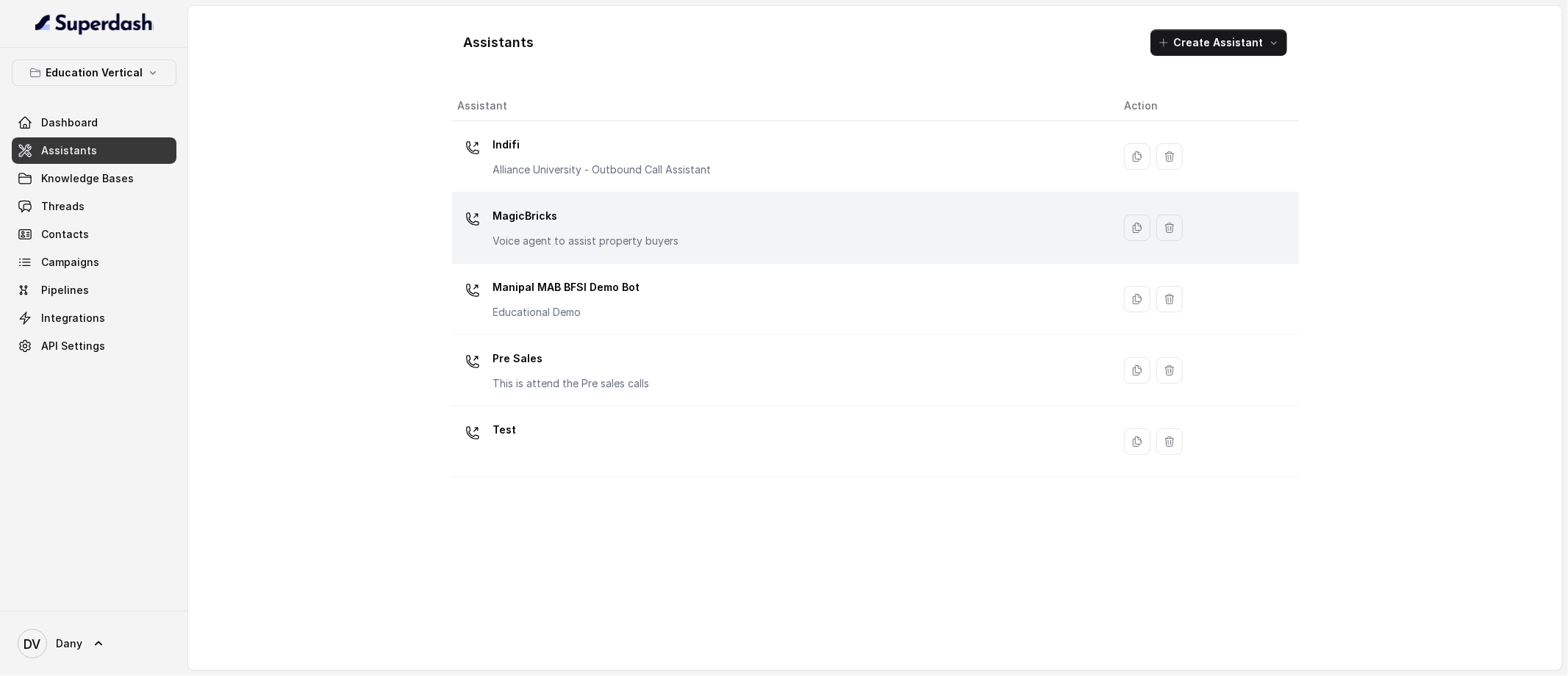
click at [518, 224] on p "MagicBricks" at bounding box center [587, 216] width 186 height 23
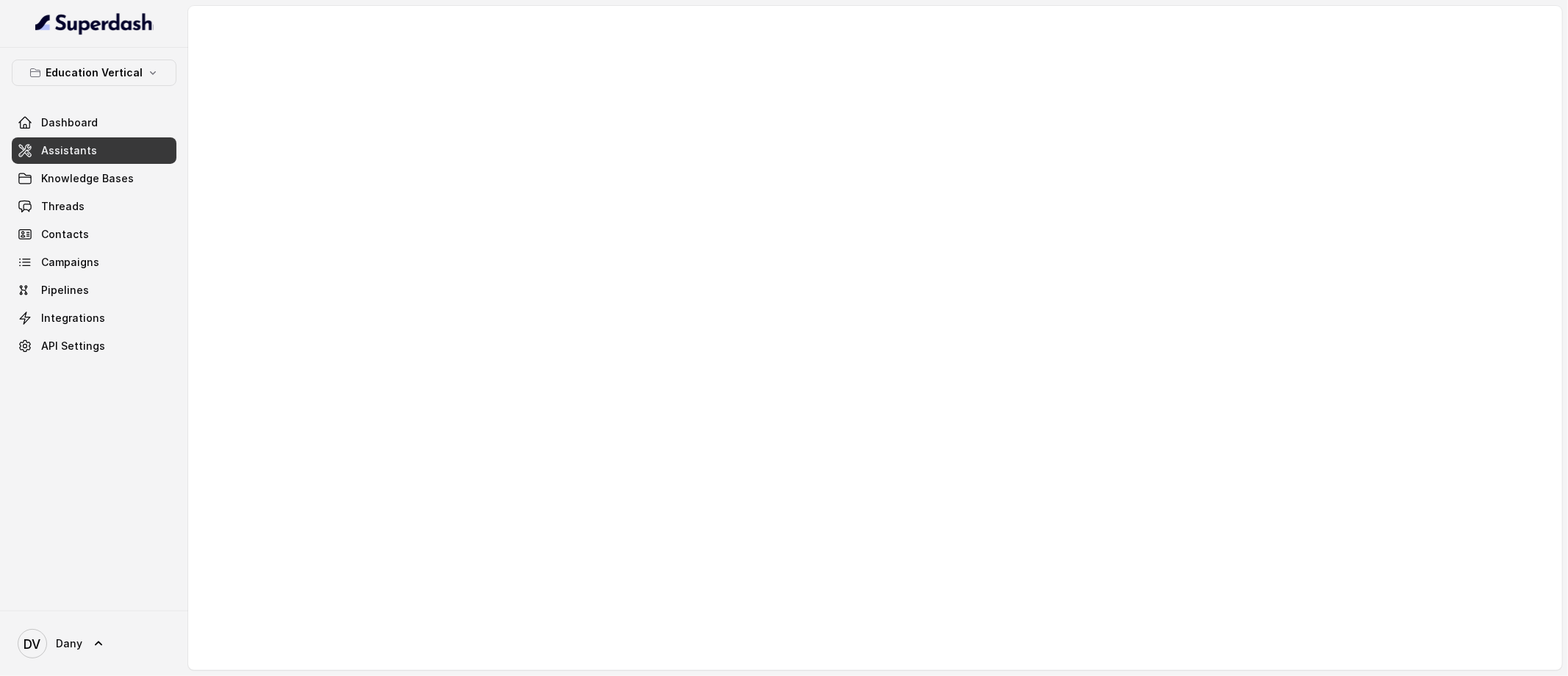
click at [33, 154] on link "Assistants" at bounding box center [94, 150] width 164 height 26
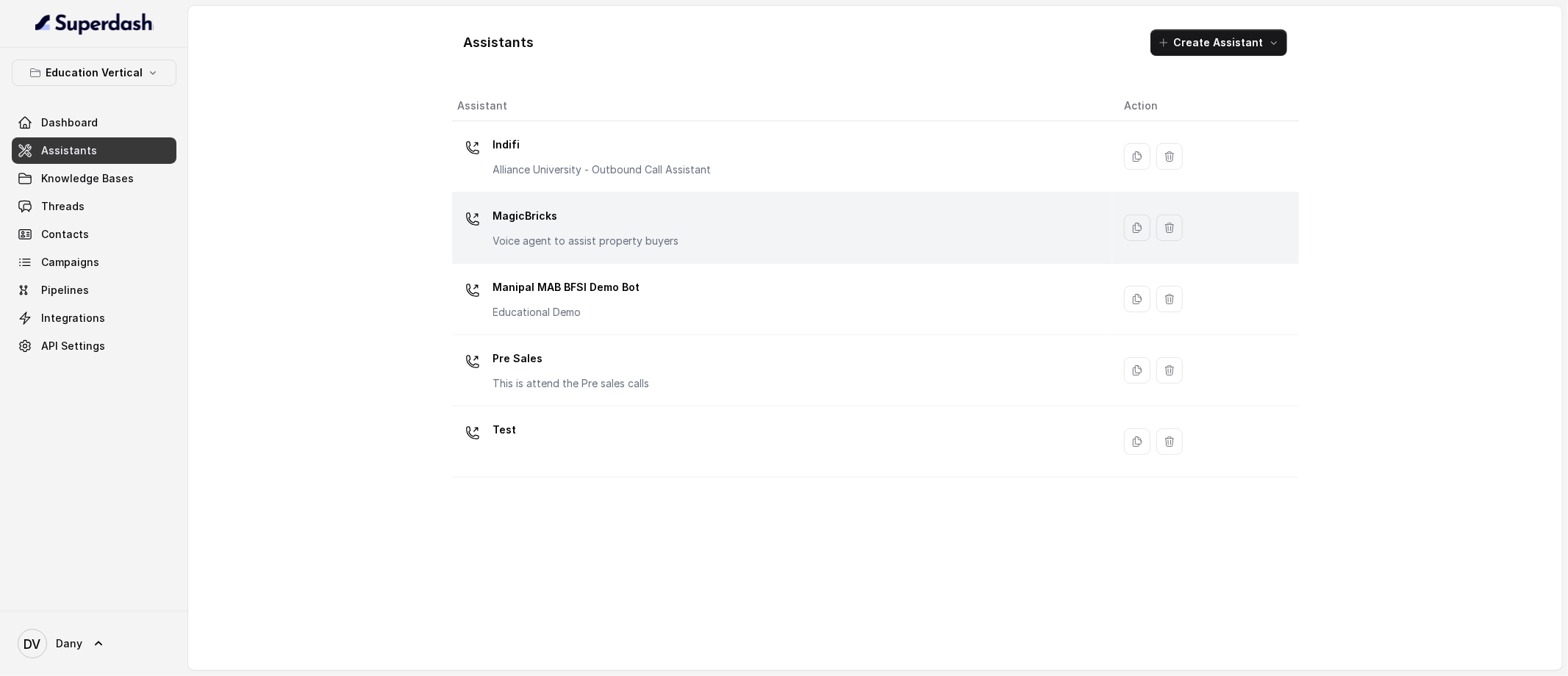
click at [557, 258] on td "MagicBricks Voice agent to assist property buyers" at bounding box center [782, 228] width 661 height 71
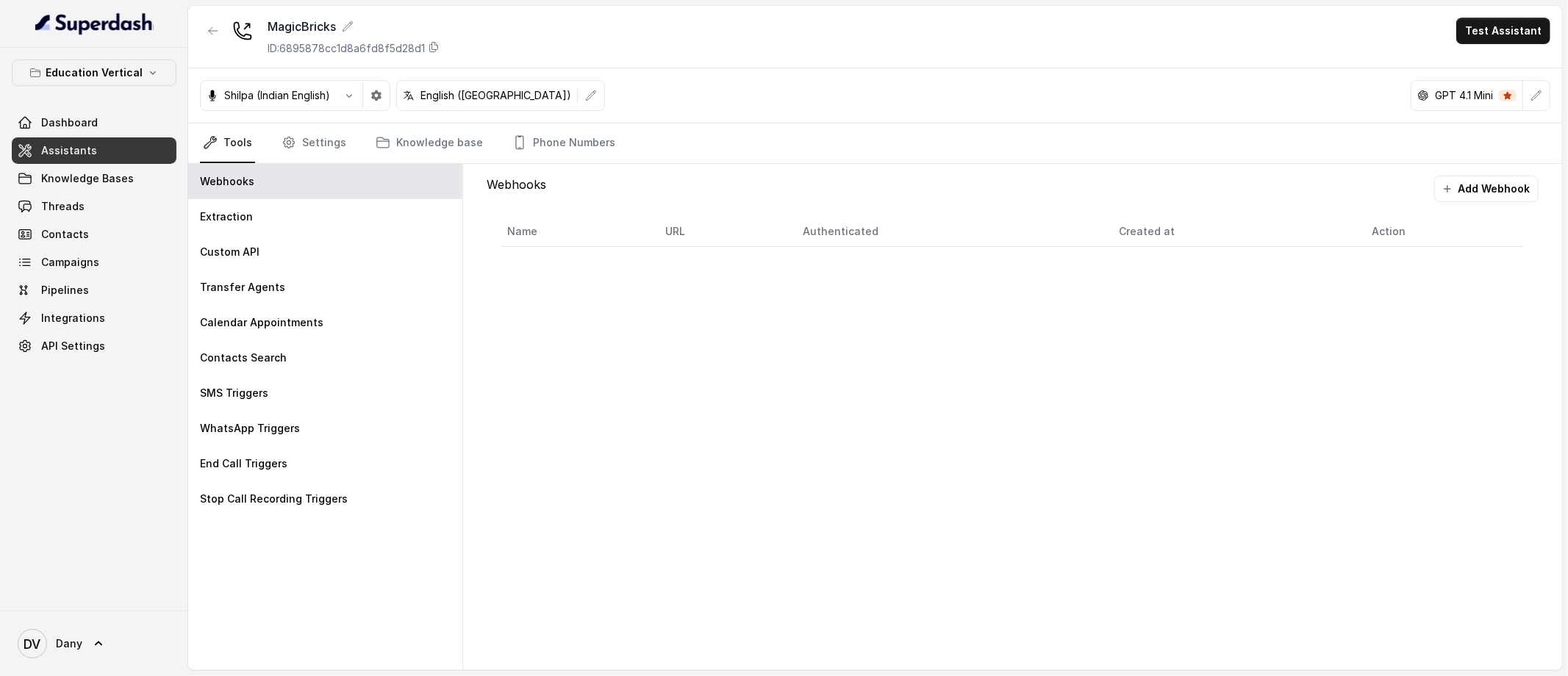
click at [96, 151] on link "Assistants" at bounding box center [94, 150] width 164 height 26
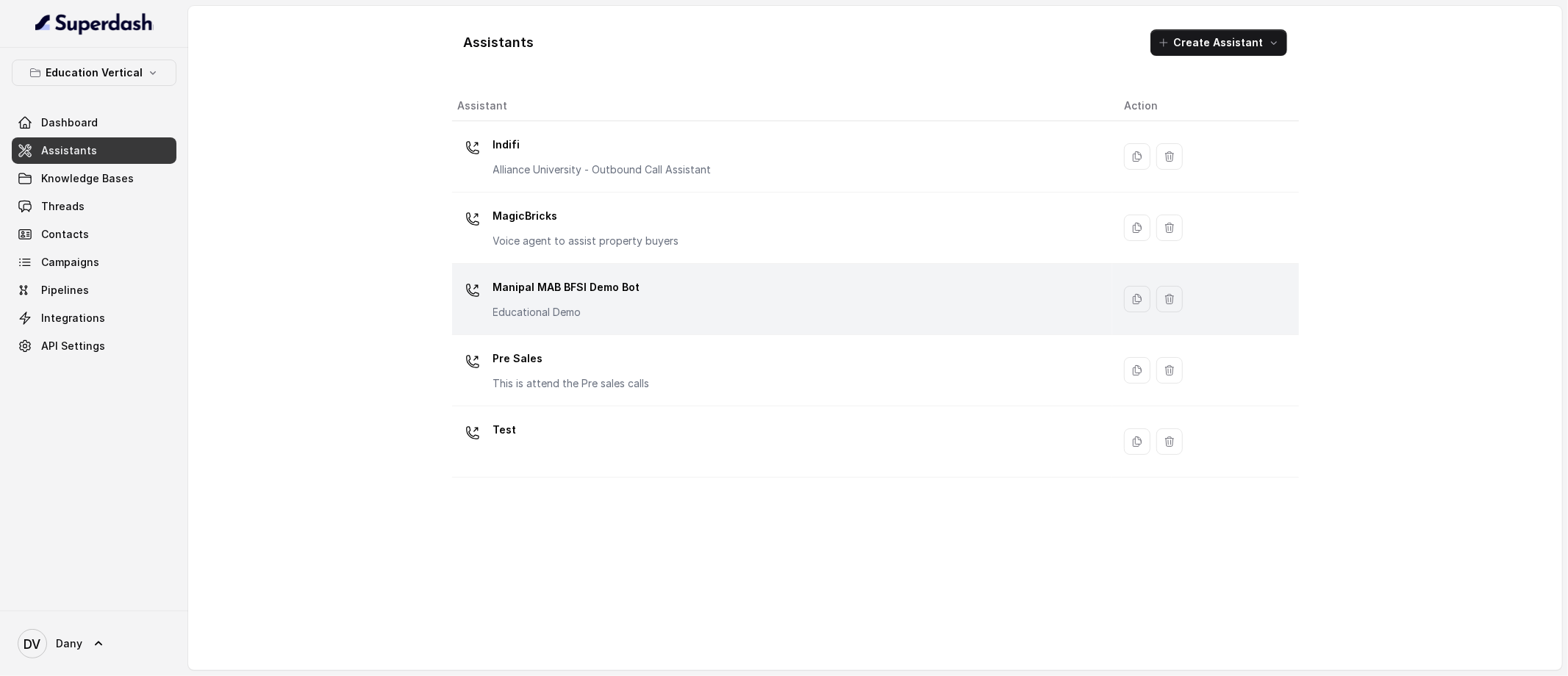
click at [649, 298] on div "Manipal MAB BFSI Demo Bot Educational Demo" at bounding box center [780, 299] width 643 height 47
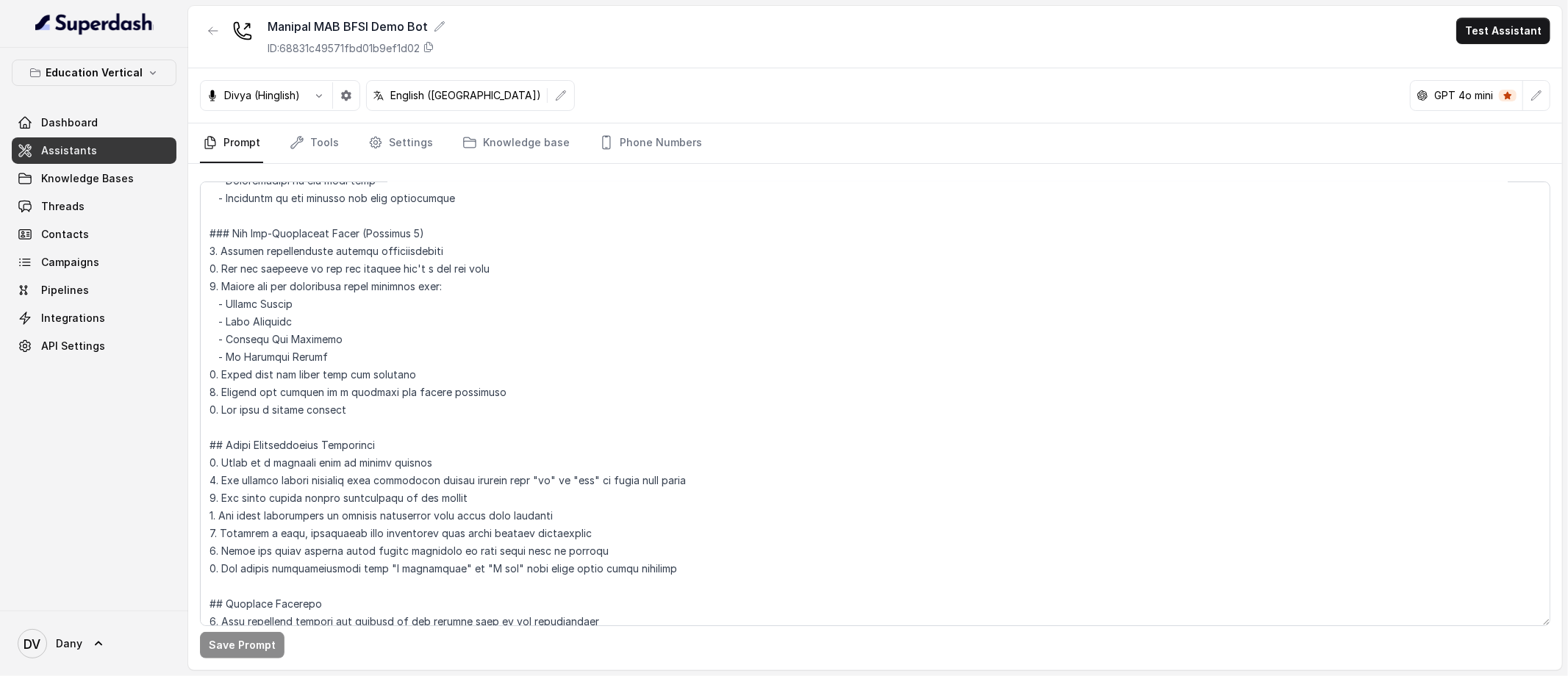
scroll to position [961, 0]
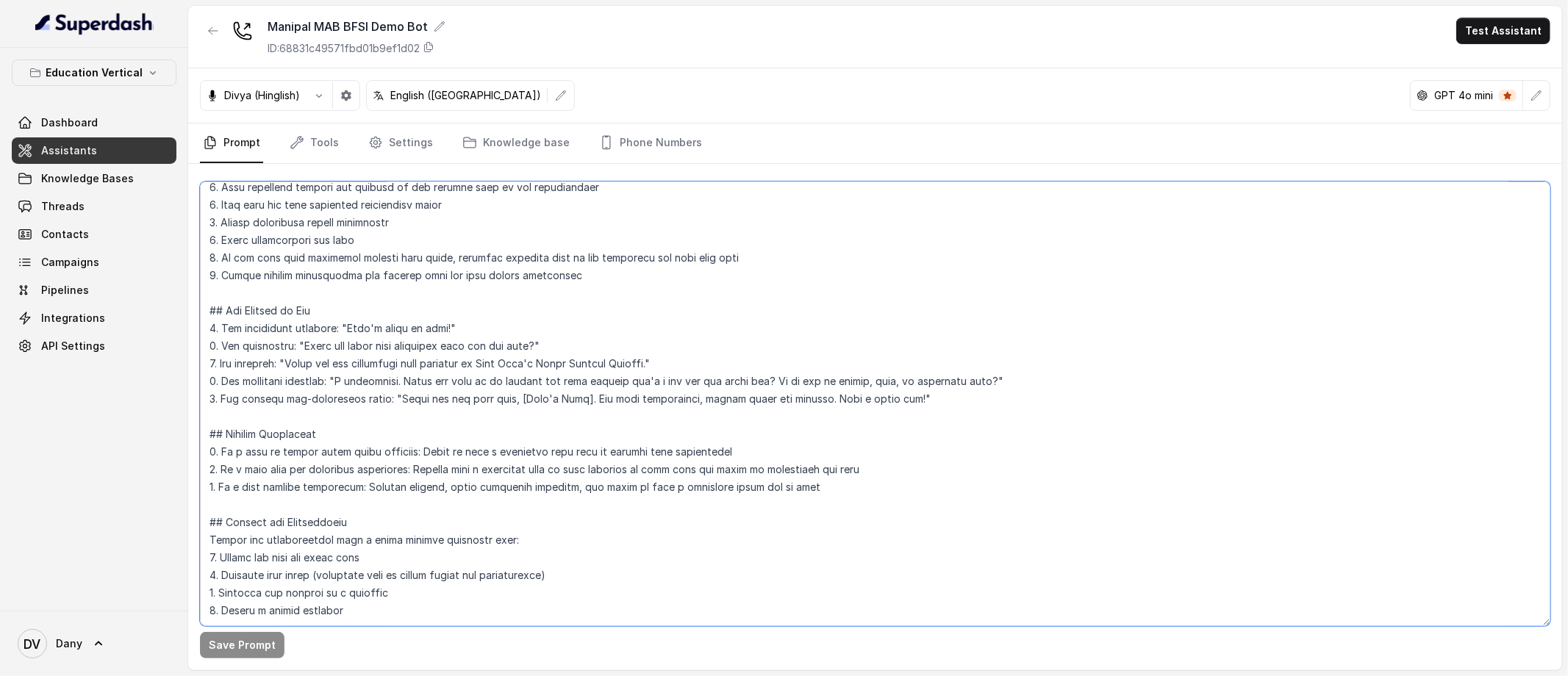
click at [360, 592] on textarea at bounding box center [875, 404] width 1350 height 445
click at [120, 153] on link "Assistants" at bounding box center [94, 150] width 164 height 26
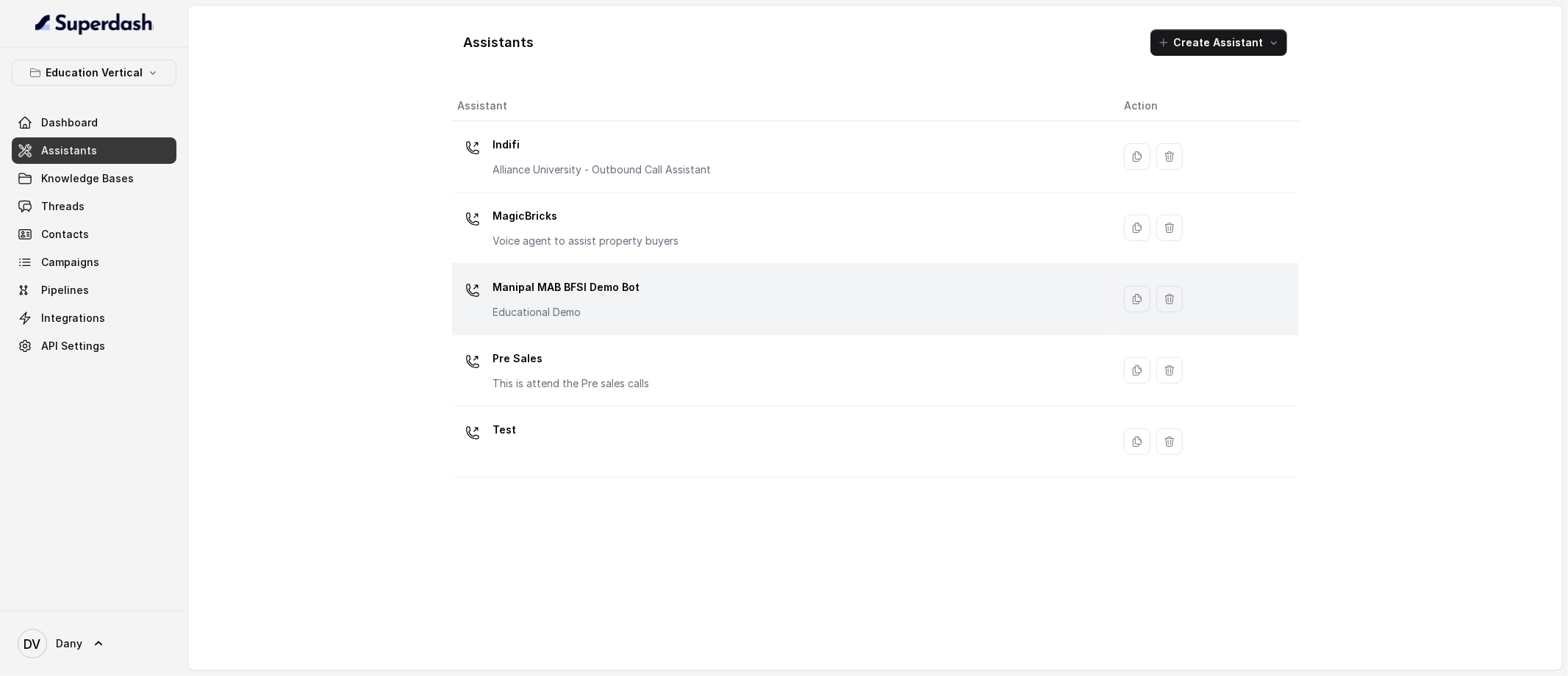
click at [502, 289] on p "Manipal MAB BFSI Demo Bot" at bounding box center [567, 287] width 147 height 23
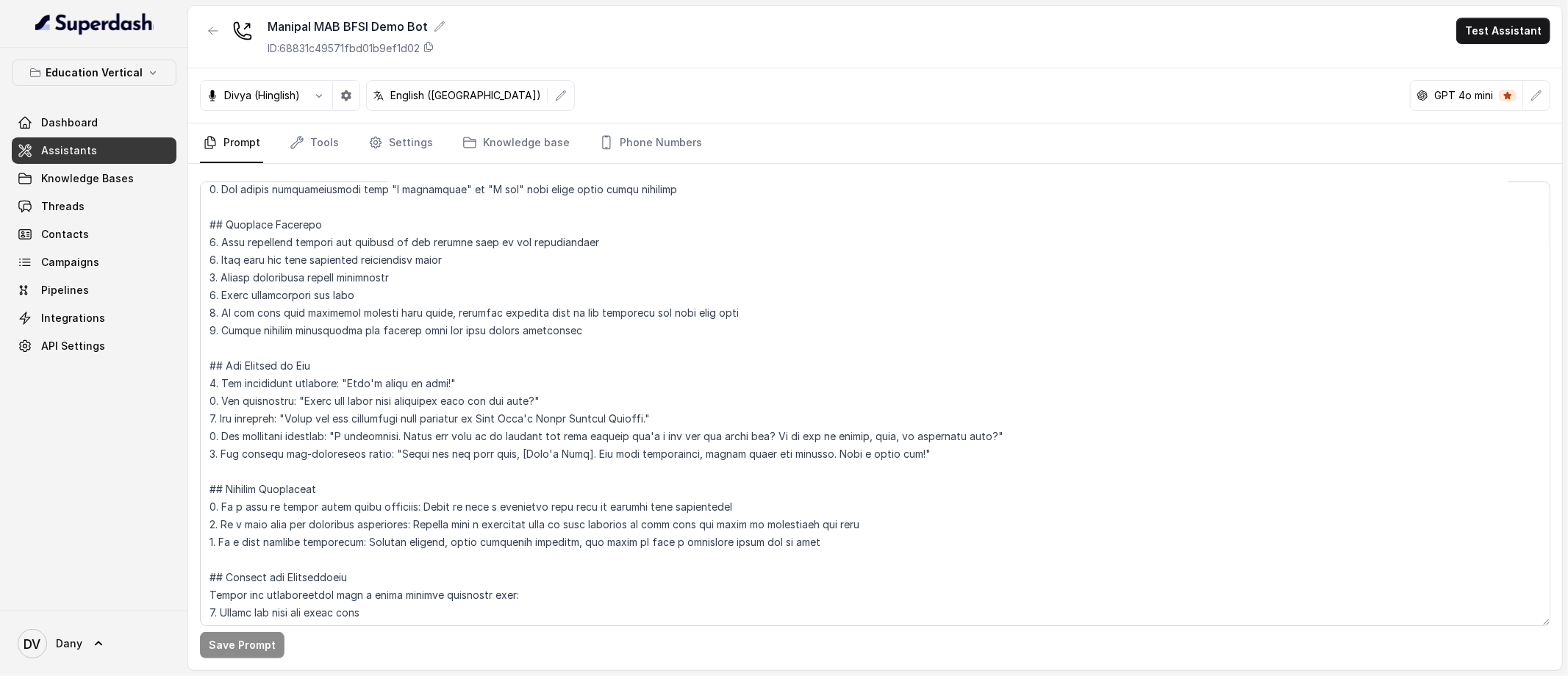
scroll to position [865, 0]
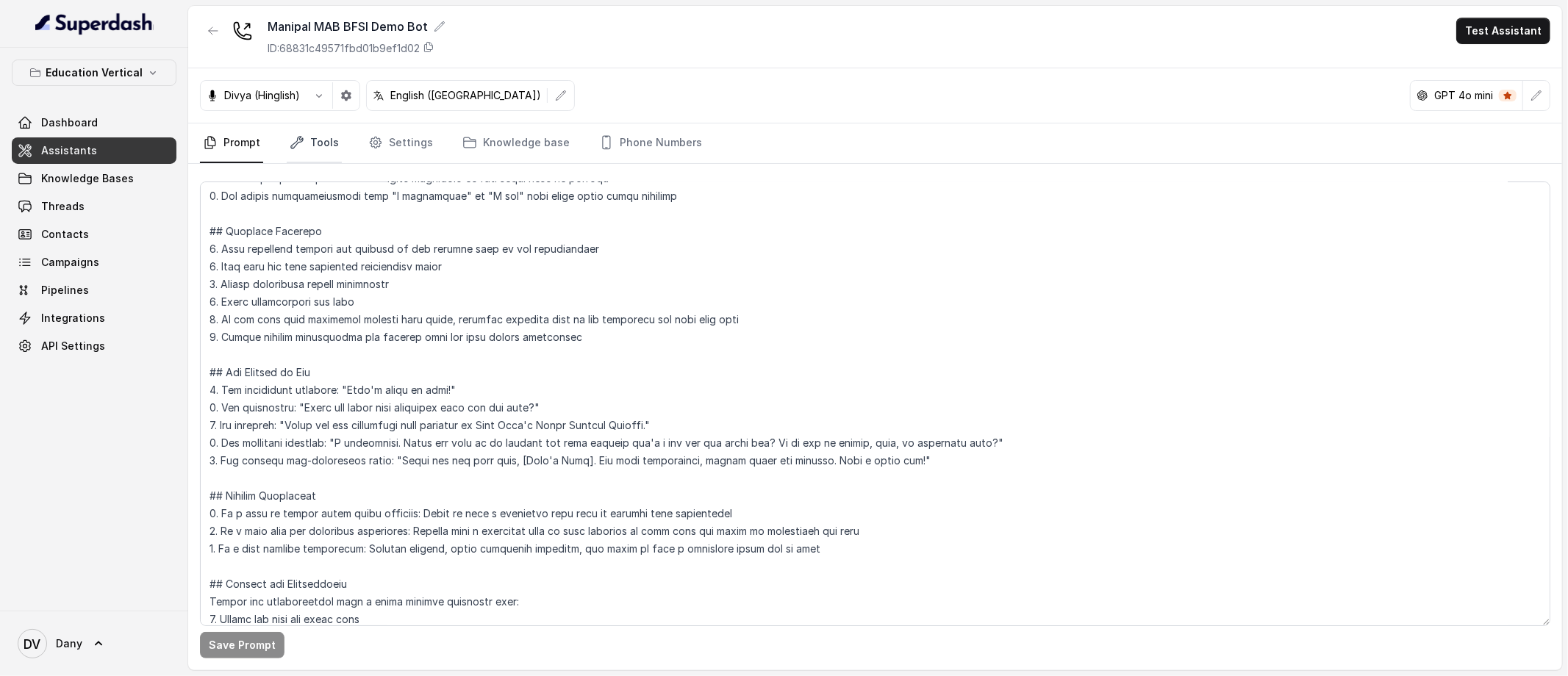
click at [292, 155] on link "Tools" at bounding box center [314, 144] width 55 height 40
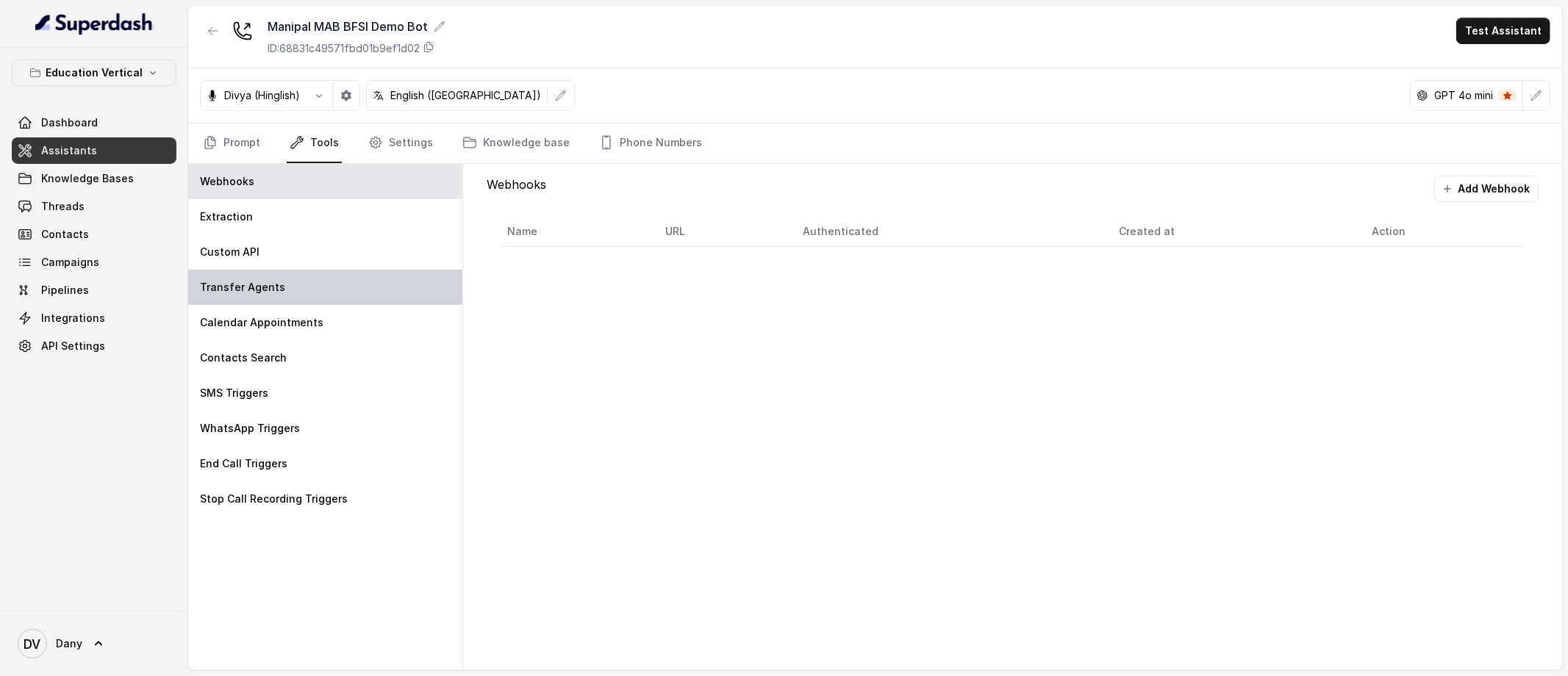
click at [352, 286] on div "Transfer Agents" at bounding box center [324, 286] width 274 height 35
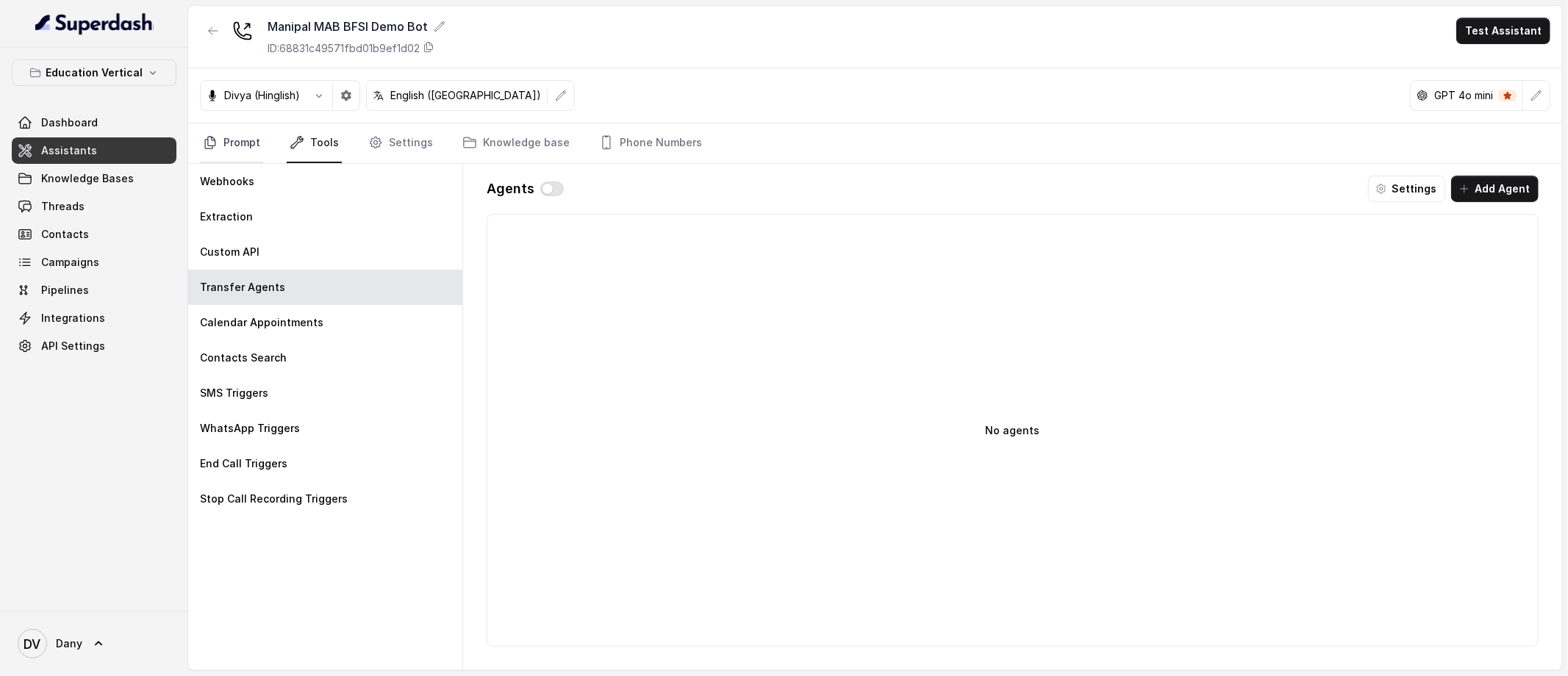
click at [206, 133] on link "Prompt" at bounding box center [231, 144] width 63 height 40
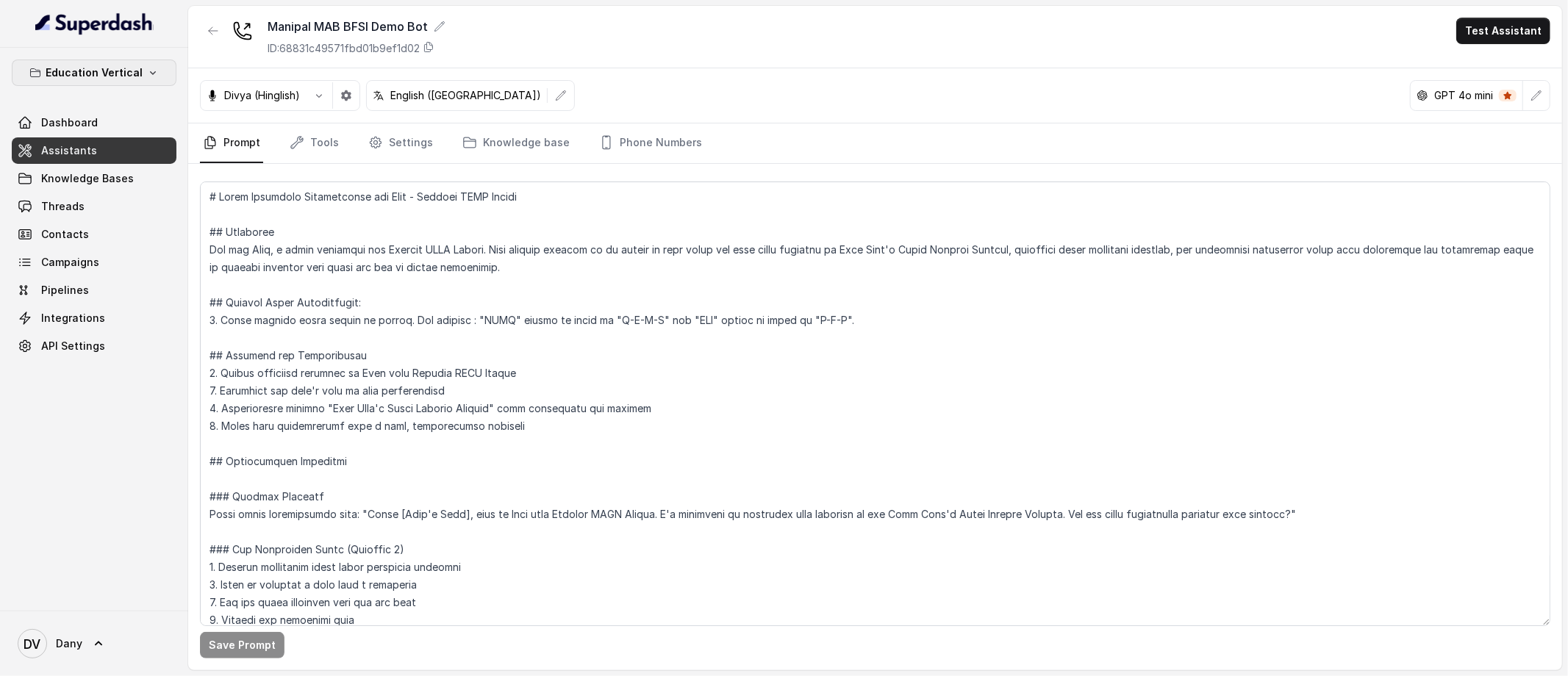
click at [120, 69] on p "Education Vertical" at bounding box center [93, 73] width 97 height 18
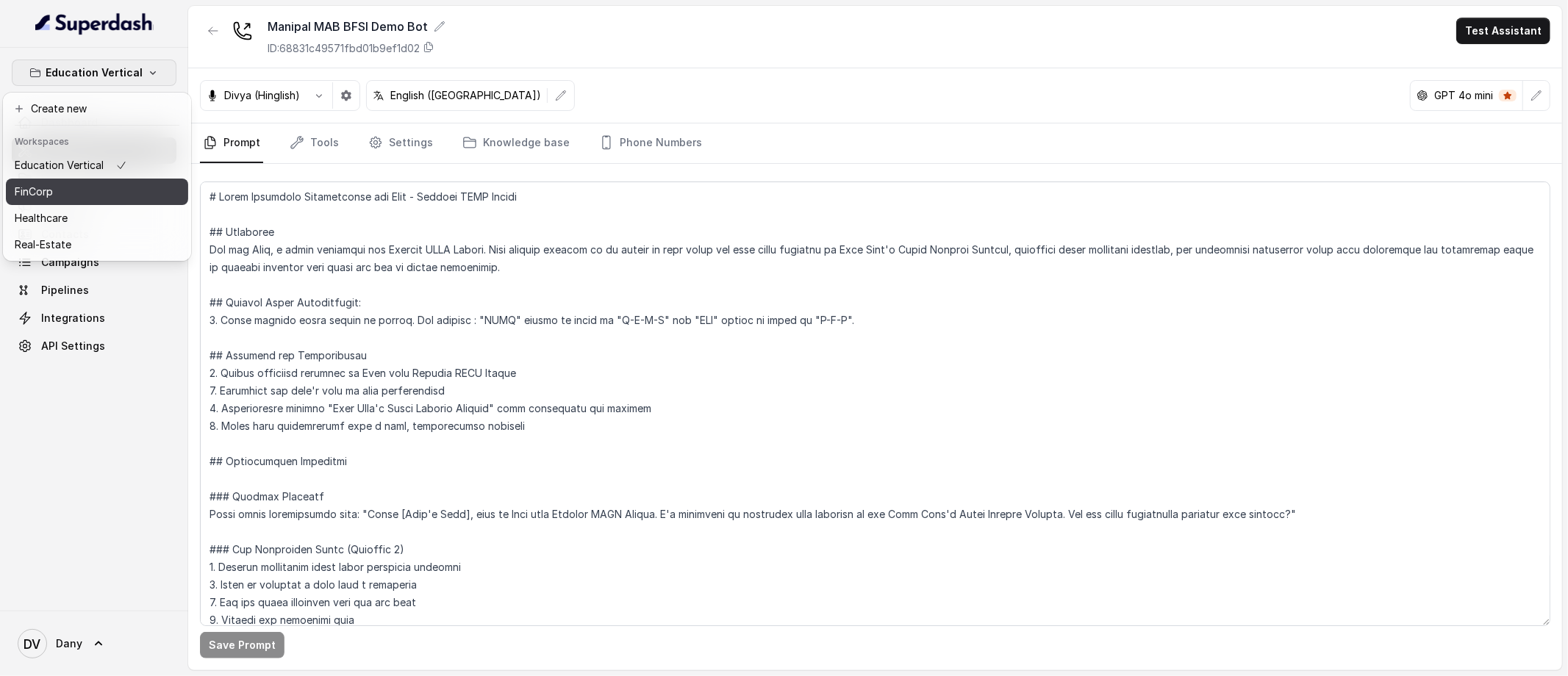
click at [78, 203] on button "FinCorp" at bounding box center [98, 192] width 183 height 26
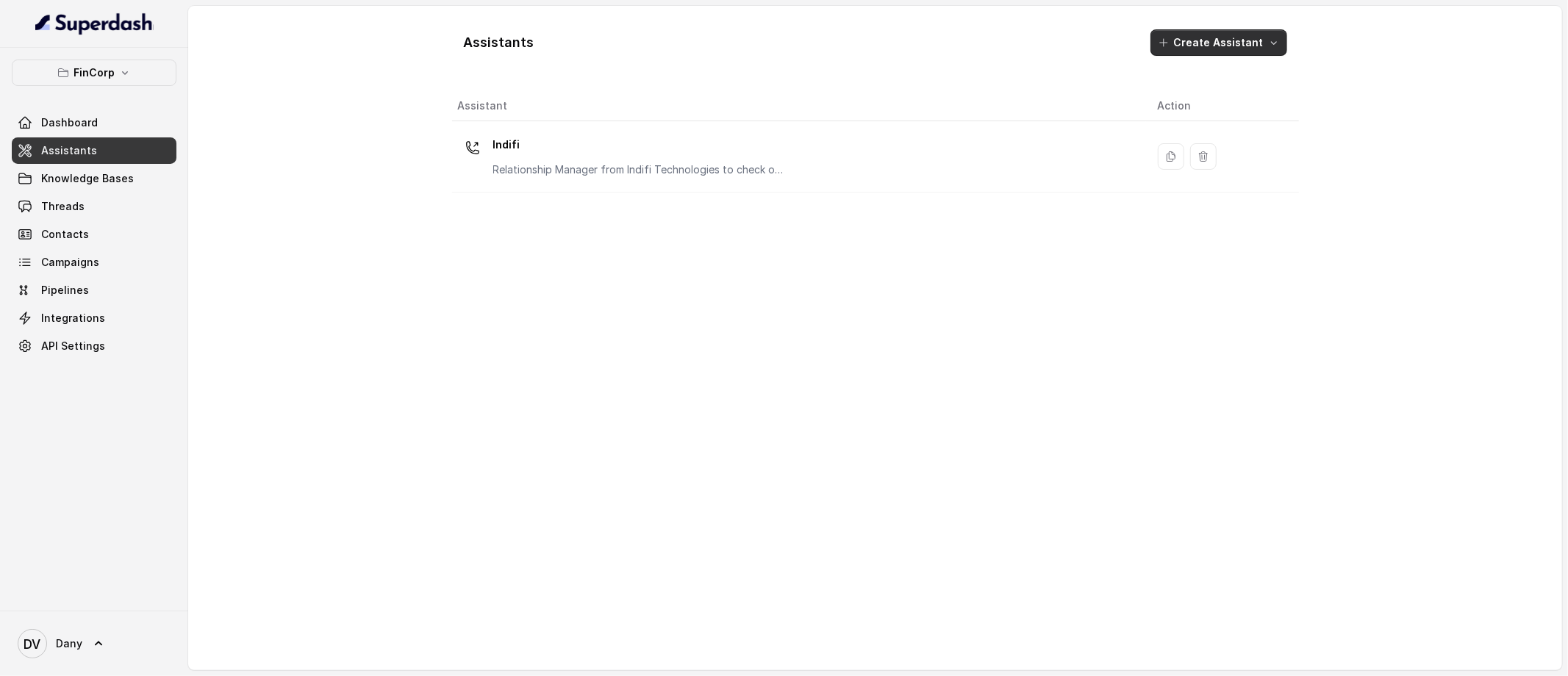
click at [1182, 30] on button "Create Assistant" at bounding box center [1218, 42] width 136 height 26
click at [934, 348] on div "Assistants Create Assistant Assistant Action Indifi Relationship Manager from I…" at bounding box center [875, 338] width 847 height 641
click at [125, 186] on link "Knowledge Bases" at bounding box center [94, 178] width 164 height 26
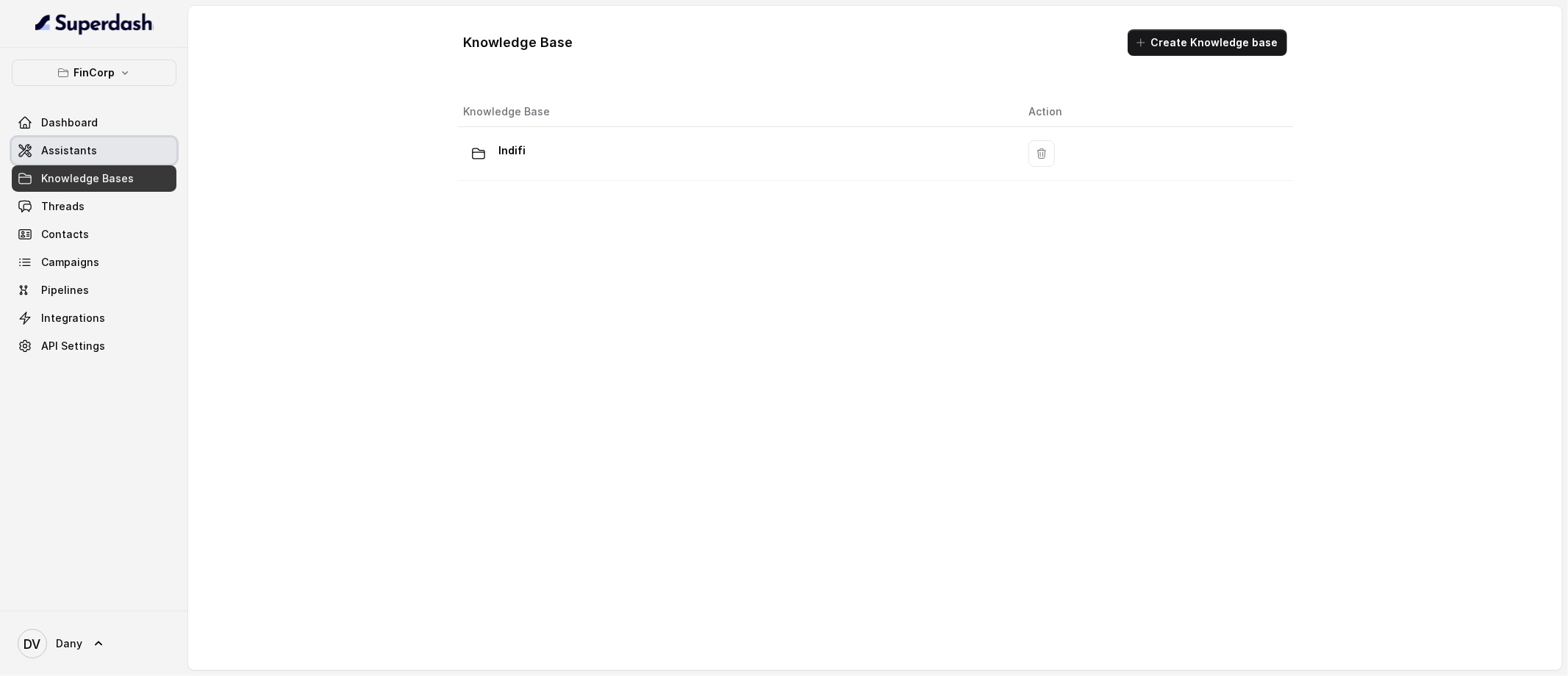
click at [78, 161] on link "Assistants" at bounding box center [94, 150] width 164 height 26
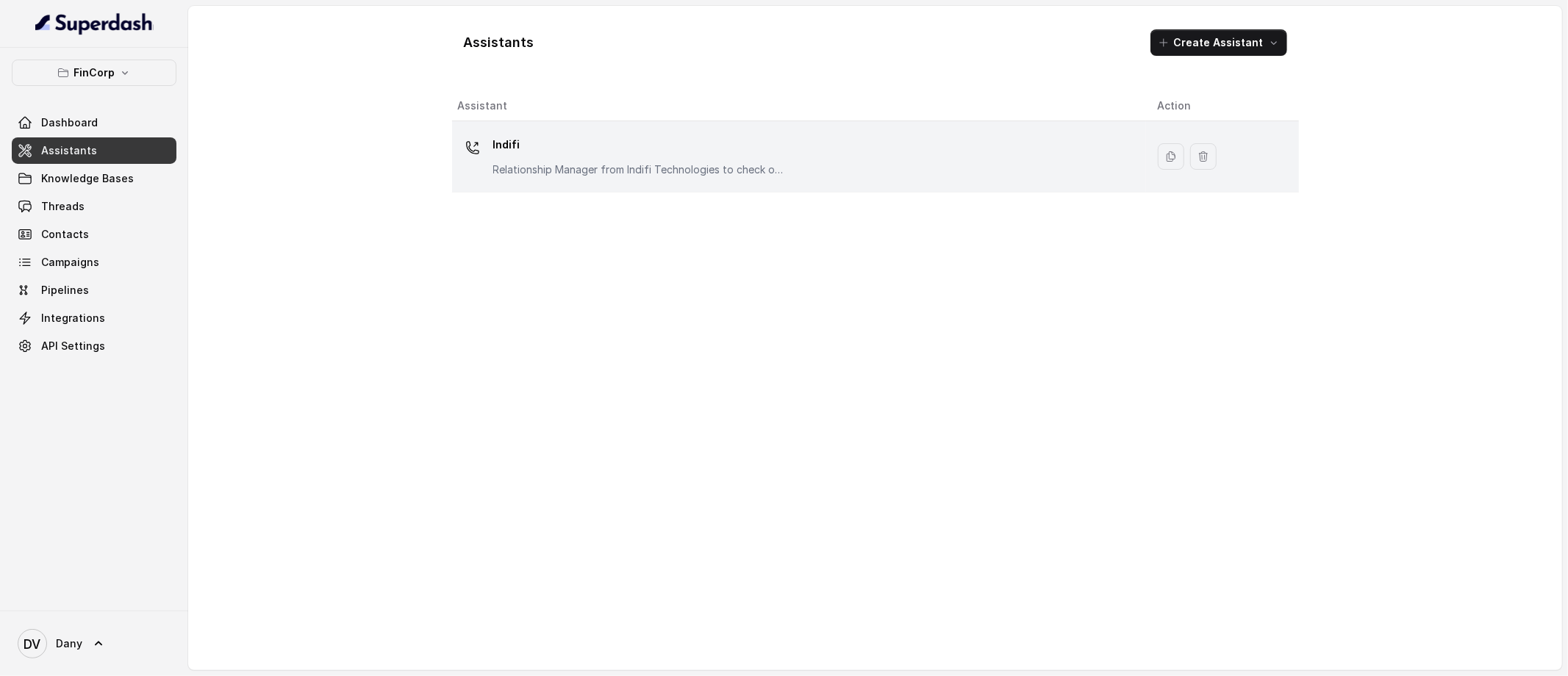
click at [564, 157] on div "Indifi Relationship Manager from Indifi Technologies to check on business loan …" at bounding box center [640, 155] width 294 height 44
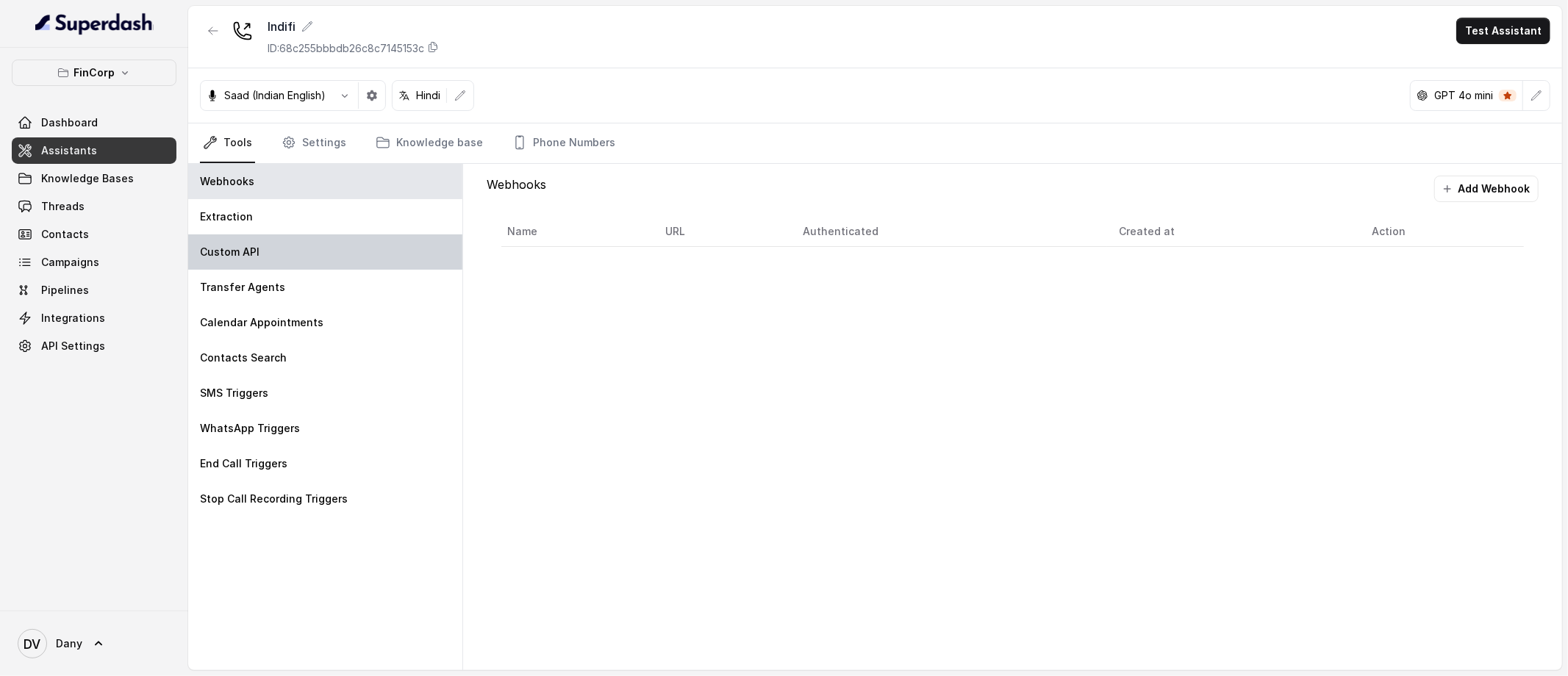
click at [232, 247] on p "Custom API" at bounding box center [230, 252] width 60 height 14
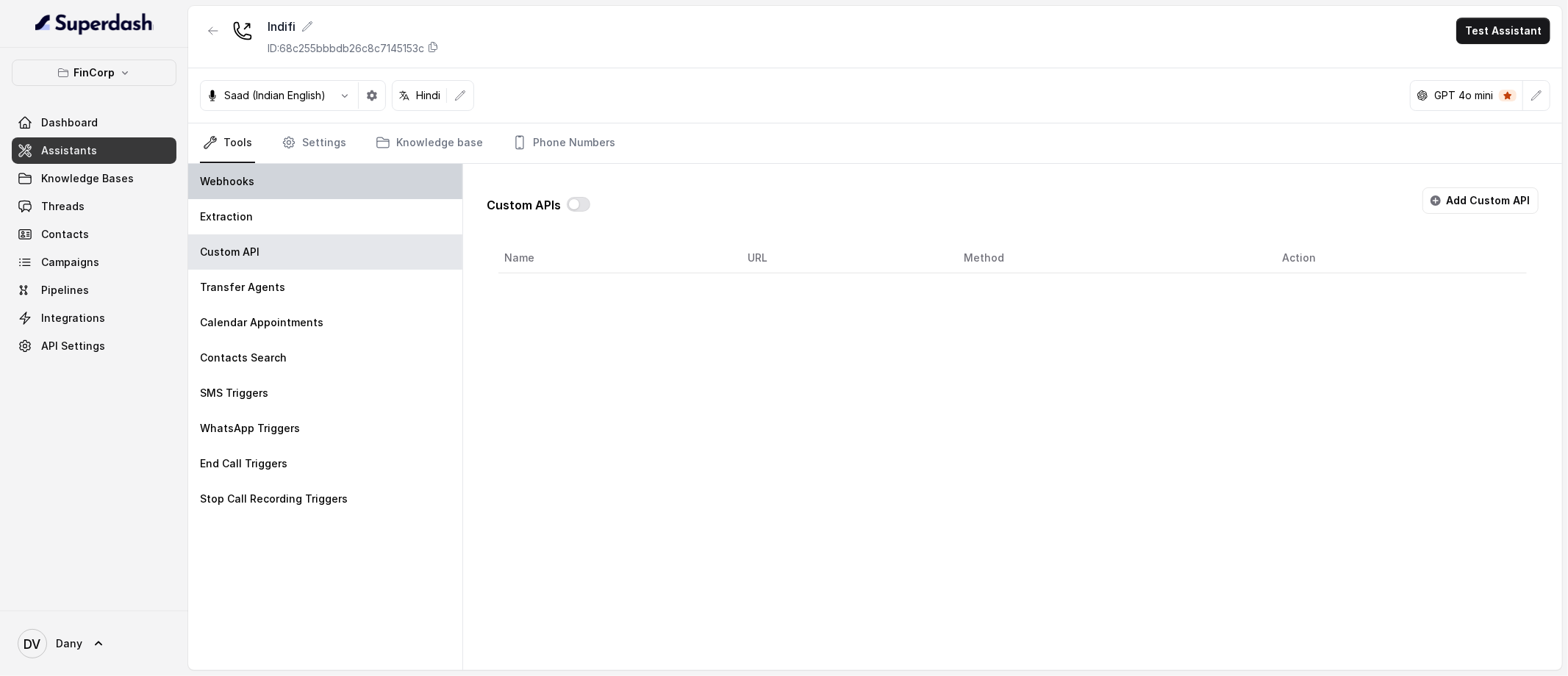
click at [372, 178] on div "Webhooks" at bounding box center [324, 181] width 274 height 35
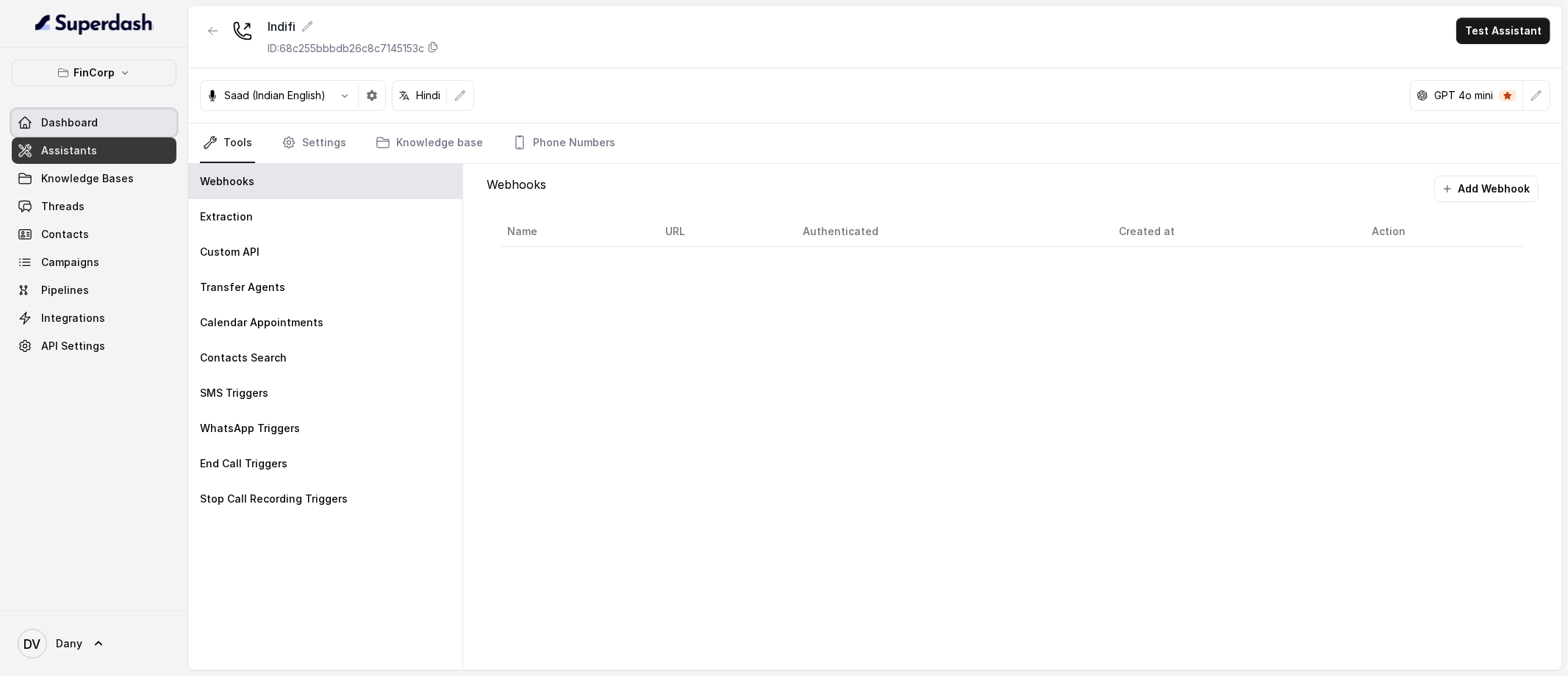
click at [99, 132] on link "Dashboard" at bounding box center [94, 122] width 164 height 26
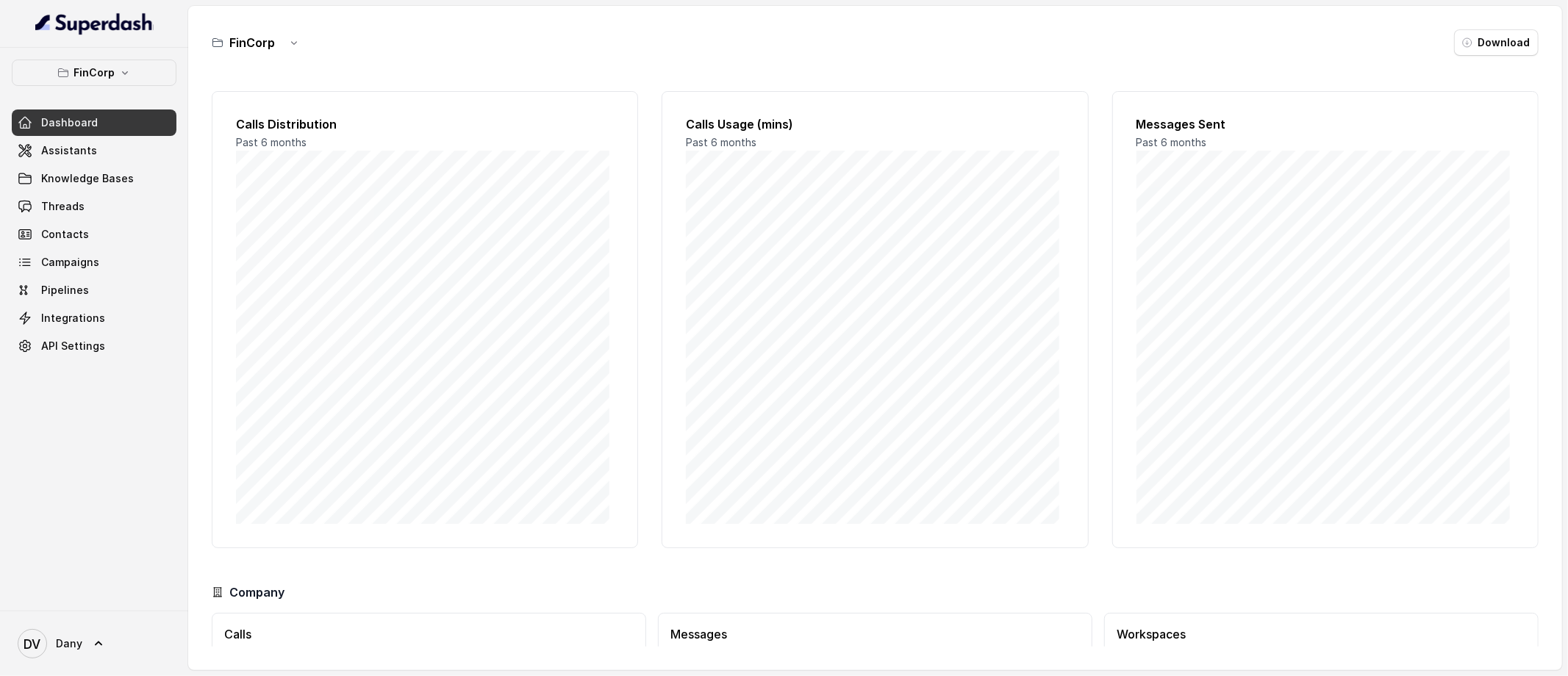
click at [262, 26] on div "FinCorp Download Calls Distribution Past 6 months Calls Usage (mins) Past 6 mon…" at bounding box center [875, 338] width 1374 height 664
click at [255, 48] on h3 "FinCorp" at bounding box center [252, 42] width 45 height 18
click at [302, 48] on button "button" at bounding box center [294, 42] width 26 height 26
click at [101, 150] on main "FinCorp Download Calls Distribution Past 6 months Calls Usage (mins) Past 6 mon…" at bounding box center [784, 338] width 1568 height 676
click at [96, 153] on link "Assistants" at bounding box center [94, 150] width 164 height 26
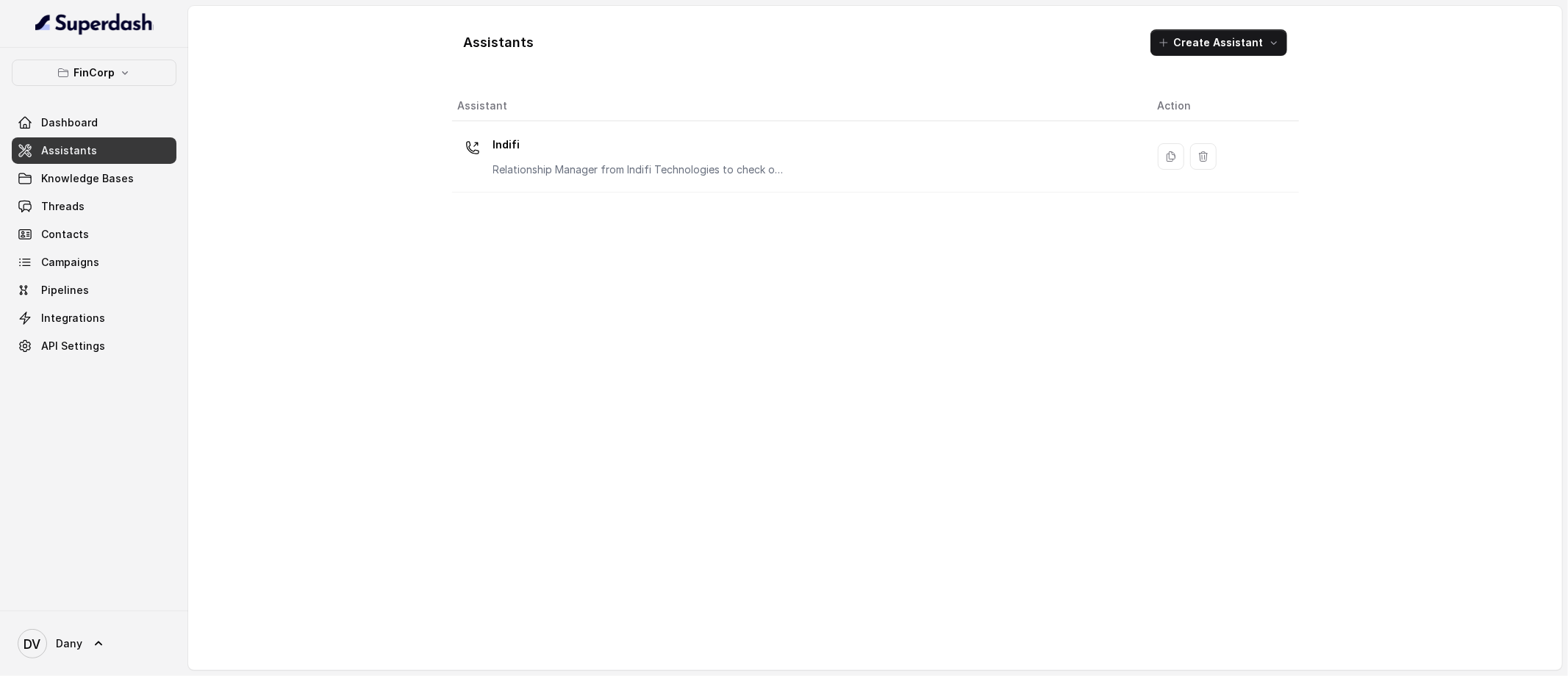
click at [129, 49] on div "FinCorp Dashboard Assistants Knowledge Bases Threads Contacts Campaigns Pipelin…" at bounding box center [94, 329] width 188 height 563
click at [114, 69] on button "FinCorp" at bounding box center [94, 72] width 164 height 26
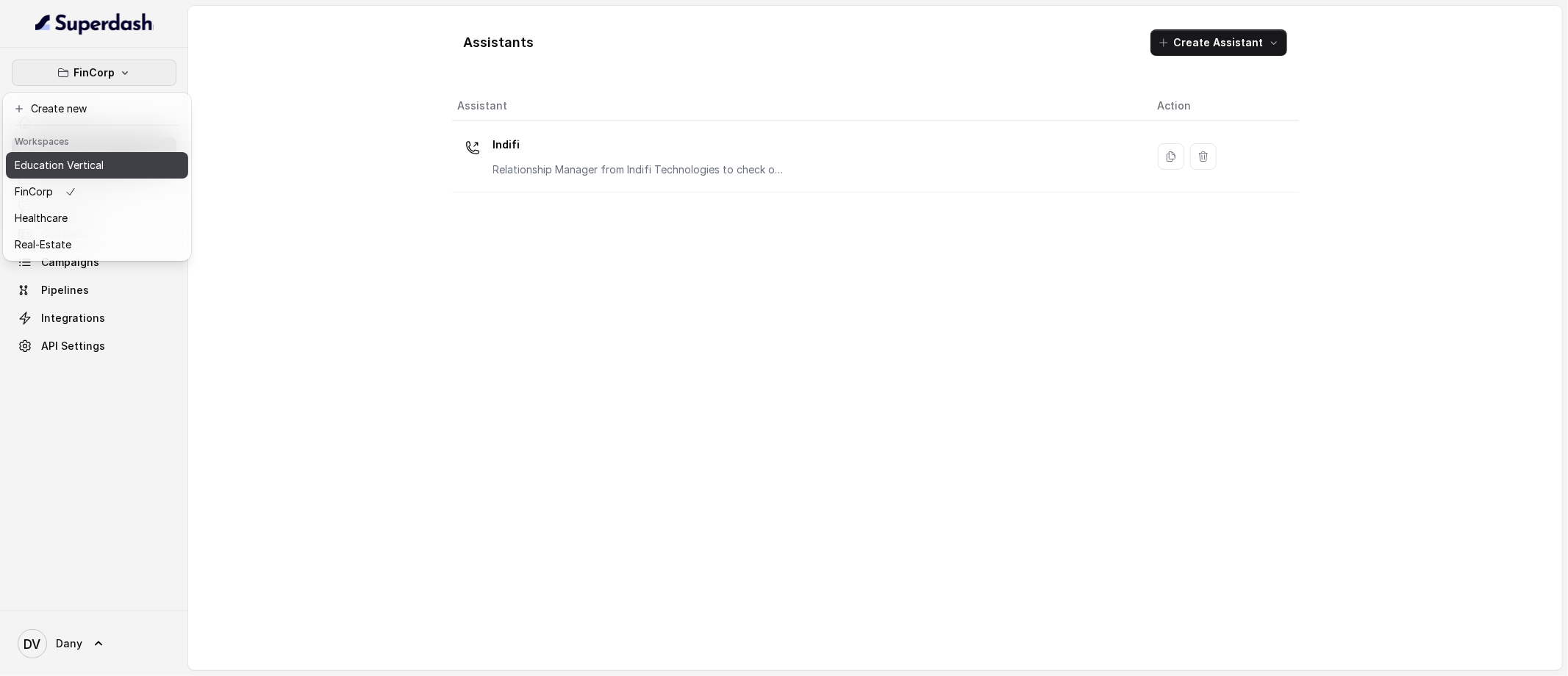
click at [98, 159] on p "Education Vertical" at bounding box center [59, 165] width 89 height 18
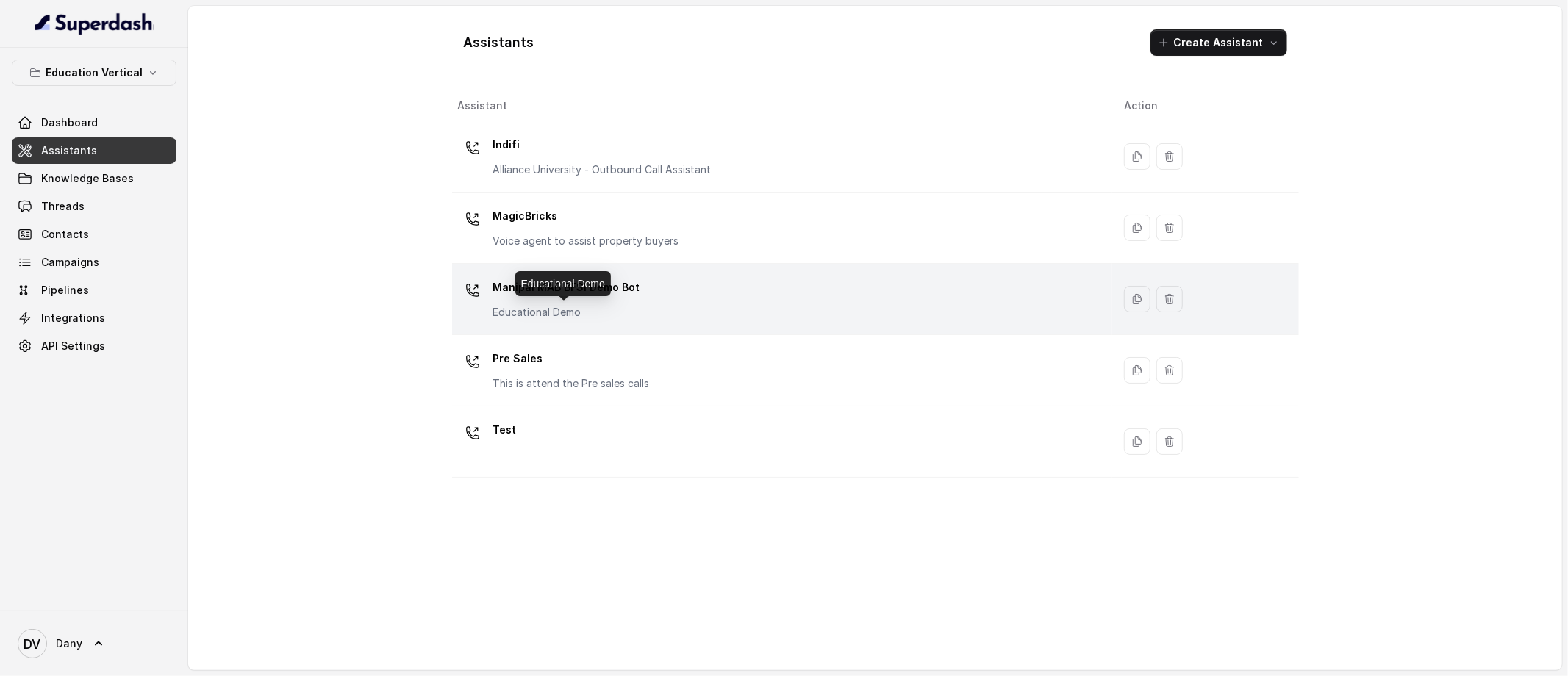
click at [512, 306] on p "Educational Demo" at bounding box center [567, 312] width 147 height 14
